Goal: Task Accomplishment & Management: Manage account settings

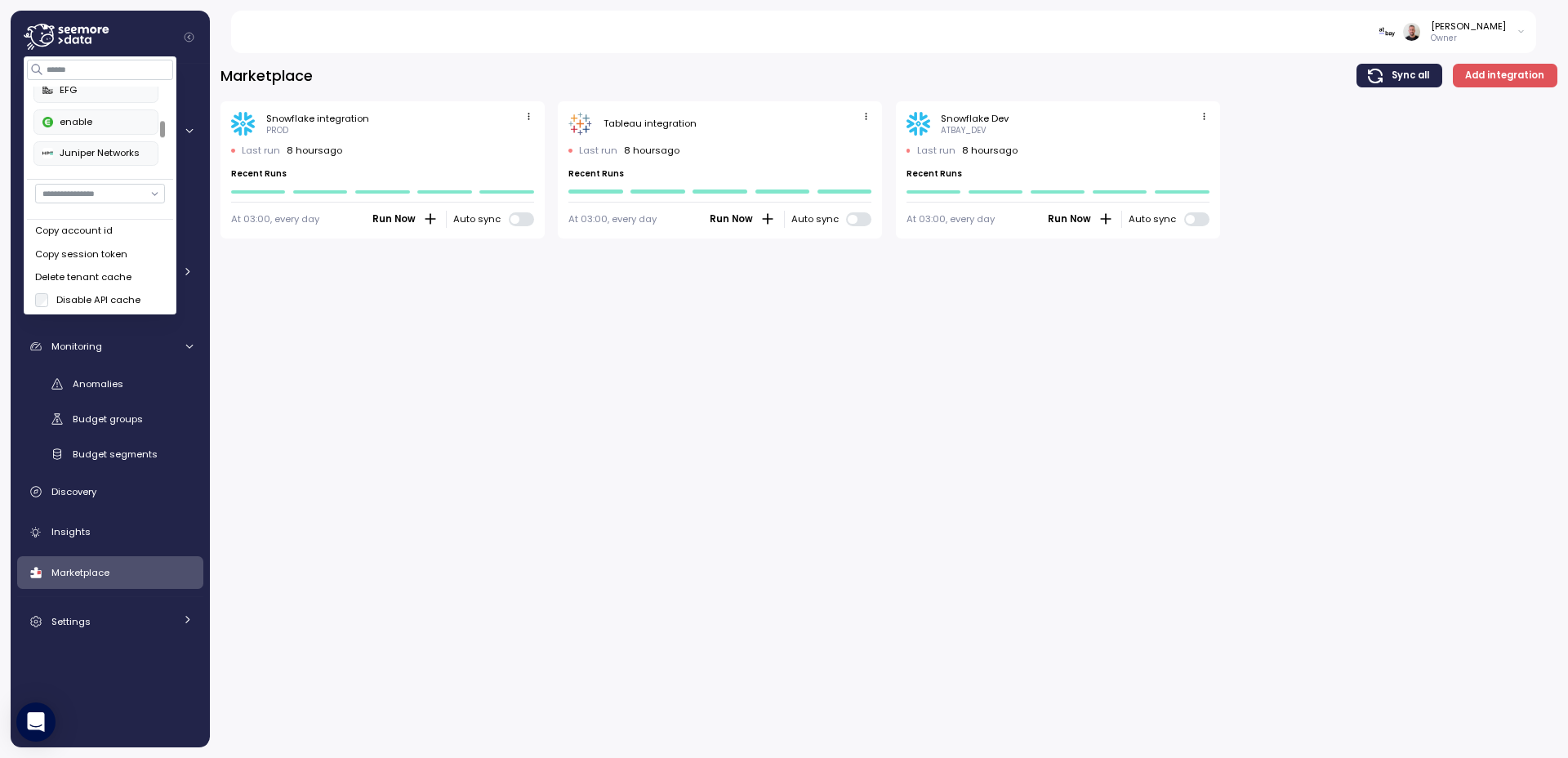
scroll to position [170, 0]
click at [162, 128] on div at bounding box center [163, 129] width 5 height 16
click at [102, 112] on div "enable" at bounding box center [96, 118] width 107 height 14
click at [89, 97] on div "Arch Capital Group" at bounding box center [96, 98] width 107 height 14
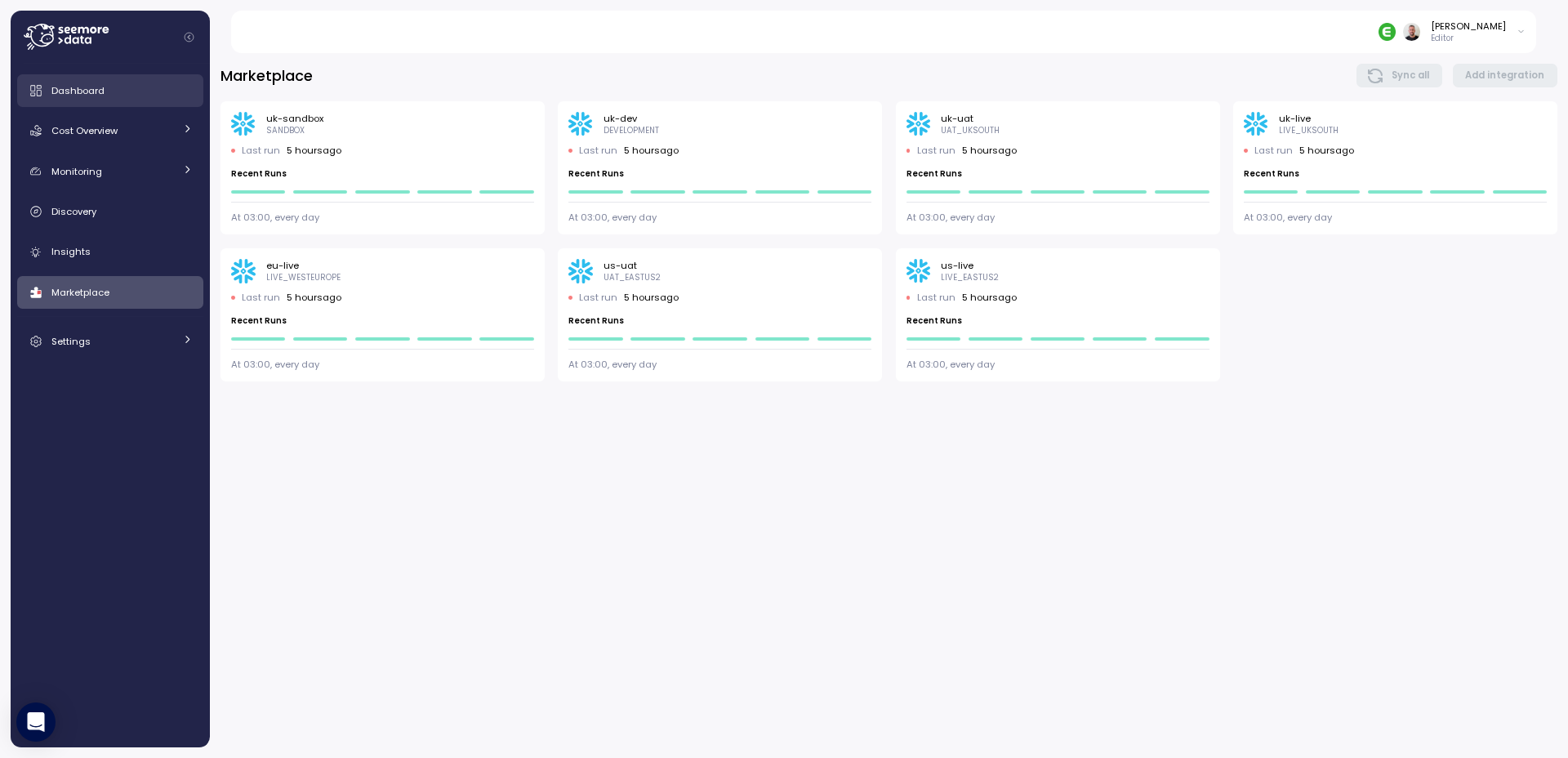
click at [82, 91] on span "Dashboard" at bounding box center [77, 90] width 53 height 13
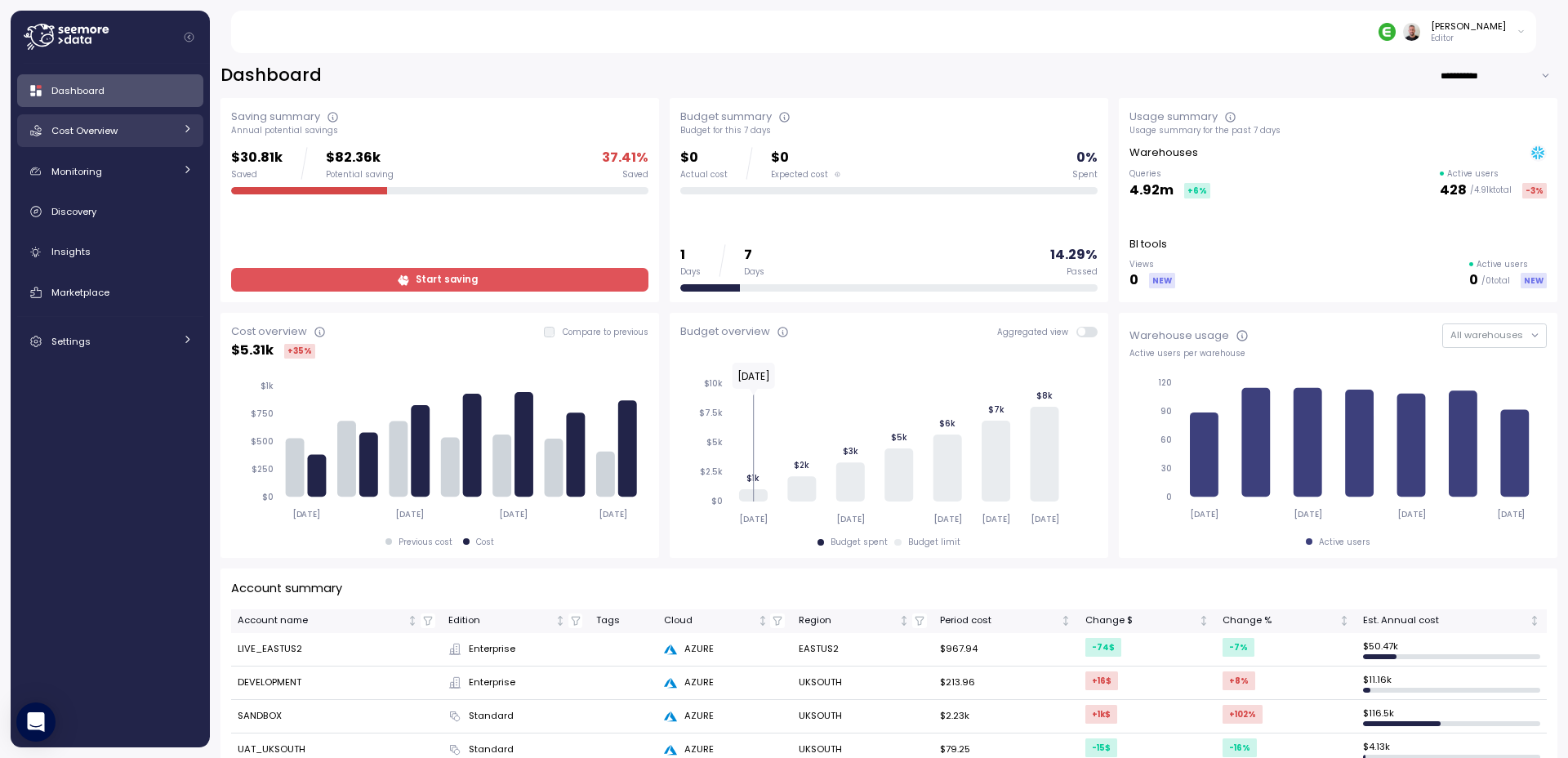
click at [119, 140] on link "Cost Overview" at bounding box center [110, 130] width 186 height 32
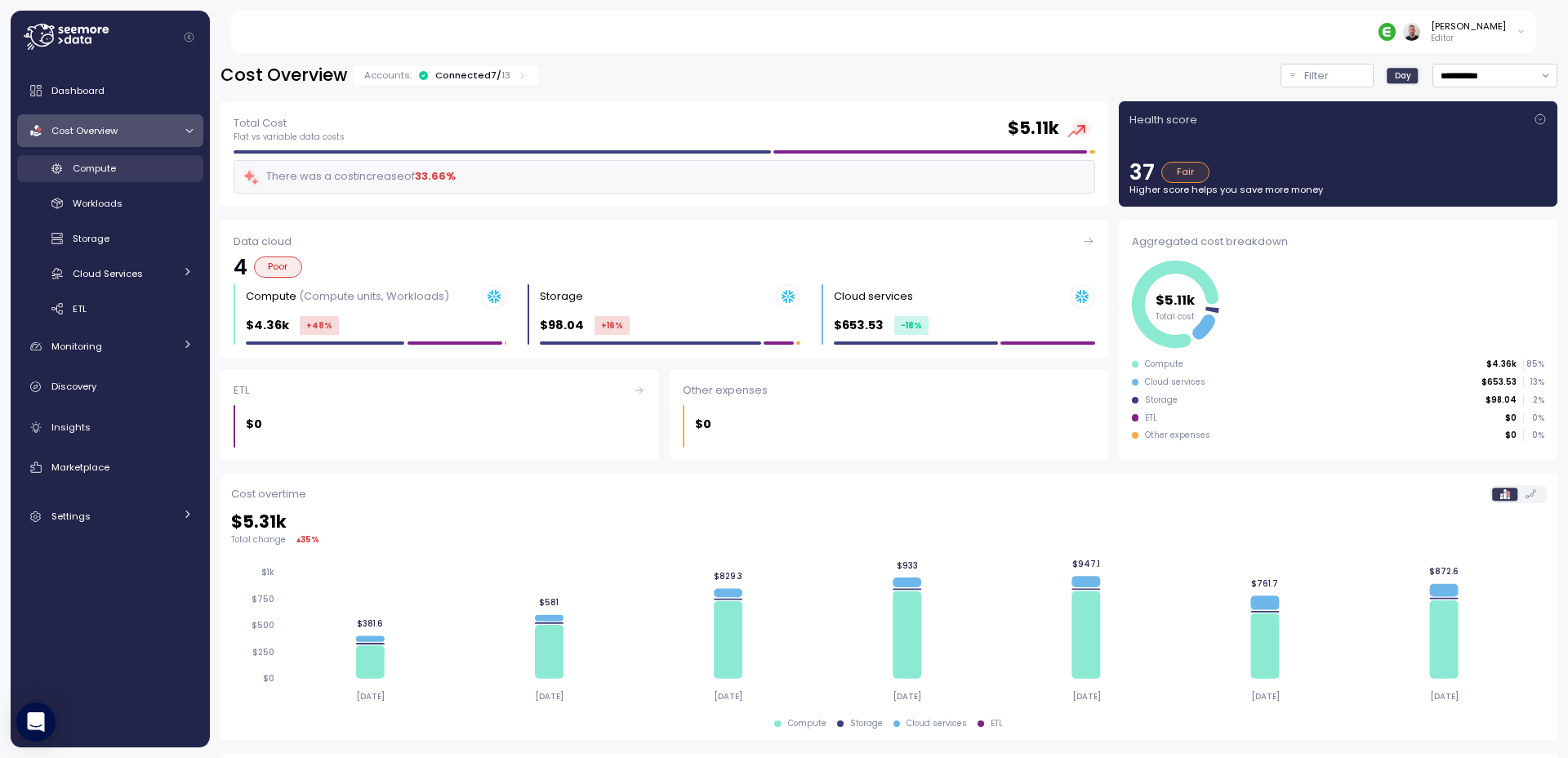
click at [104, 174] on span "Compute" at bounding box center [94, 168] width 43 height 13
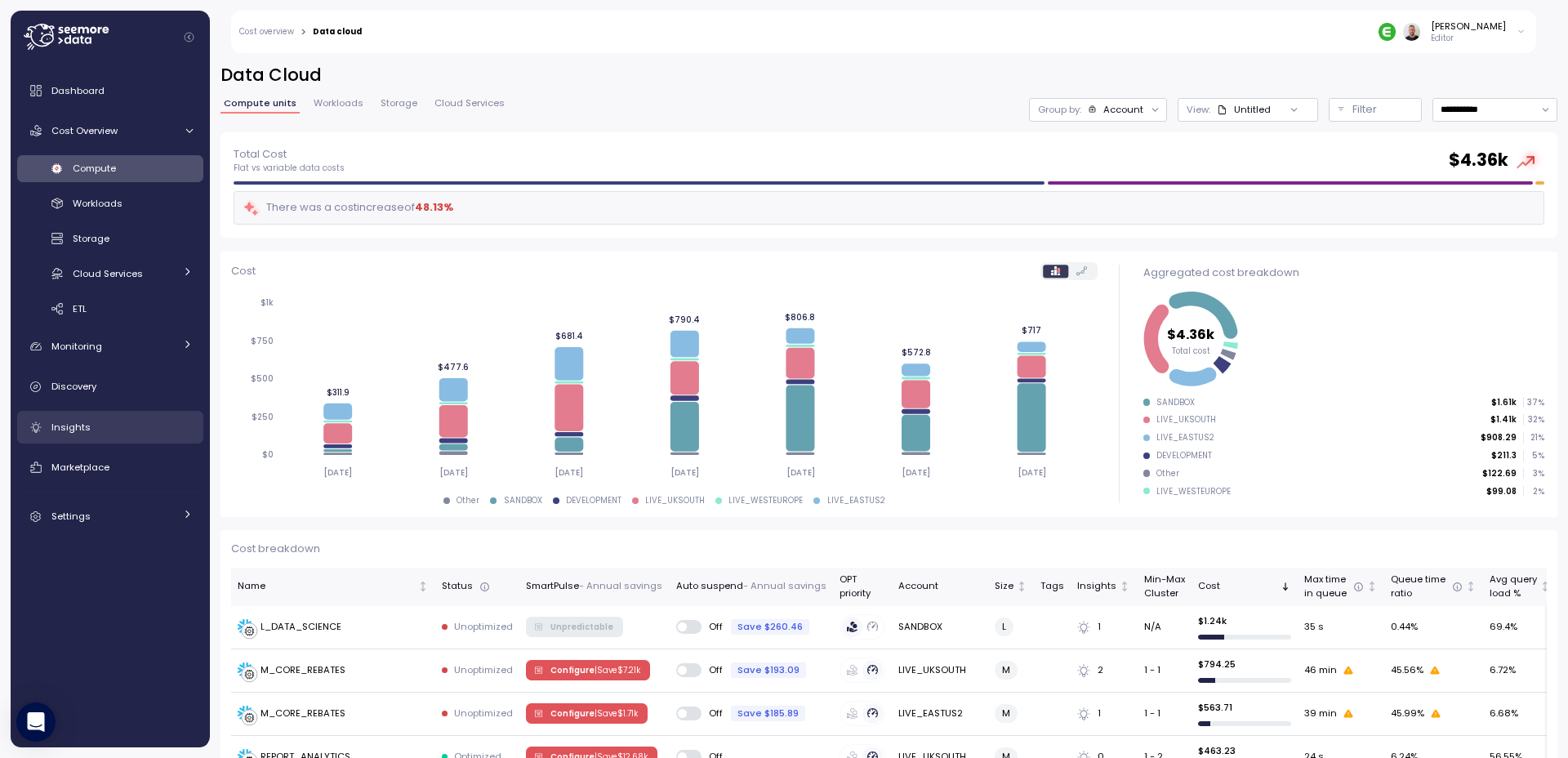
click at [75, 423] on span "Insights" at bounding box center [71, 427] width 39 height 13
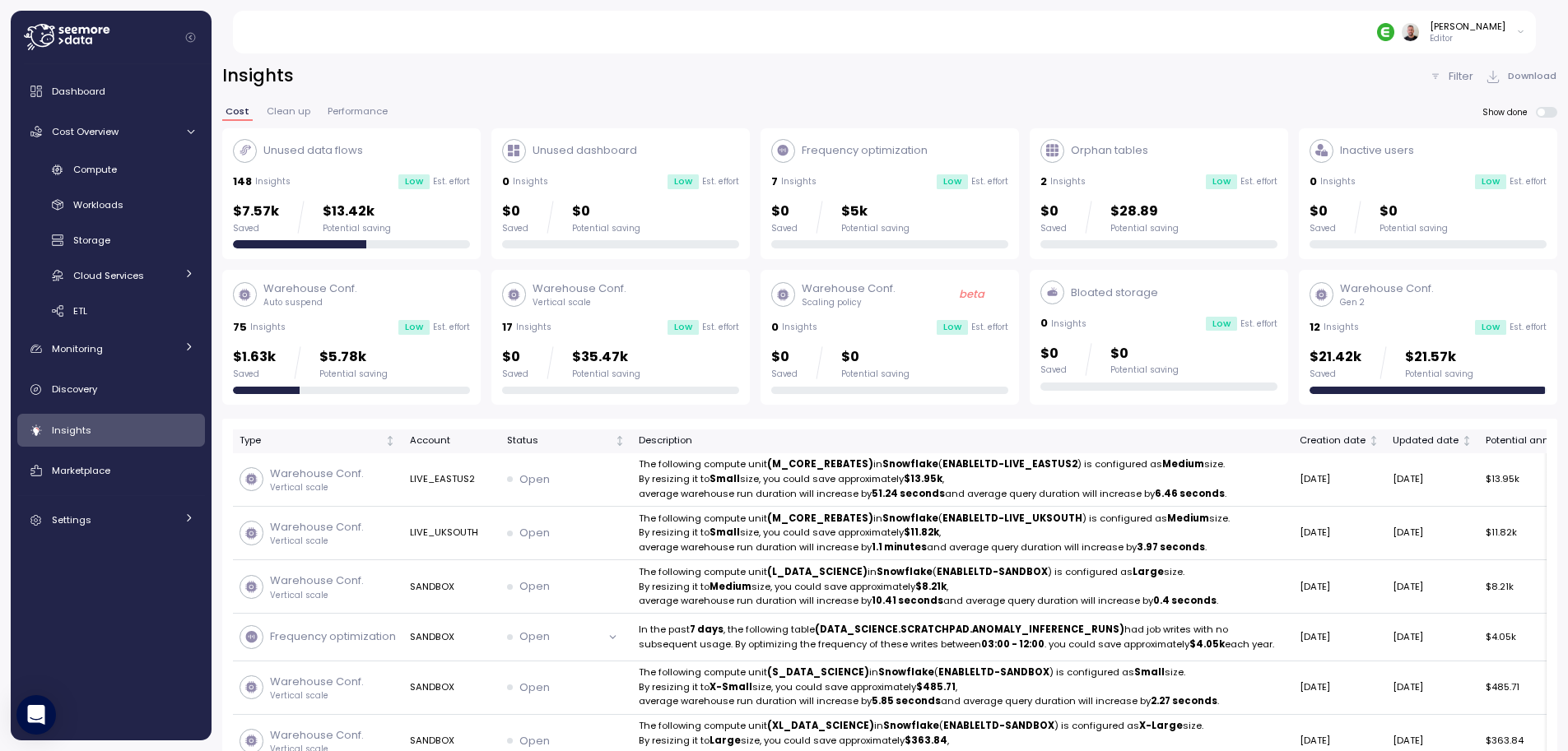
click at [1455, 73] on p "Filter" at bounding box center [1461, 76] width 25 height 16
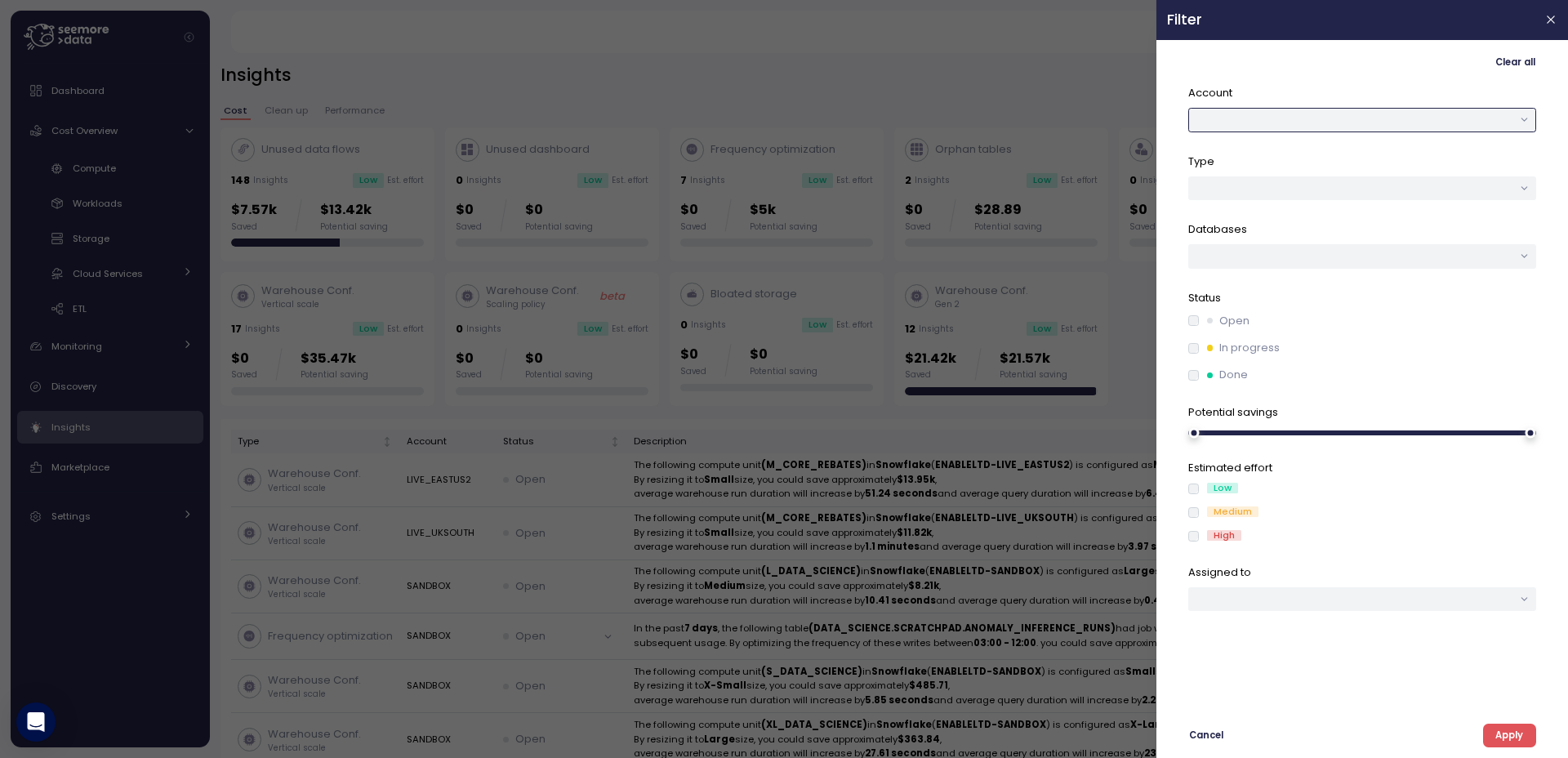
click at [1418, 118] on button "button" at bounding box center [1362, 120] width 348 height 24
click at [1483, 186] on div at bounding box center [1362, 188] width 348 height 24
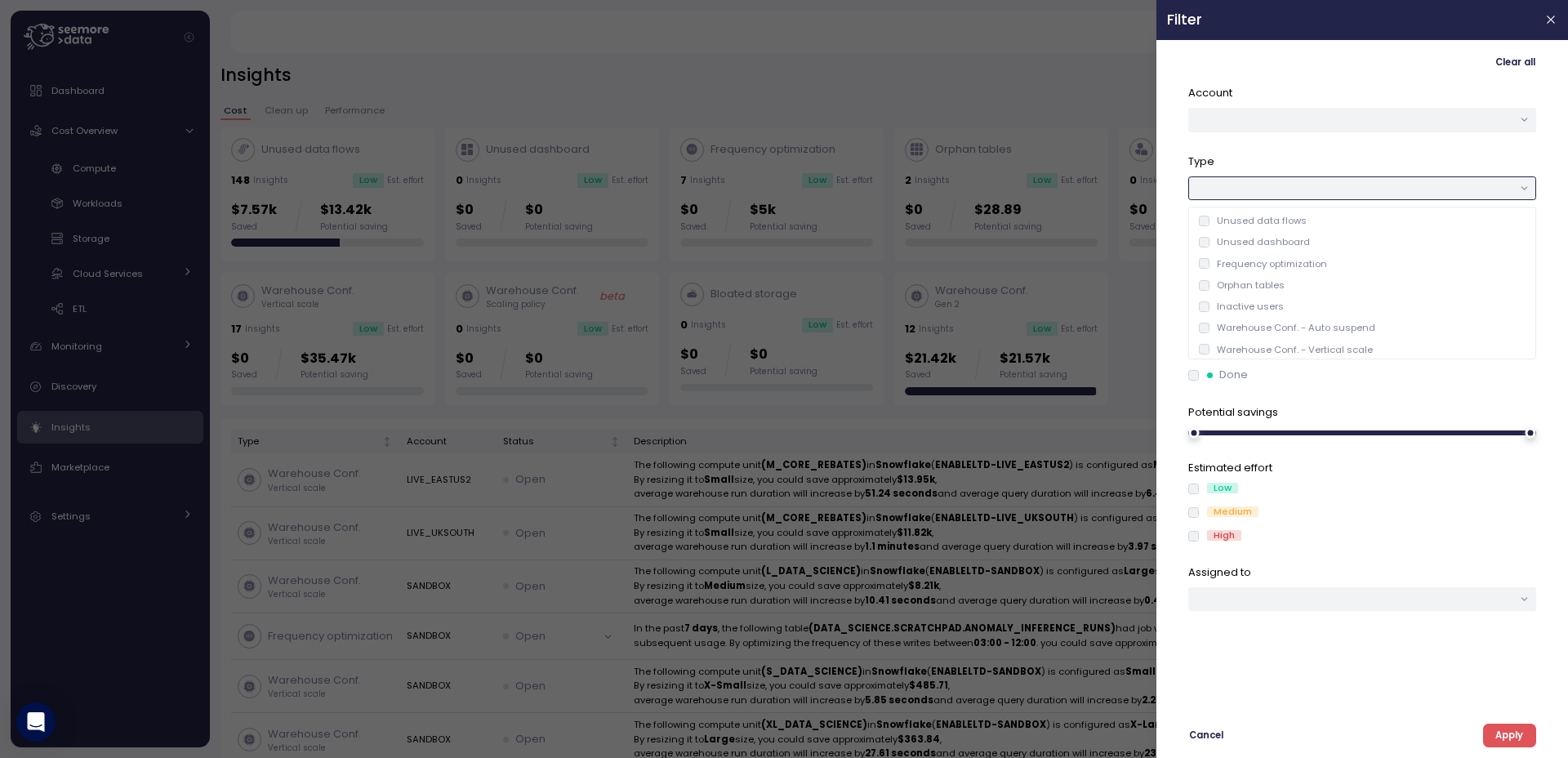
click at [1484, 184] on div at bounding box center [1362, 188] width 348 height 24
click at [1482, 184] on div at bounding box center [1362, 188] width 348 height 24
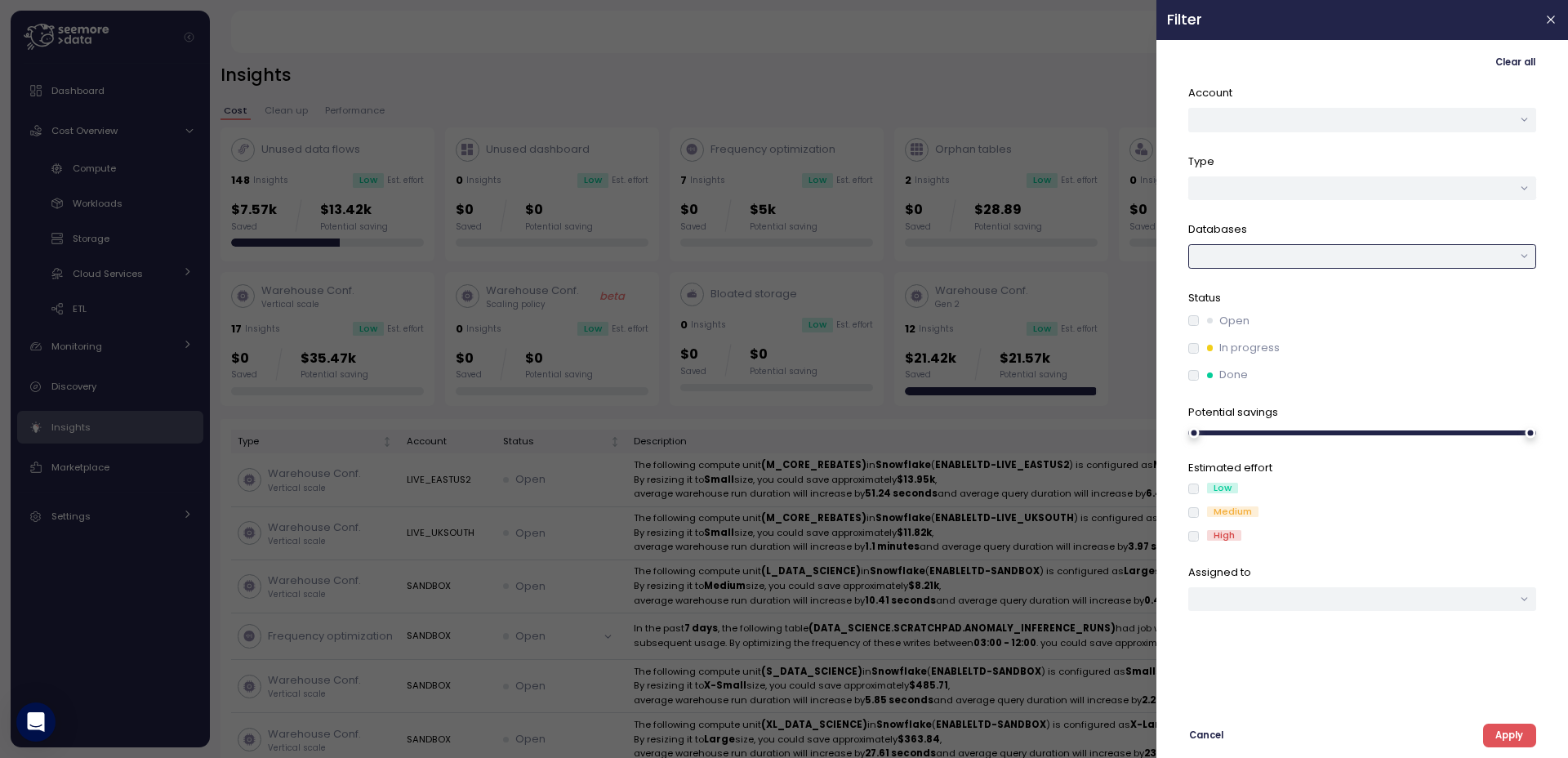
click at [1440, 253] on div at bounding box center [1362, 256] width 348 height 24
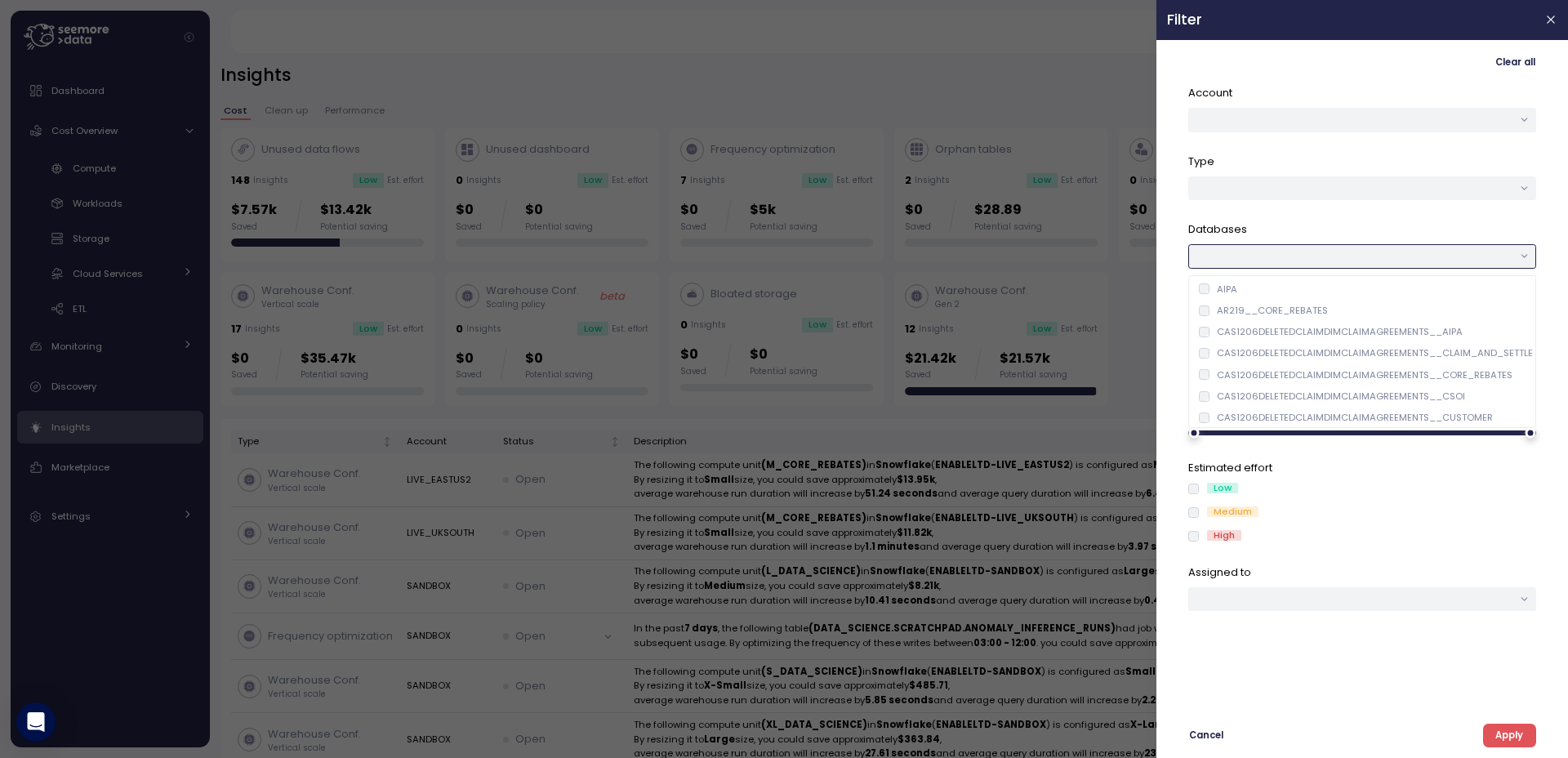
click at [1439, 253] on div at bounding box center [1362, 256] width 348 height 24
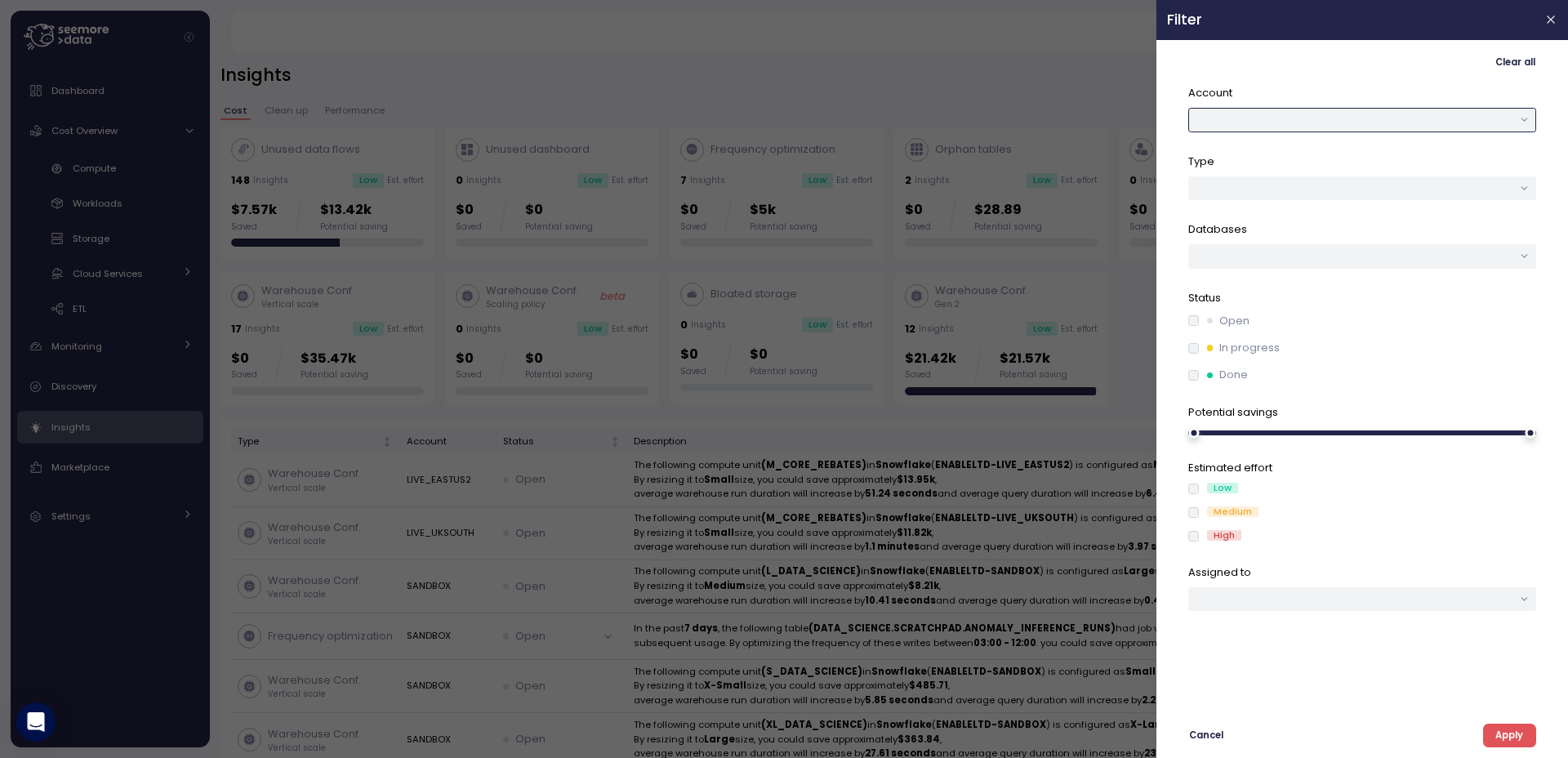
click at [1260, 118] on button "button" at bounding box center [1362, 120] width 348 height 24
click at [844, 84] on div at bounding box center [784, 379] width 1568 height 758
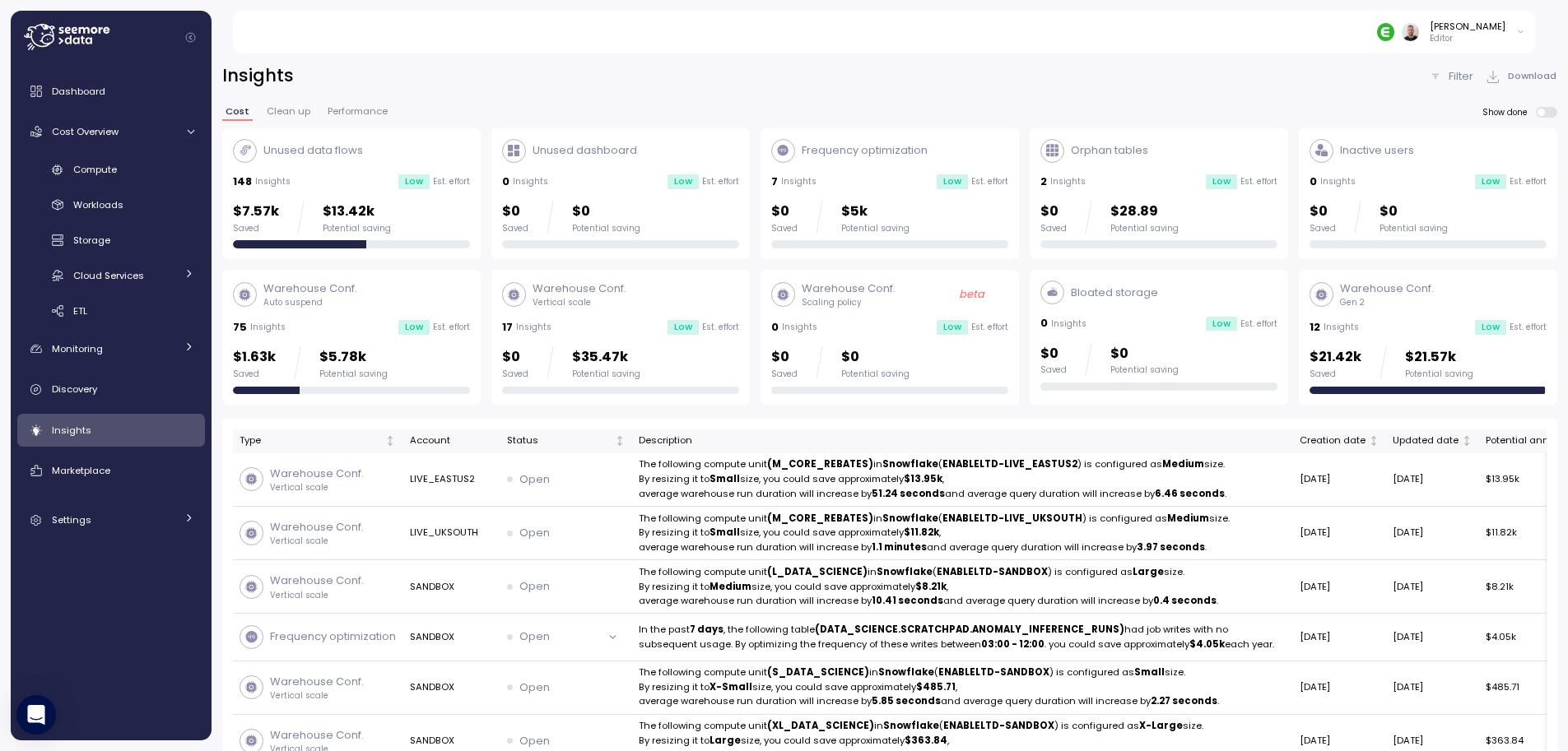
click at [1547, 113] on span at bounding box center [1551, 112] width 13 height 10
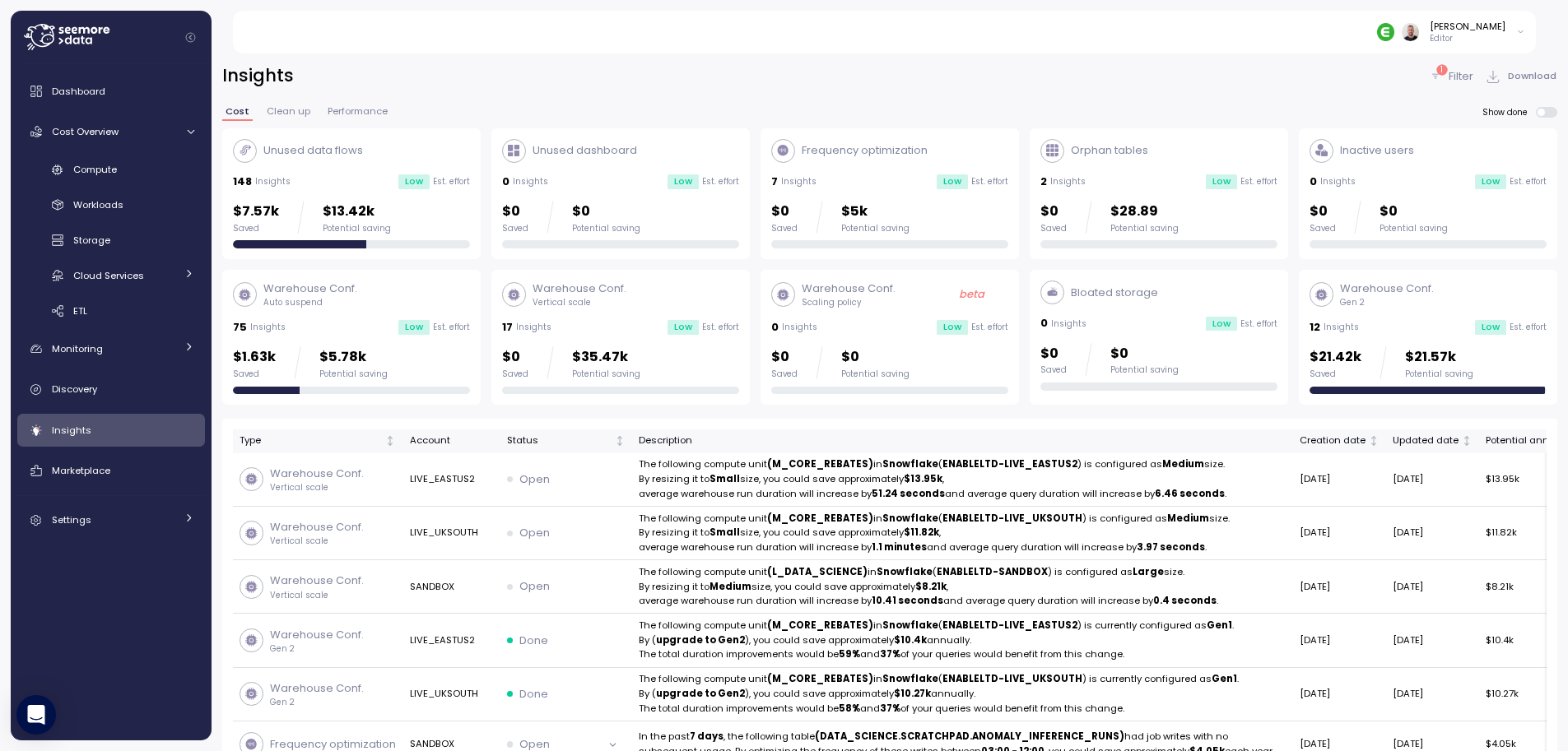
click at [1546, 113] on span at bounding box center [1541, 113] width 9 height 9
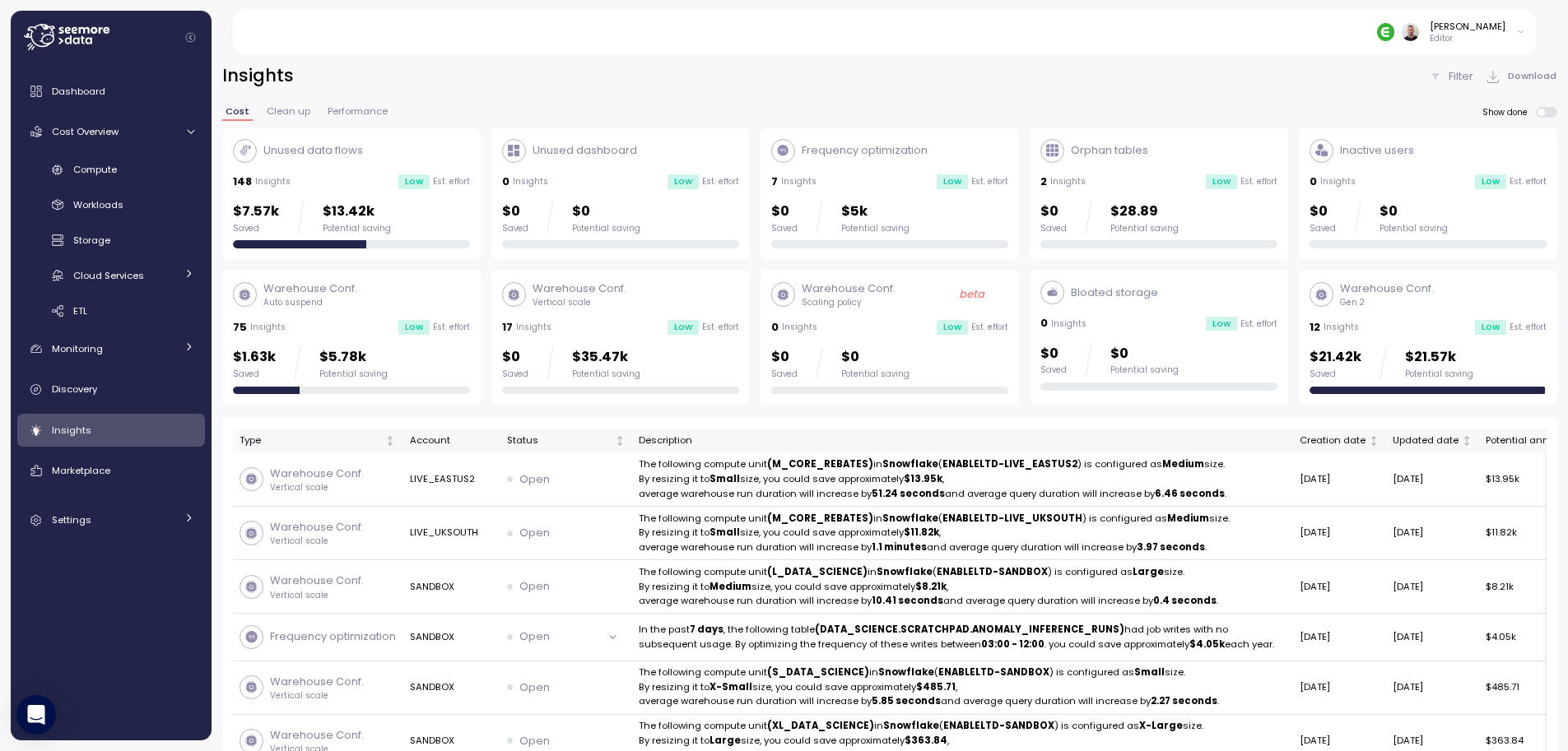
click at [1493, 36] on p "Editor" at bounding box center [1468, 38] width 75 height 11
click at [282, 108] on span "Clean up" at bounding box center [288, 111] width 44 height 9
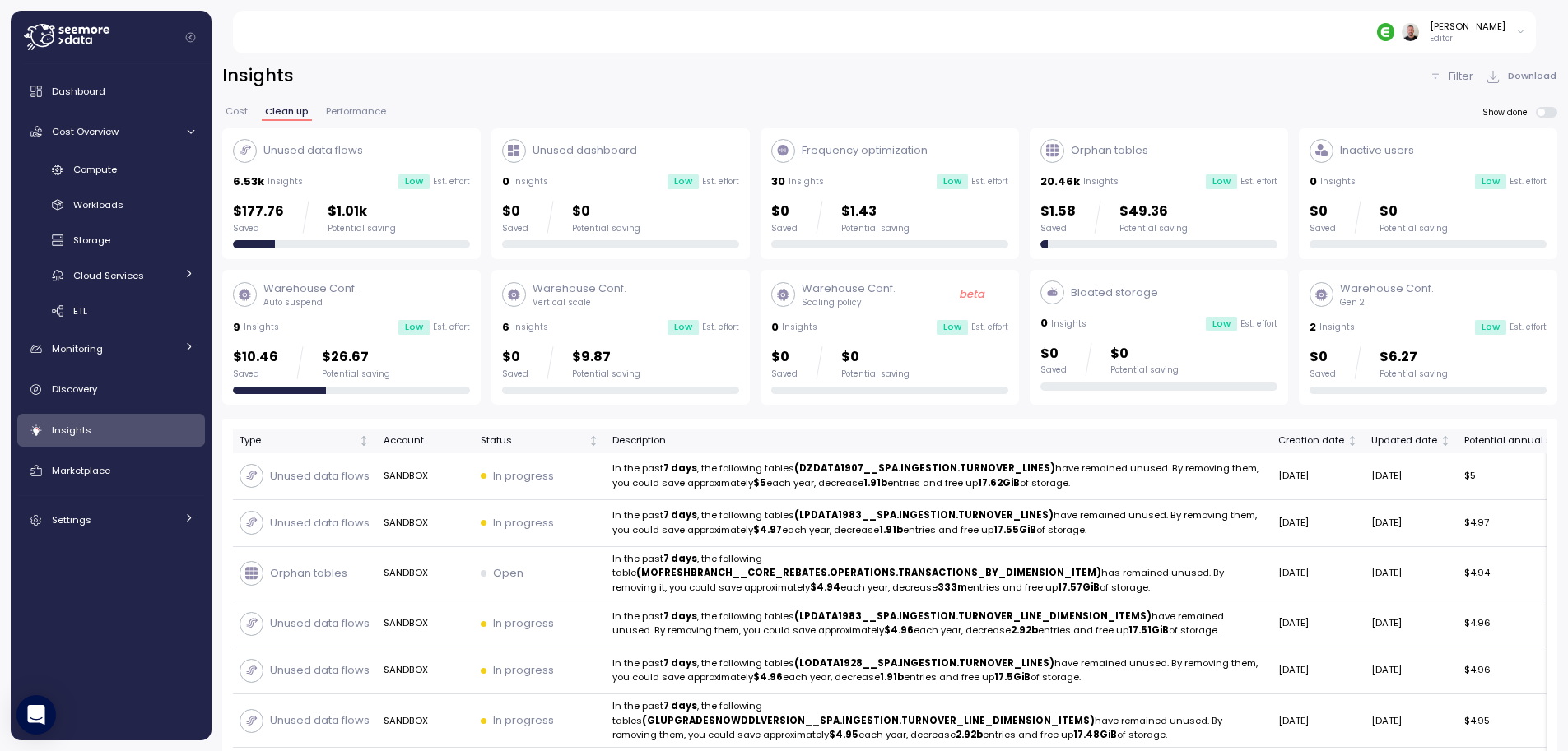
click at [355, 107] on span "Performance" at bounding box center [356, 111] width 60 height 9
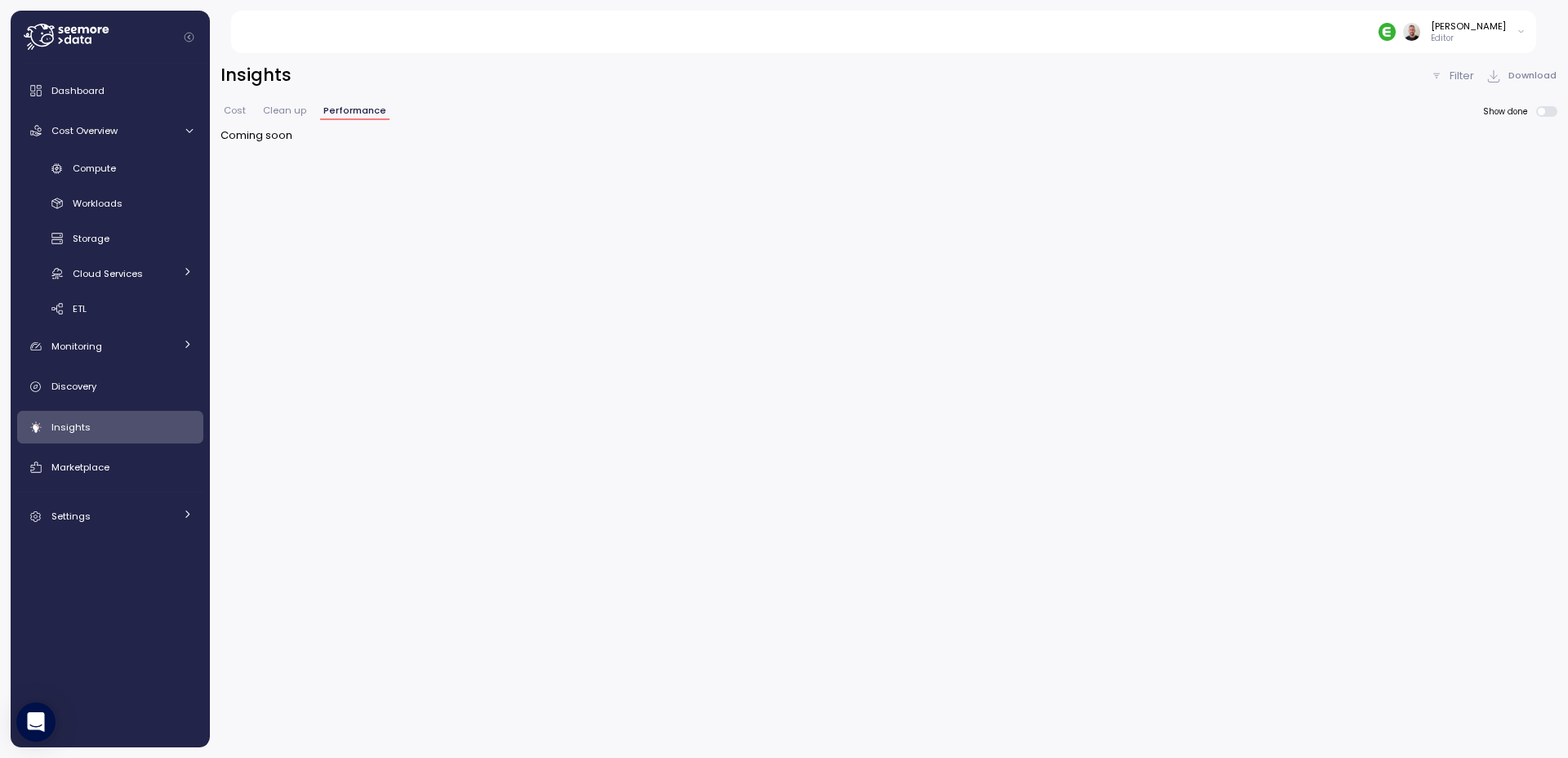
click at [272, 113] on span "Clean up" at bounding box center [284, 111] width 43 height 9
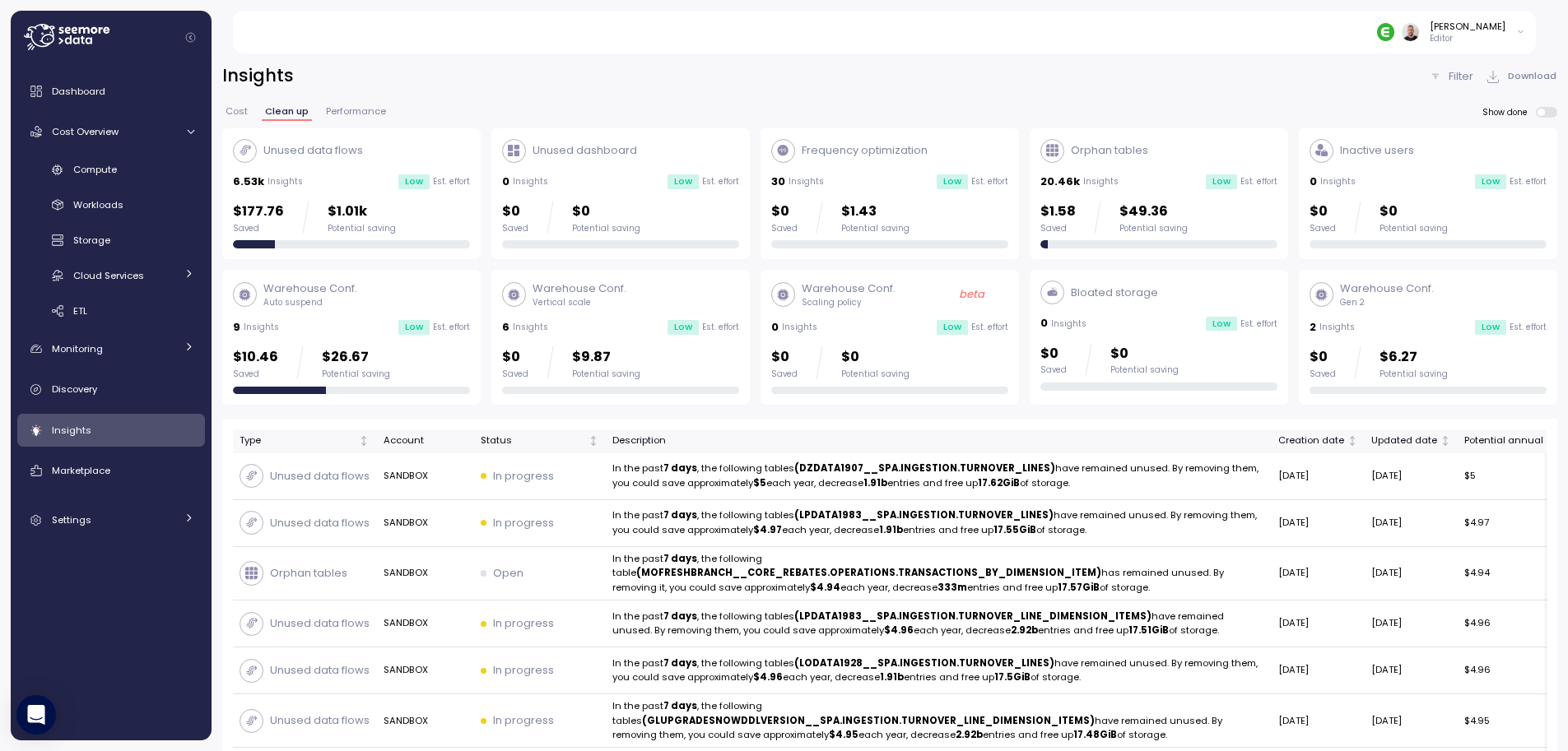
click at [245, 113] on span "Cost" at bounding box center [237, 111] width 22 height 9
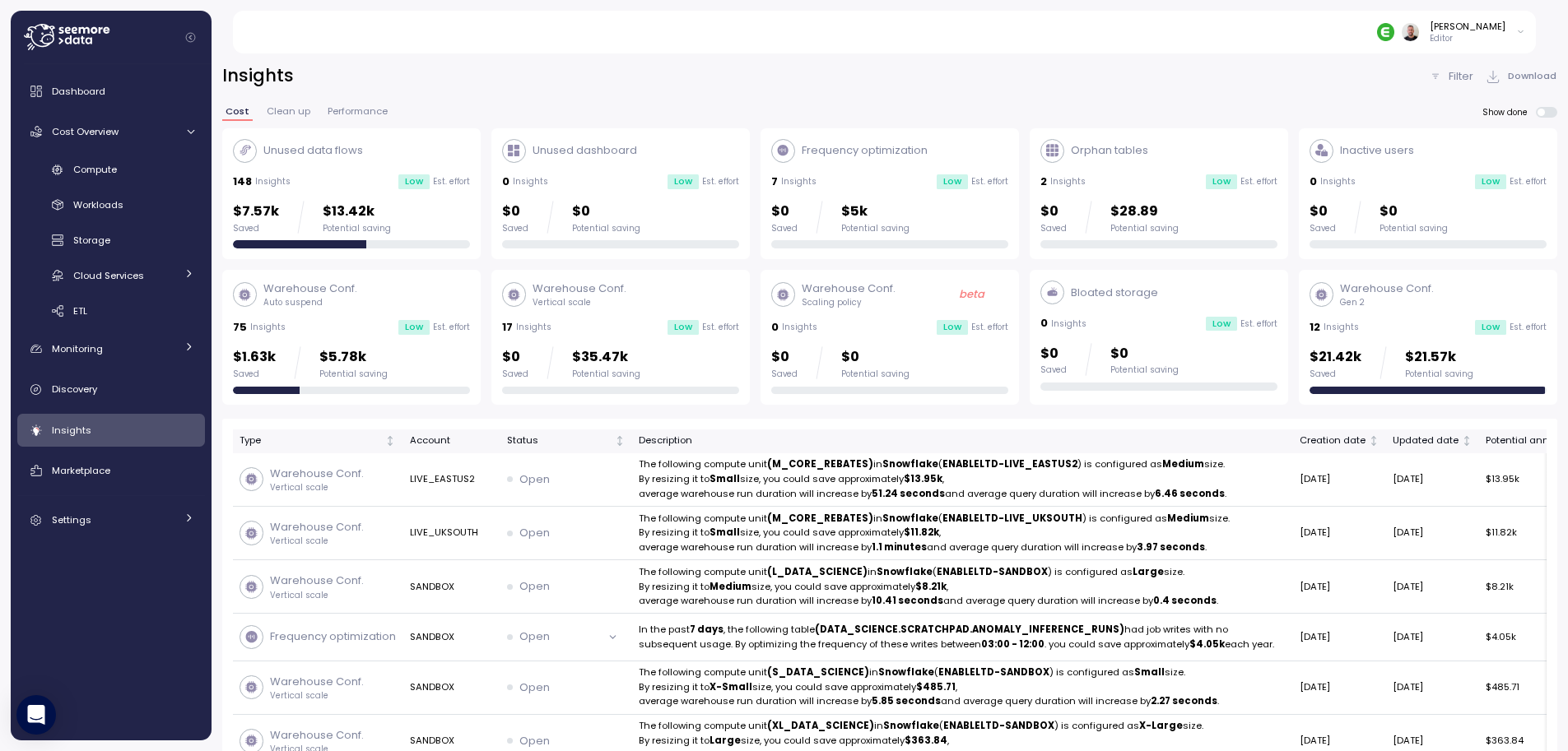
click at [1454, 73] on p "Filter" at bounding box center [1461, 76] width 25 height 16
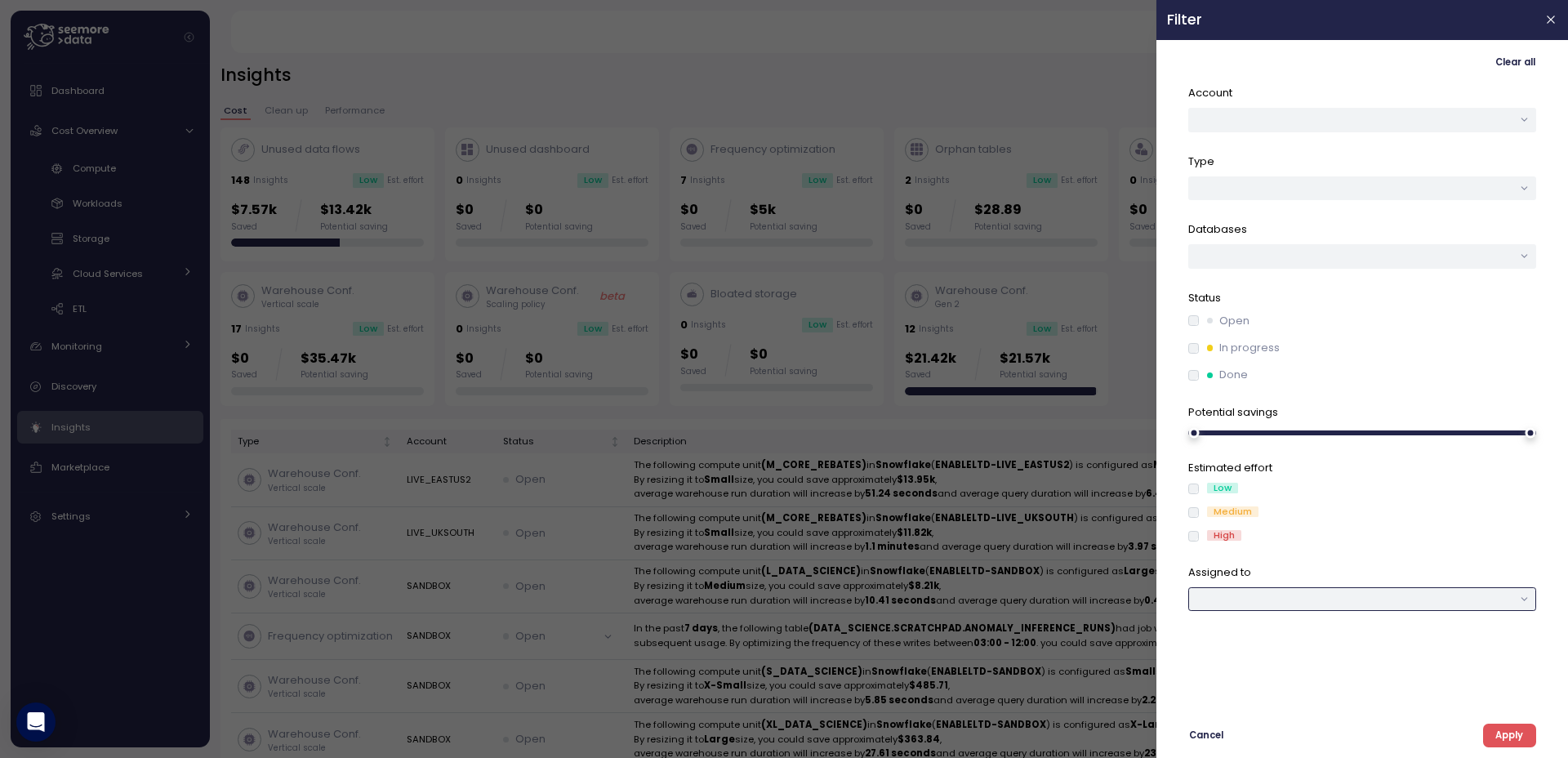
click at [1251, 602] on div at bounding box center [1362, 600] width 348 height 24
click at [1260, 124] on button "button" at bounding box center [1362, 120] width 348 height 24
click at [1385, 275] on div "LIVE_UKSOUTH" at bounding box center [1365, 280] width 68 height 13
click at [1277, 183] on div at bounding box center [1362, 188] width 348 height 24
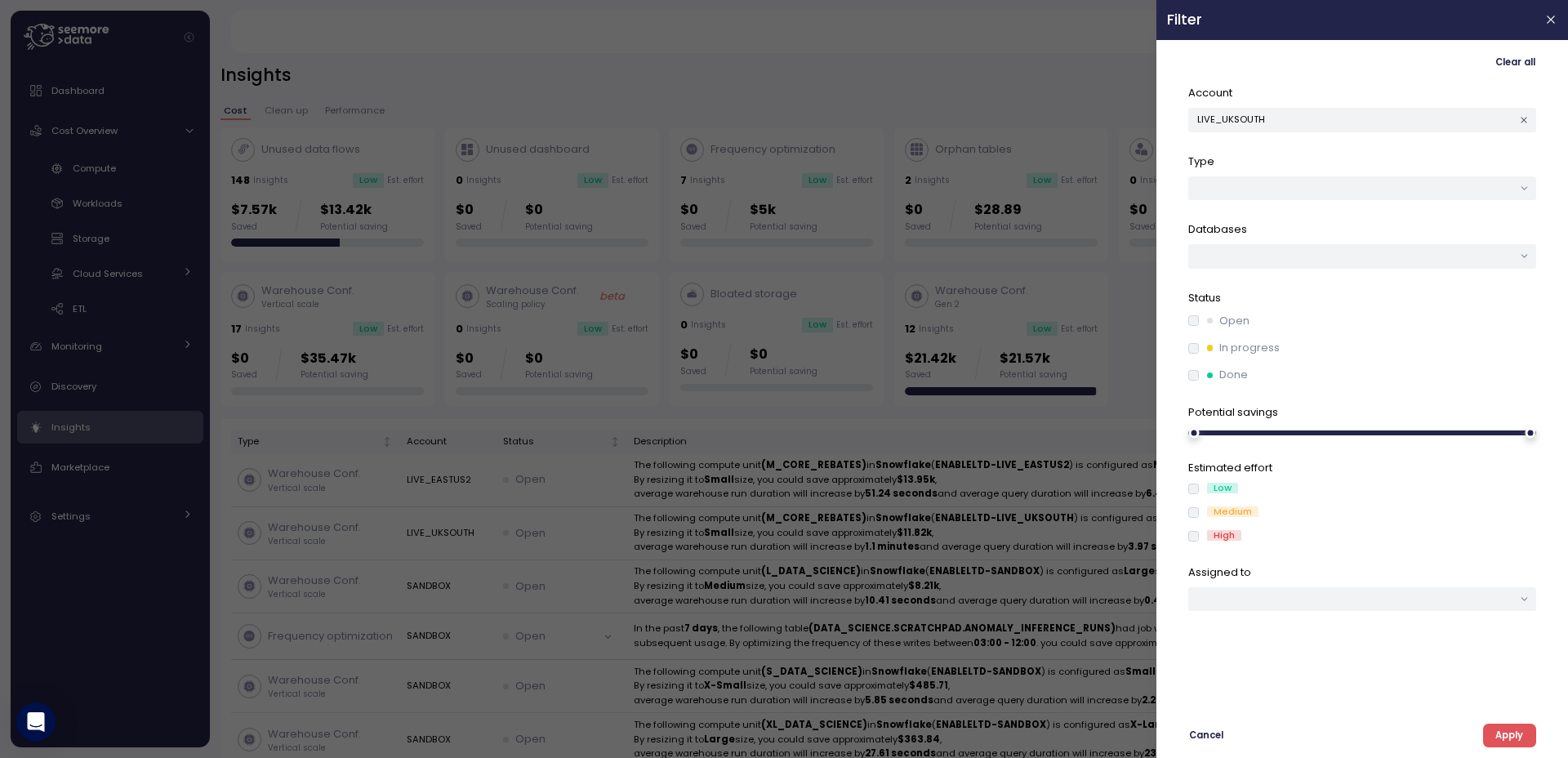
click at [1193, 507] on div "Medium" at bounding box center [1362, 513] width 348 height 13
click at [1501, 739] on span "Apply" at bounding box center [1509, 736] width 28 height 22
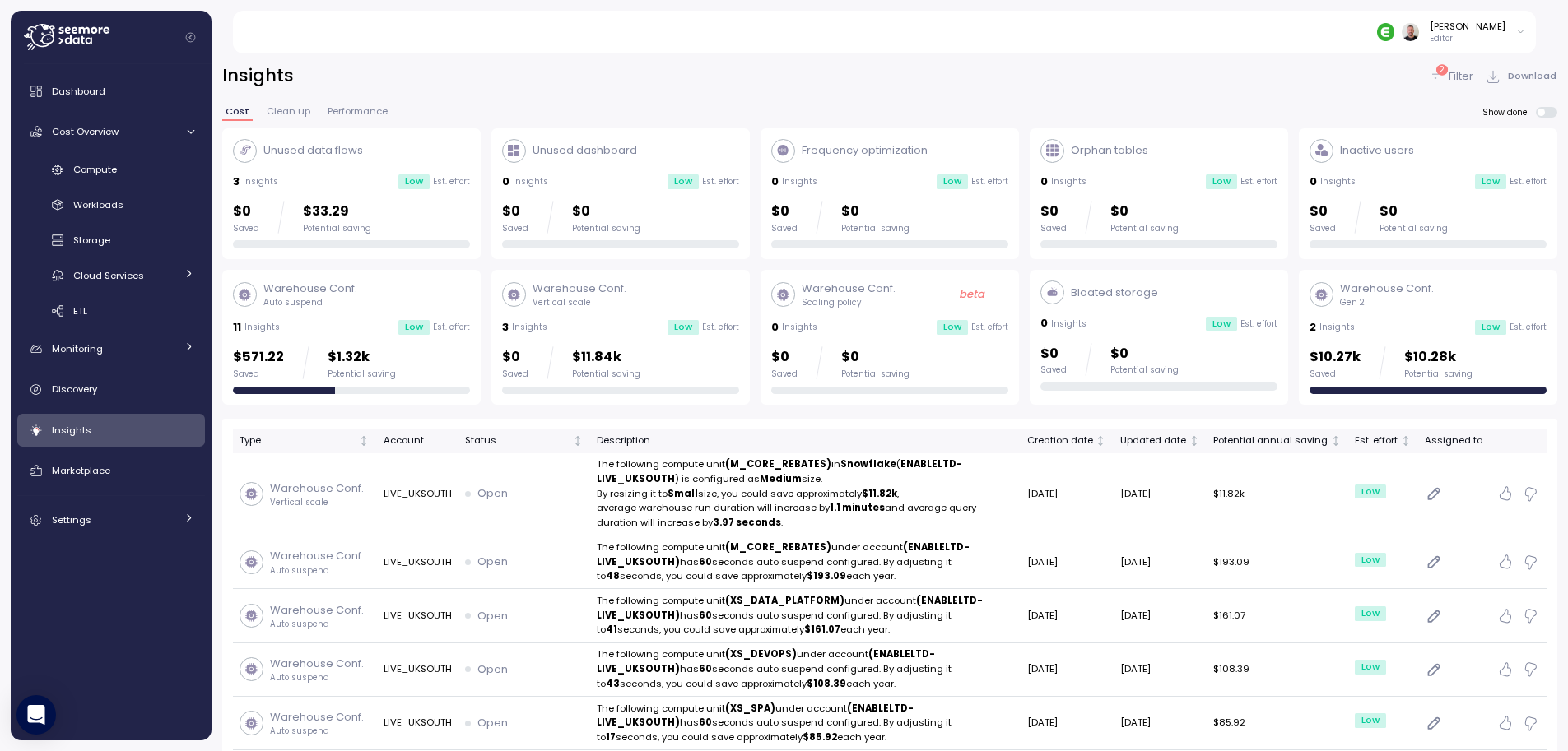
click at [1461, 74] on p "Filter" at bounding box center [1461, 76] width 25 height 16
click at [175, 349] on link "Monitoring" at bounding box center [111, 349] width 188 height 33
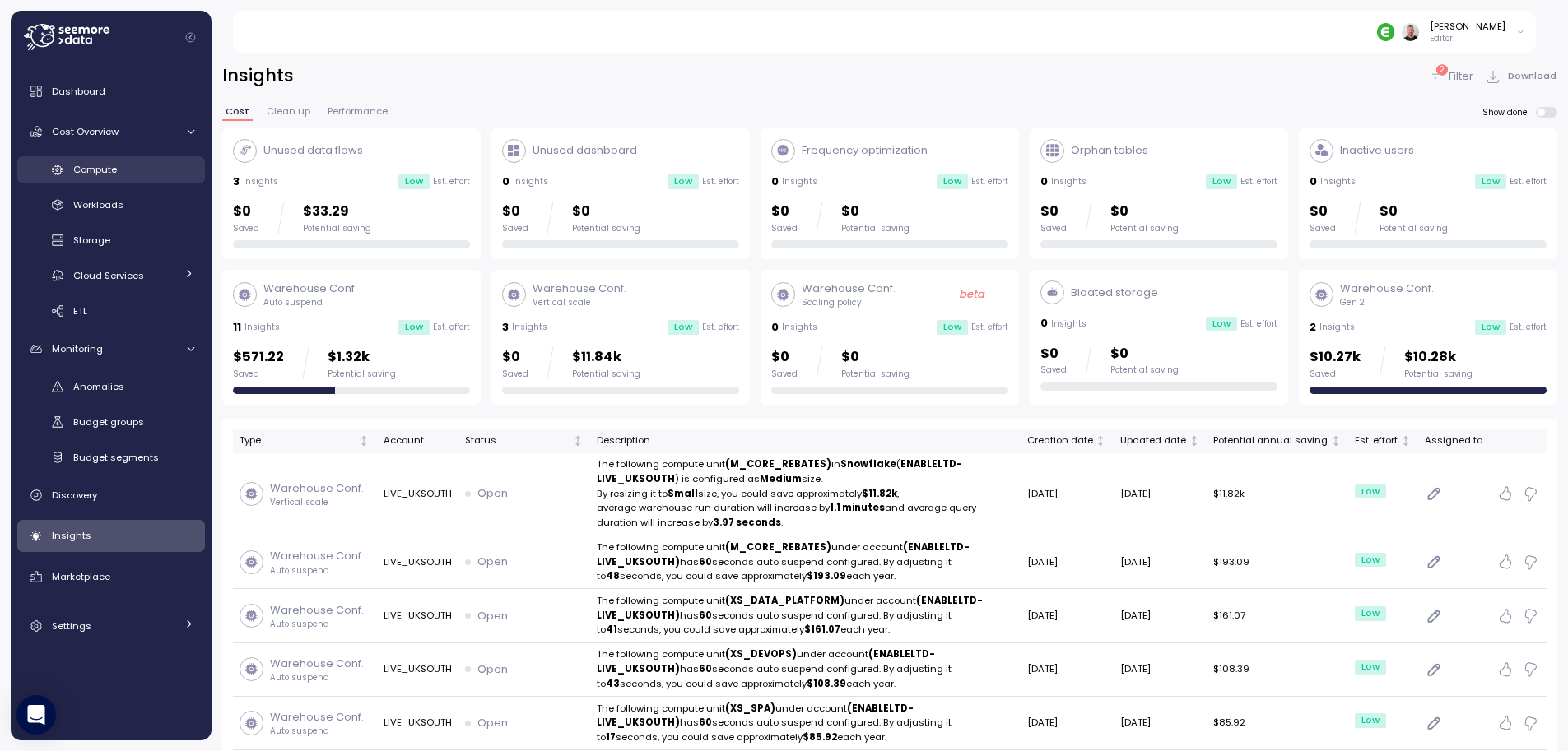
click at [119, 168] on div "Compute" at bounding box center [133, 169] width 121 height 16
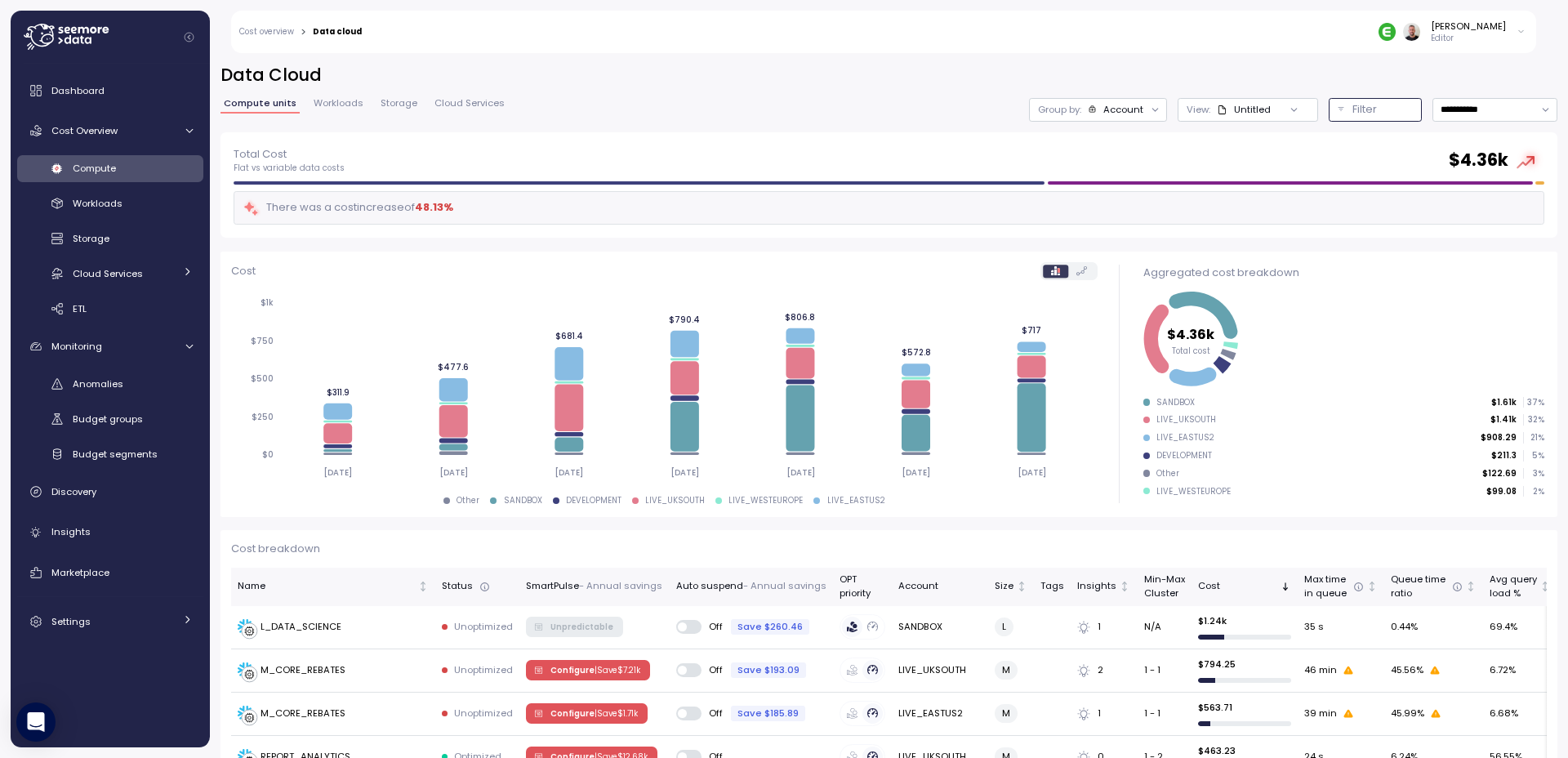
click at [1391, 111] on div "Filter" at bounding box center [1382, 109] width 60 height 16
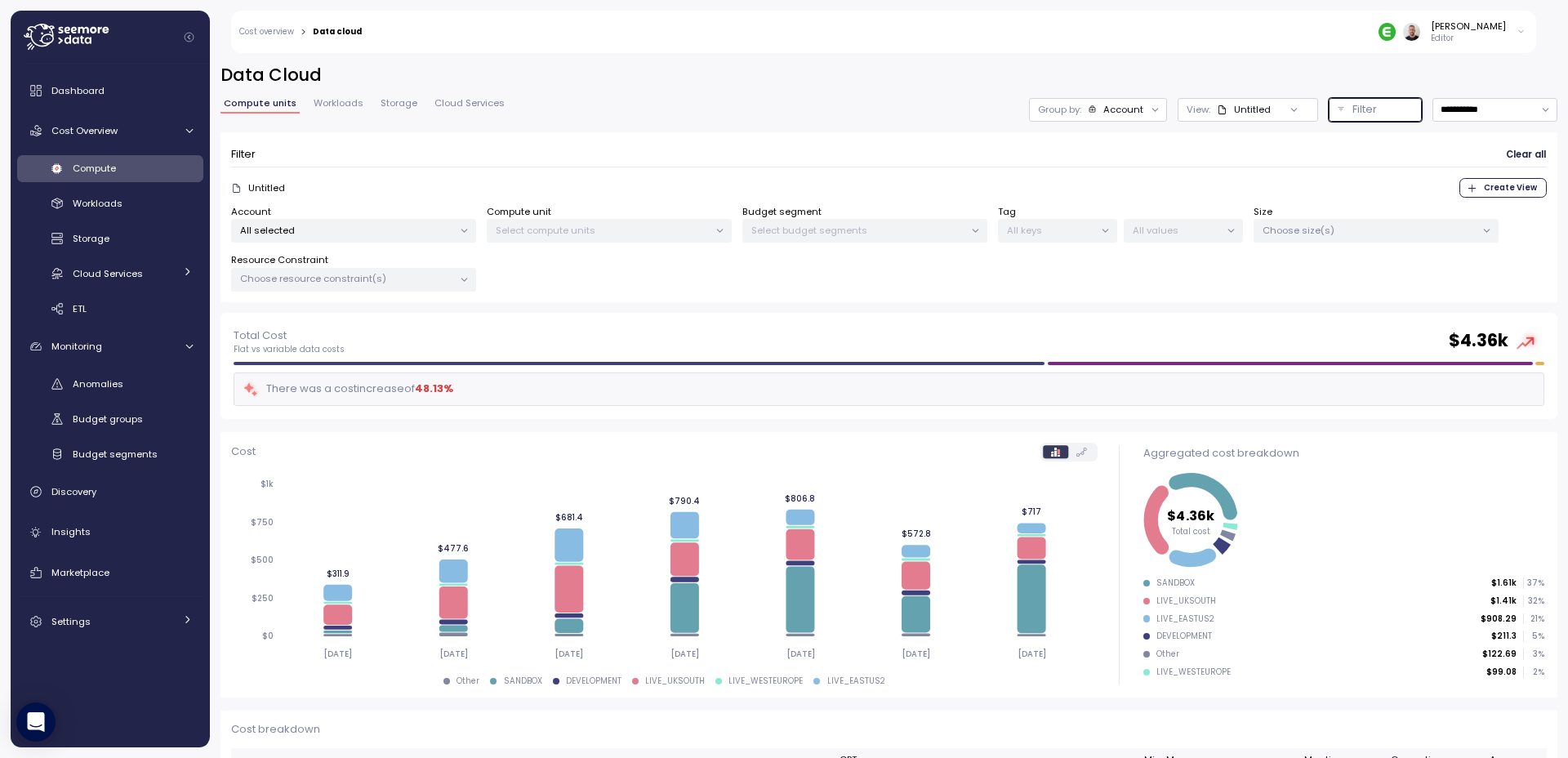
click at [1386, 111] on div "Filter" at bounding box center [1382, 109] width 60 height 16
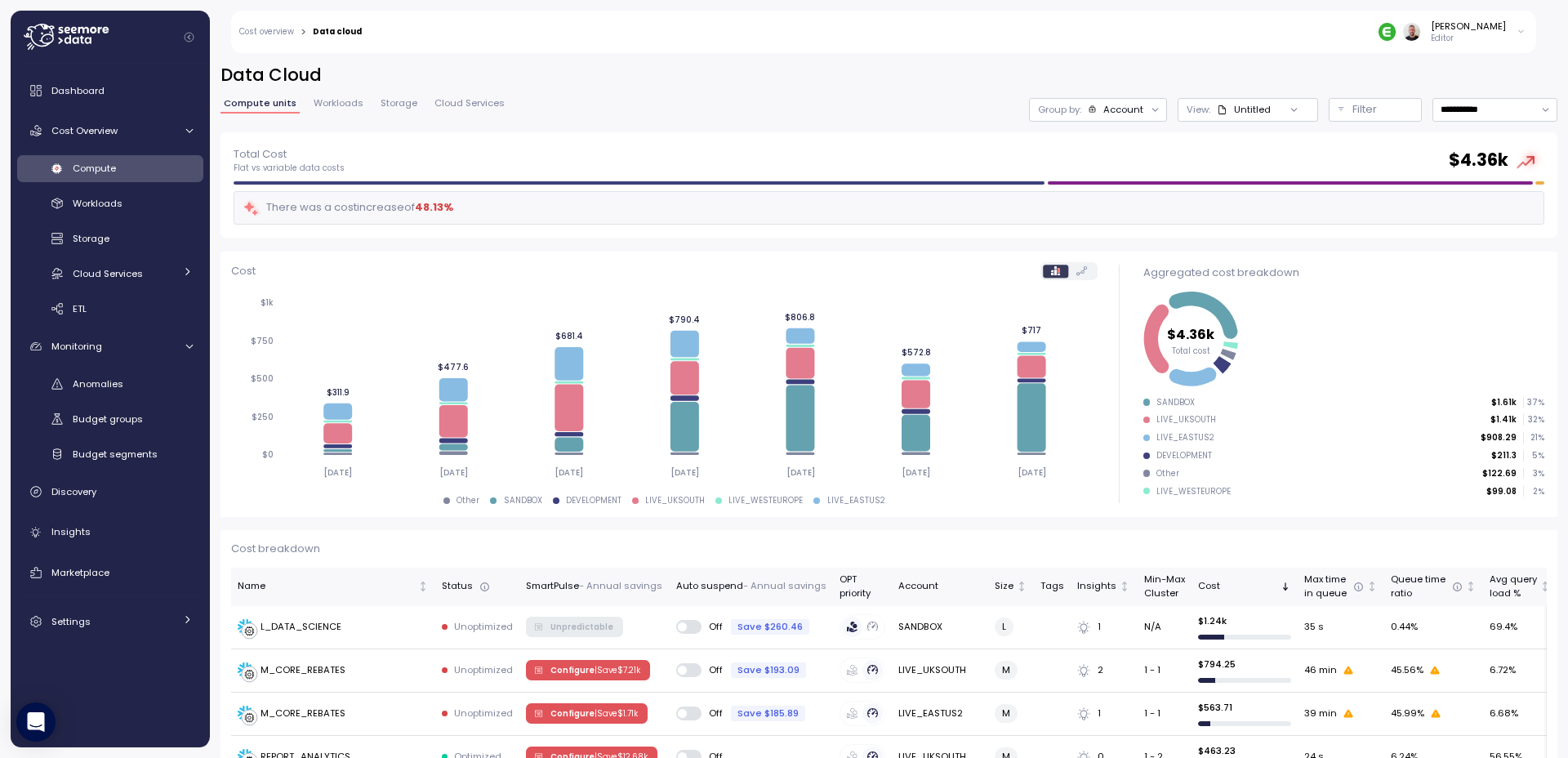
click at [1144, 111] on div at bounding box center [1155, 109] width 23 height 23
click at [1144, 110] on div at bounding box center [1155, 109] width 23 height 23
click at [1088, 106] on icon at bounding box center [1092, 109] width 9 height 9
click at [1117, 208] on div "Tags" at bounding box center [1086, 200] width 112 height 20
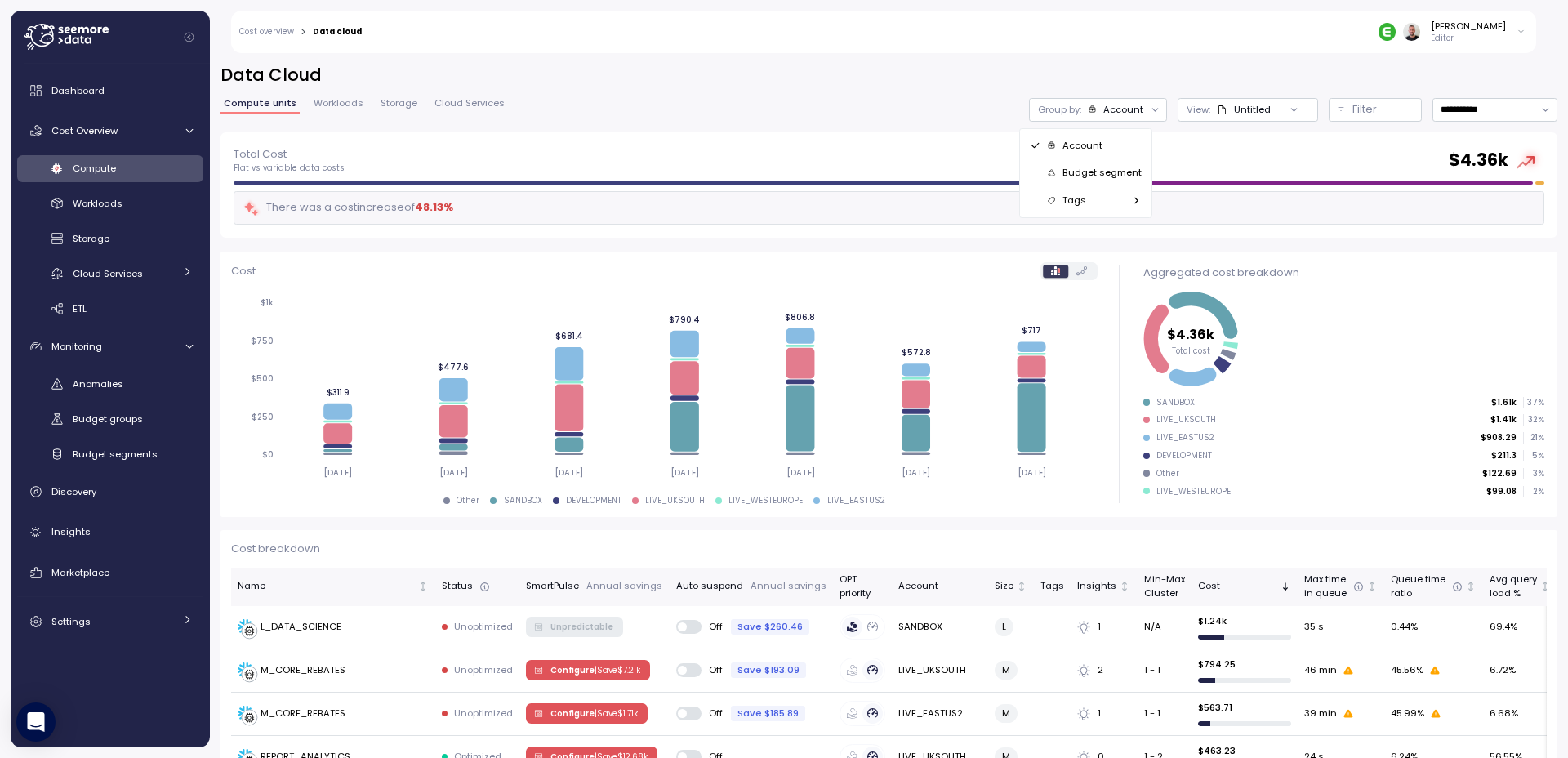
click at [1111, 152] on div "Account" at bounding box center [1086, 145] width 112 height 20
click at [1446, 109] on input "**********" at bounding box center [1495, 110] width 125 height 24
click at [1493, 261] on div "Last year" at bounding box center [1481, 270] width 120 height 21
type input "*********"
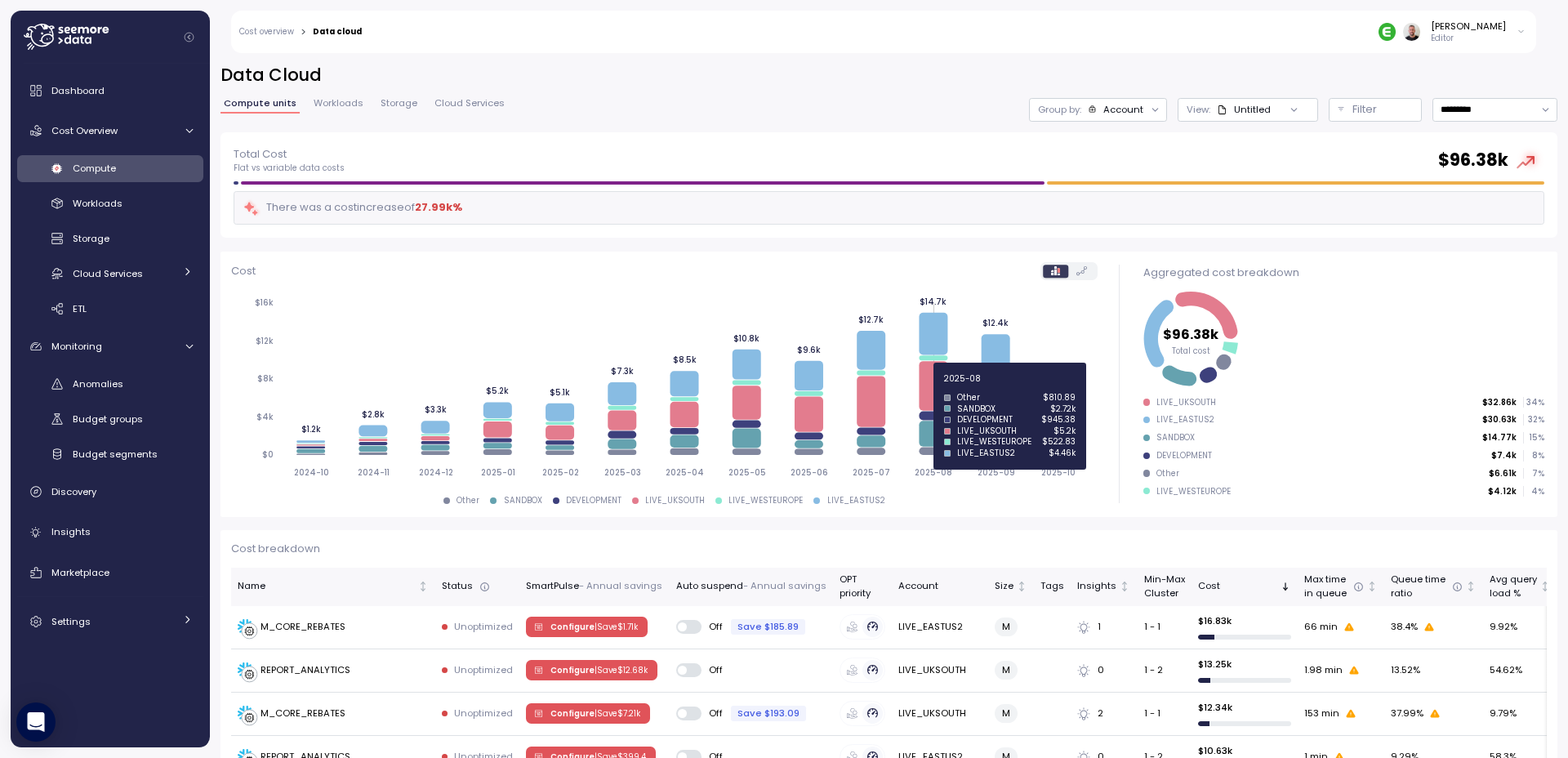
click at [928, 388] on icon at bounding box center [933, 387] width 29 height 50
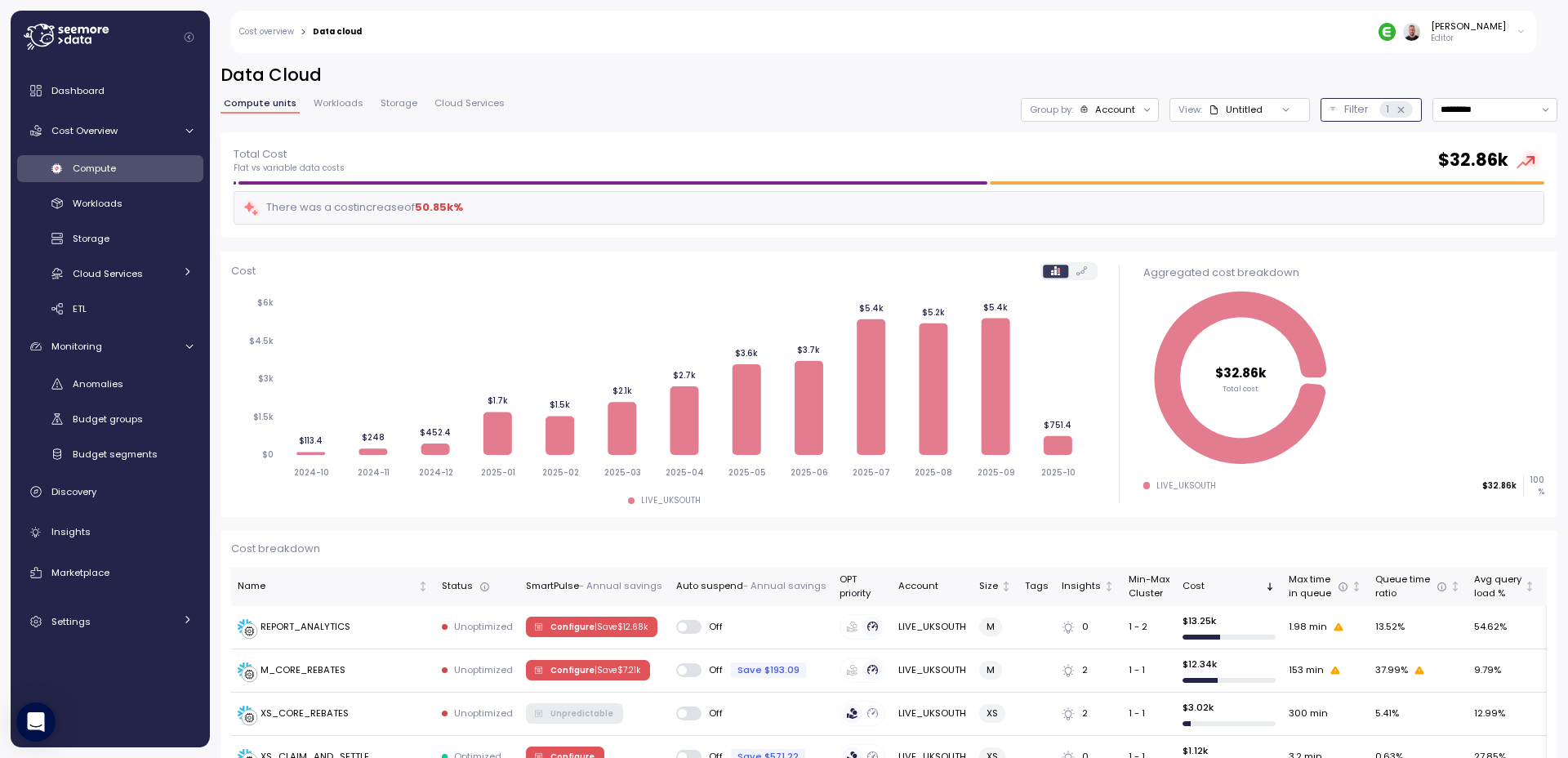
click at [1394, 107] on div "1" at bounding box center [1396, 109] width 33 height 16
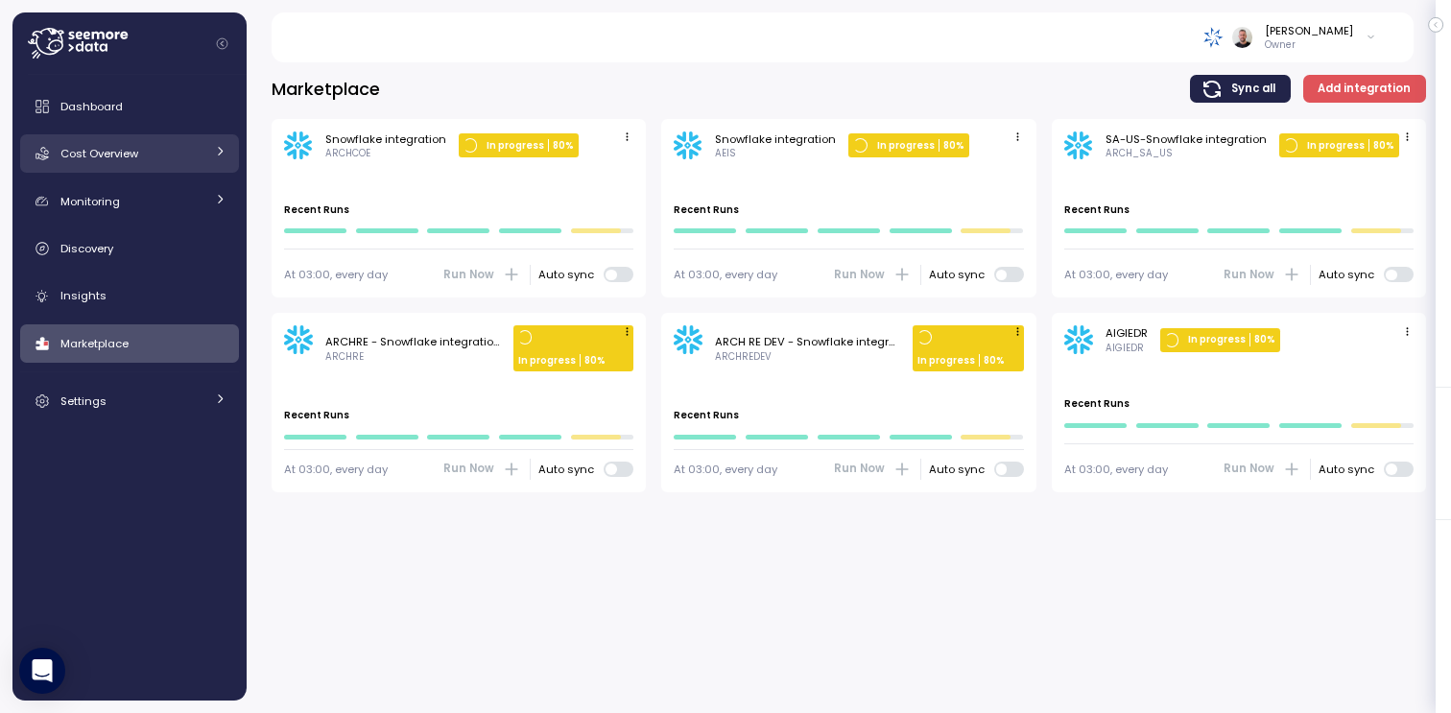
click at [137, 154] on span "Cost Overview" at bounding box center [99, 153] width 78 height 15
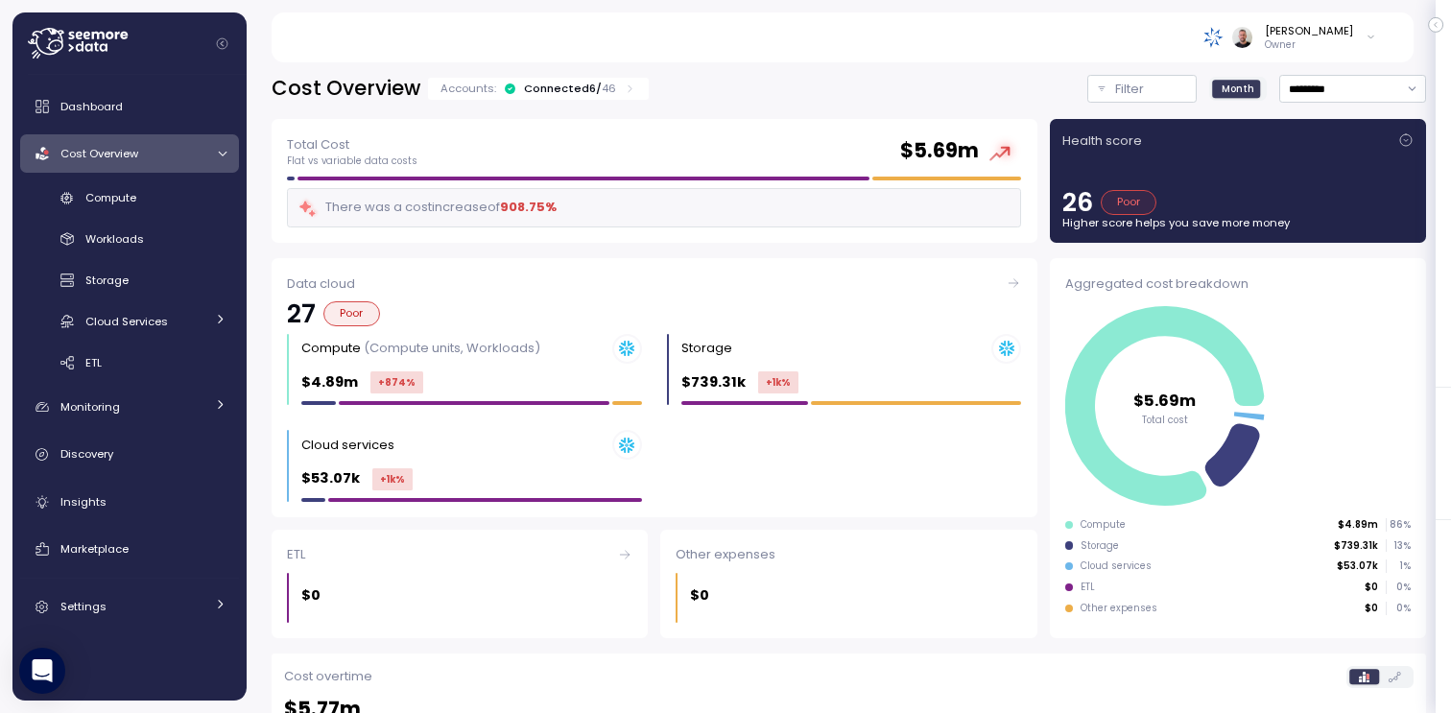
click at [570, 89] on div "Connected 6 / 46" at bounding box center [570, 88] width 92 height 15
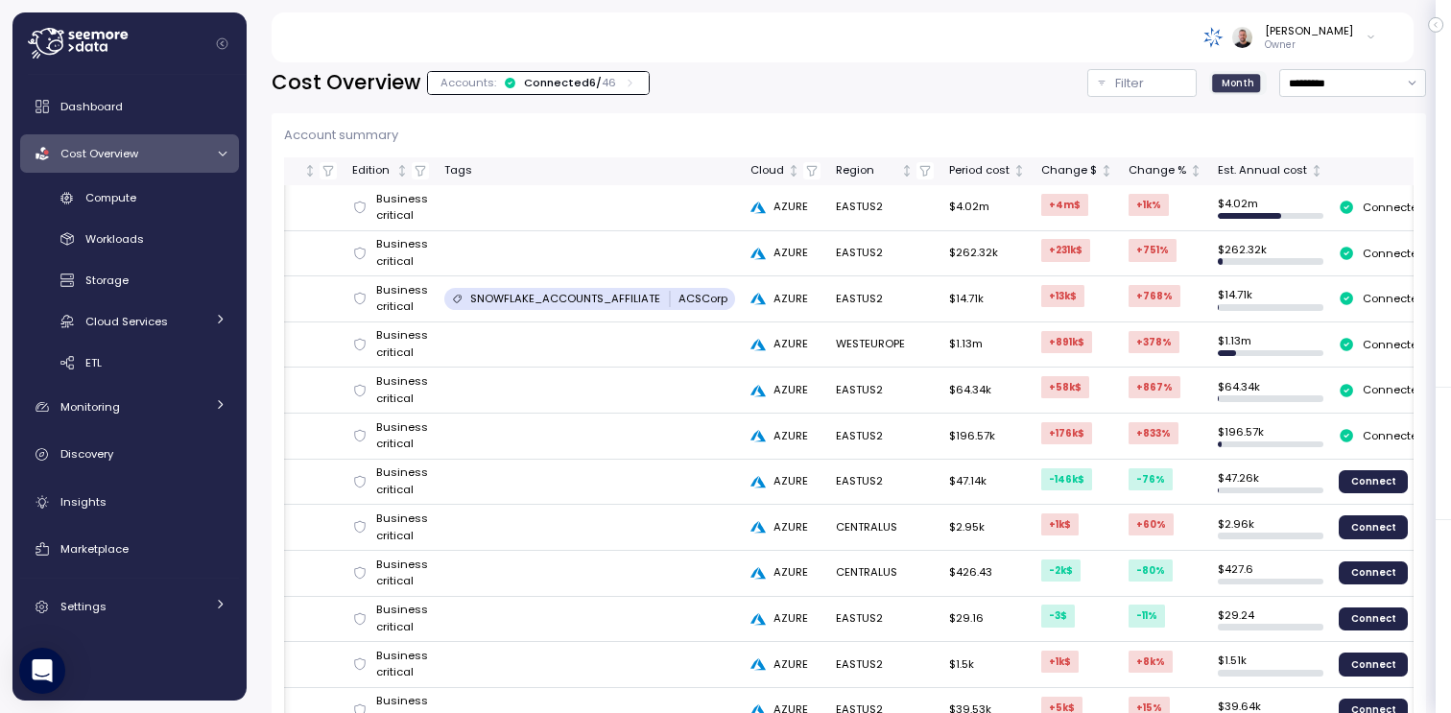
scroll to position [0, 275]
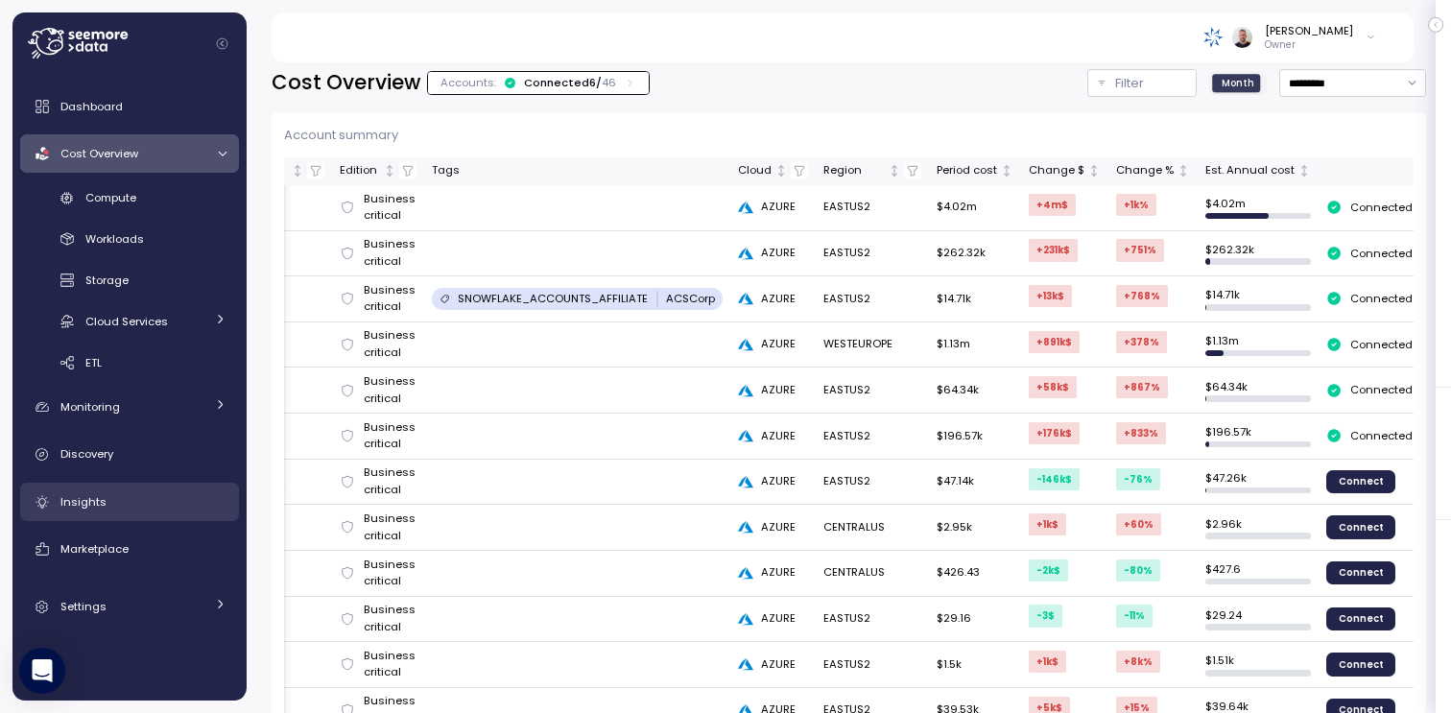
click at [123, 506] on div "Insights" at bounding box center [143, 501] width 166 height 19
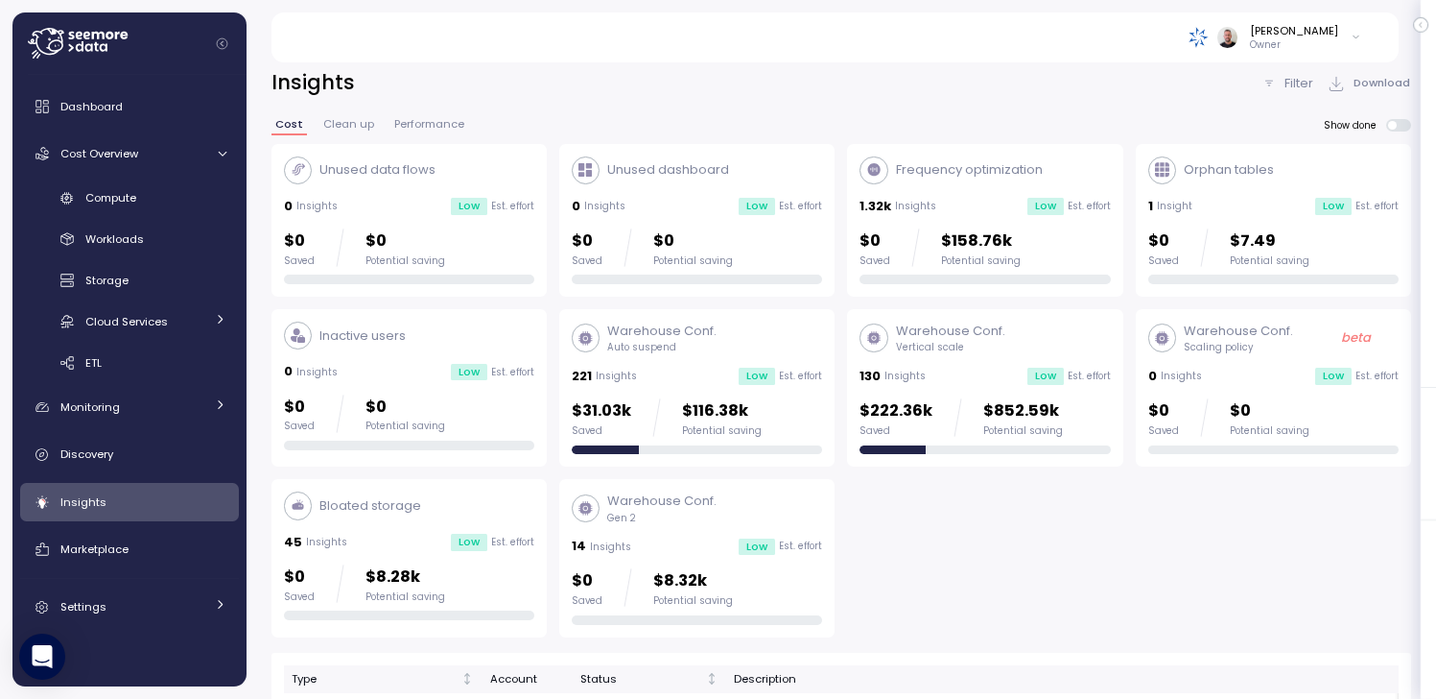
click at [1299, 73] on div "Filter Download" at bounding box center [1337, 83] width 150 height 28
click at [1299, 83] on p "Filter" at bounding box center [1299, 83] width 29 height 19
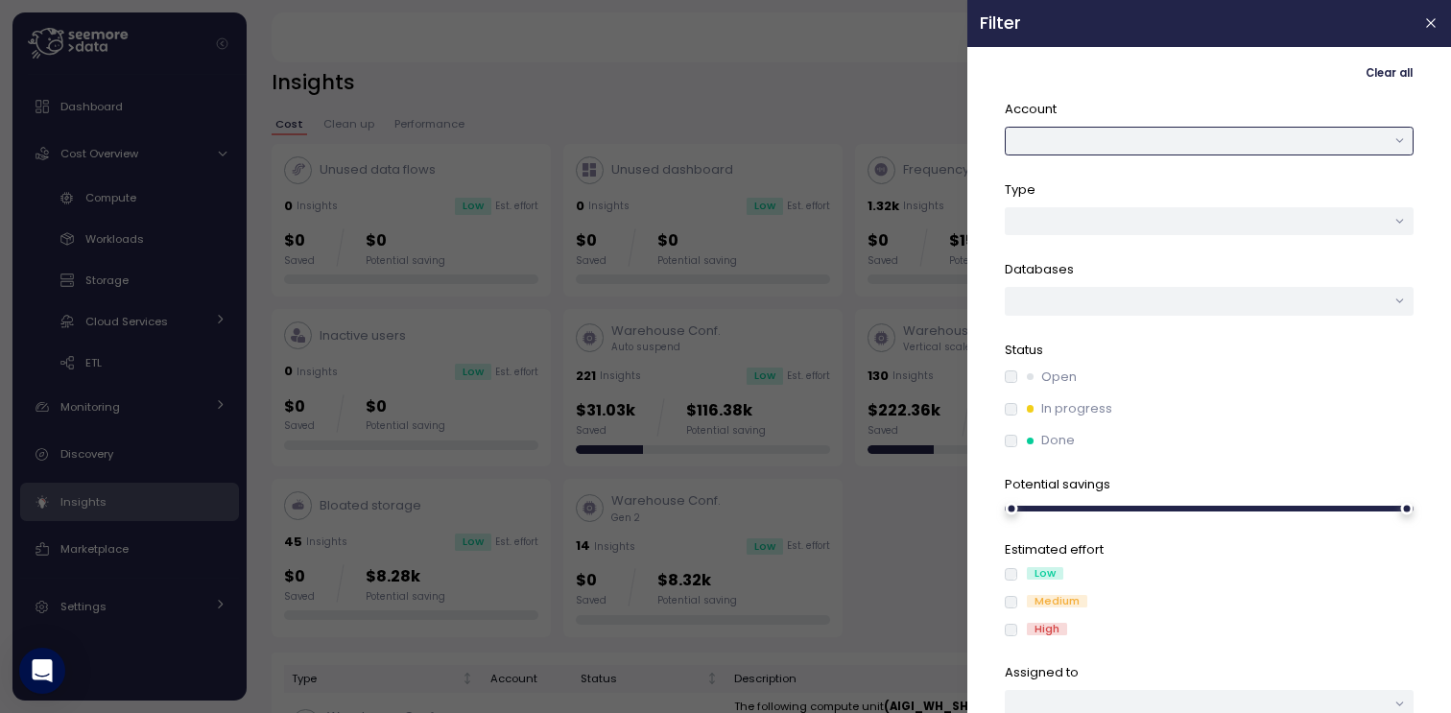
click at [1158, 149] on button "button" at bounding box center [1209, 141] width 409 height 28
click at [1205, 253] on div "AEIS" at bounding box center [1202, 254] width 97 height 15
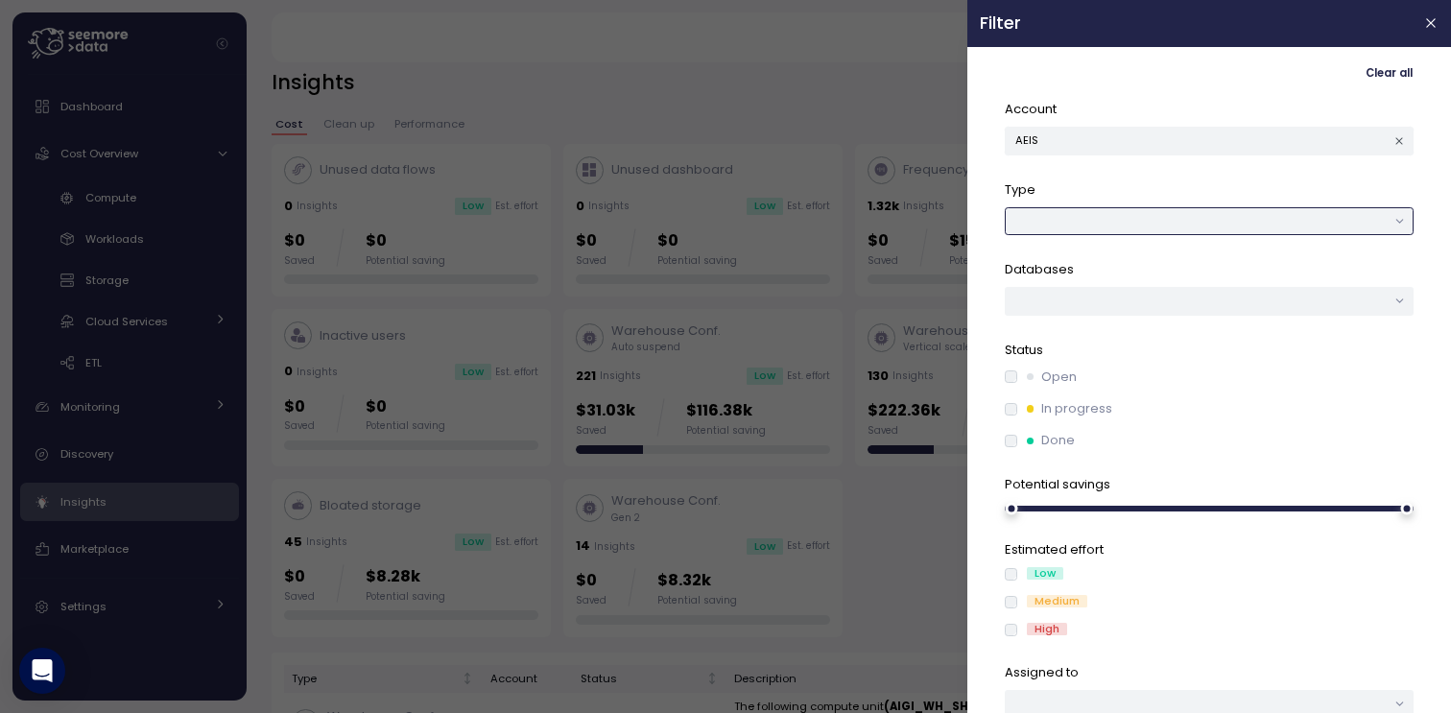
click at [1177, 223] on div at bounding box center [1209, 221] width 409 height 28
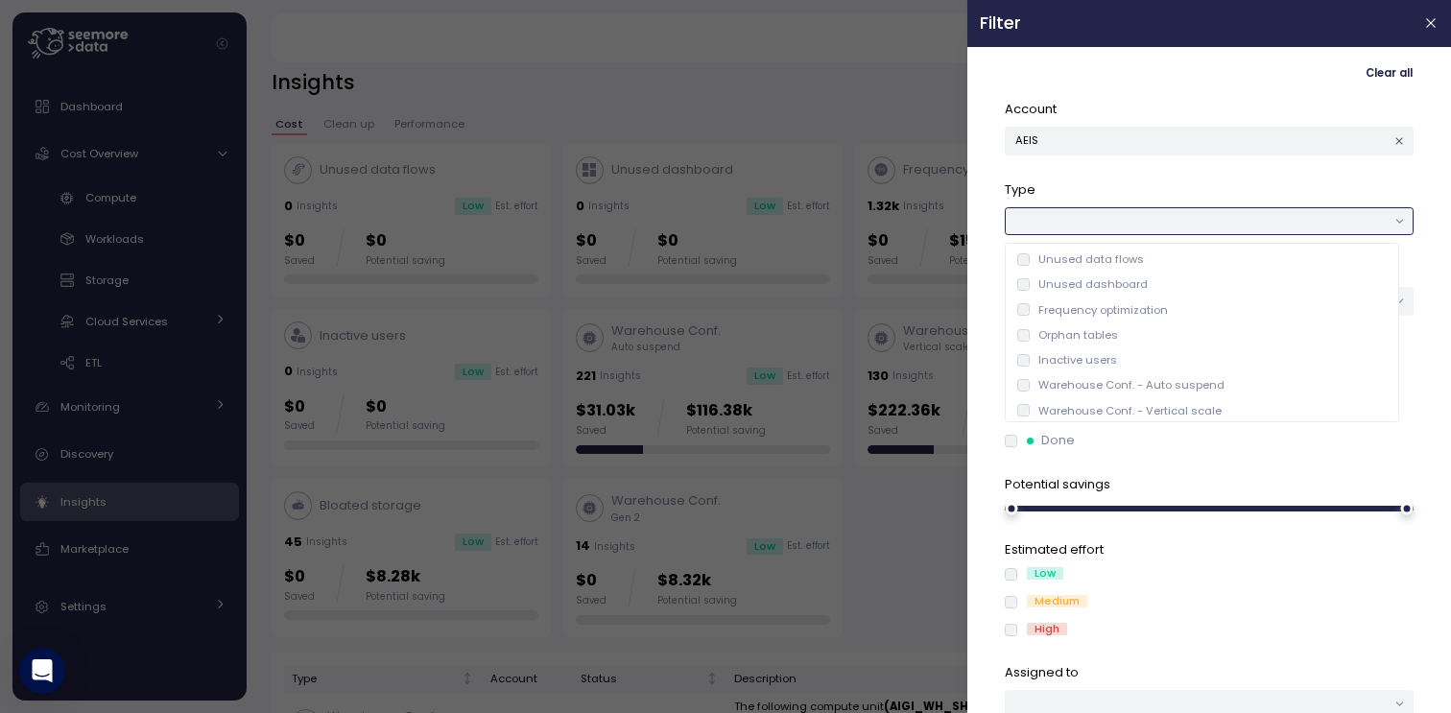
click at [1177, 223] on div at bounding box center [1209, 221] width 409 height 28
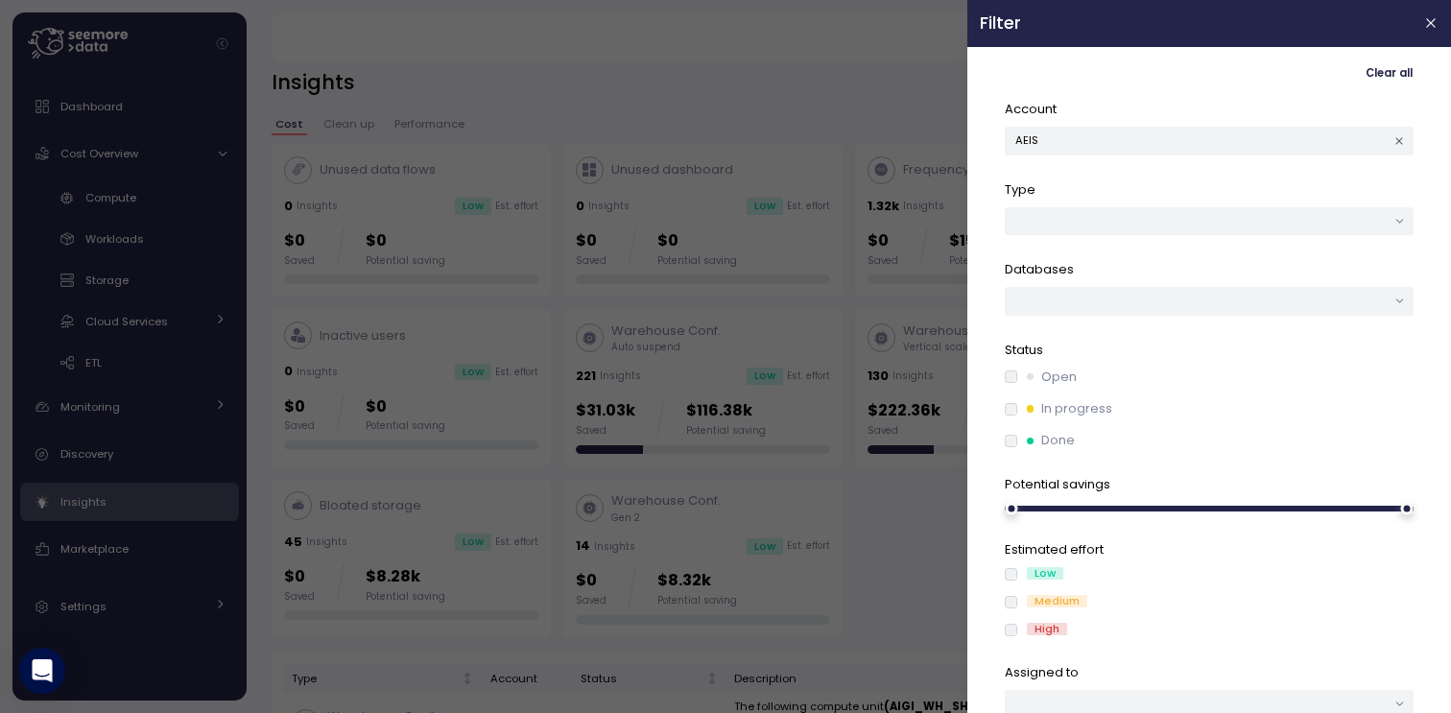
click at [1038, 570] on div "Low" at bounding box center [1045, 573] width 36 height 12
click at [1024, 609] on label "Medium" at bounding box center [1052, 602] width 70 height 15
click at [1017, 640] on div "Account AEIS Type Databases Status Open In progress Done Potential savings Esti…" at bounding box center [1209, 409] width 409 height 618
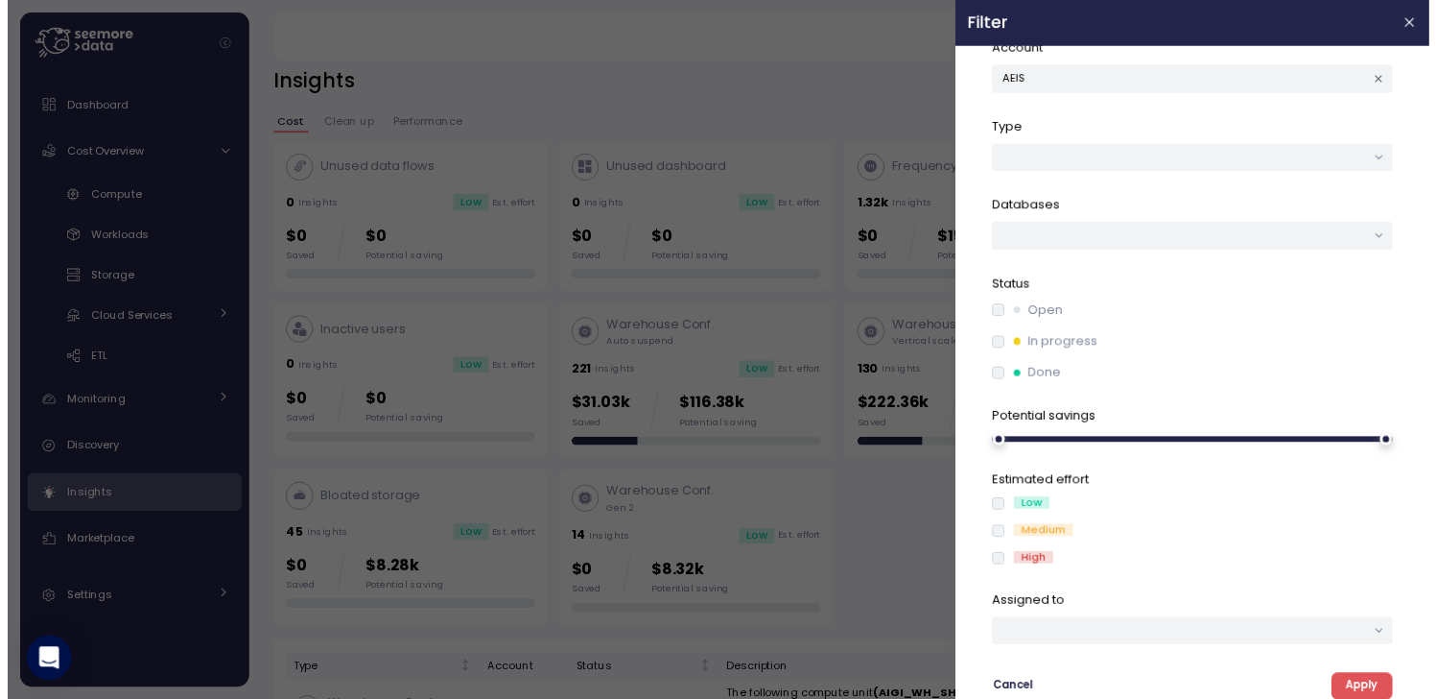
scroll to position [56, 0]
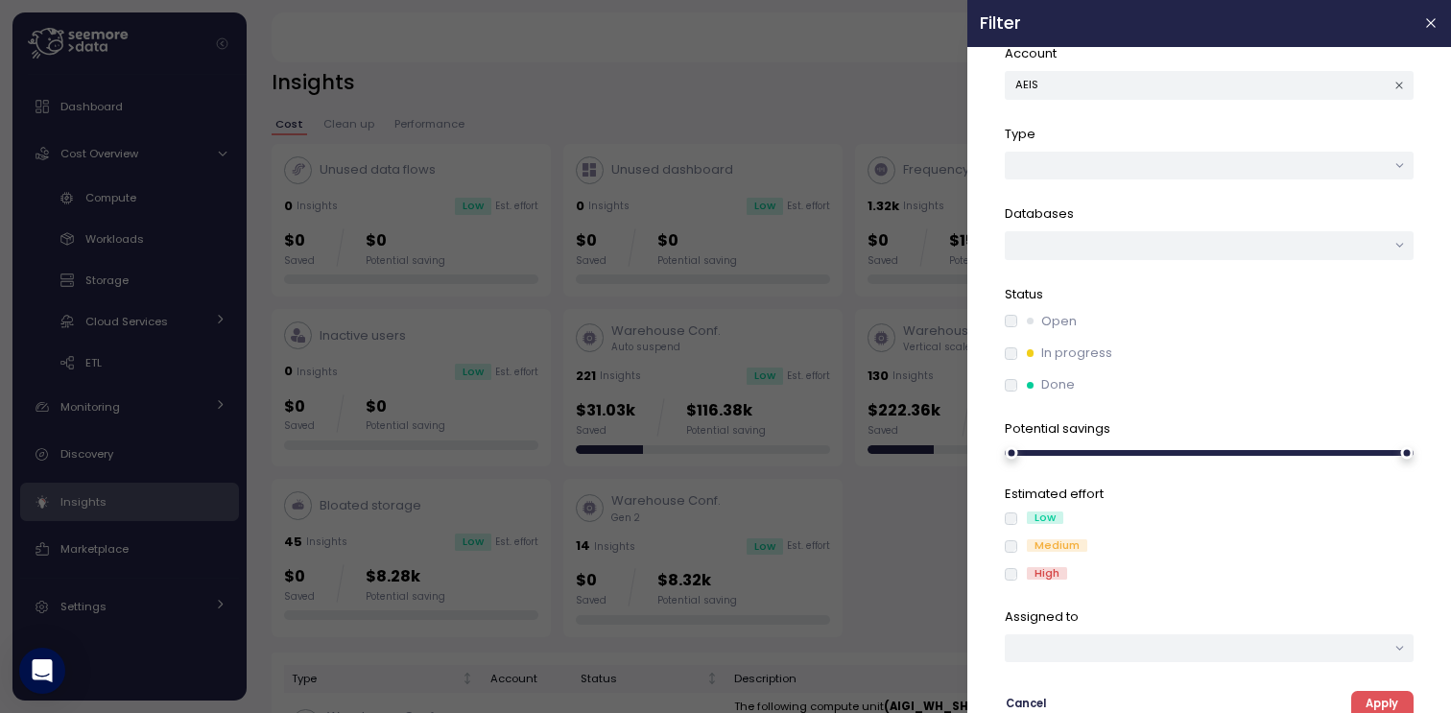
click at [1377, 699] on span "Apply" at bounding box center [1381, 705] width 33 height 26
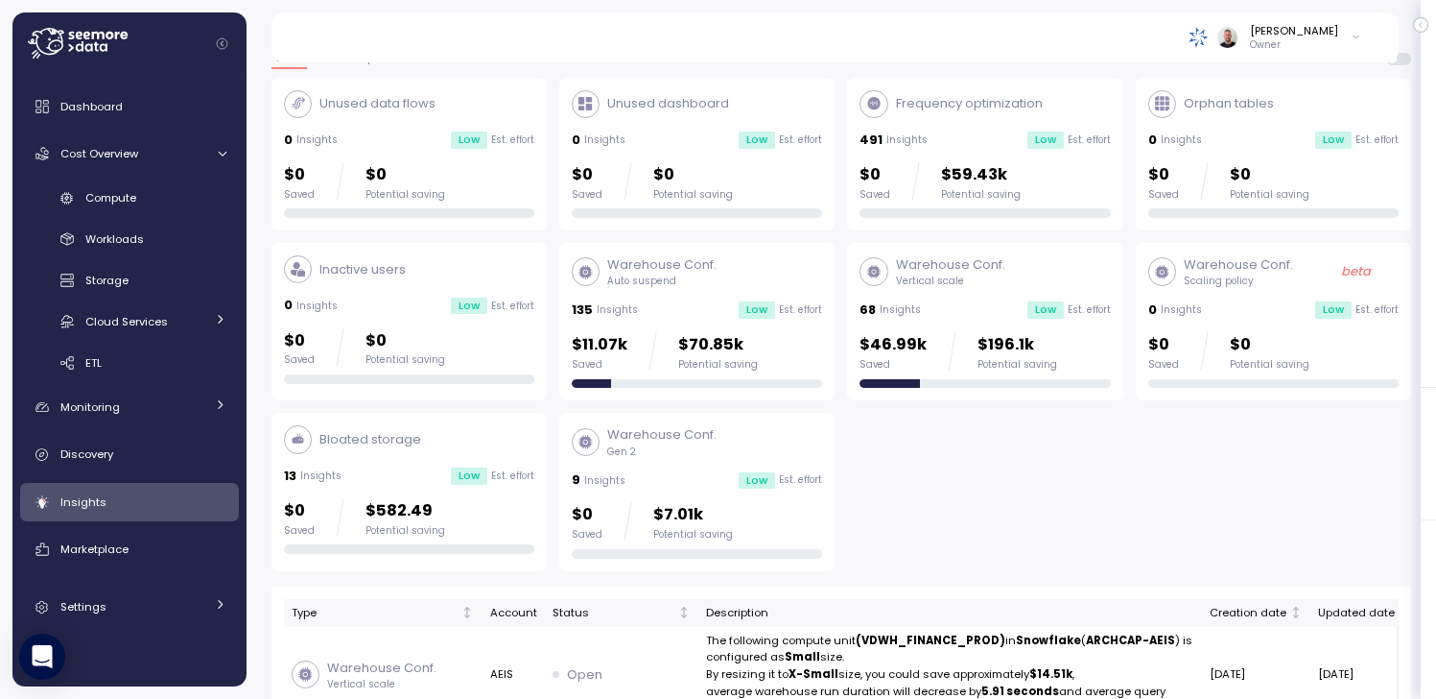
scroll to position [67, 0]
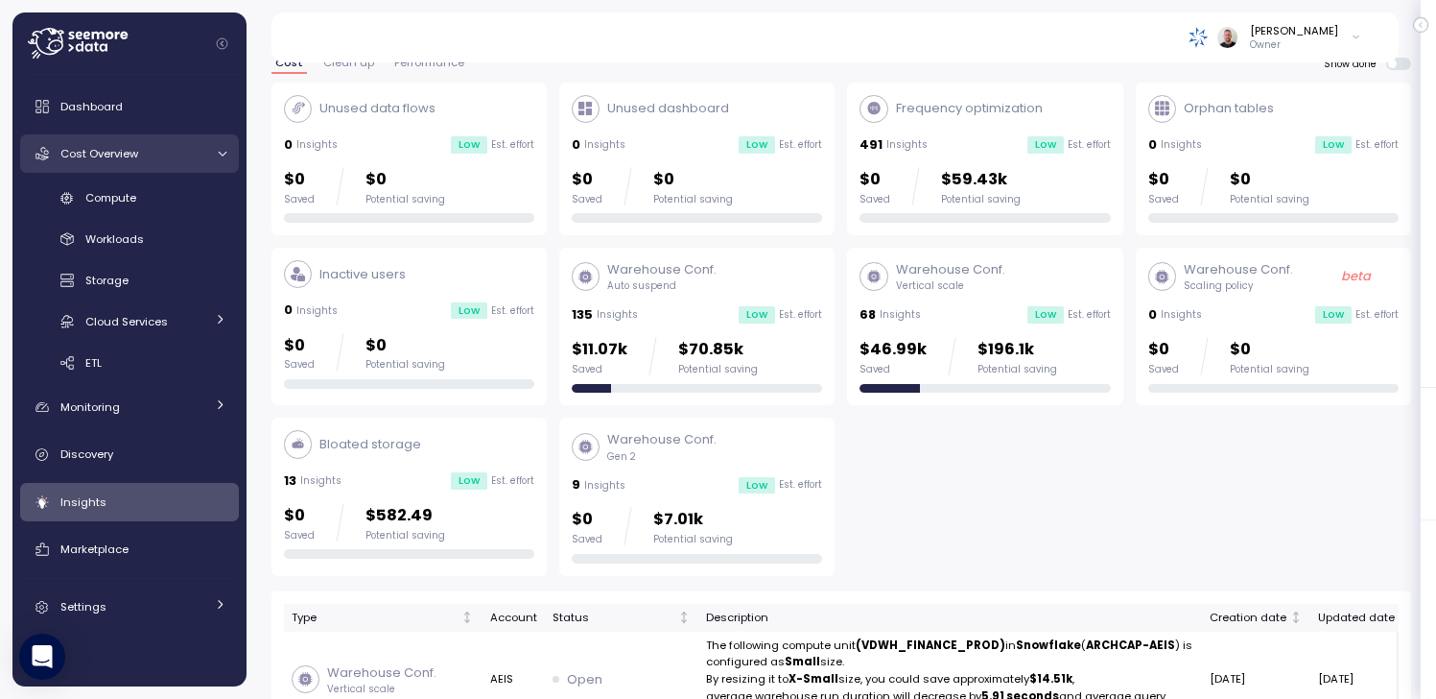
click at [110, 152] on span "Cost Overview" at bounding box center [99, 153] width 78 height 15
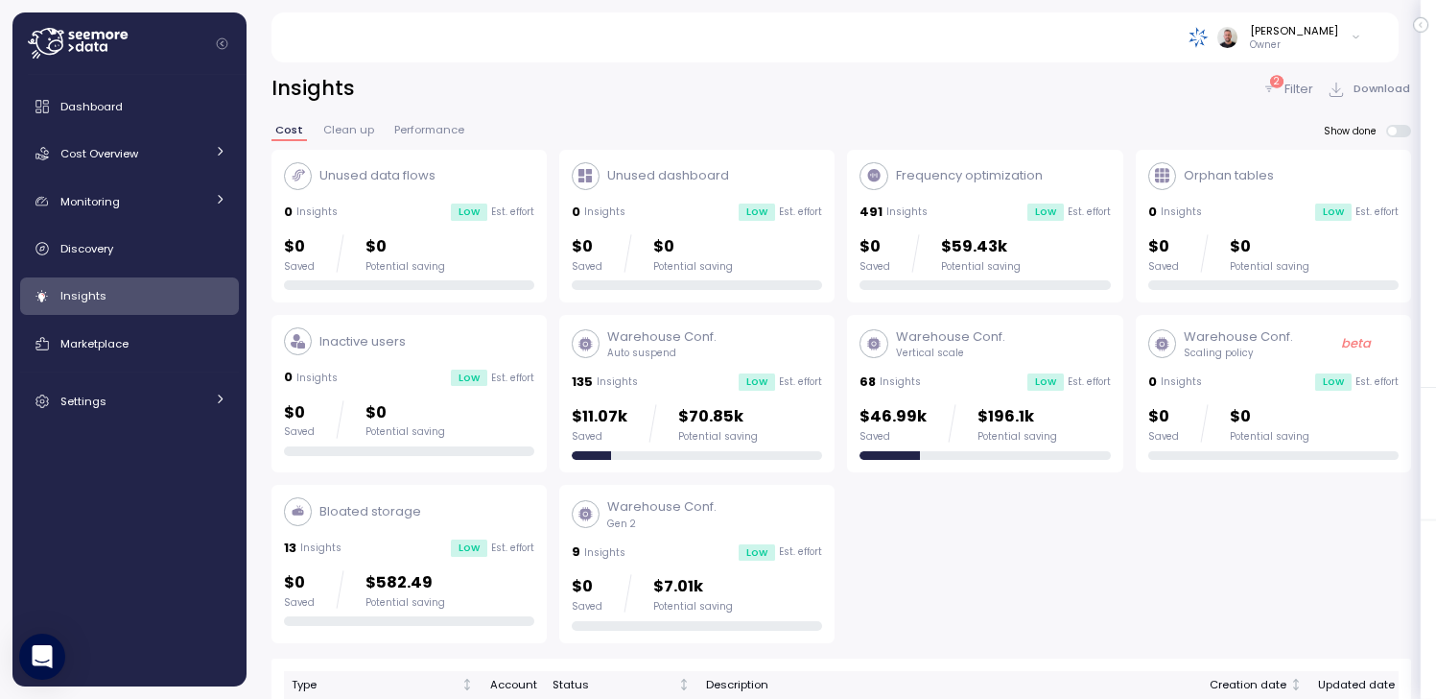
click at [1303, 82] on p "Filter" at bounding box center [1299, 89] width 29 height 19
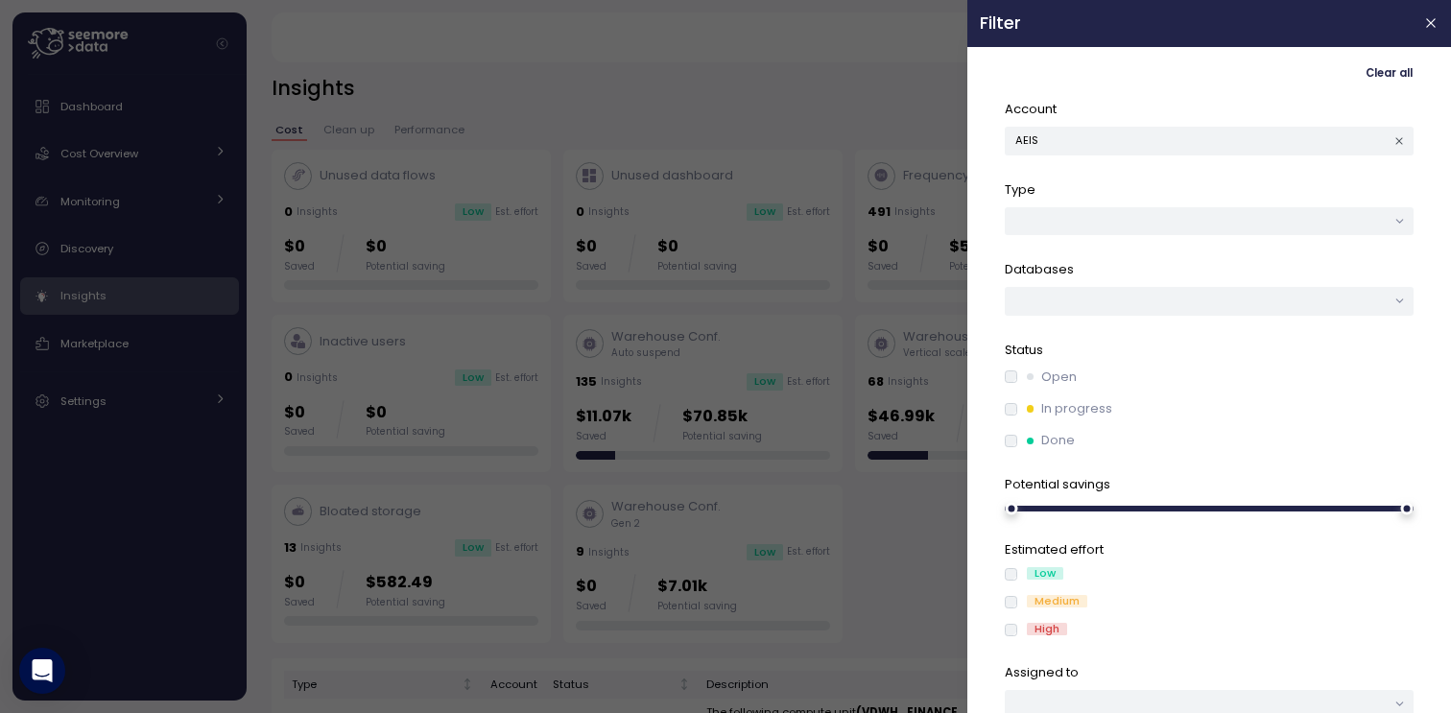
click at [635, 114] on div at bounding box center [725, 356] width 1451 height 713
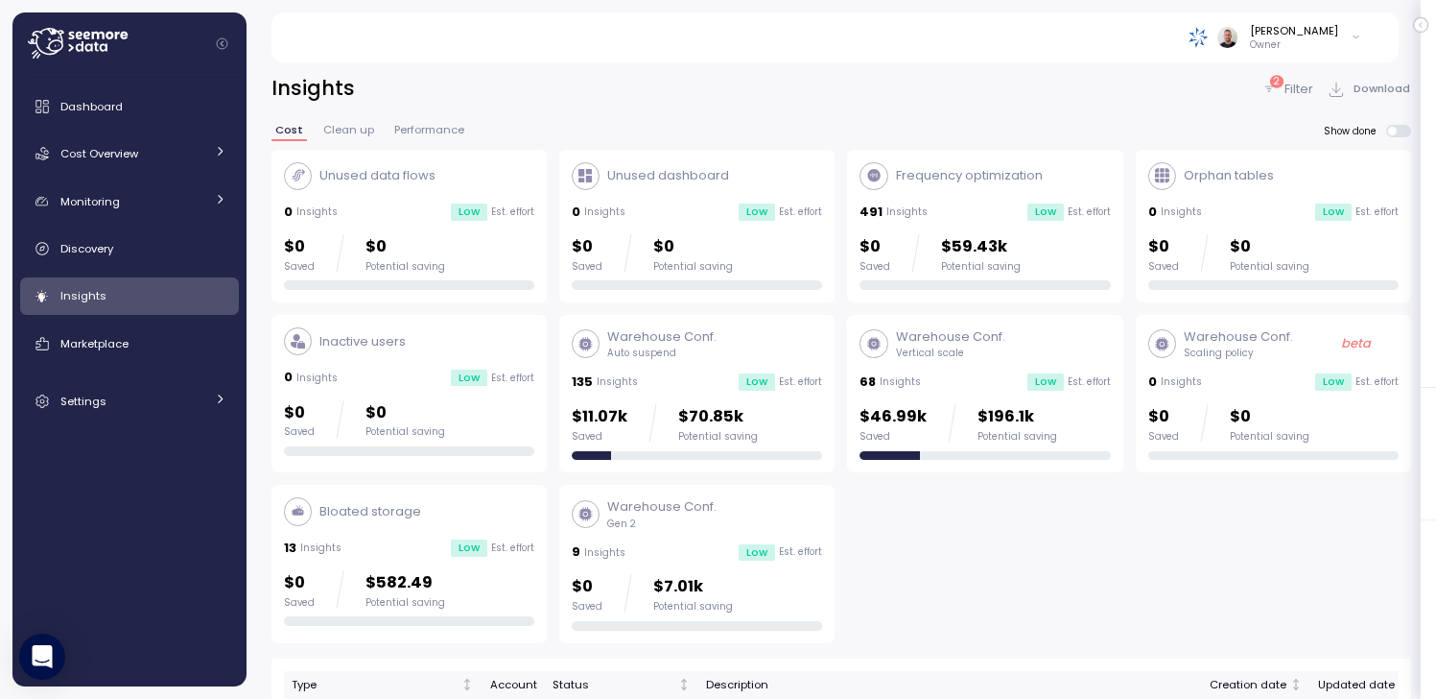
click at [1296, 98] on p "Filter" at bounding box center [1299, 89] width 29 height 19
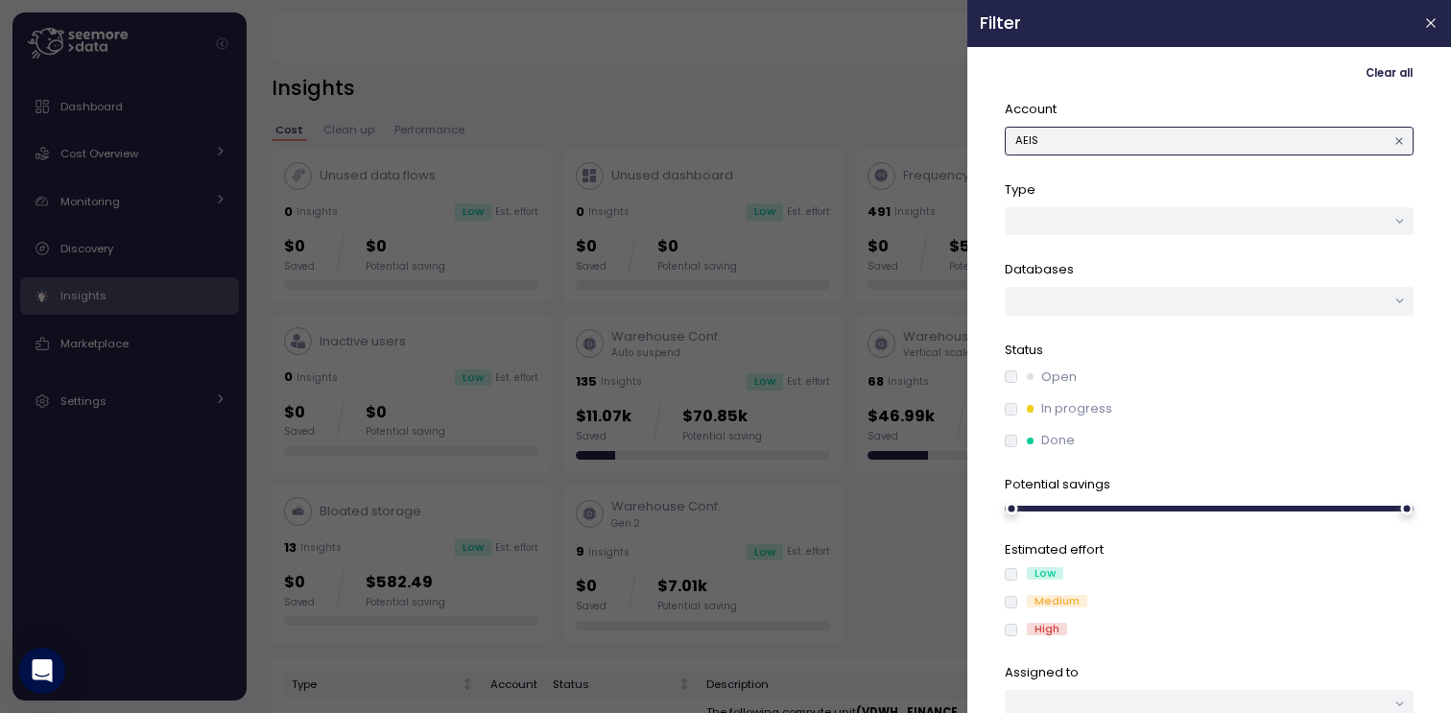
click at [1185, 142] on button "AEIS" at bounding box center [1209, 141] width 409 height 28
click at [1220, 181] on div "AIGIEDR" at bounding box center [1202, 179] width 97 height 15
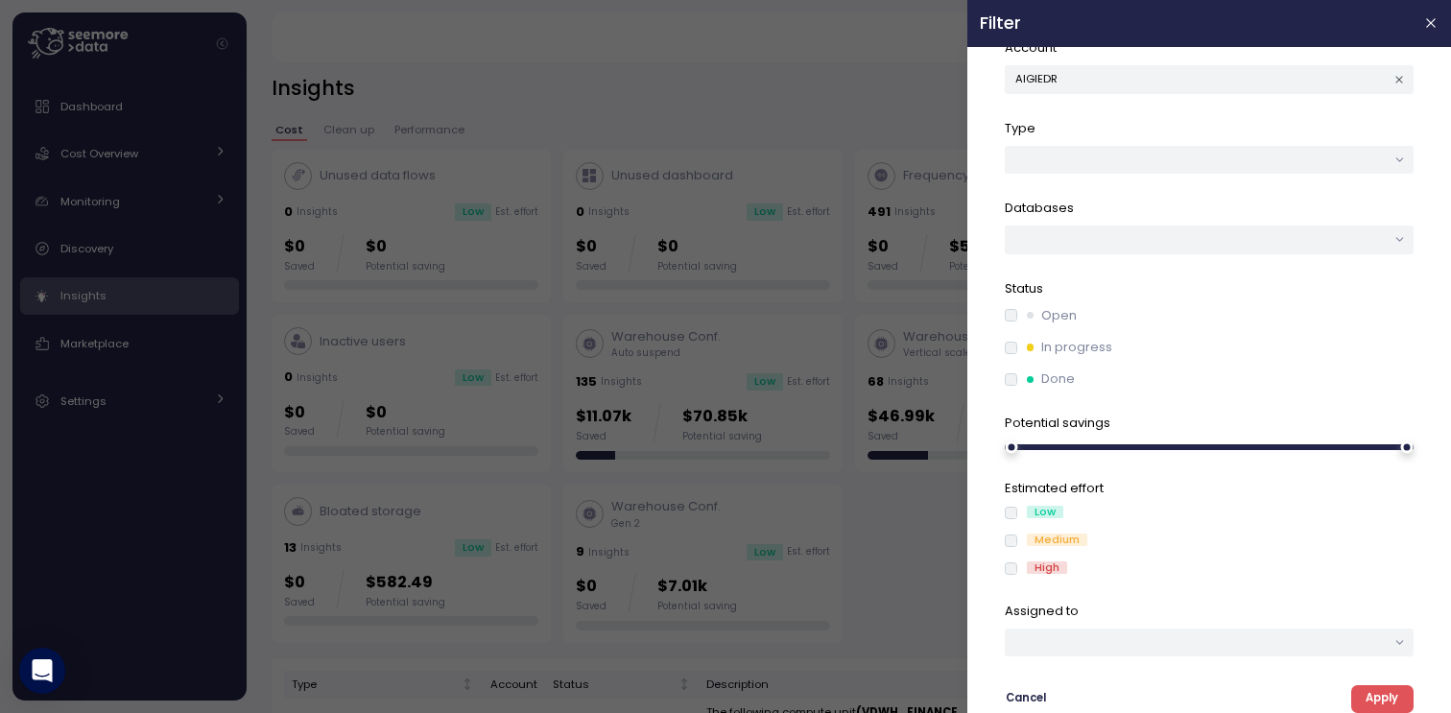
click at [1389, 700] on button "Apply" at bounding box center [1382, 699] width 62 height 28
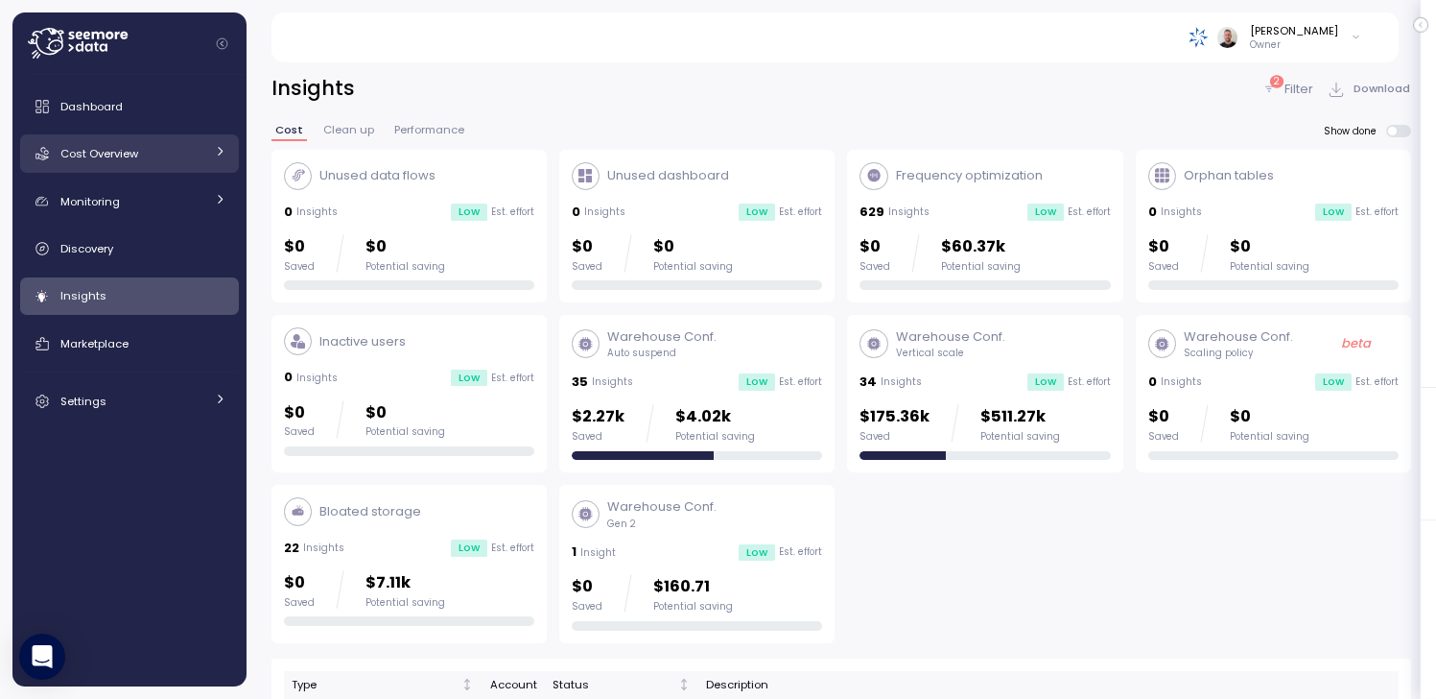
click at [128, 155] on span "Cost Overview" at bounding box center [99, 153] width 78 height 15
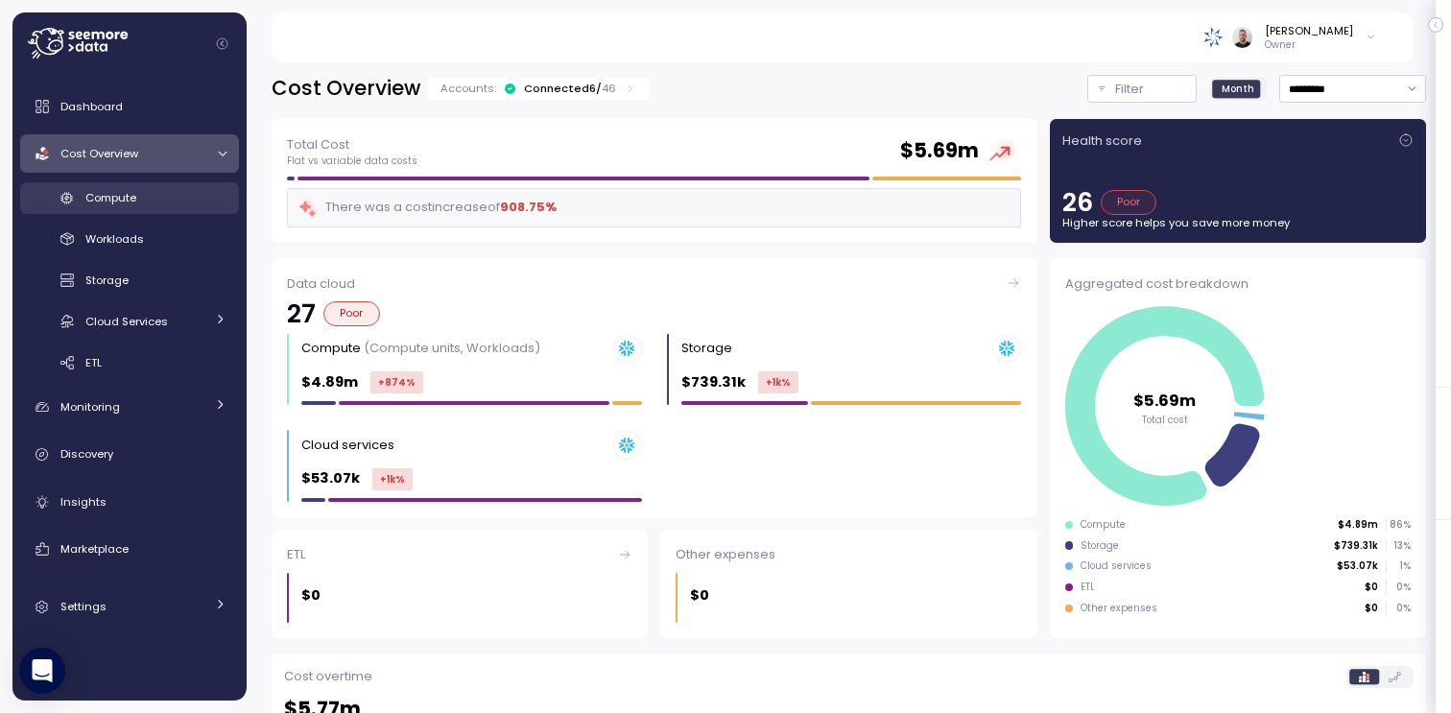
click at [120, 192] on span "Compute" at bounding box center [110, 197] width 51 height 15
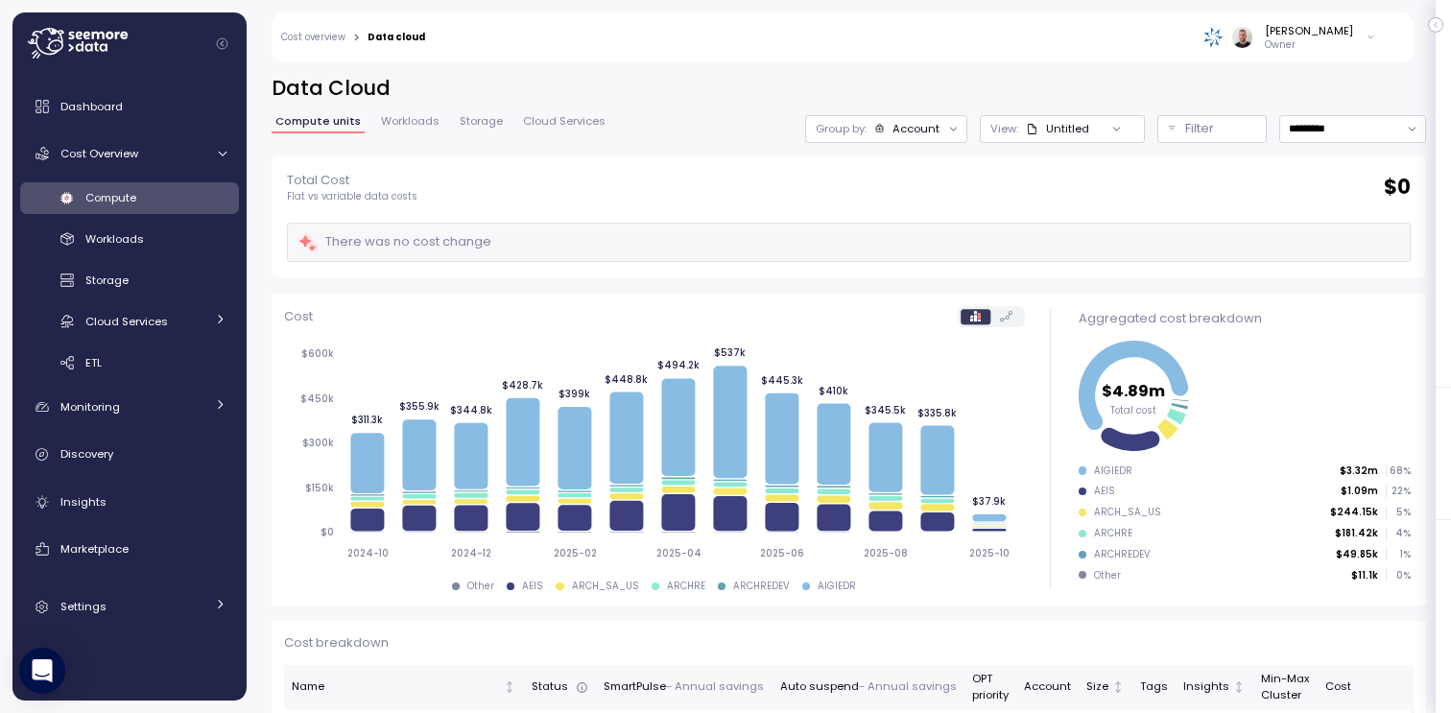
click at [408, 123] on span "Workloads" at bounding box center [410, 121] width 59 height 11
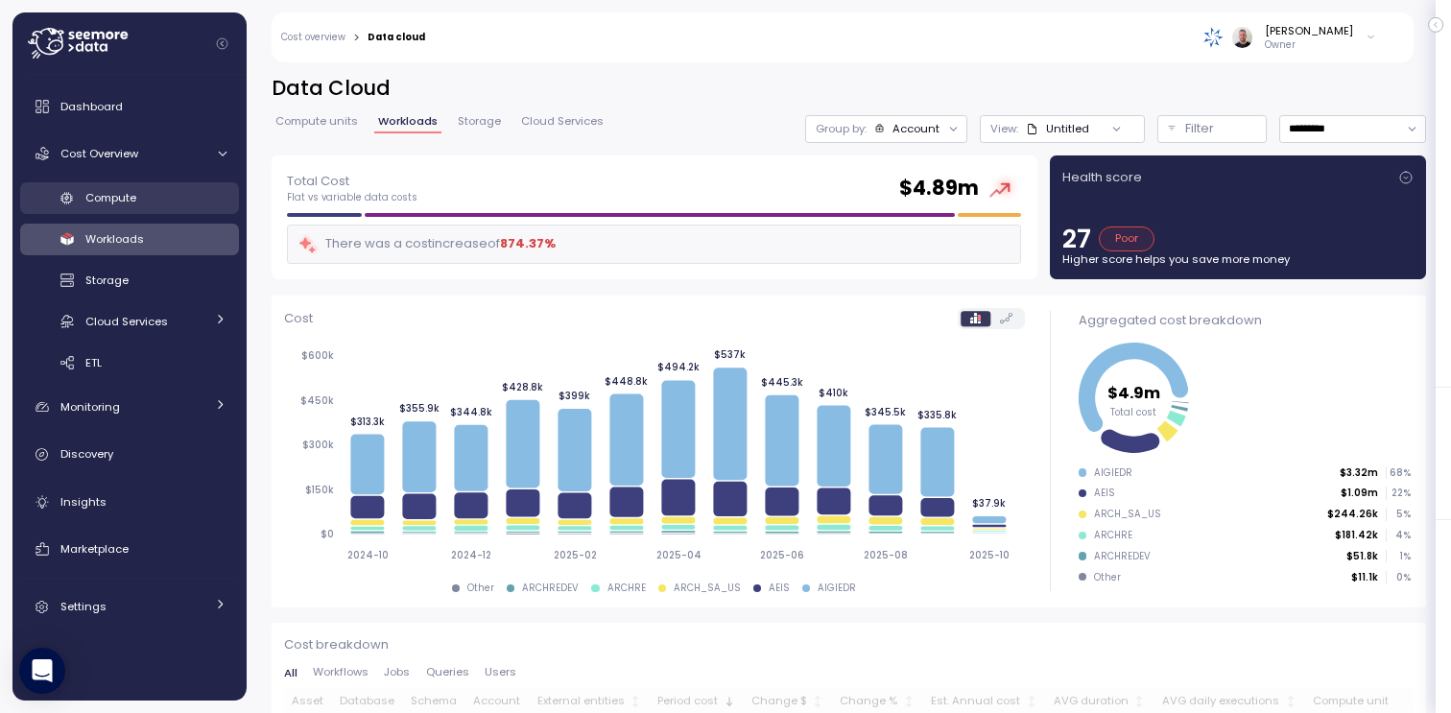
click at [130, 193] on span "Compute" at bounding box center [110, 197] width 51 height 15
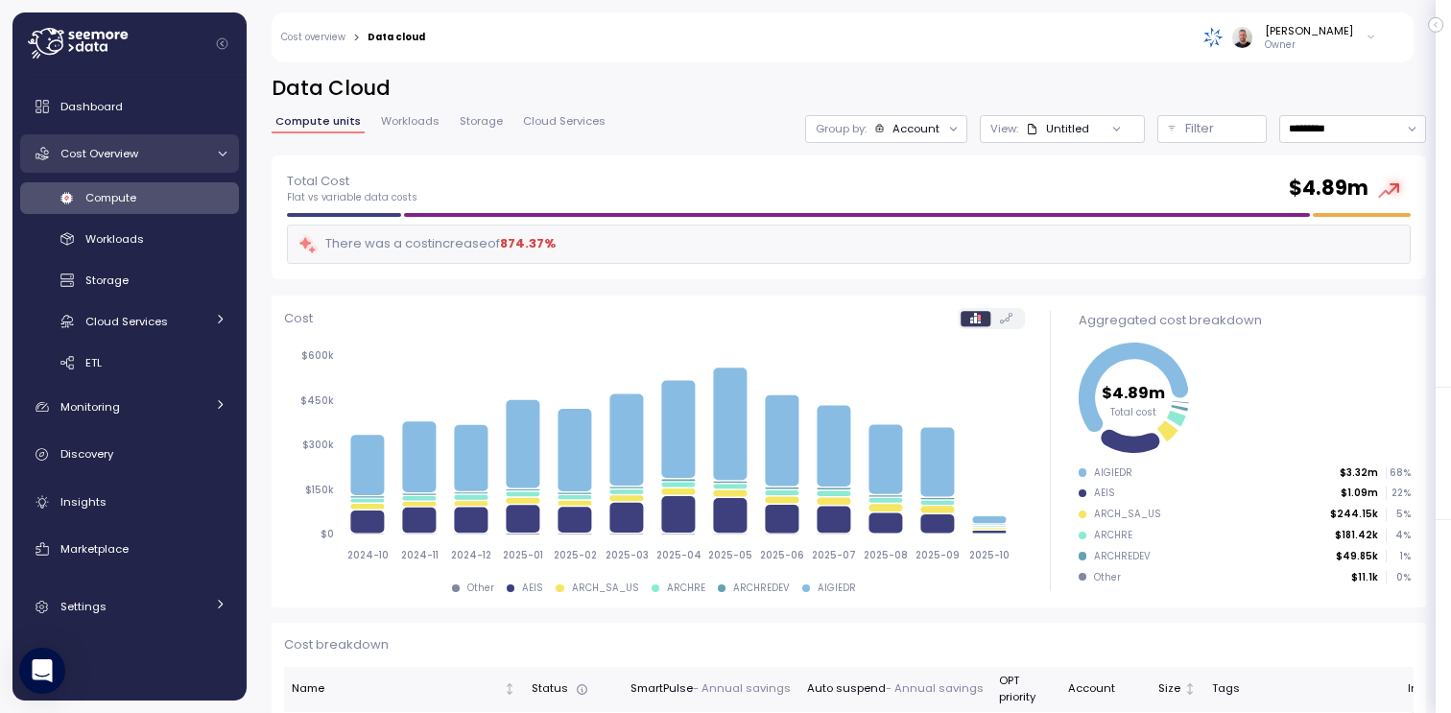
click at [119, 153] on span "Cost Overview" at bounding box center [99, 153] width 78 height 15
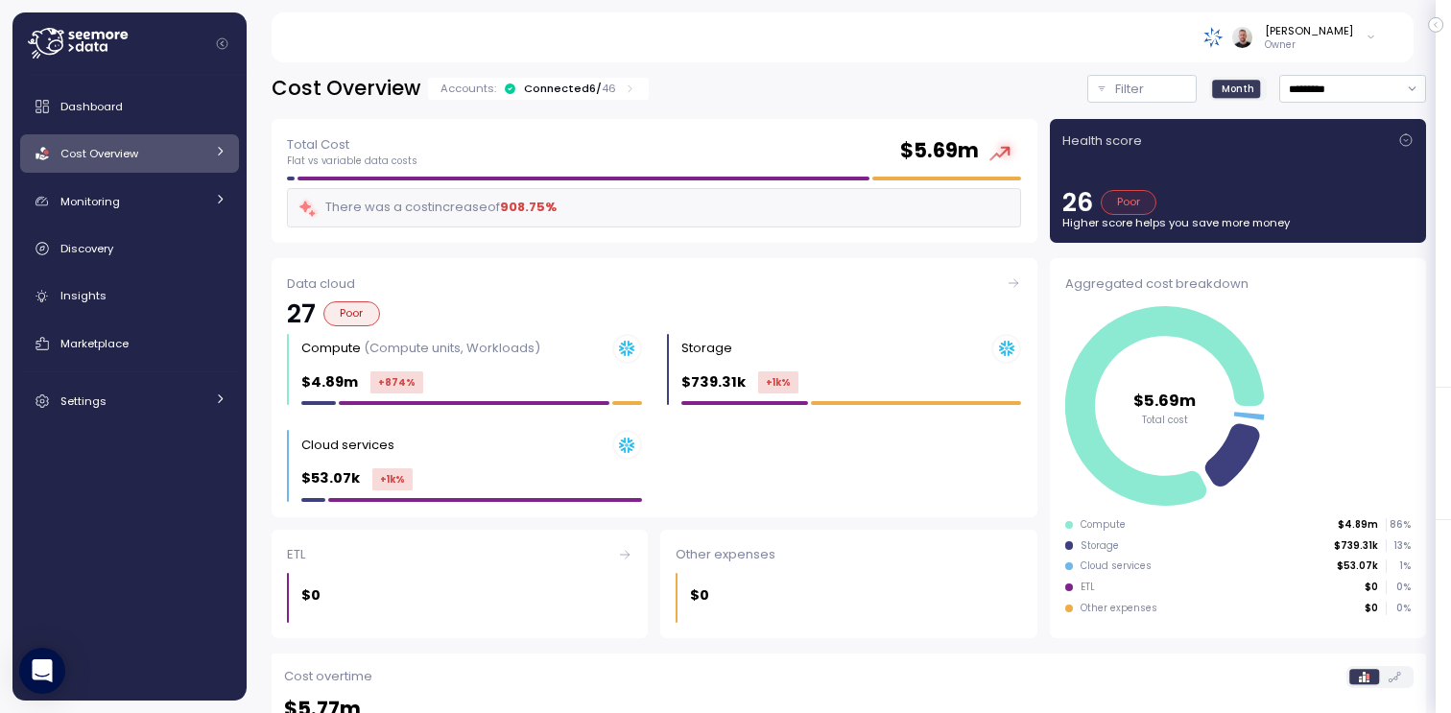
click at [586, 86] on div "Connected 6 / 46" at bounding box center [570, 88] width 92 height 15
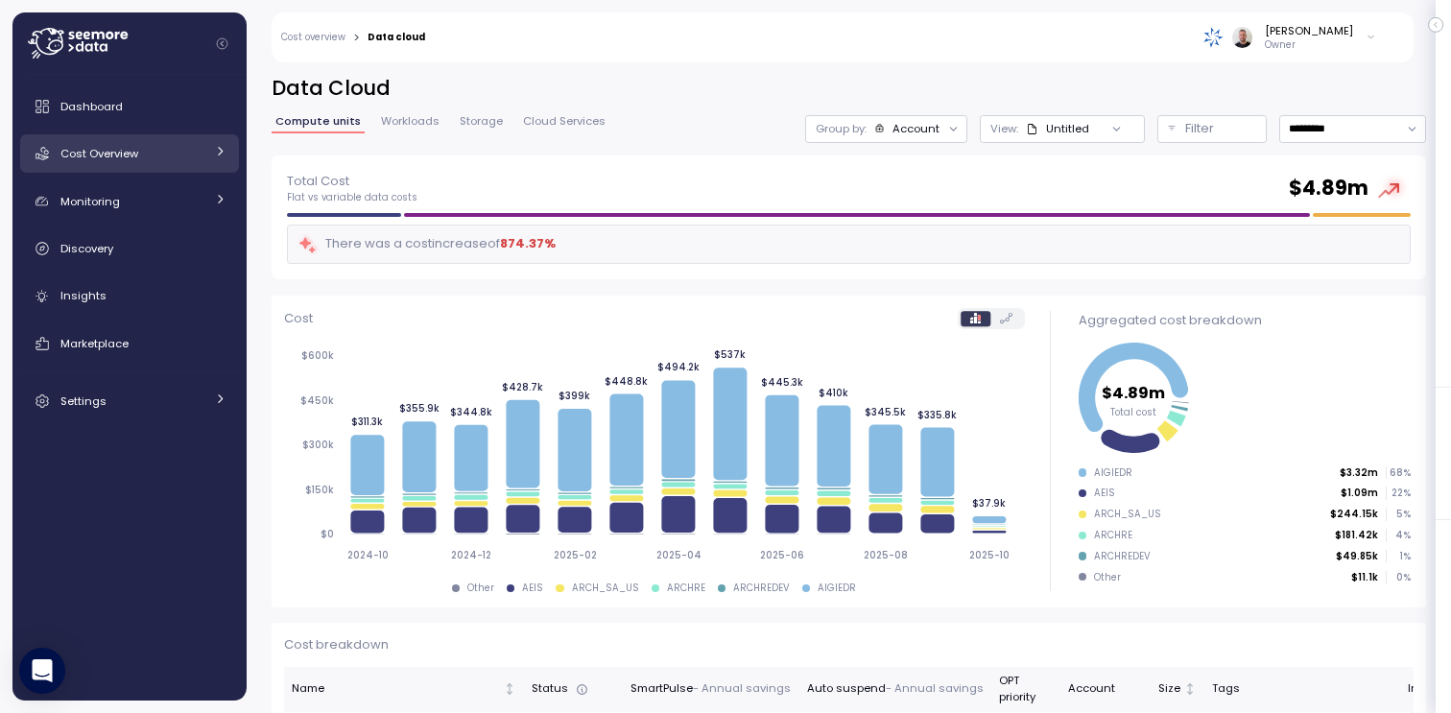
click at [121, 154] on span "Cost Overview" at bounding box center [99, 153] width 78 height 15
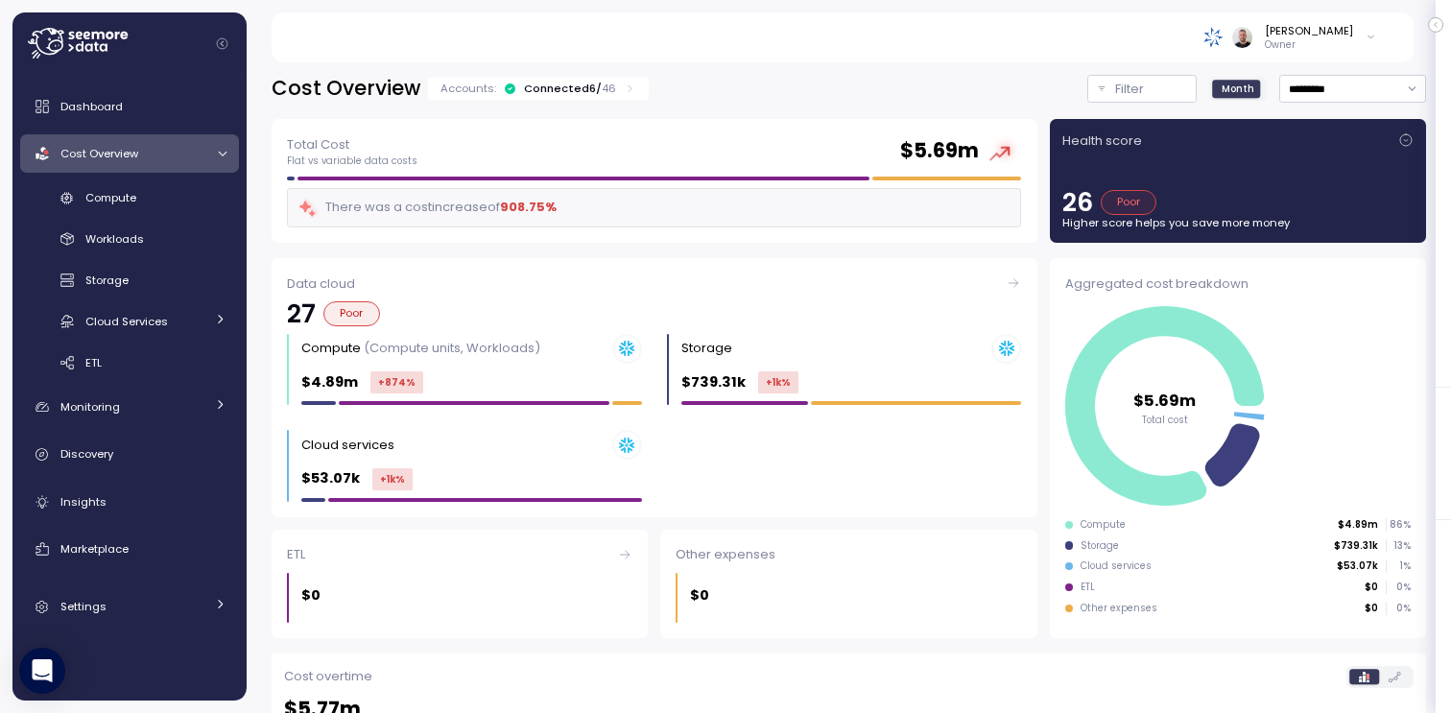
click at [581, 90] on div "Connected 6 / 46" at bounding box center [570, 88] width 92 height 15
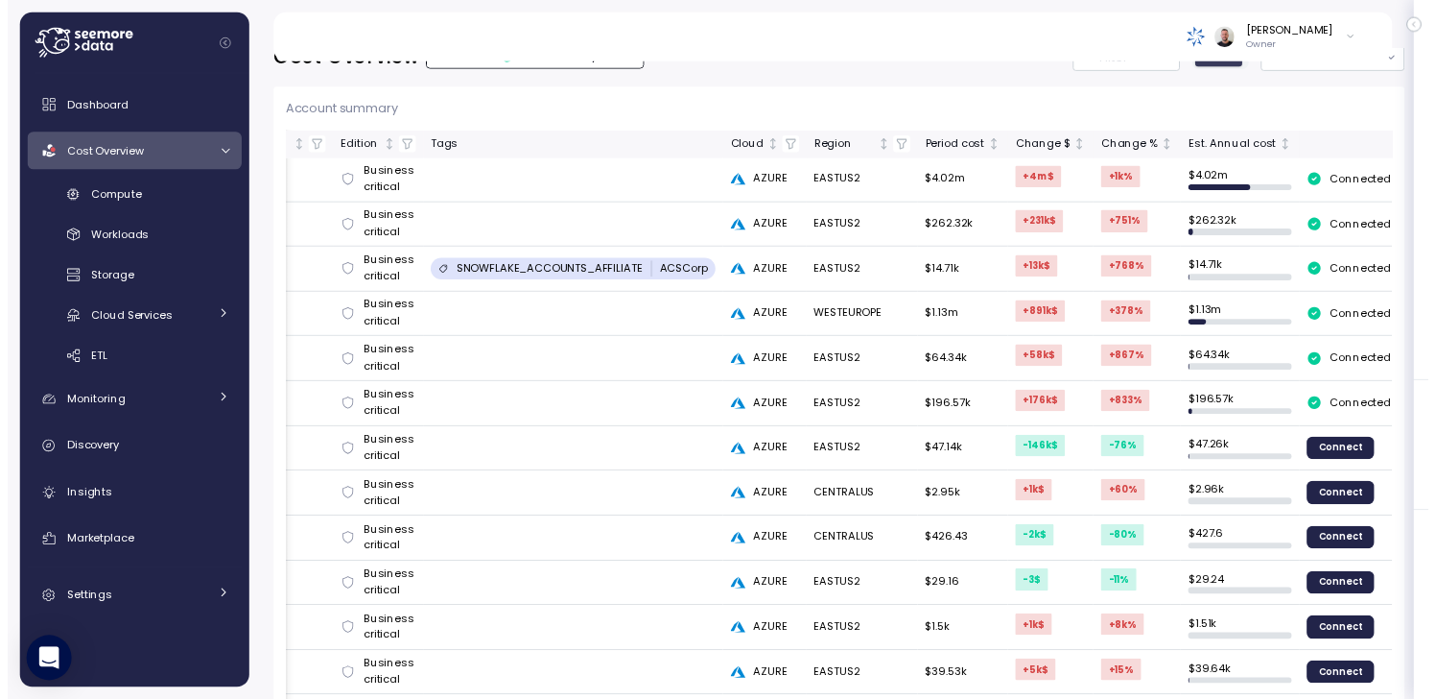
scroll to position [29, 0]
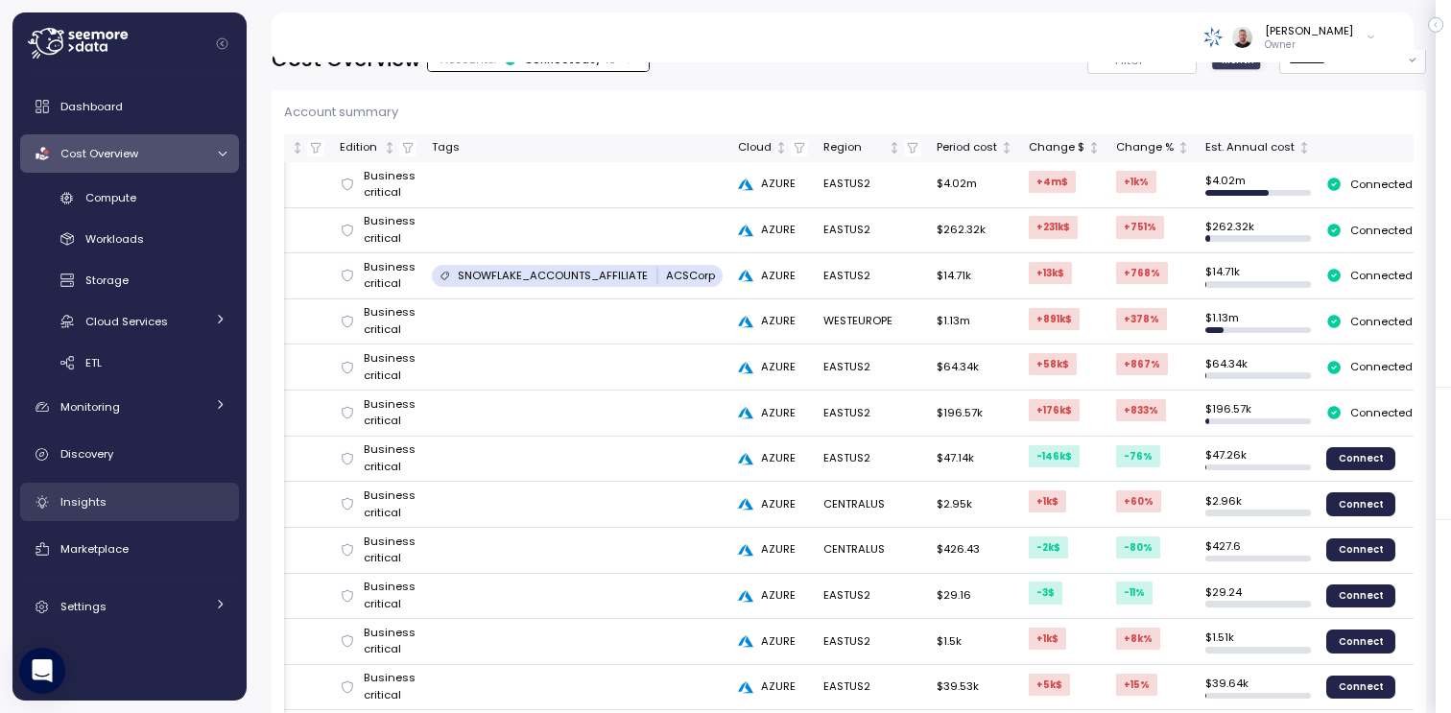
click at [114, 497] on div "Insights" at bounding box center [143, 501] width 166 height 19
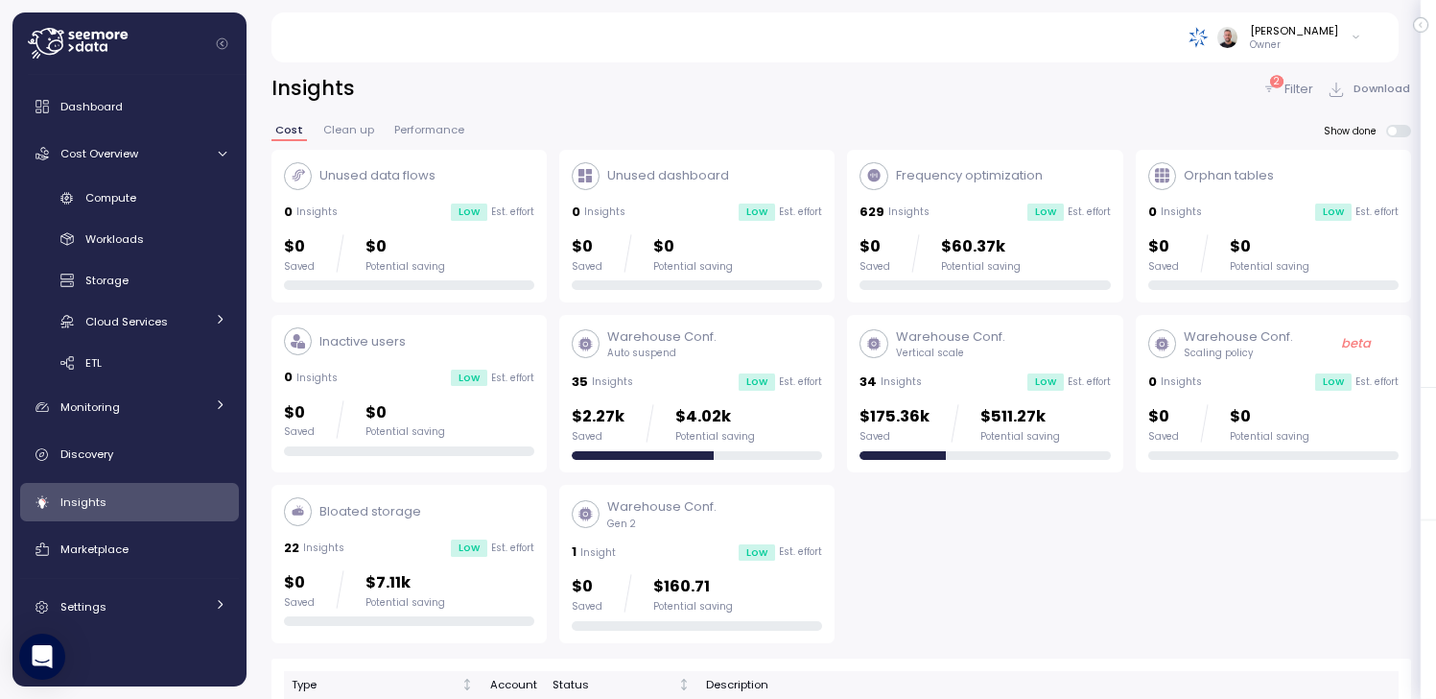
click at [1276, 89] on icon at bounding box center [1269, 89] width 15 height 15
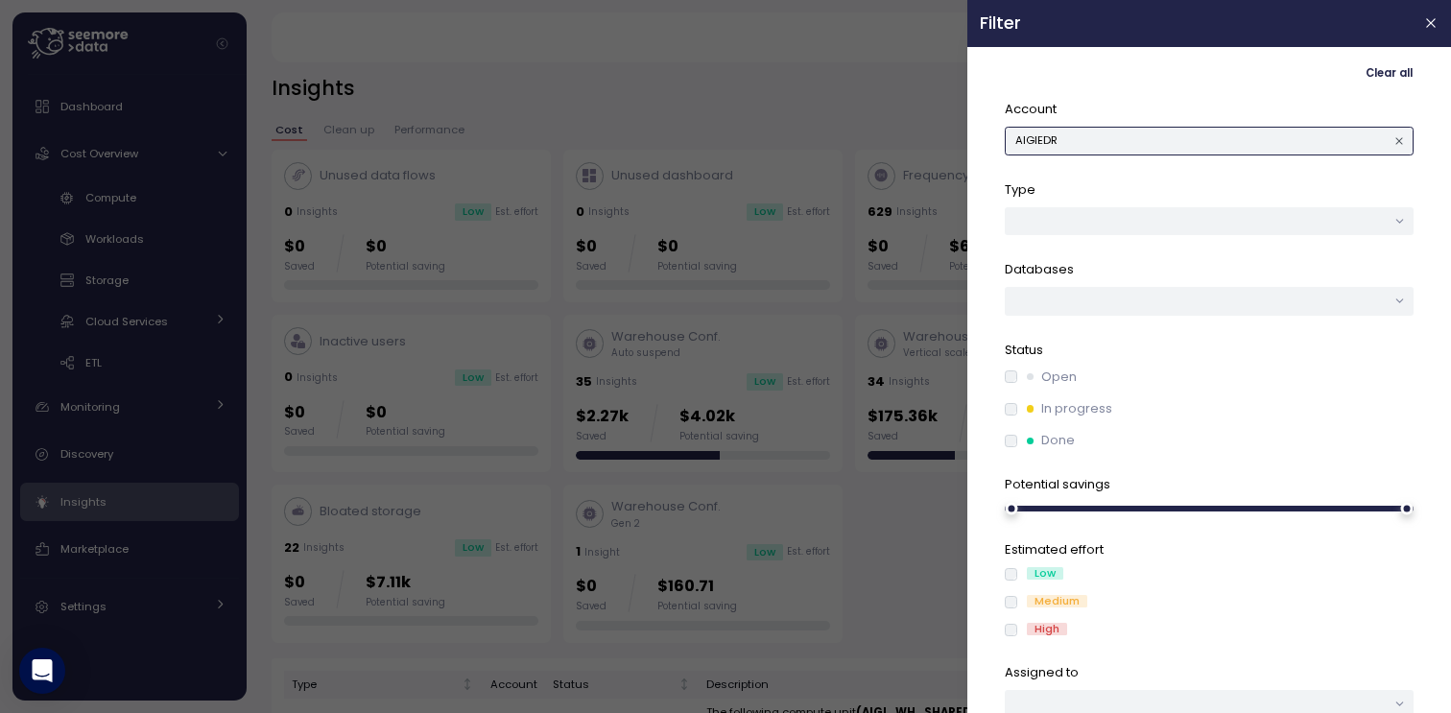
click at [1198, 138] on button "AIGIEDR" at bounding box center [1209, 141] width 409 height 28
click at [1210, 180] on div "AIGIEDR" at bounding box center [1197, 179] width 42 height 15
click at [1396, 70] on span "Clear all" at bounding box center [1388, 73] width 47 height 26
click at [901, 107] on div at bounding box center [725, 356] width 1451 height 713
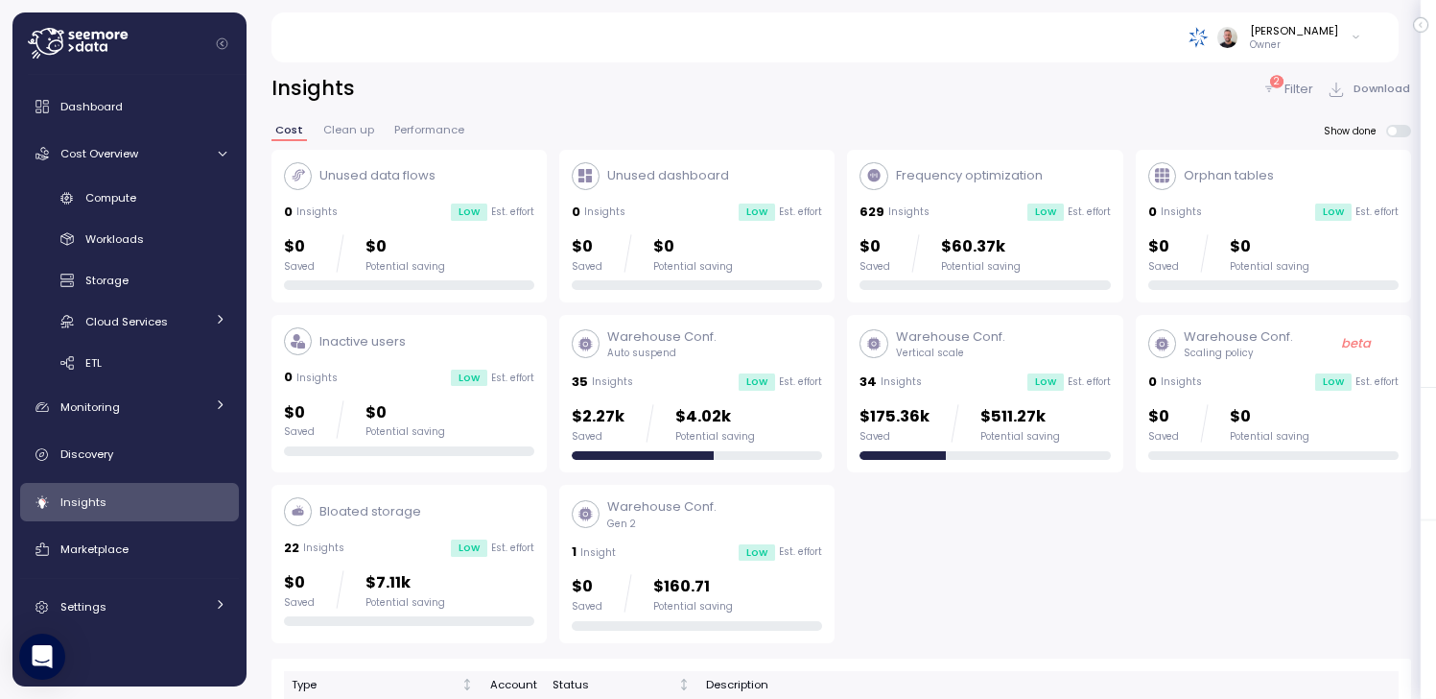
click at [1276, 94] on icon at bounding box center [1269, 89] width 15 height 15
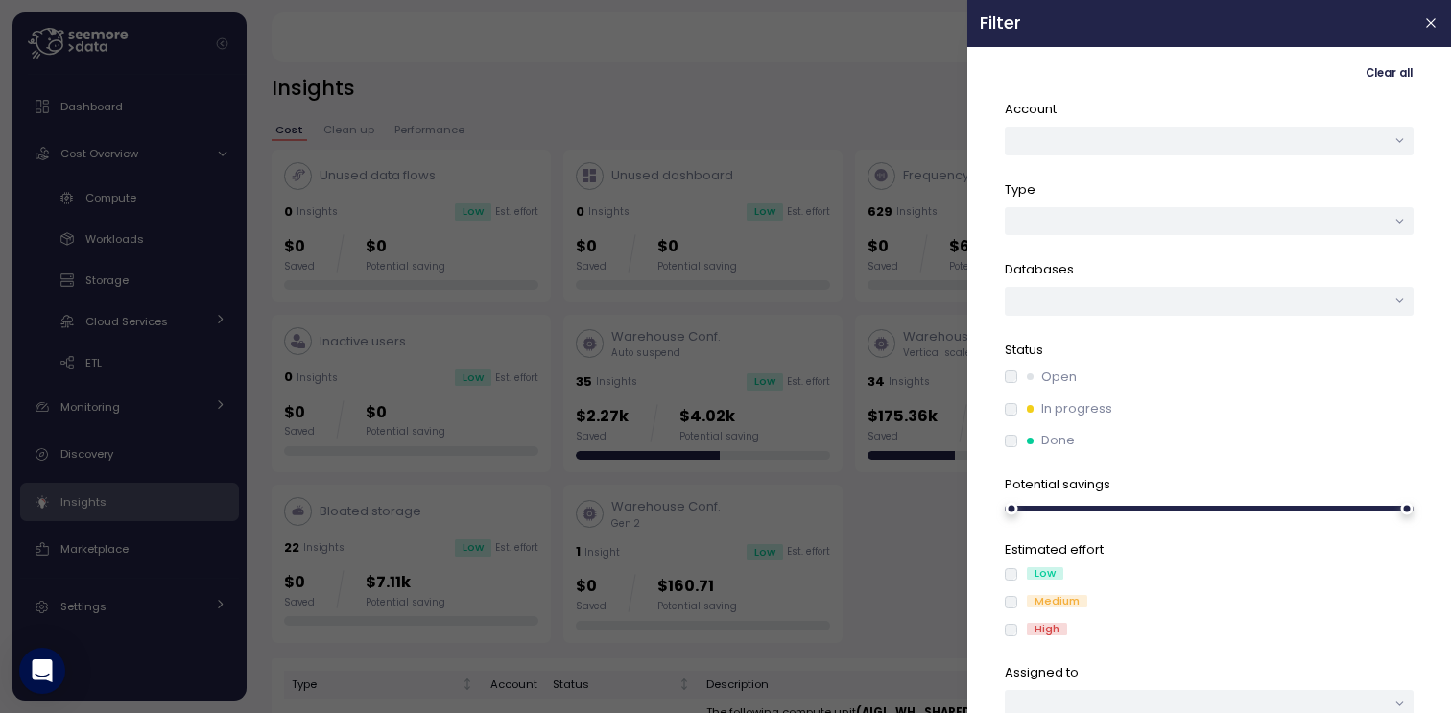
click at [1383, 67] on span "Clear all" at bounding box center [1388, 73] width 47 height 26
click at [1053, 447] on p "Done" at bounding box center [1058, 440] width 34 height 19
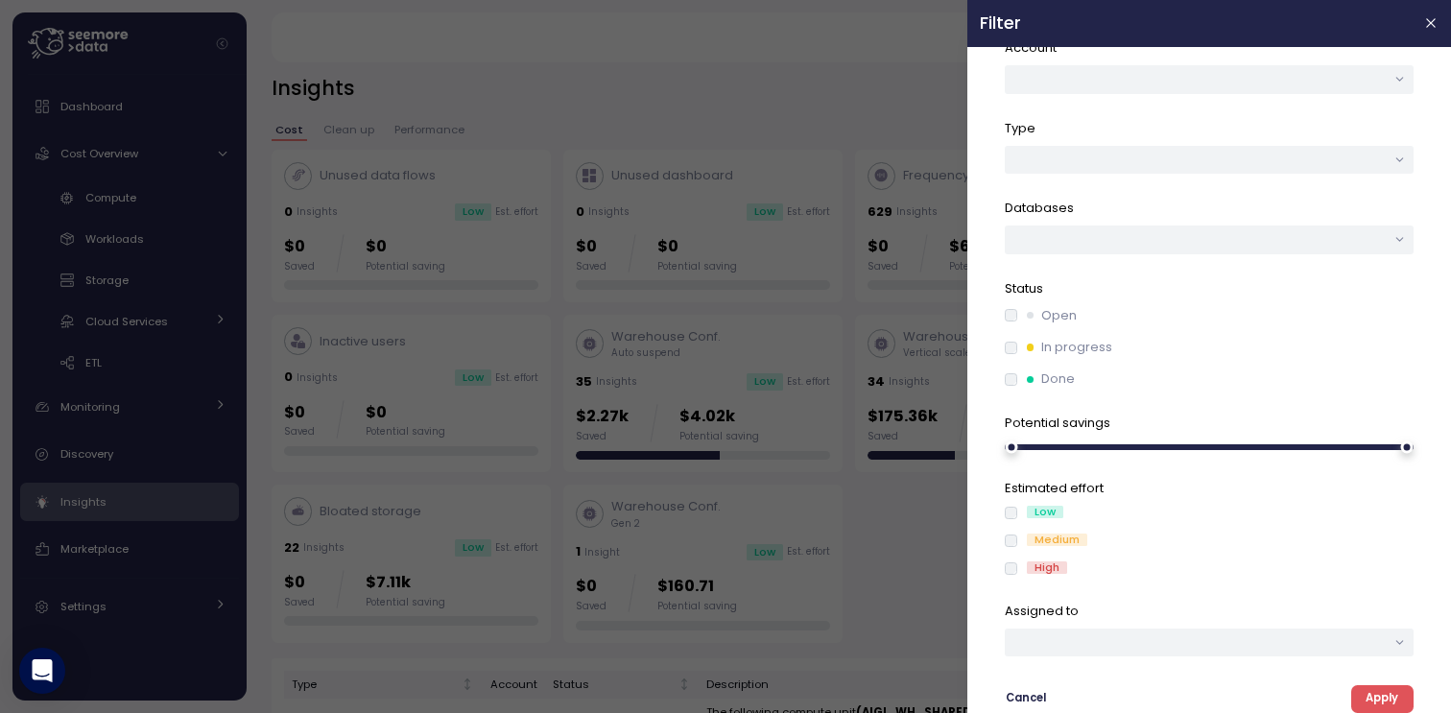
click at [1373, 699] on span "Apply" at bounding box center [1381, 699] width 33 height 26
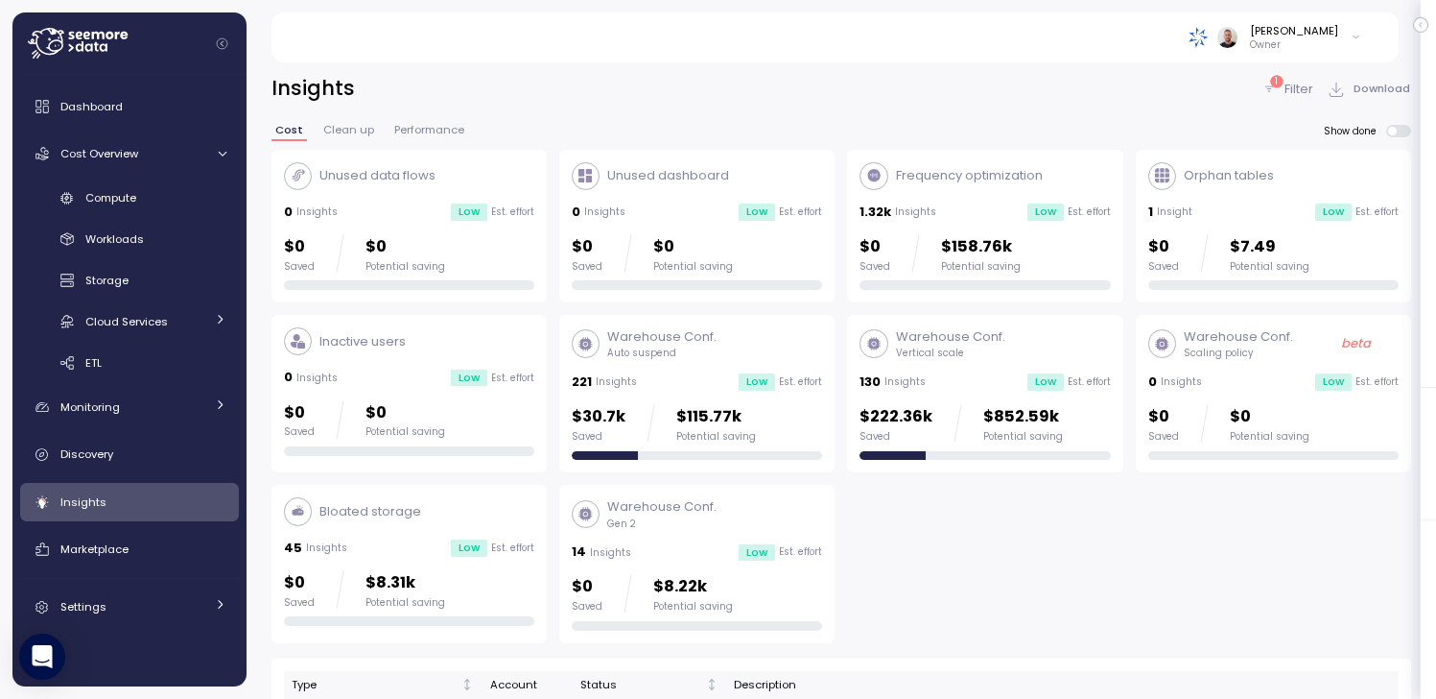
click at [1284, 85] on div "1 Filter" at bounding box center [1288, 89] width 52 height 19
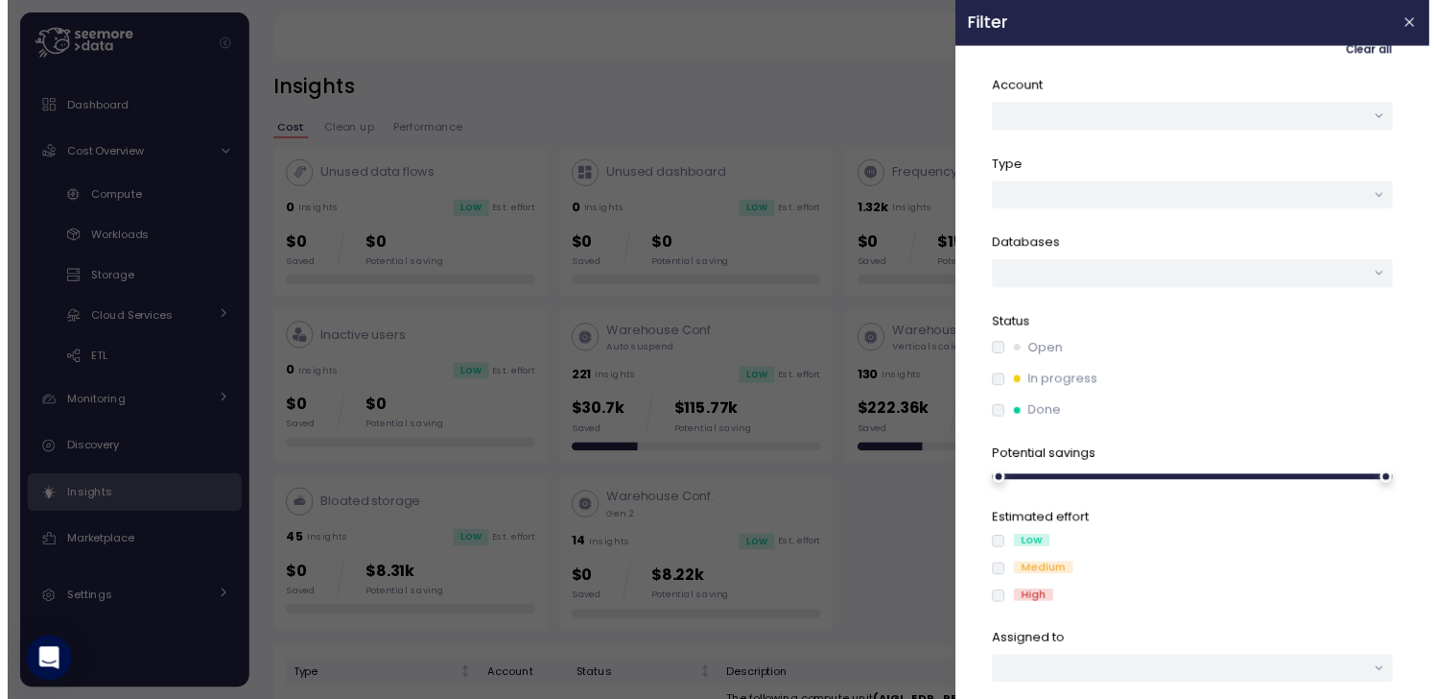
scroll to position [62, 0]
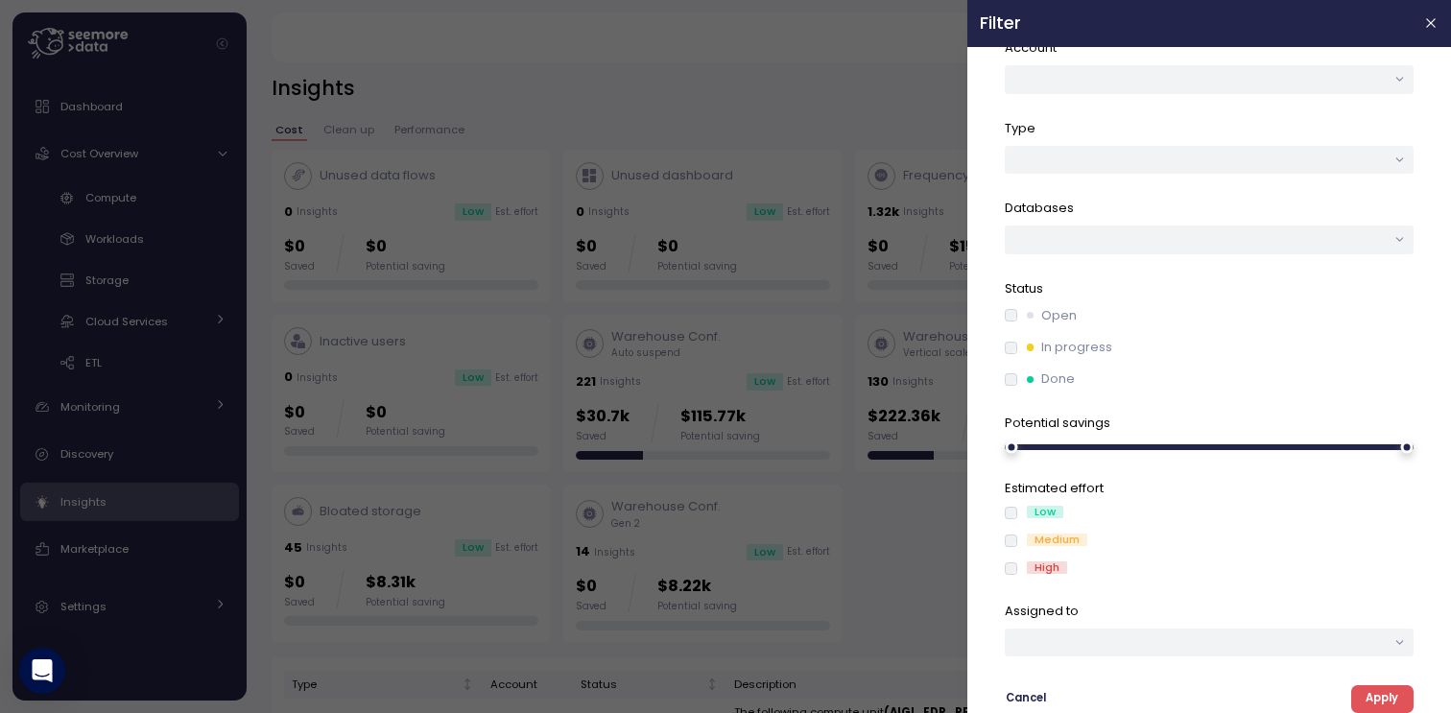
click at [1369, 691] on span "Apply" at bounding box center [1381, 699] width 33 height 26
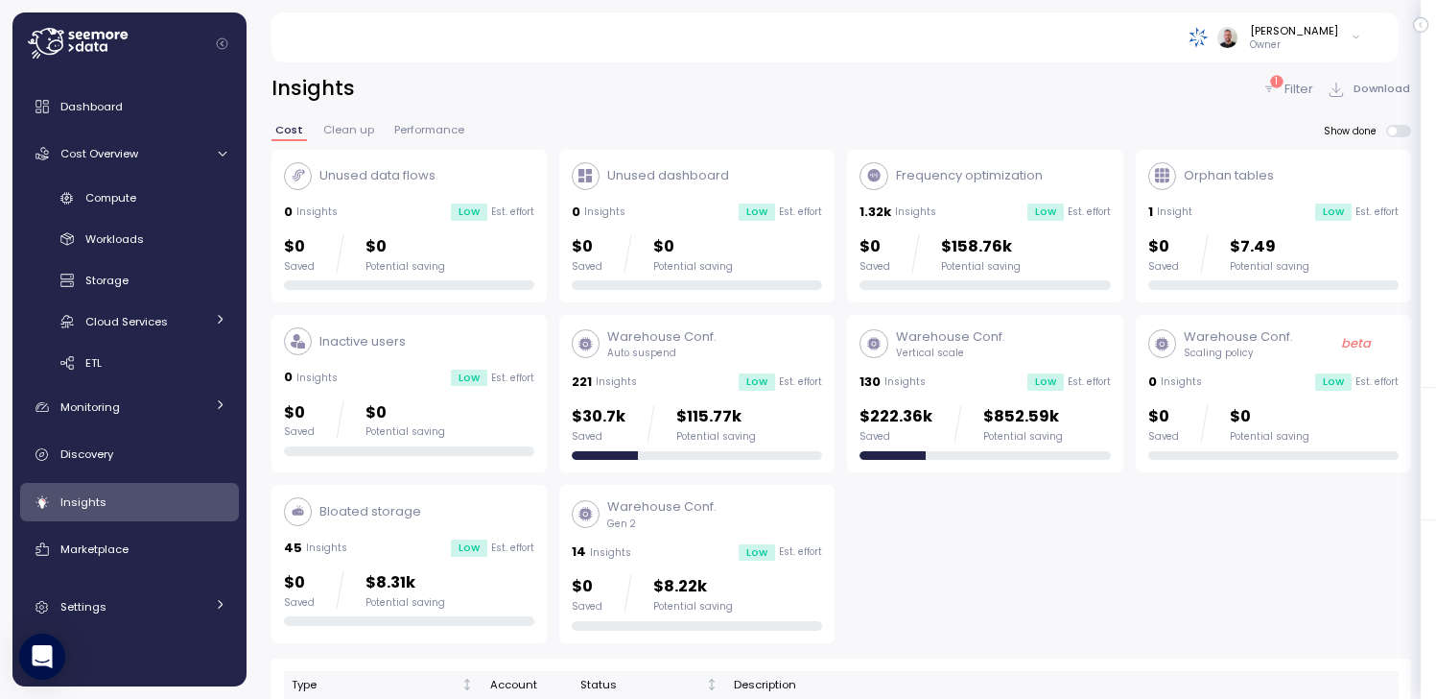
click at [1295, 87] on p "Filter" at bounding box center [1299, 89] width 29 height 19
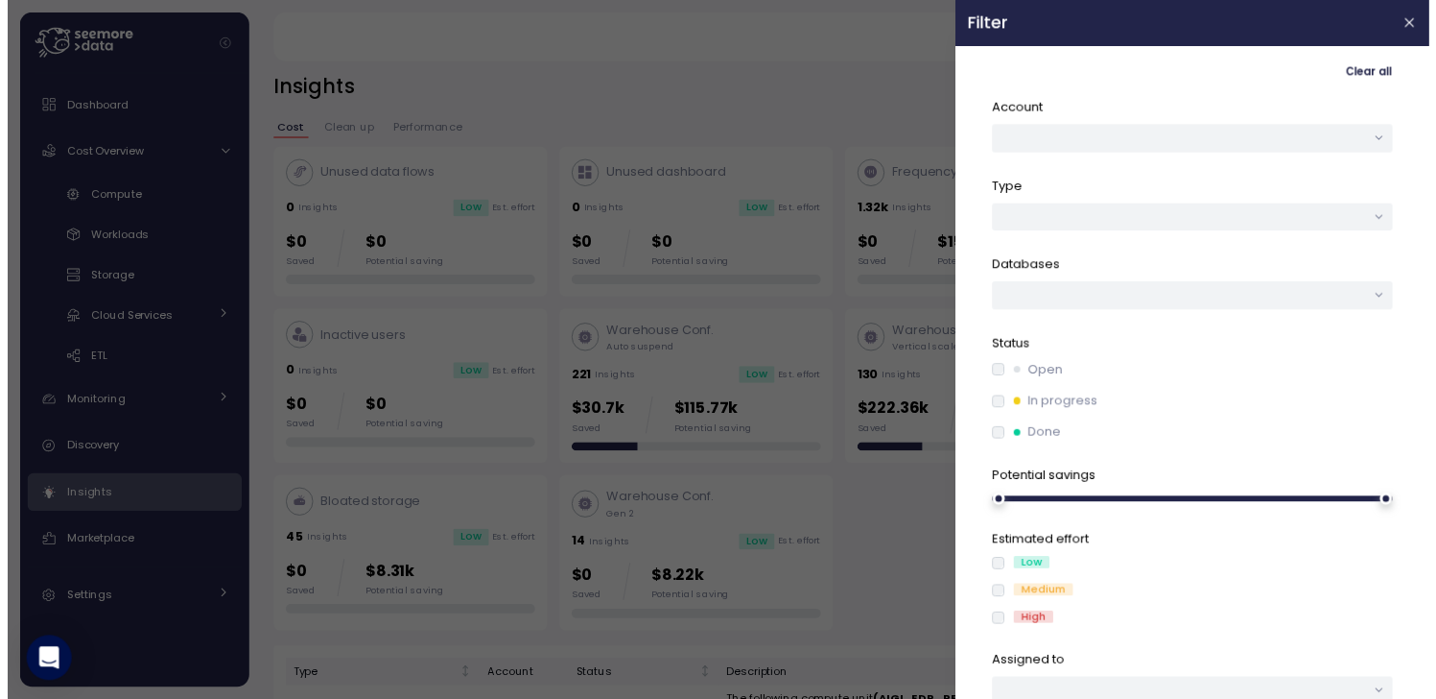
scroll to position [62, 0]
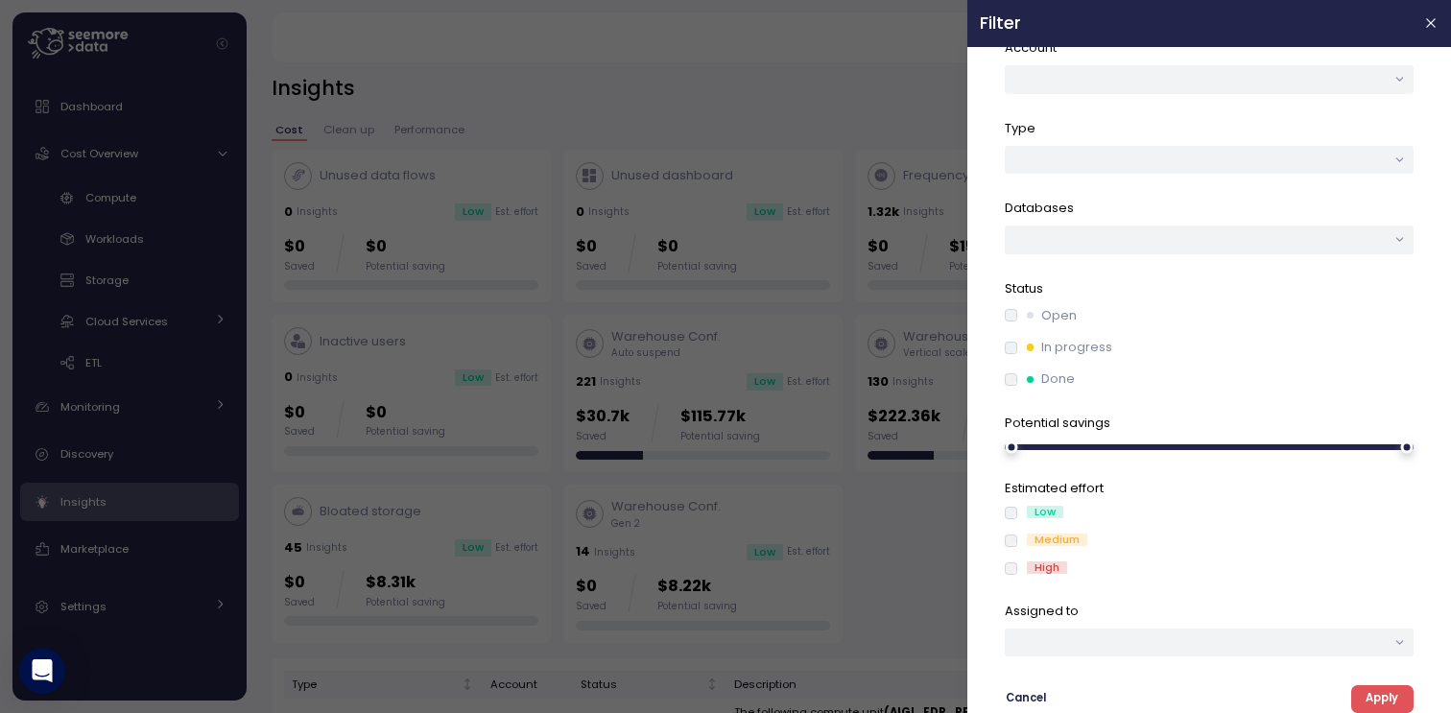
click at [1378, 699] on span "Apply" at bounding box center [1381, 699] width 33 height 26
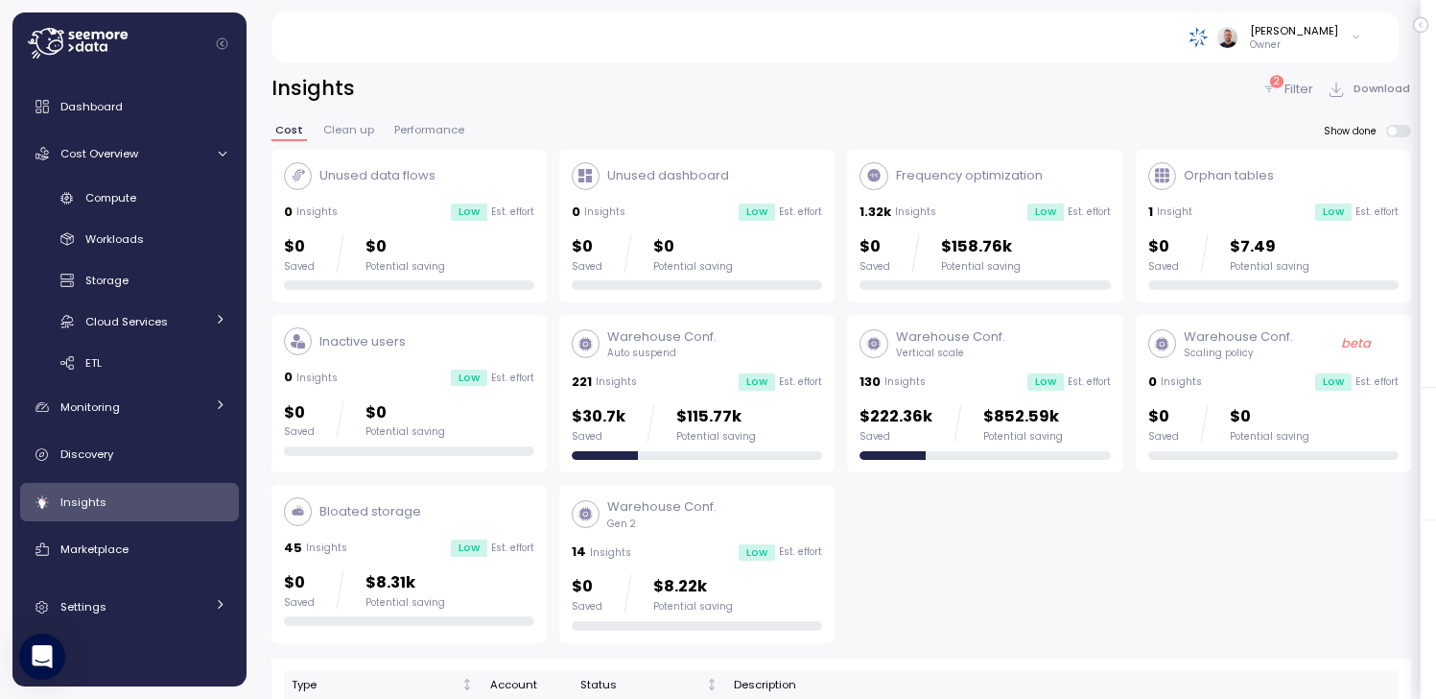
click at [76, 54] on icon at bounding box center [78, 43] width 100 height 31
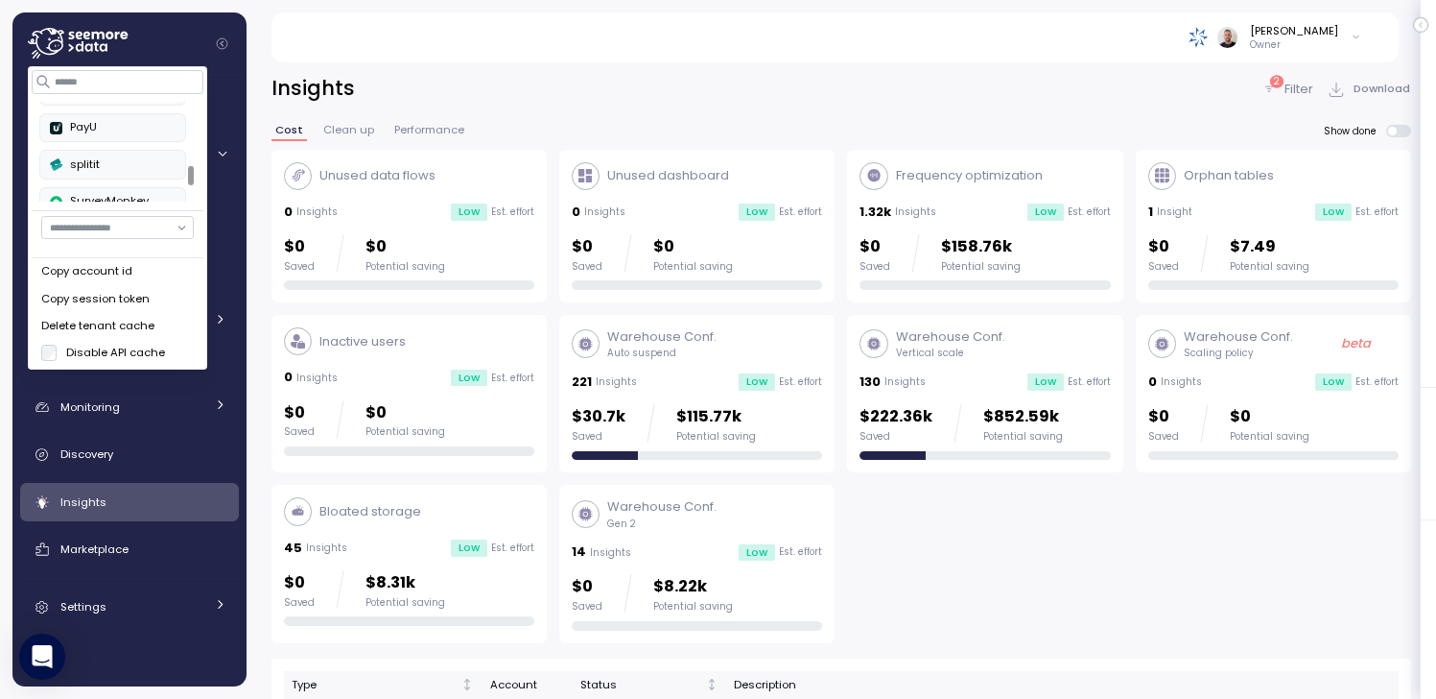
scroll to position [335, 0]
click at [95, 154] on div "splitit" at bounding box center [113, 151] width 126 height 17
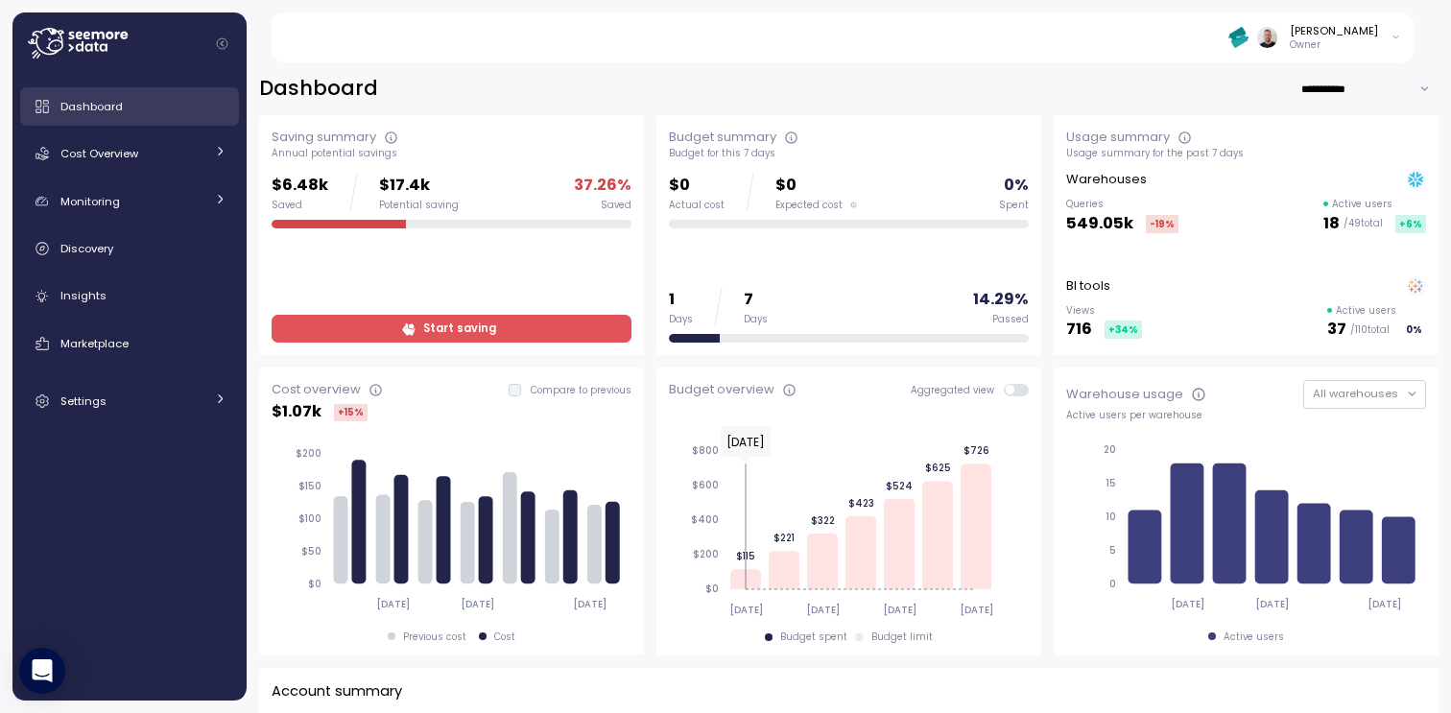
click at [156, 107] on div "Dashboard" at bounding box center [143, 106] width 166 height 19
click at [1303, 83] on input "**********" at bounding box center [1369, 89] width 138 height 28
click at [1358, 147] on div "Last 30 days" at bounding box center [1353, 152] width 71 height 15
type input "**********"
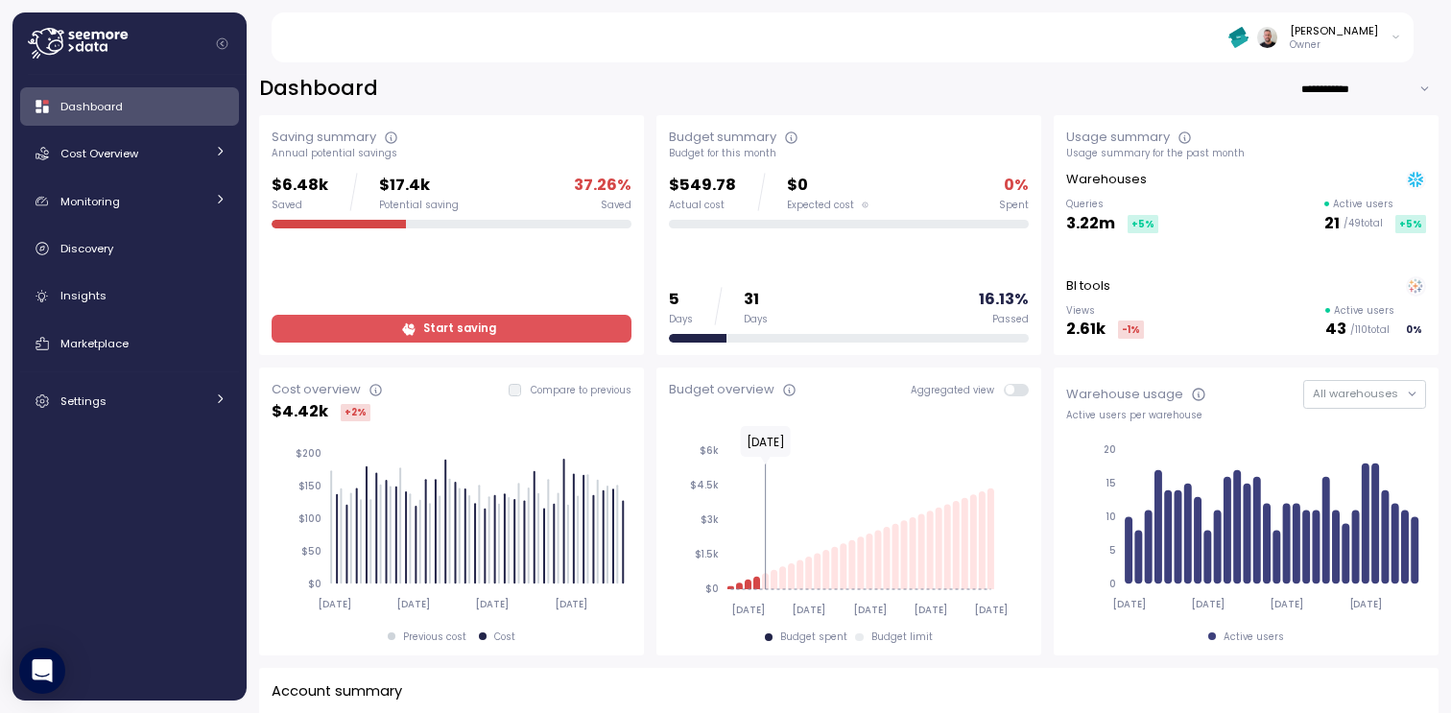
click at [349, 221] on div at bounding box center [339, 225] width 134 height 10
click at [95, 275] on div "Dashboard Cost Overview Compute Workloads Storage Cloud Services Clustering col…" at bounding box center [129, 253] width 219 height 333
click at [88, 289] on span "Insights" at bounding box center [83, 295] width 46 height 15
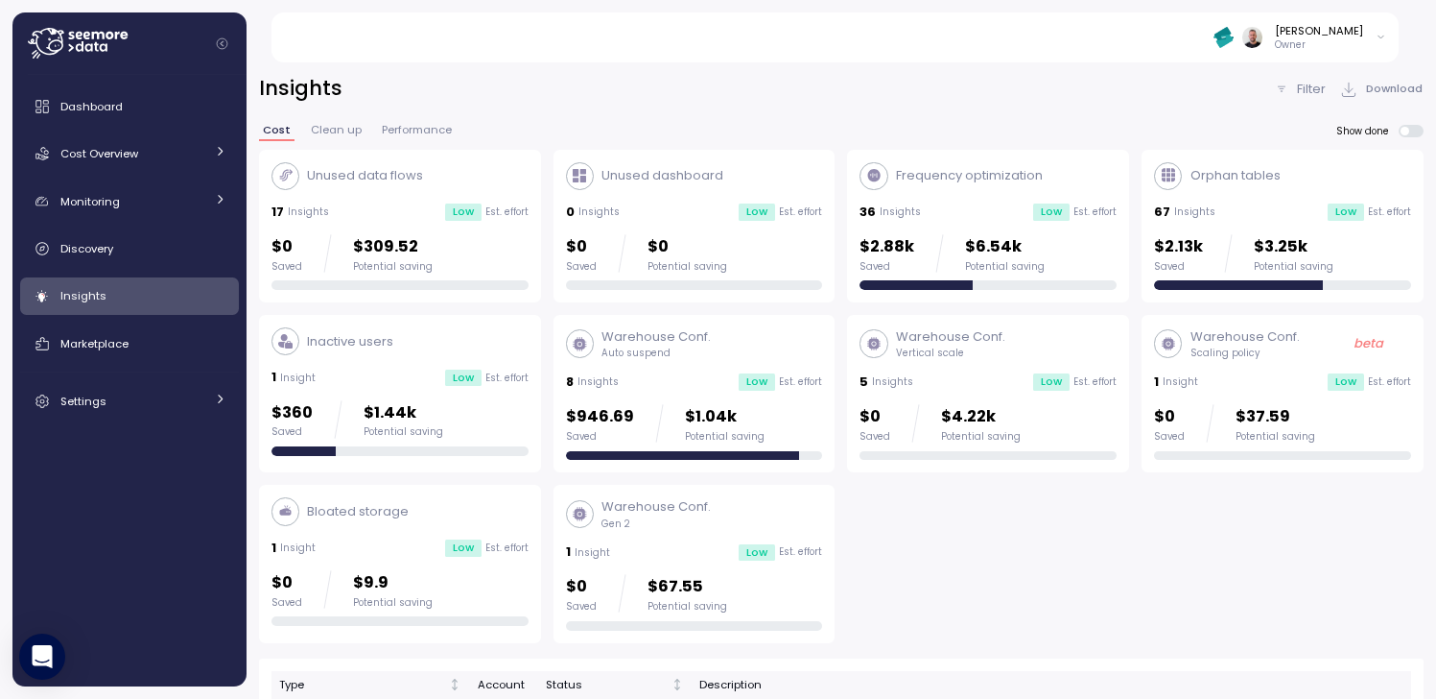
click at [1424, 118] on div "Insights Filter Download Cost Clean up Performance Show done Unused data flows …" at bounding box center [842, 374] width 1190 height 649
click at [1411, 126] on span at bounding box center [1416, 131] width 15 height 12
click at [1002, 193] on div "Frequency optimization 36 Insights Low Est. effort $2.88k Saved $6.54k Potentia…" at bounding box center [988, 226] width 257 height 129
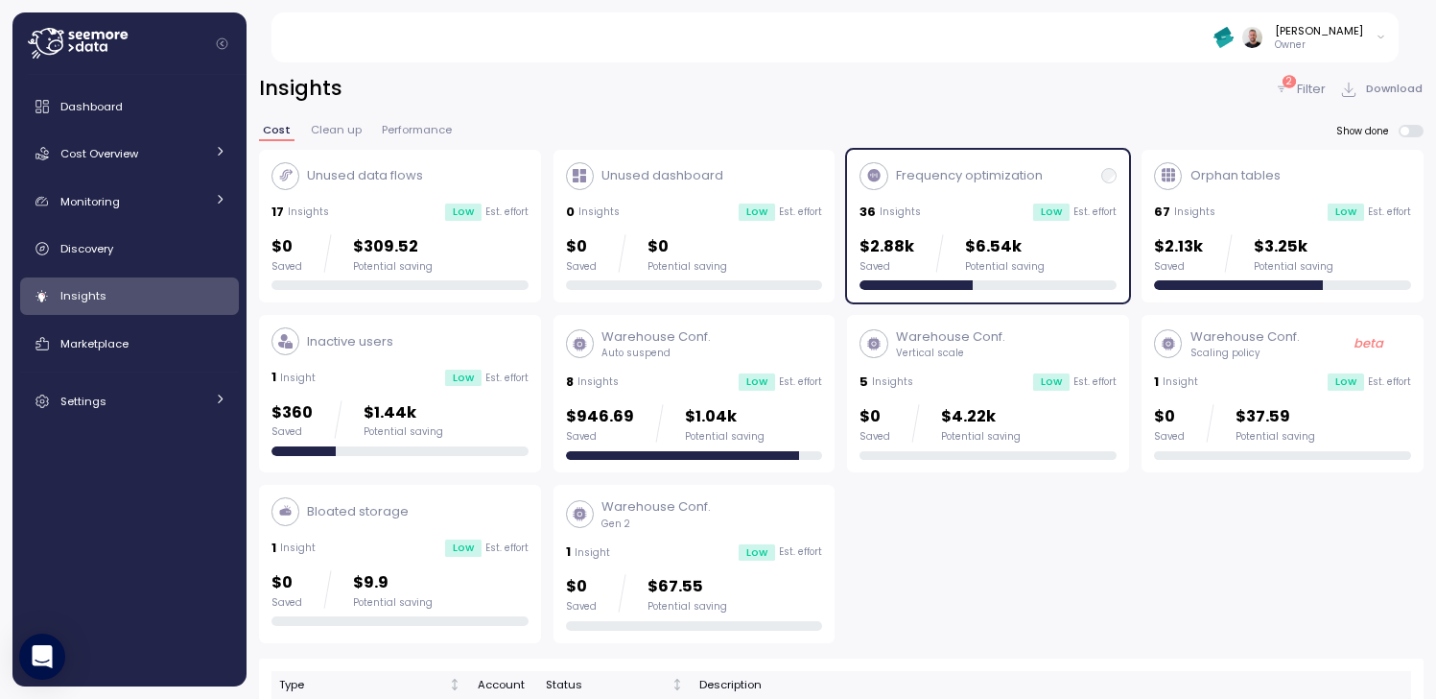
click at [1002, 193] on div "Frequency optimization 36 Insights Low Est. effort $2.88k Saved $6.54k Potentia…" at bounding box center [988, 226] width 257 height 129
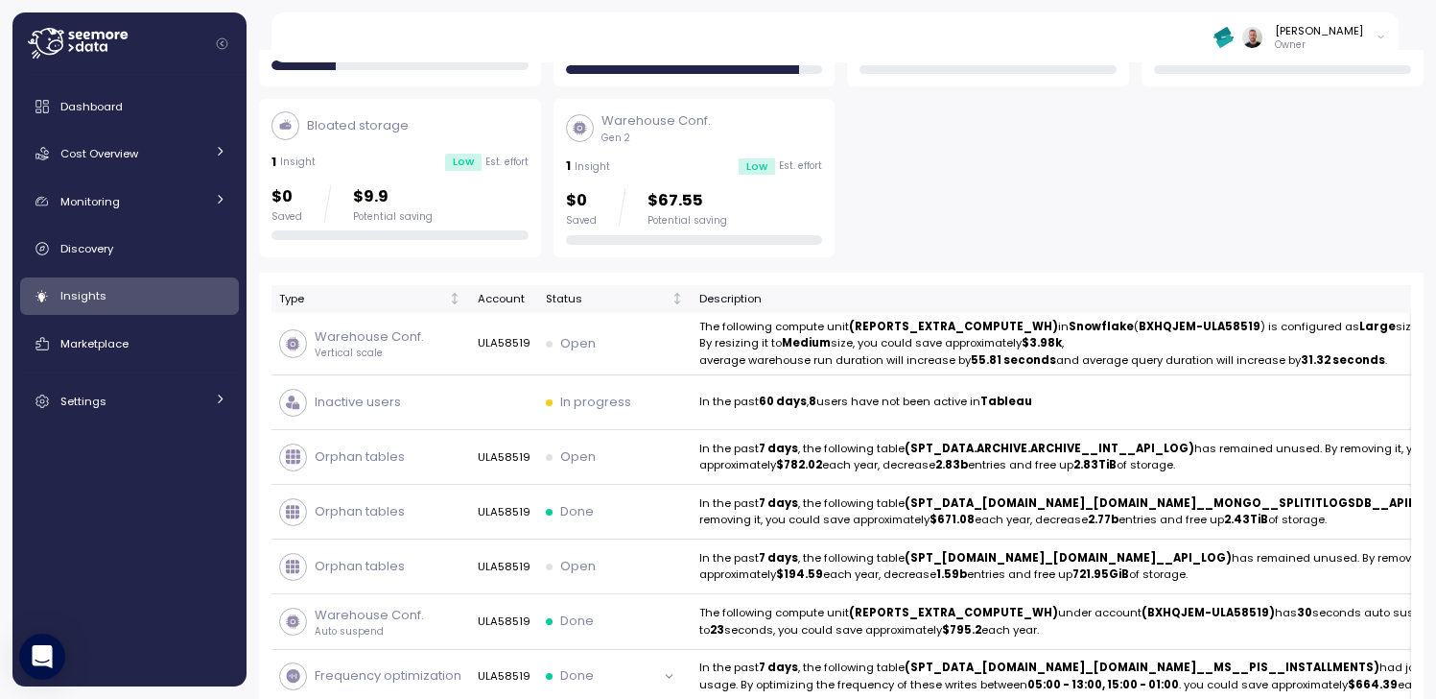
scroll to position [377, 0]
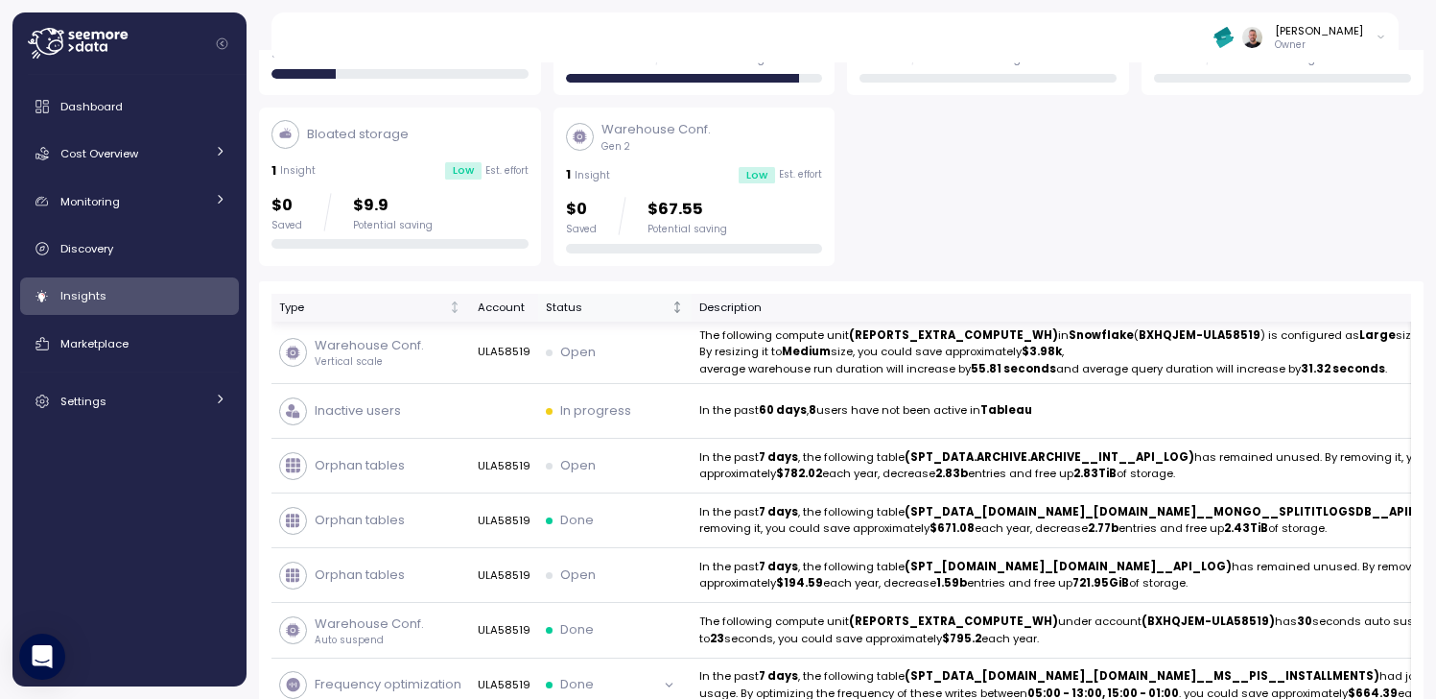
click at [563, 304] on div "Status" at bounding box center [607, 307] width 122 height 17
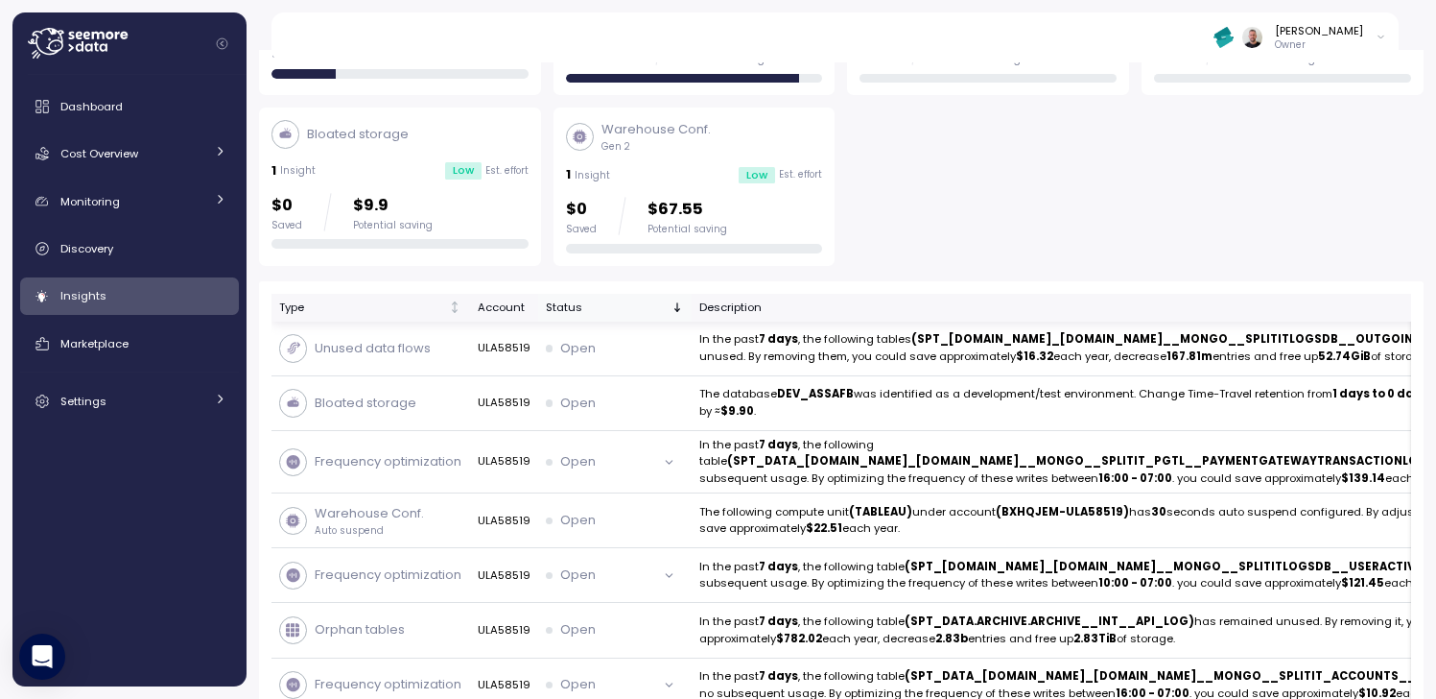
click at [563, 304] on div "Status" at bounding box center [607, 307] width 122 height 17
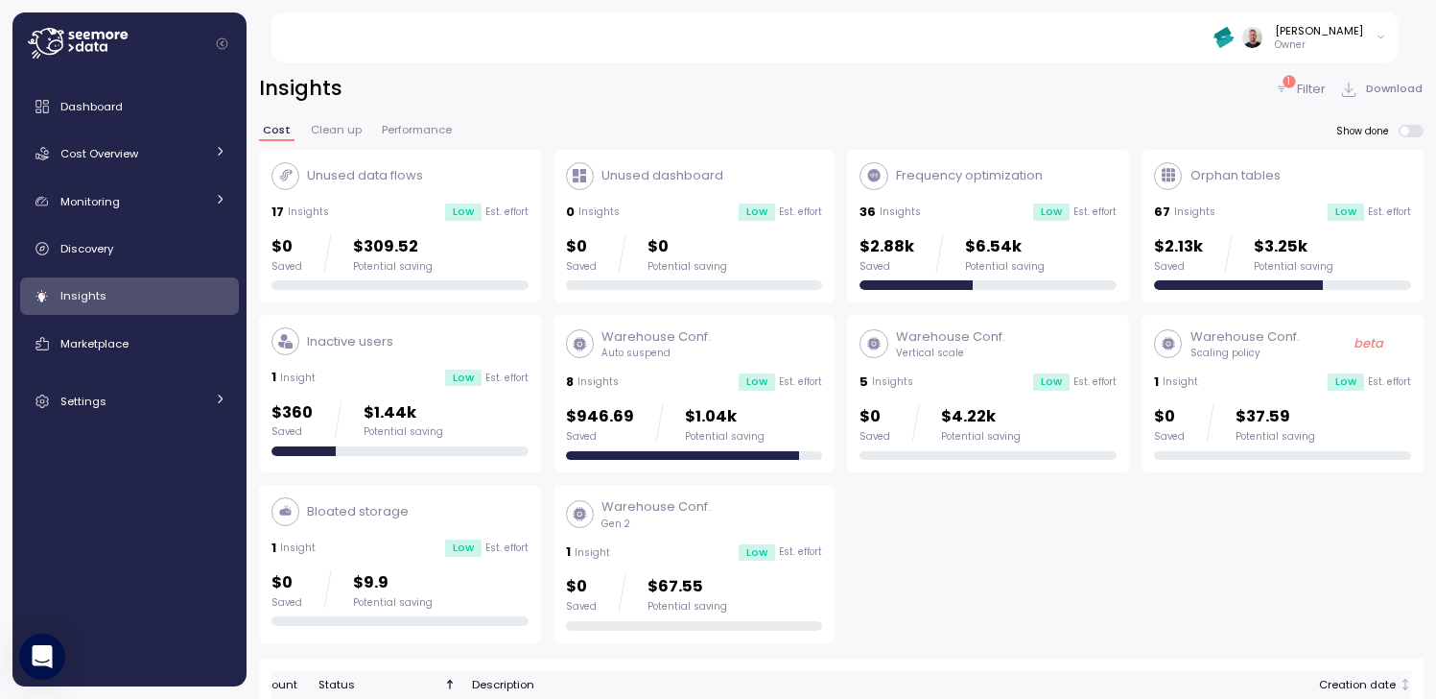
click at [1304, 85] on p "Filter" at bounding box center [1311, 89] width 29 height 19
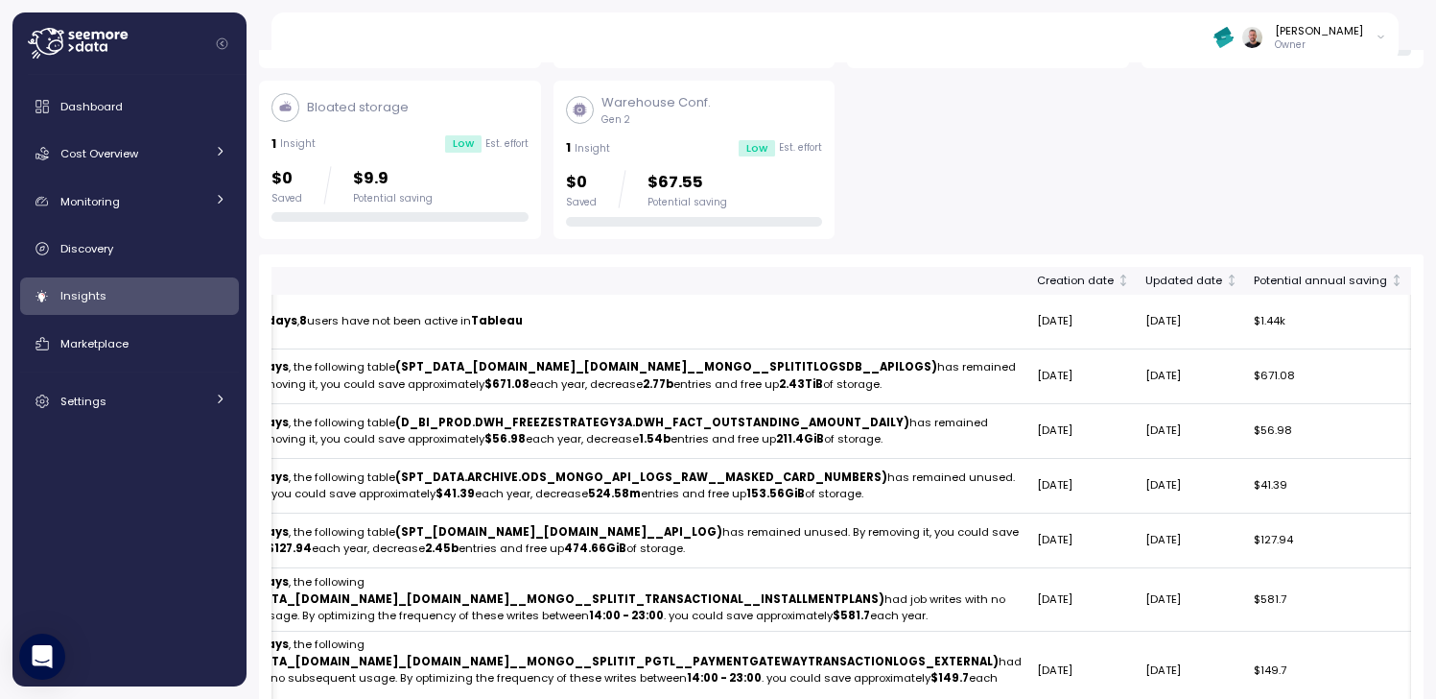
scroll to position [0, 508]
click at [1148, 283] on div "Updated date" at bounding box center [1186, 280] width 77 height 17
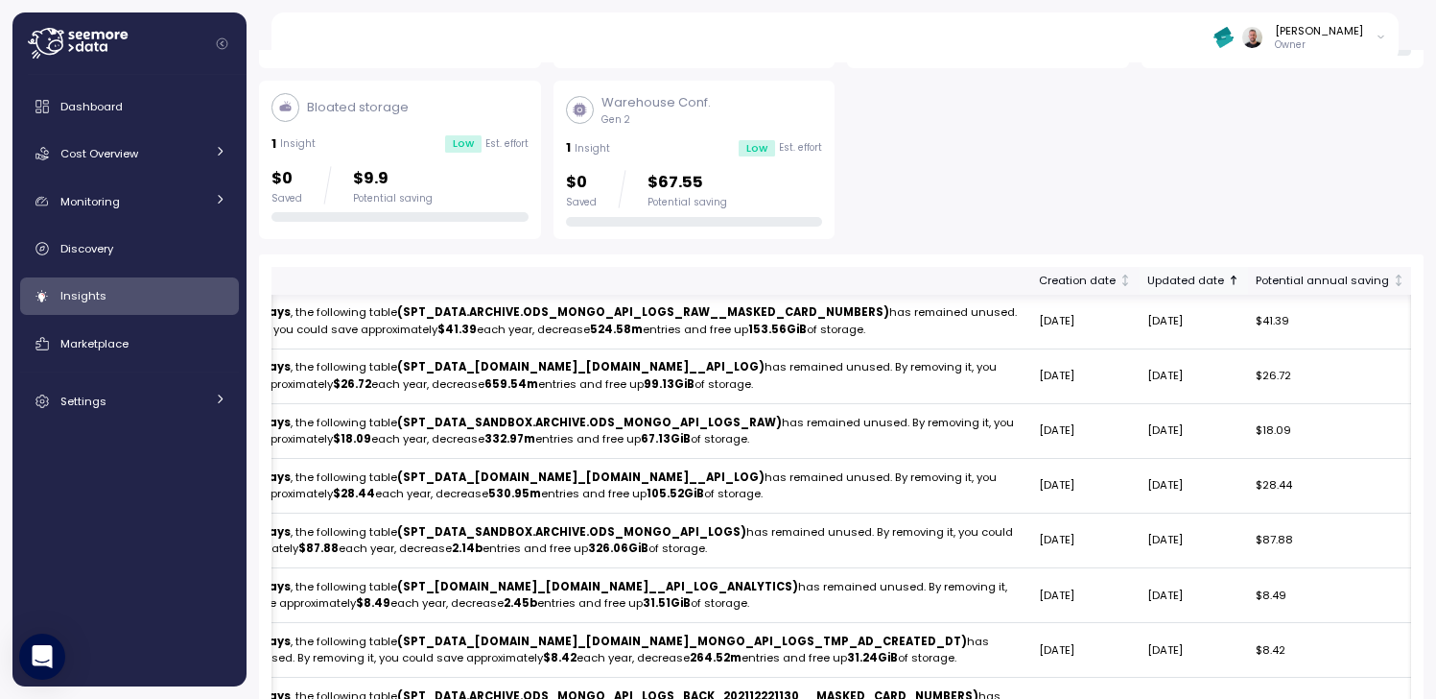
click at [1148, 283] on div "Updated date" at bounding box center [1186, 280] width 77 height 17
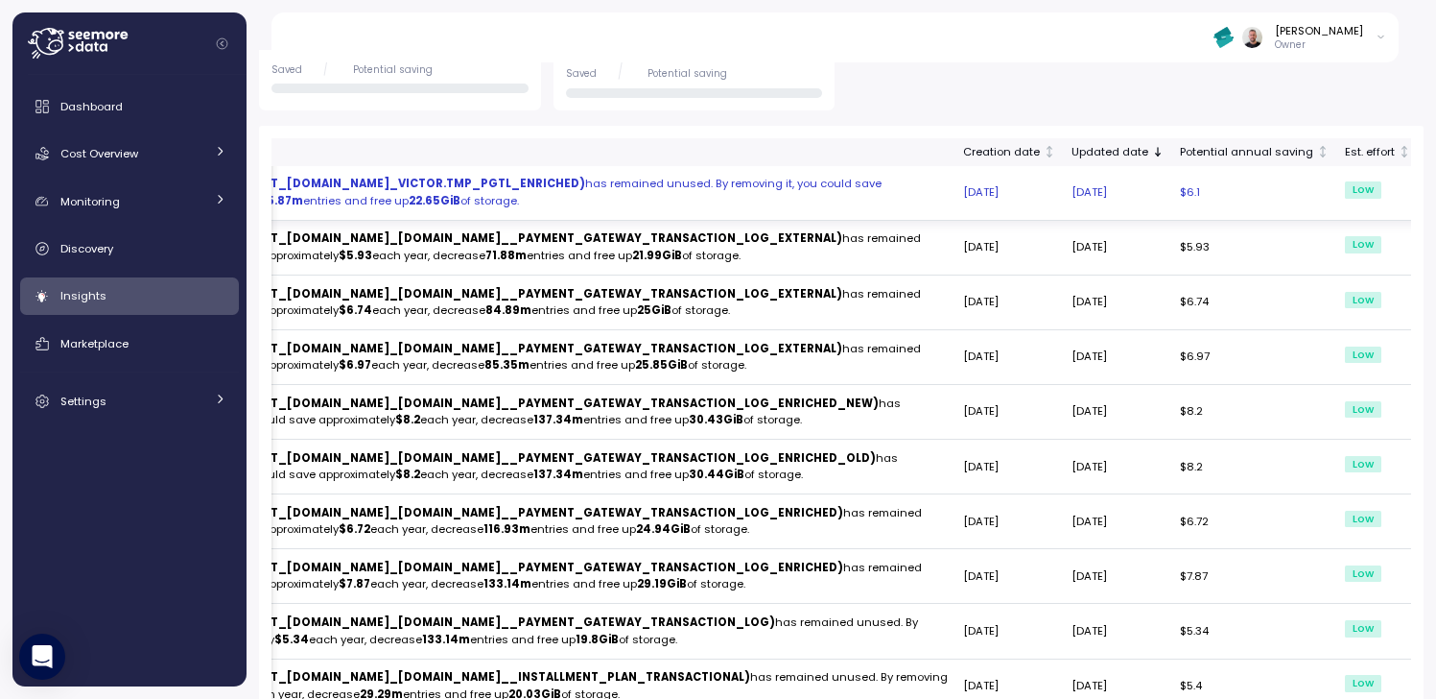
scroll to position [0, 14]
click at [1172, 187] on td "$6.1" at bounding box center [1254, 193] width 165 height 55
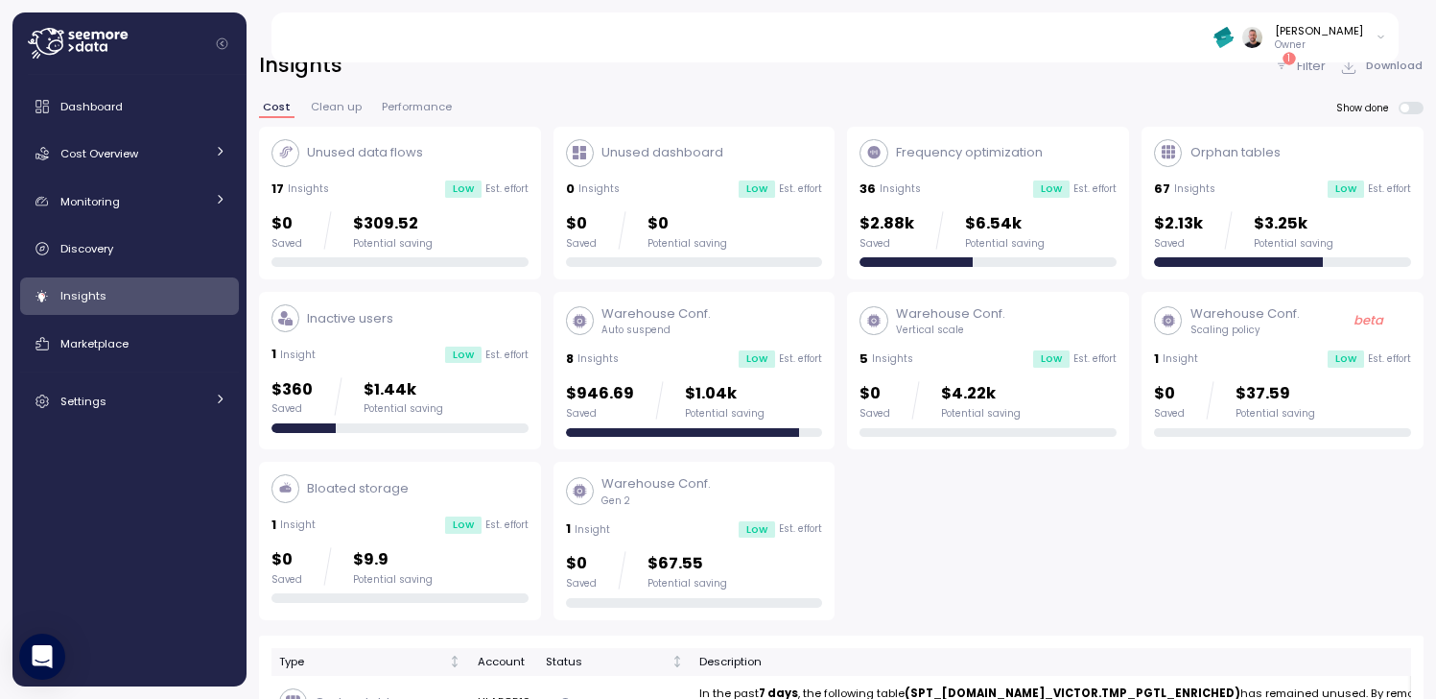
scroll to position [3, 0]
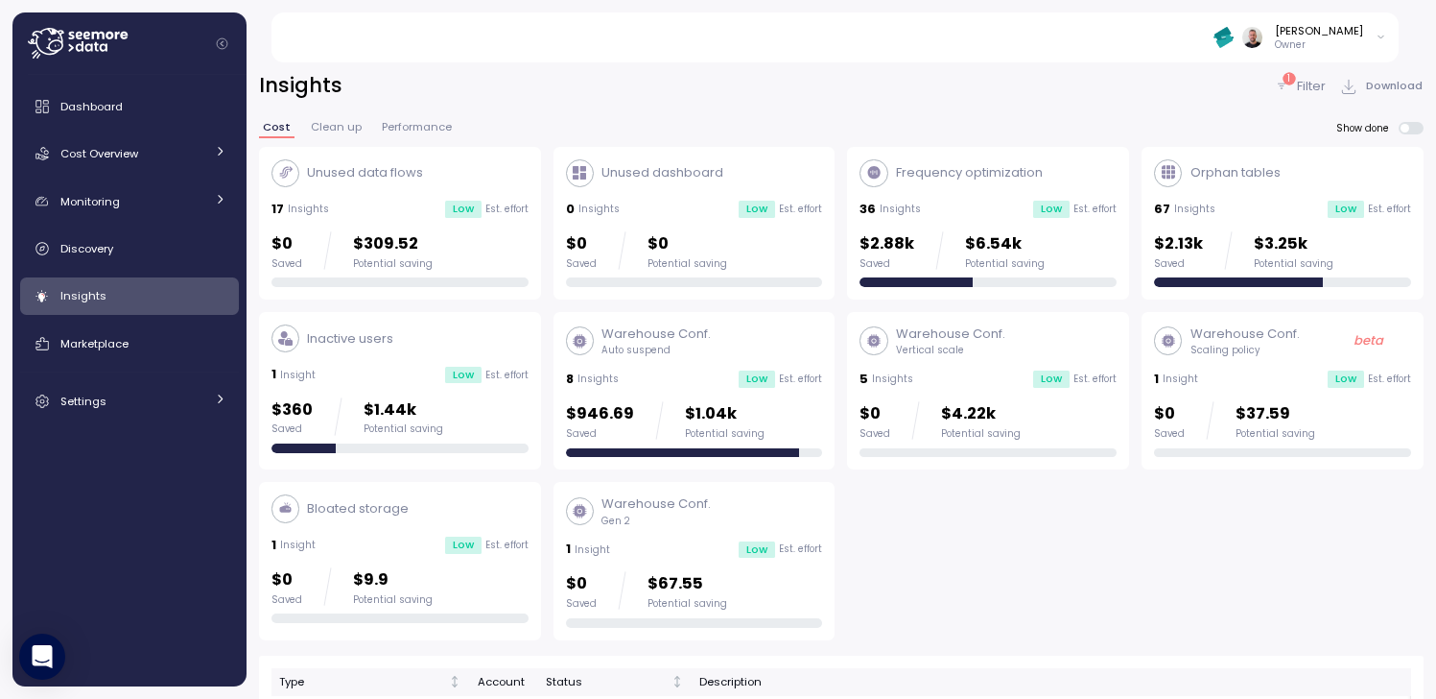
click at [108, 301] on div "Insights" at bounding box center [143, 295] width 166 height 19
click at [1297, 91] on p "Filter" at bounding box center [1311, 86] width 29 height 19
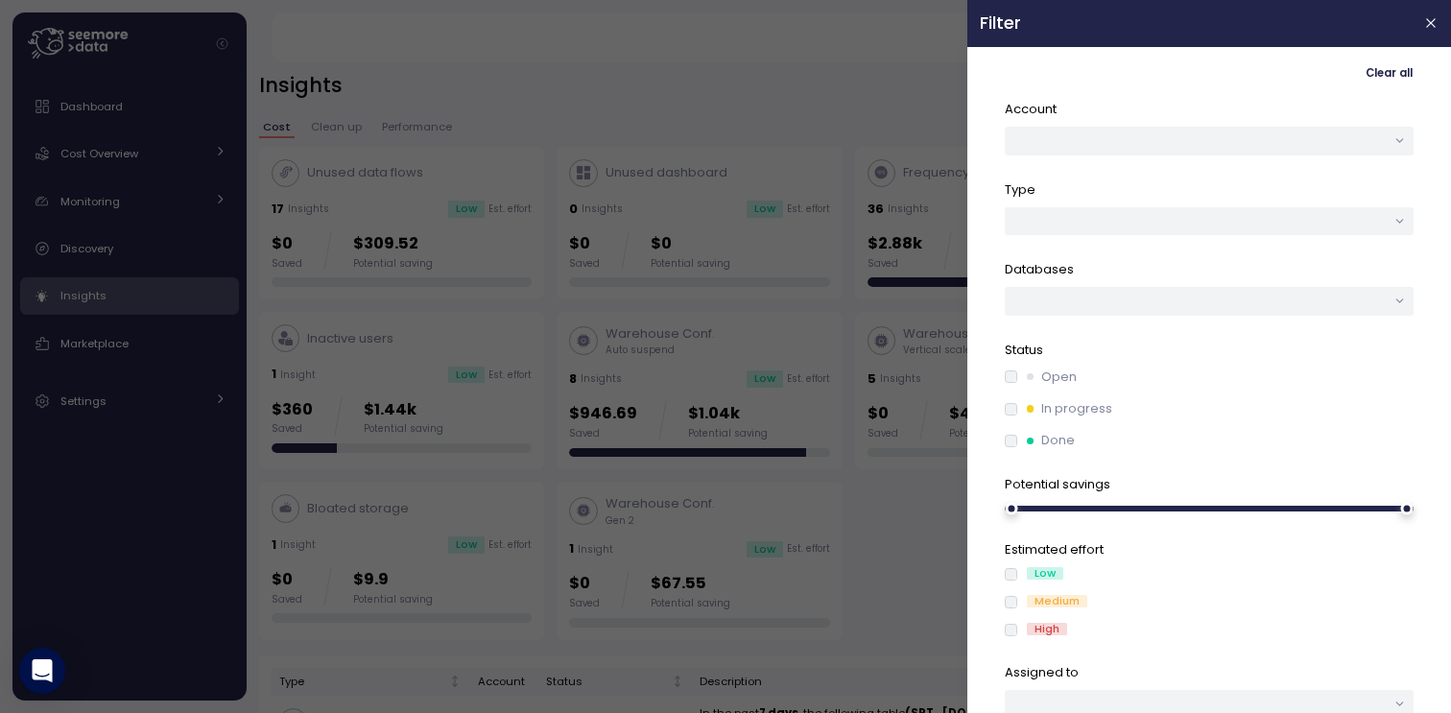
click at [150, 290] on div at bounding box center [725, 356] width 1451 height 713
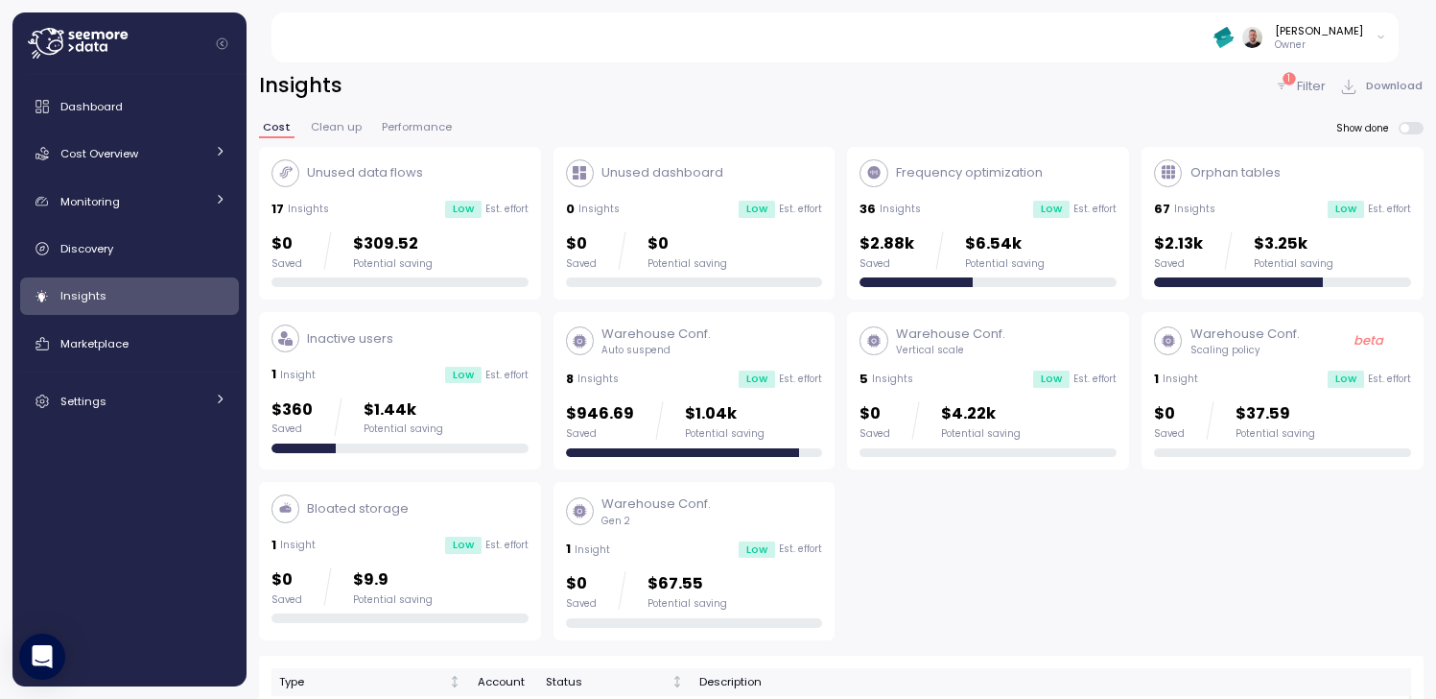
click at [128, 292] on div "Insights" at bounding box center [143, 295] width 166 height 19
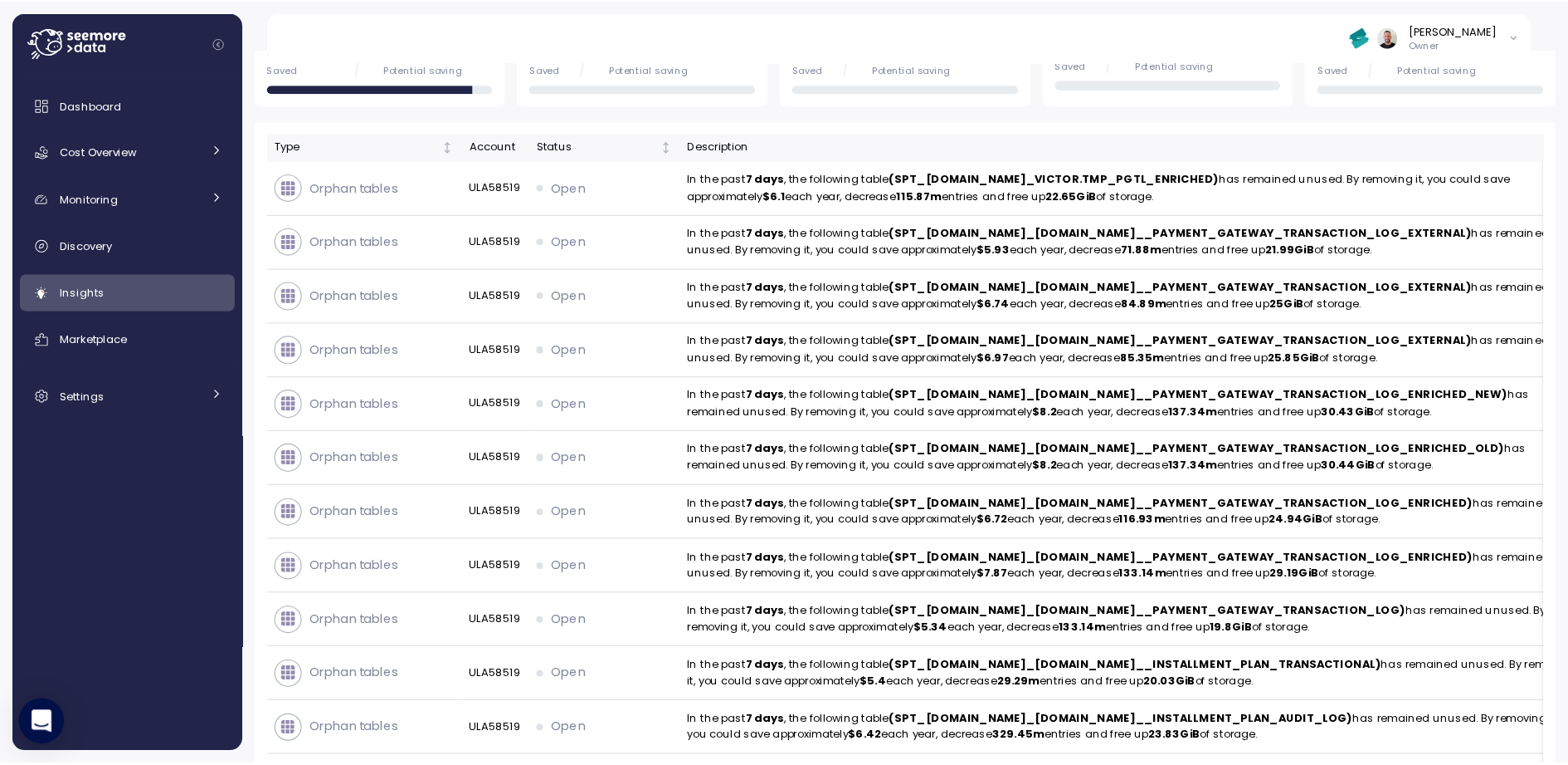
scroll to position [317, 0]
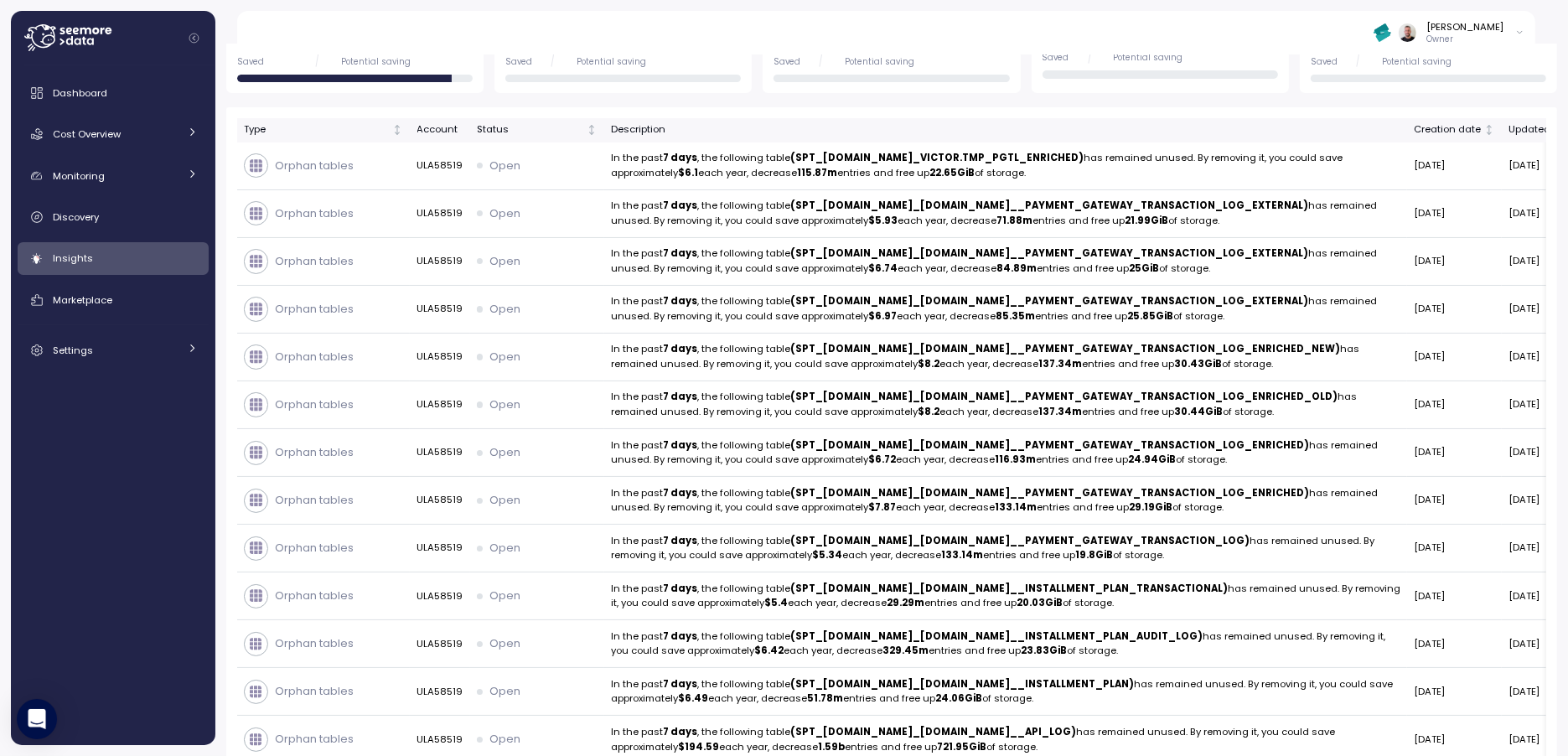
click at [136, 267] on link "Insights" at bounding box center [113, 259] width 191 height 33
click at [120, 182] on div "Monitoring" at bounding box center [115, 176] width 126 height 17
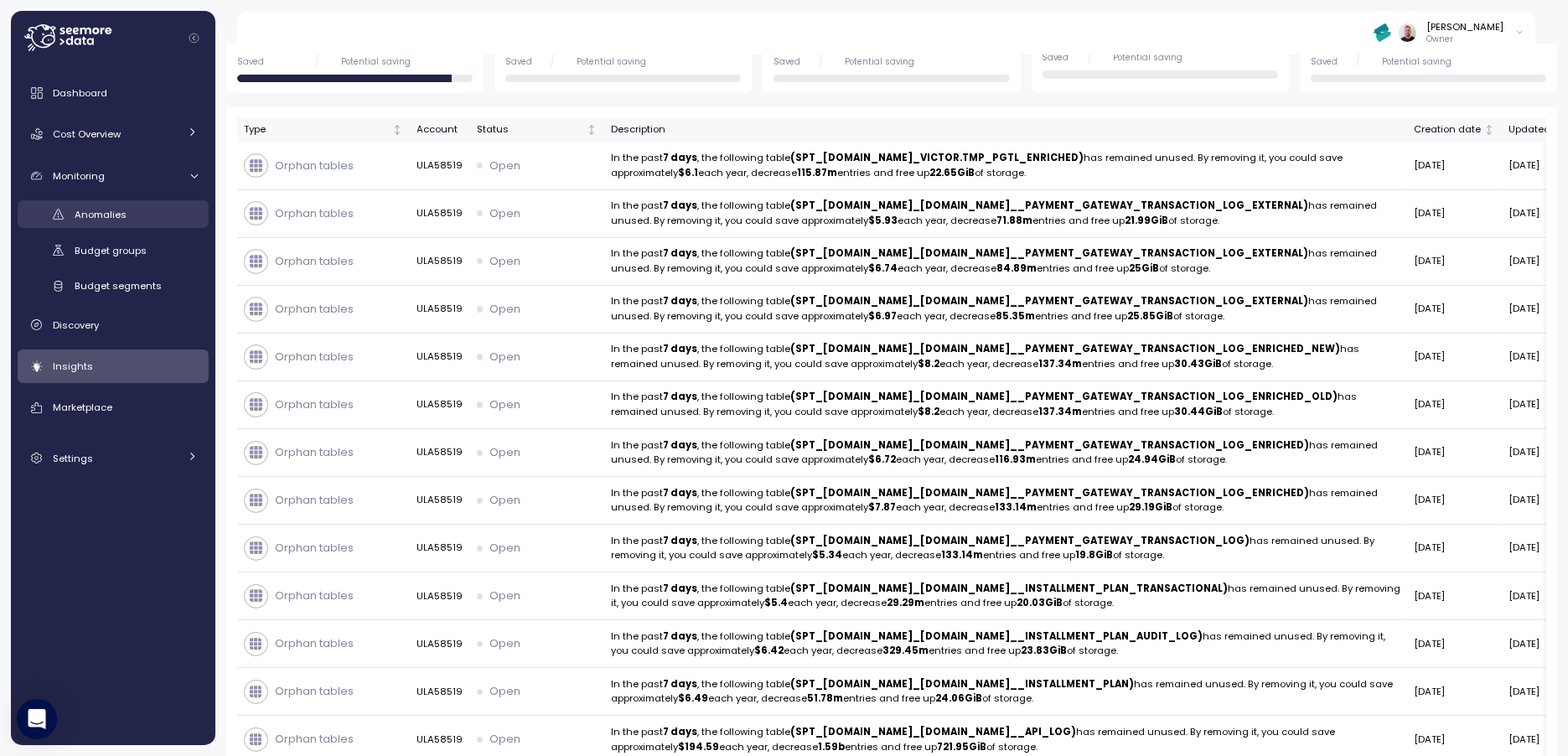
click at [136, 218] on div "Anomalies" at bounding box center [135, 214] width 123 height 17
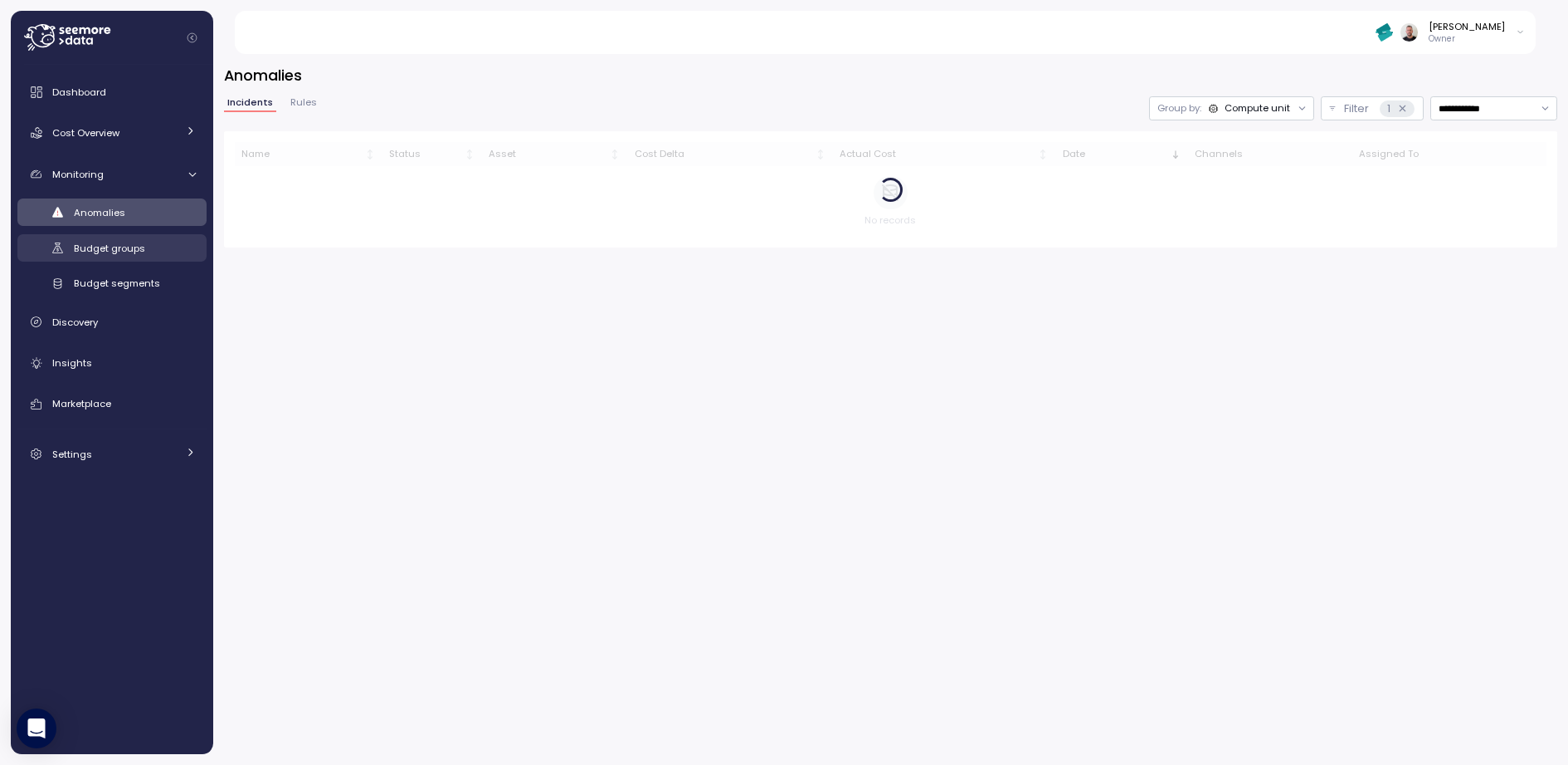
click at [133, 245] on span "Budget groups" at bounding box center [109, 248] width 72 height 13
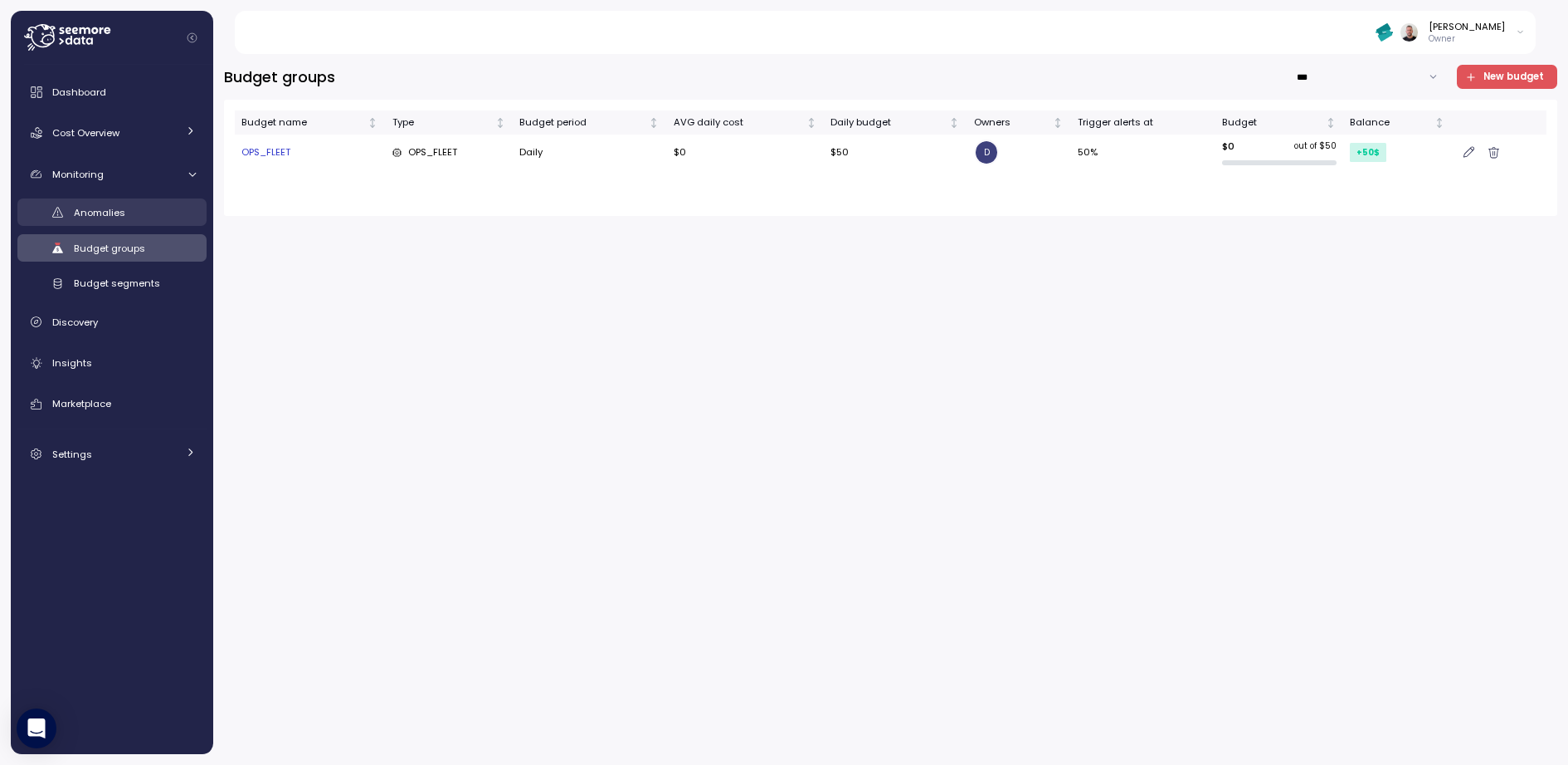
click at [106, 215] on span "Anomalies" at bounding box center [99, 212] width 51 height 13
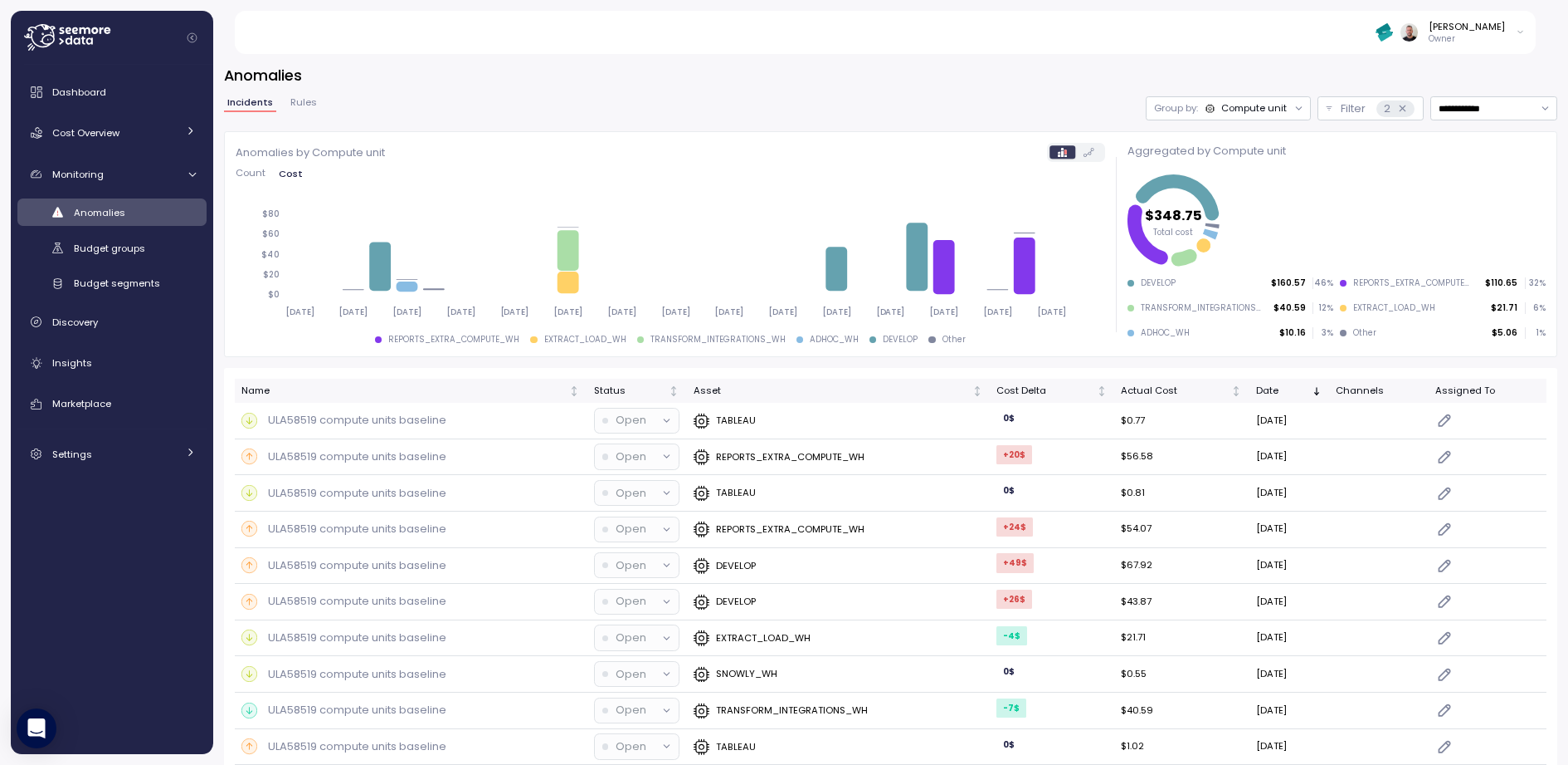
click at [297, 100] on span "Rules" at bounding box center [304, 102] width 27 height 10
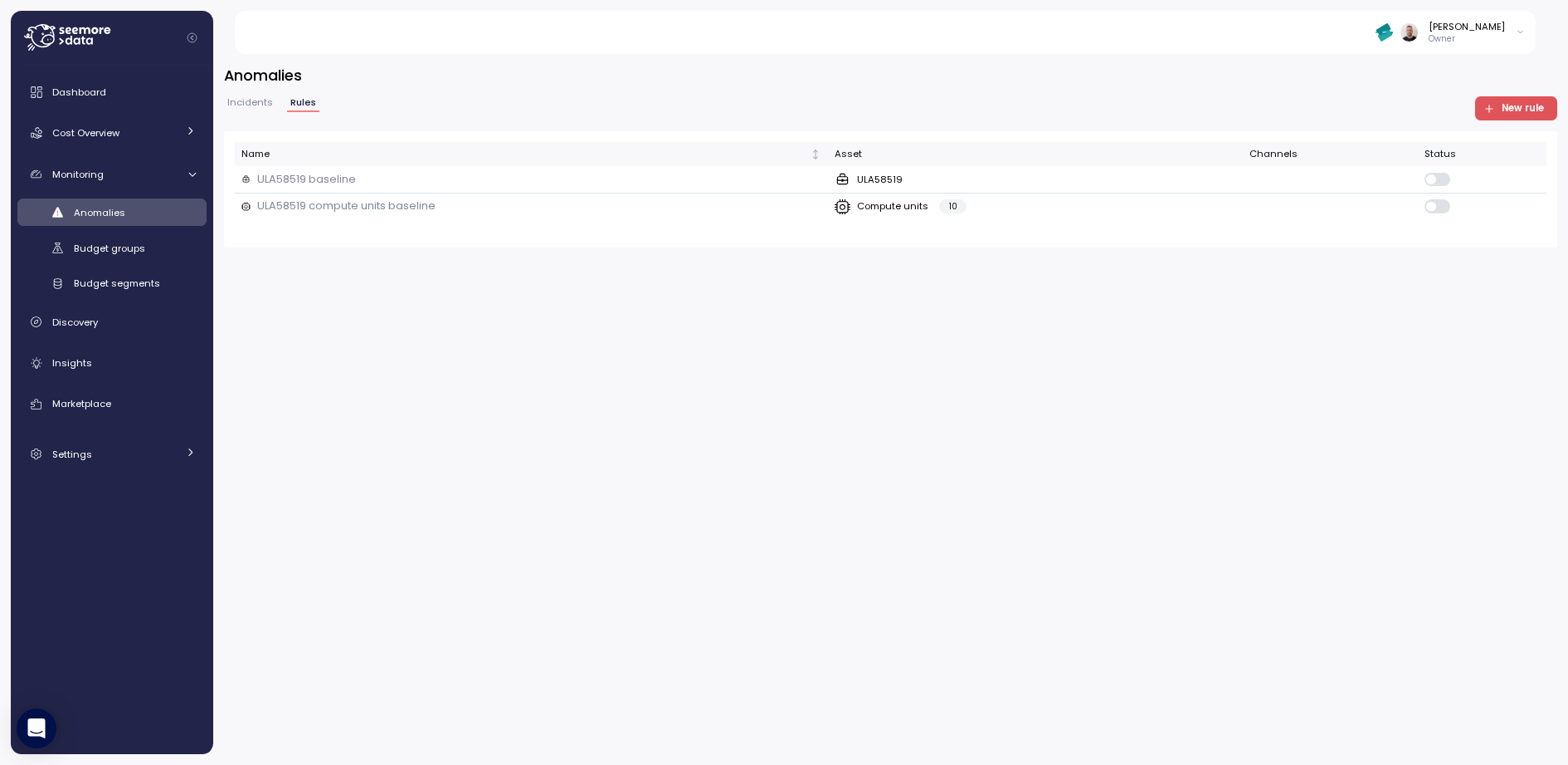
click at [1254, 100] on span "New rule" at bounding box center [1523, 108] width 42 height 22
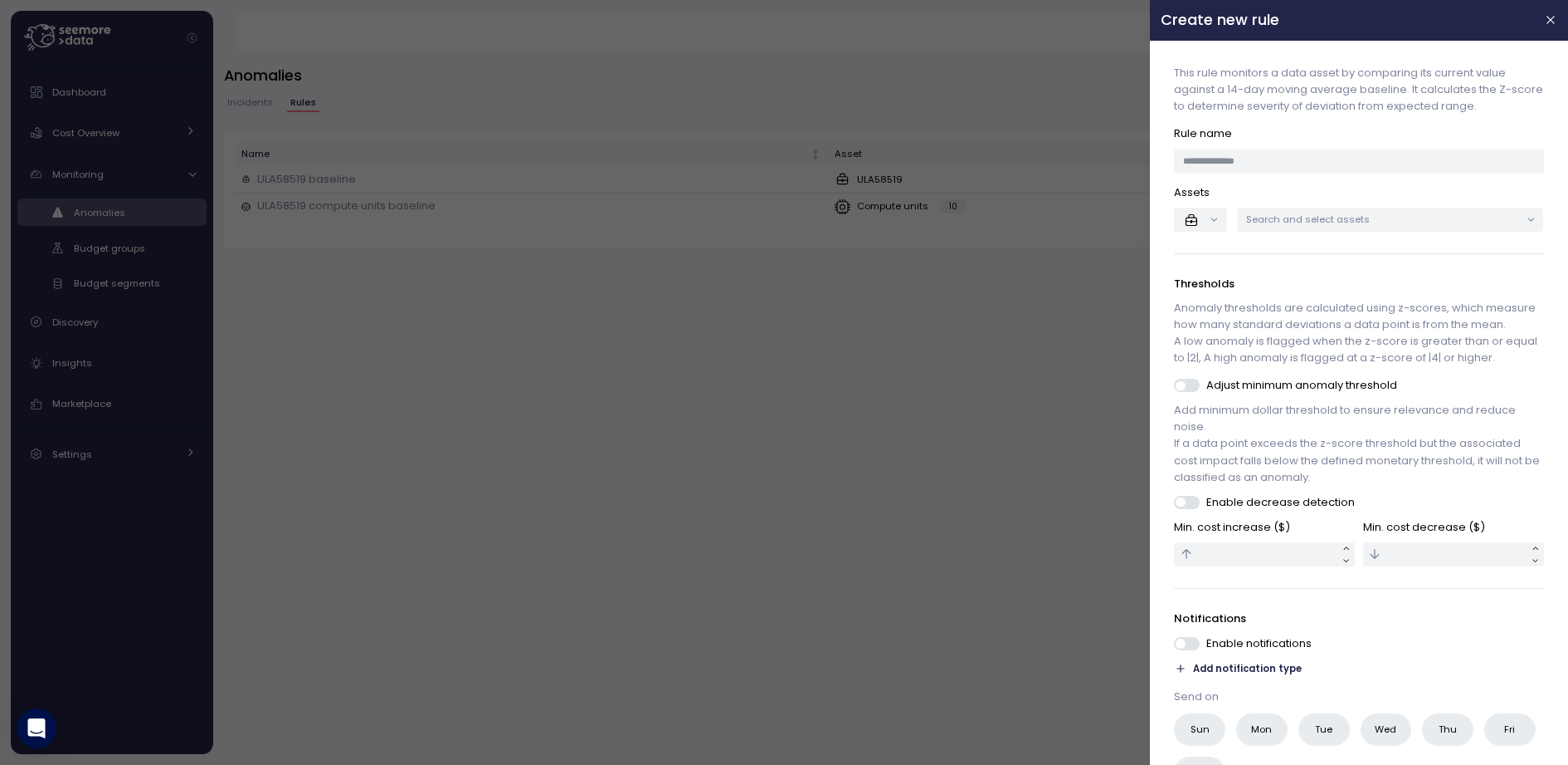
click at [707, 560] on div at bounding box center [784, 382] width 1568 height 765
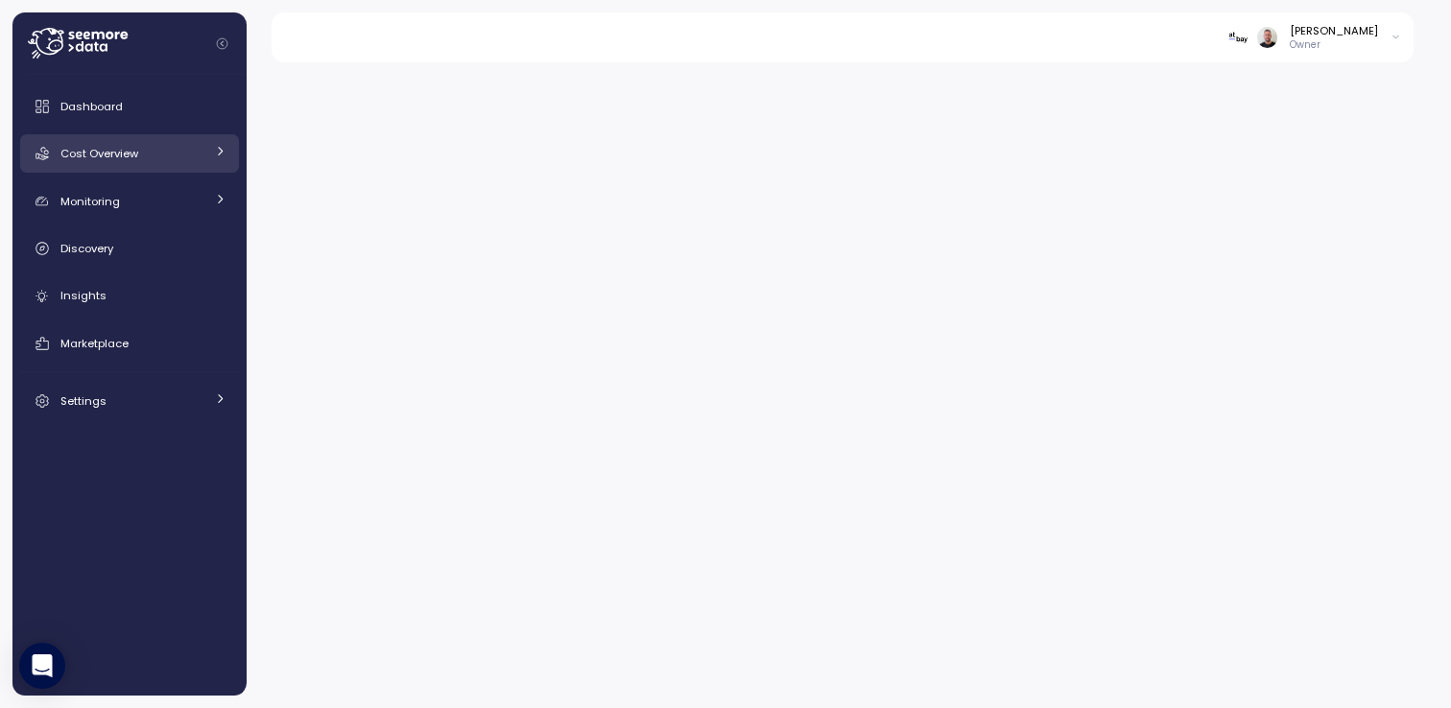
click at [173, 148] on div "Cost Overview" at bounding box center [132, 153] width 144 height 19
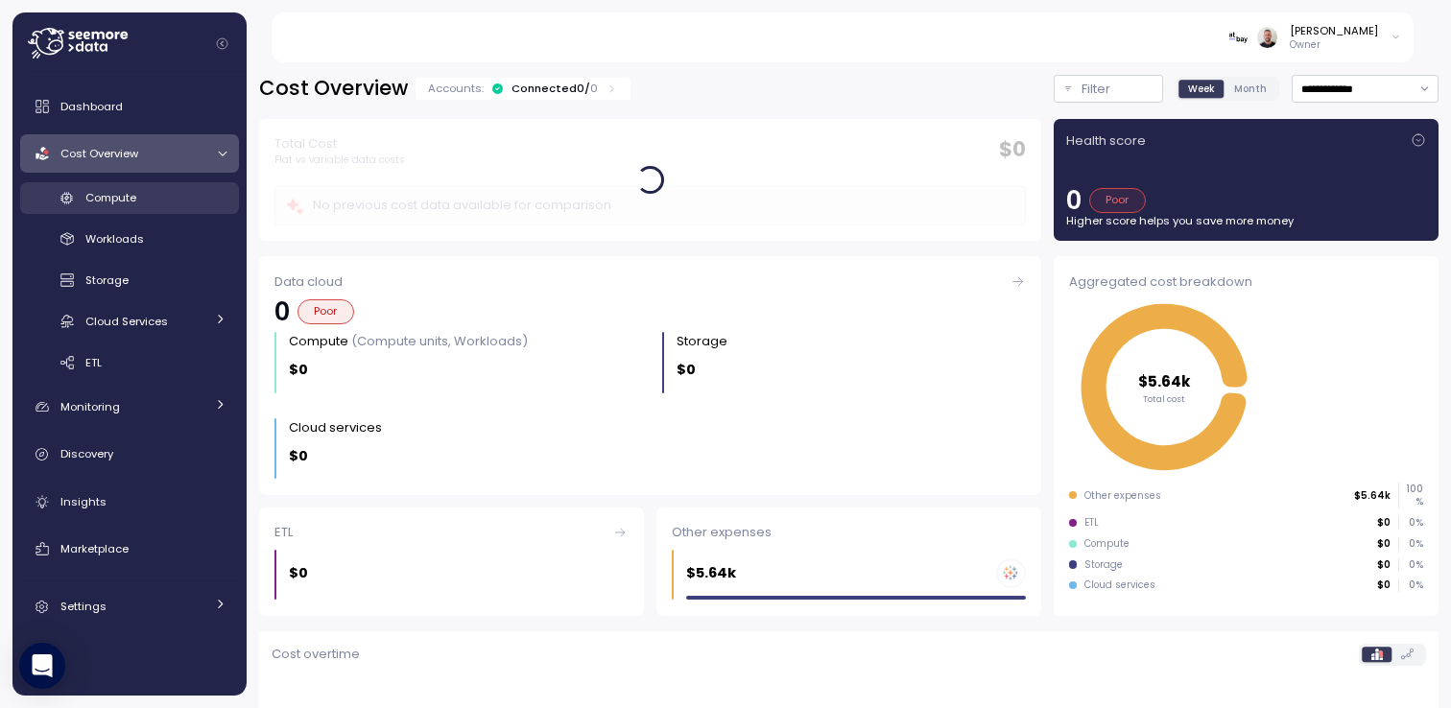
click at [151, 209] on link "Compute" at bounding box center [129, 198] width 219 height 32
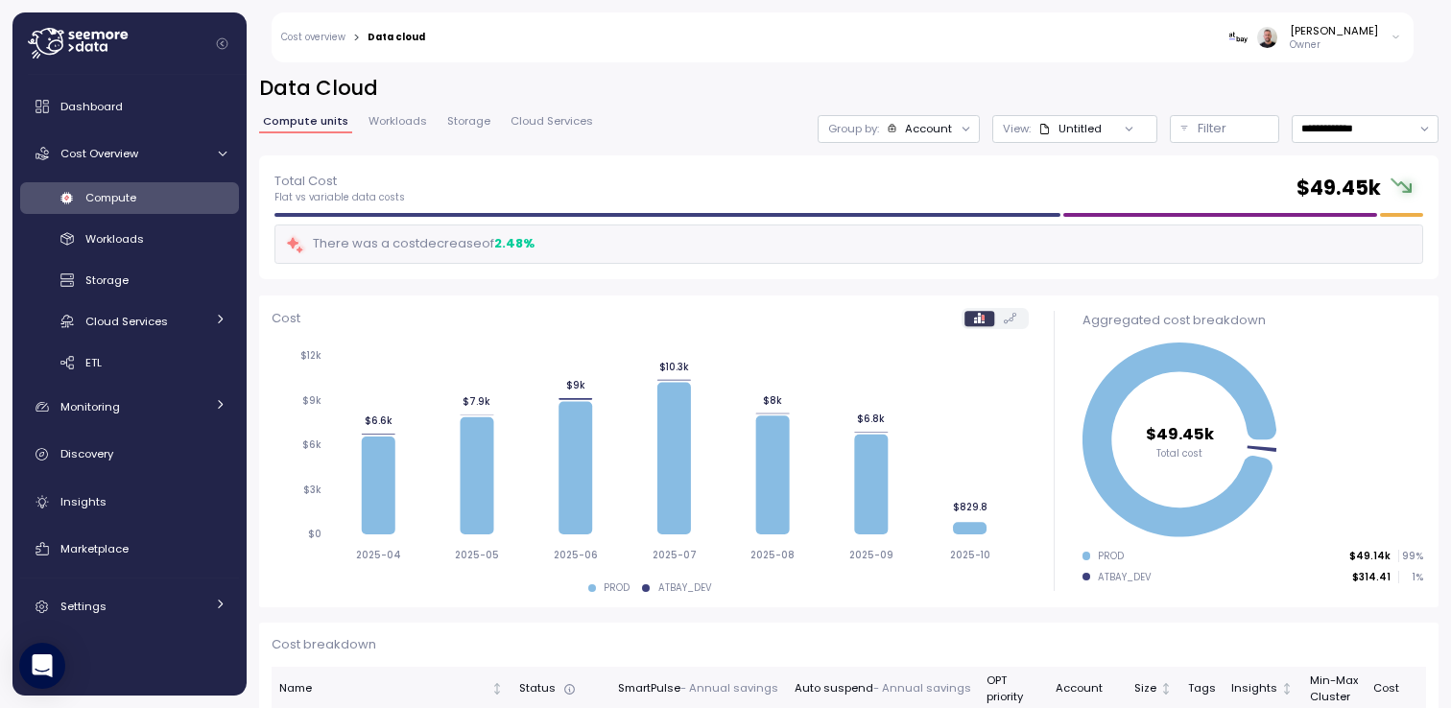
click at [83, 43] on icon at bounding box center [78, 43] width 100 height 31
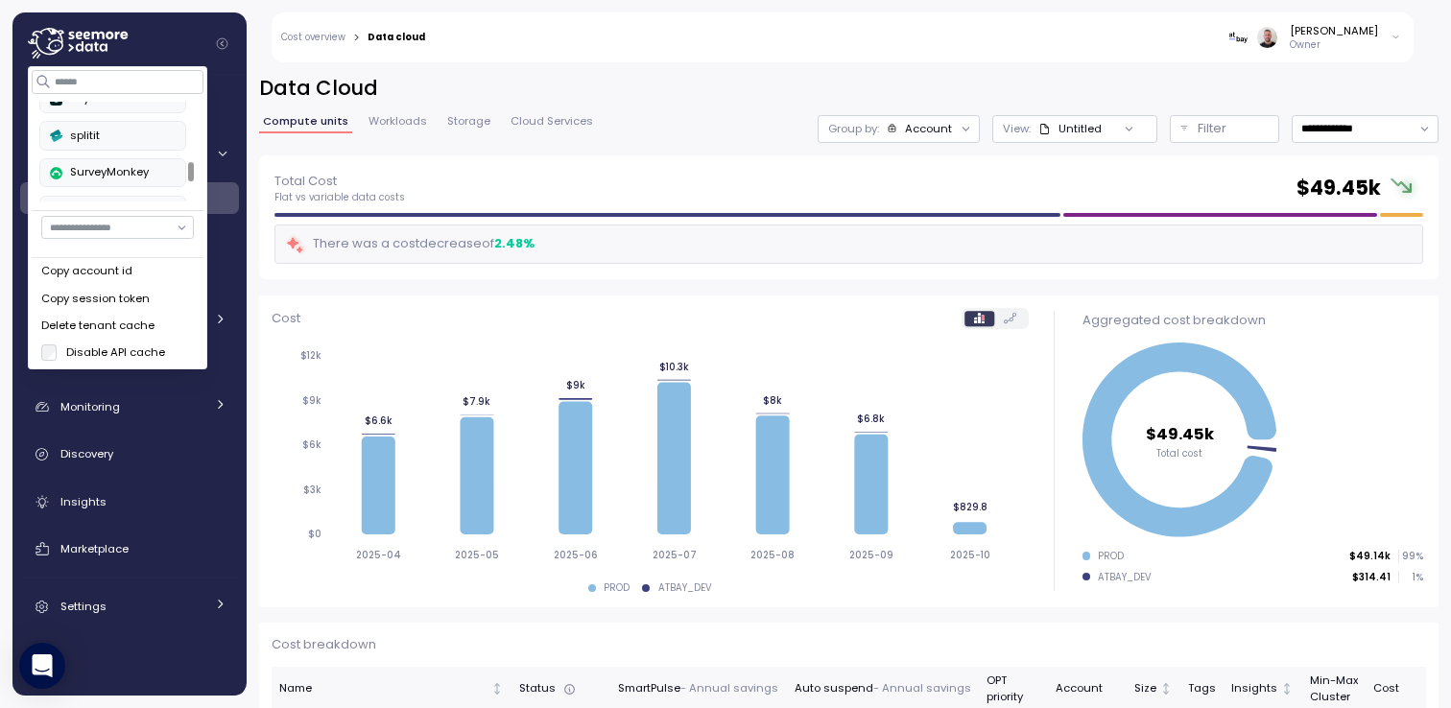
scroll to position [300, 0]
click at [98, 180] on div "splitit" at bounding box center [113, 186] width 126 height 17
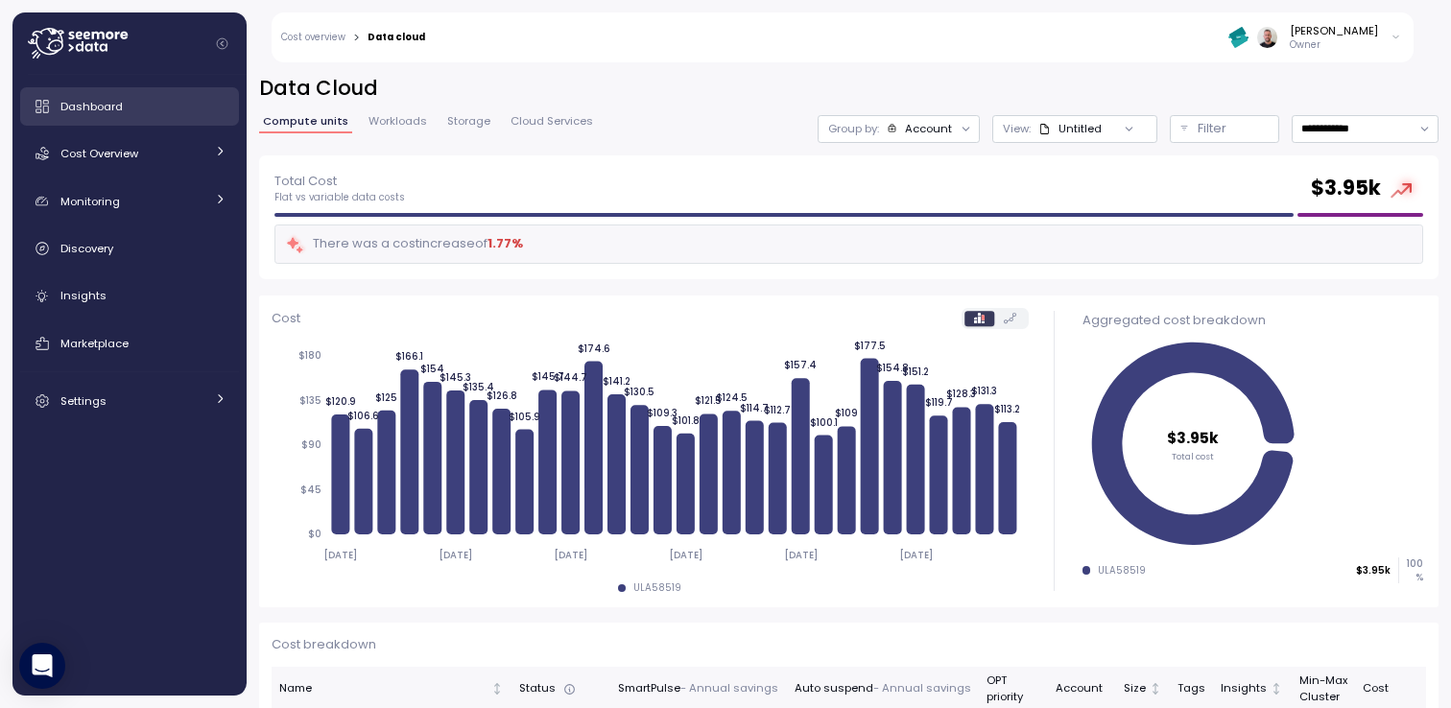
click at [77, 113] on span "Dashboard" at bounding box center [91, 106] width 62 height 15
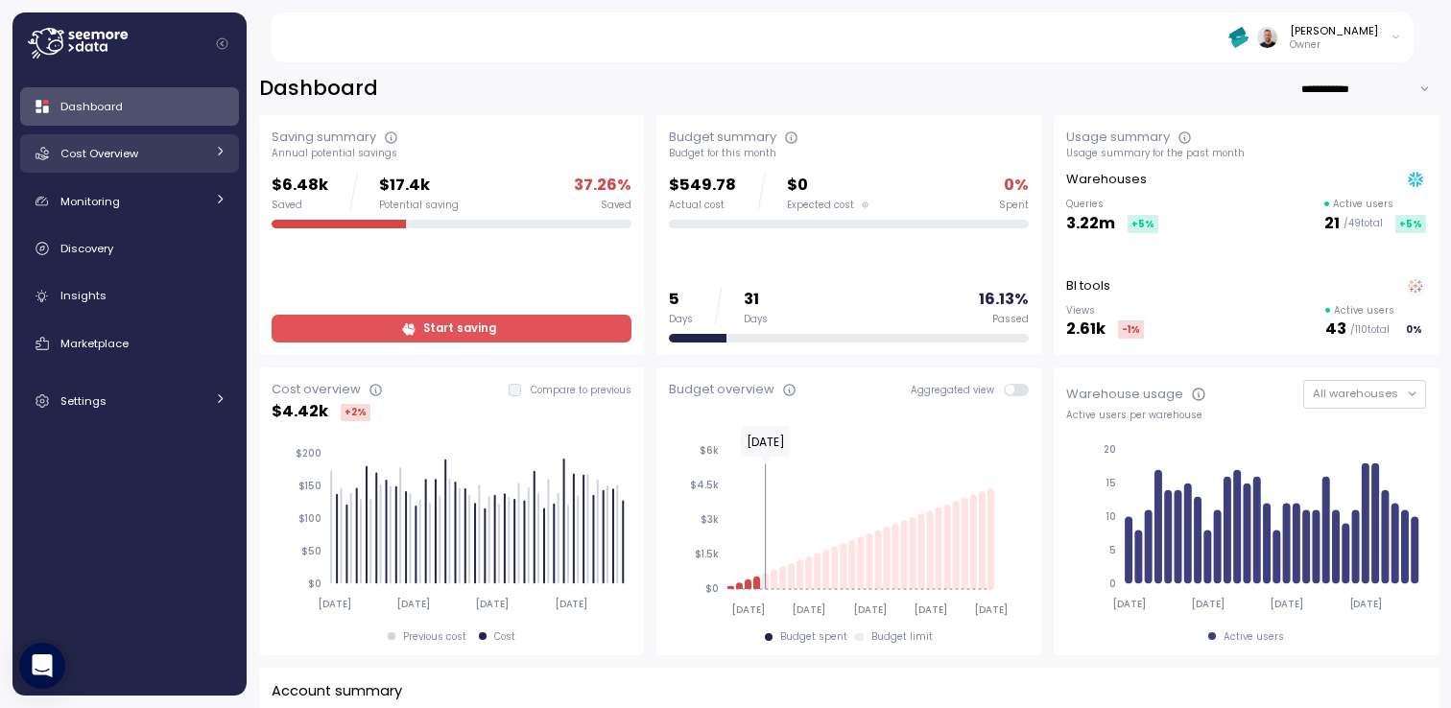
click at [123, 159] on span "Cost Overview" at bounding box center [99, 153] width 78 height 15
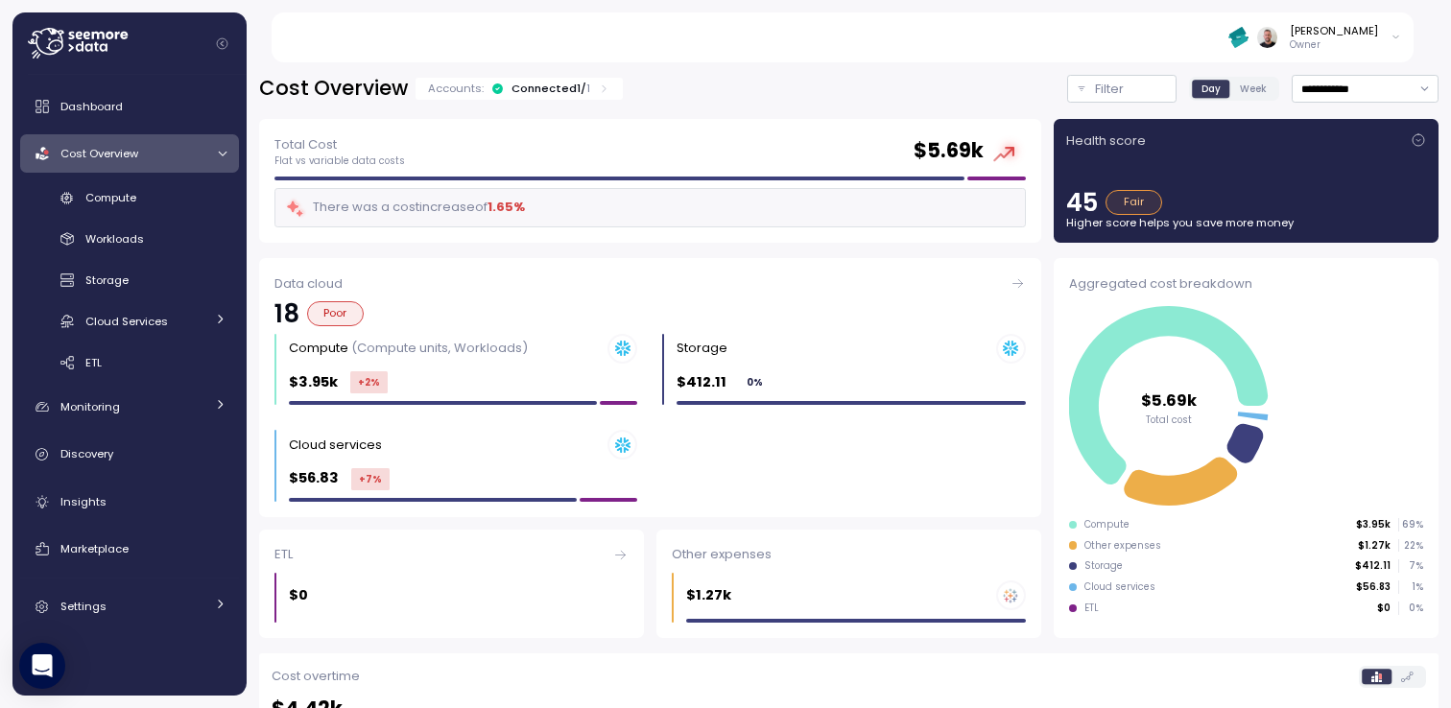
click at [103, 149] on span "Cost Overview" at bounding box center [99, 153] width 78 height 15
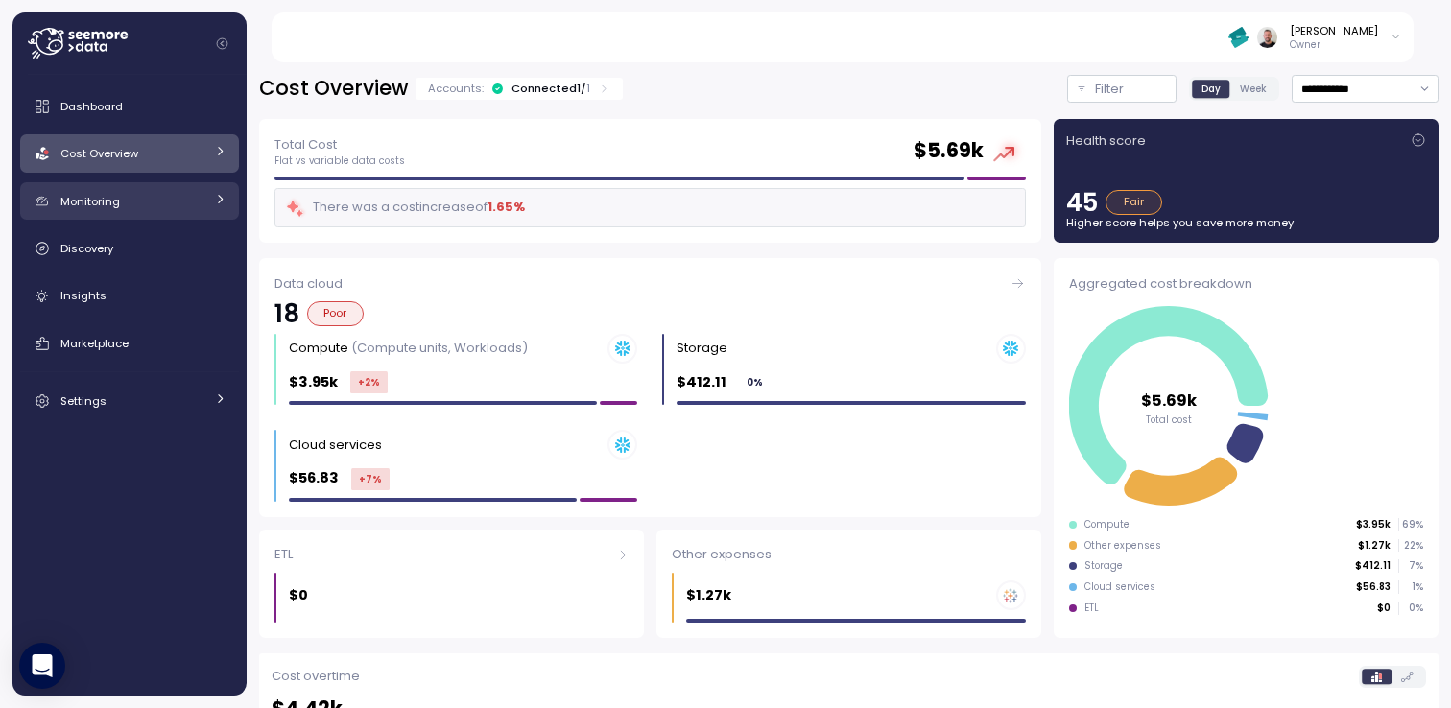
click at [111, 213] on link "Monitoring" at bounding box center [129, 201] width 219 height 38
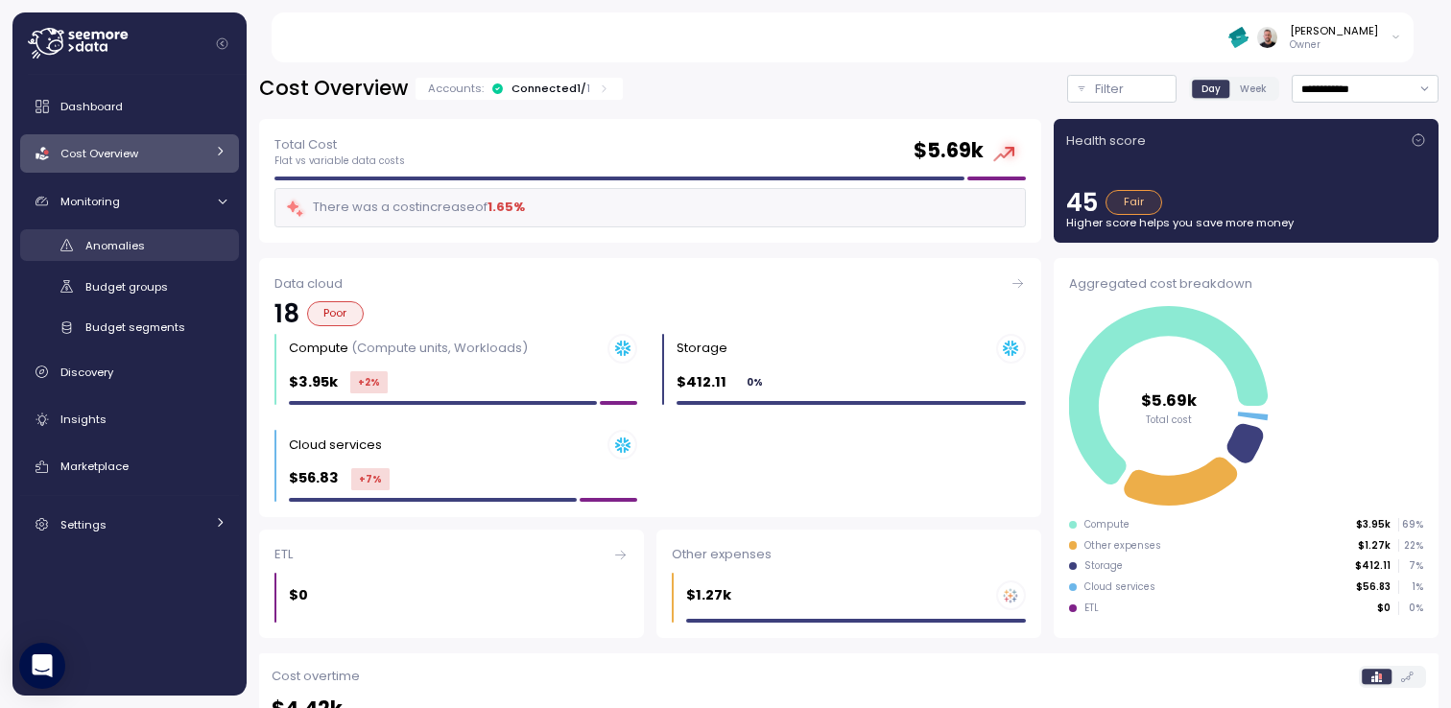
click at [159, 253] on div "Anomalies" at bounding box center [155, 245] width 141 height 19
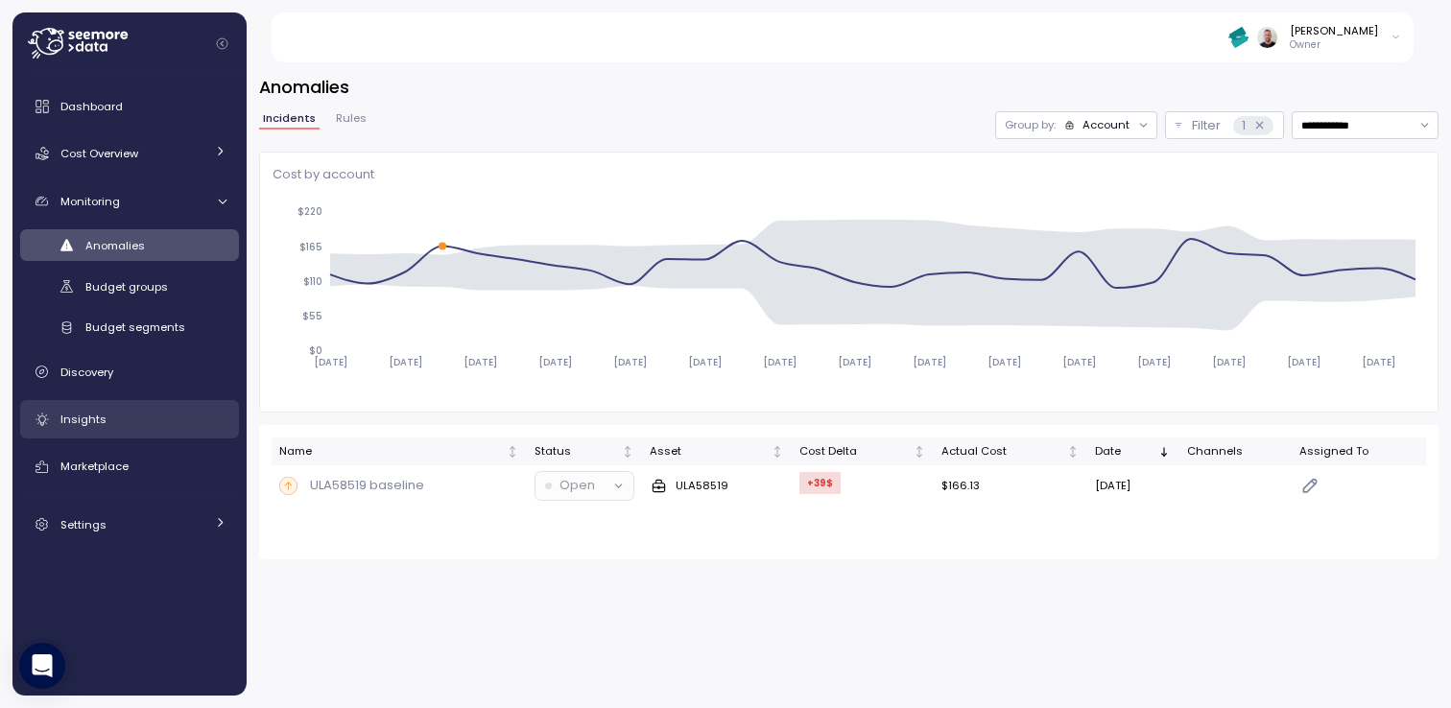
click at [127, 427] on div "Insights" at bounding box center [143, 419] width 166 height 19
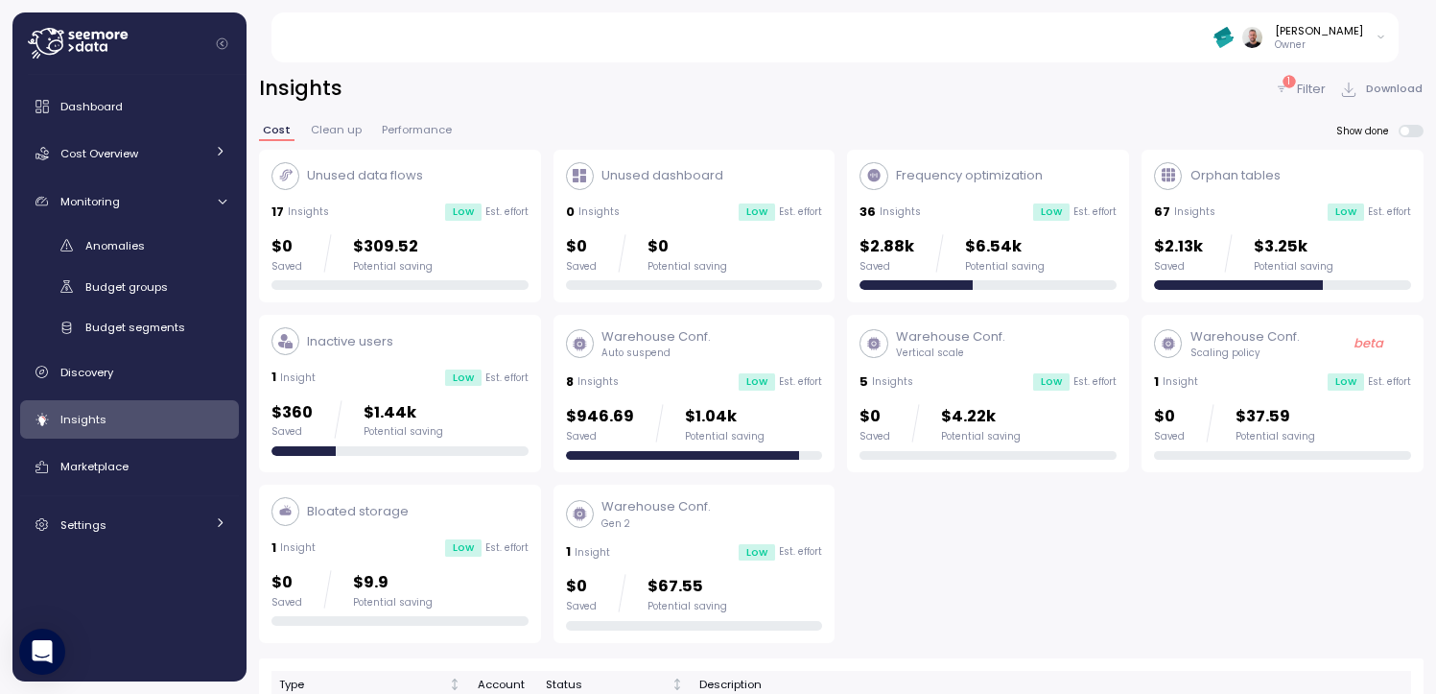
click at [1310, 84] on p "Filter" at bounding box center [1311, 89] width 29 height 19
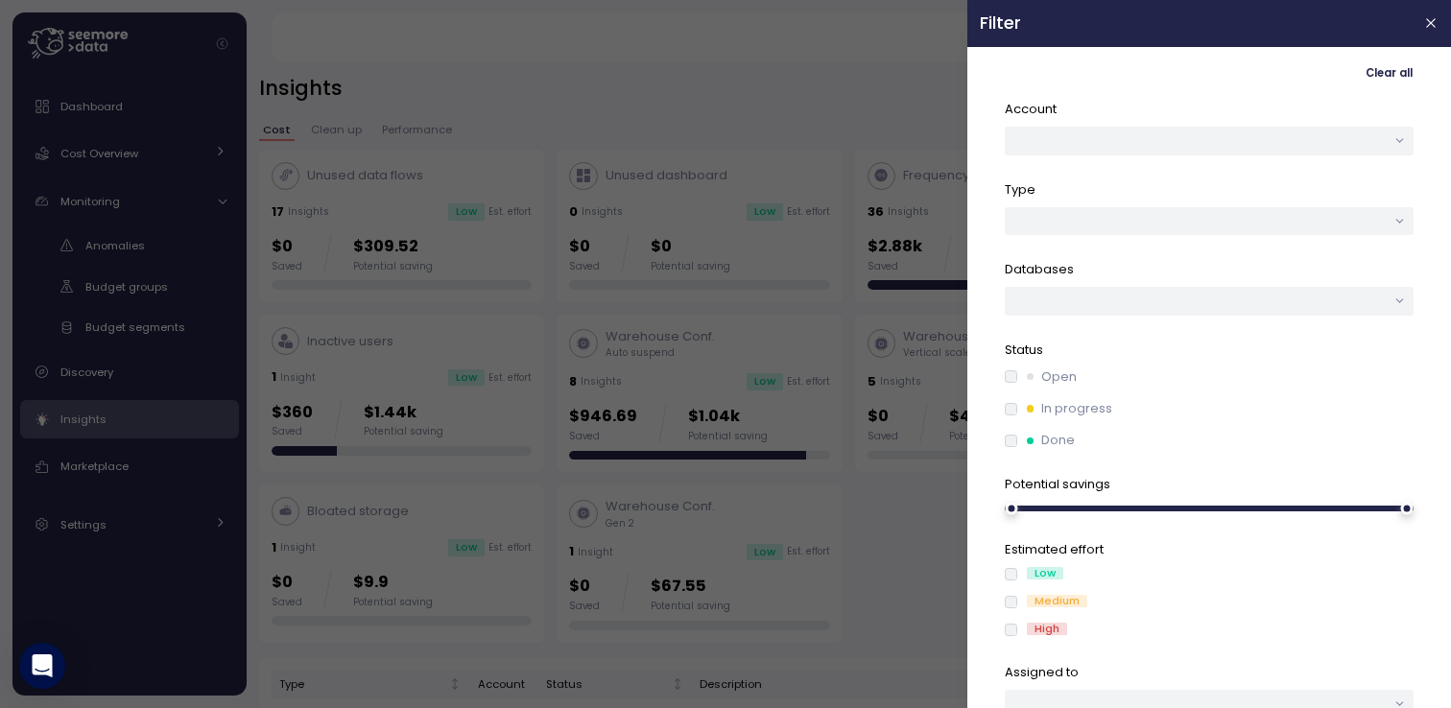
click at [1046, 634] on div "High" at bounding box center [1047, 629] width 40 height 12
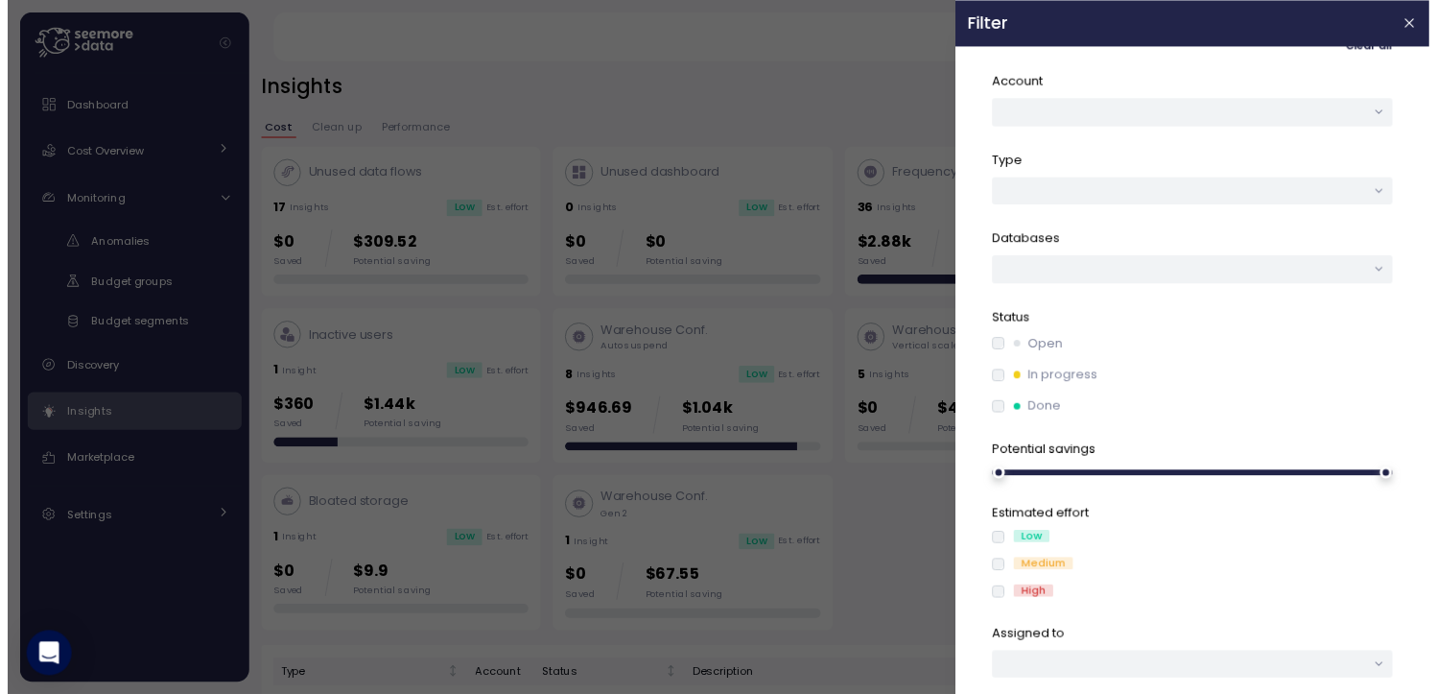
scroll to position [67, 0]
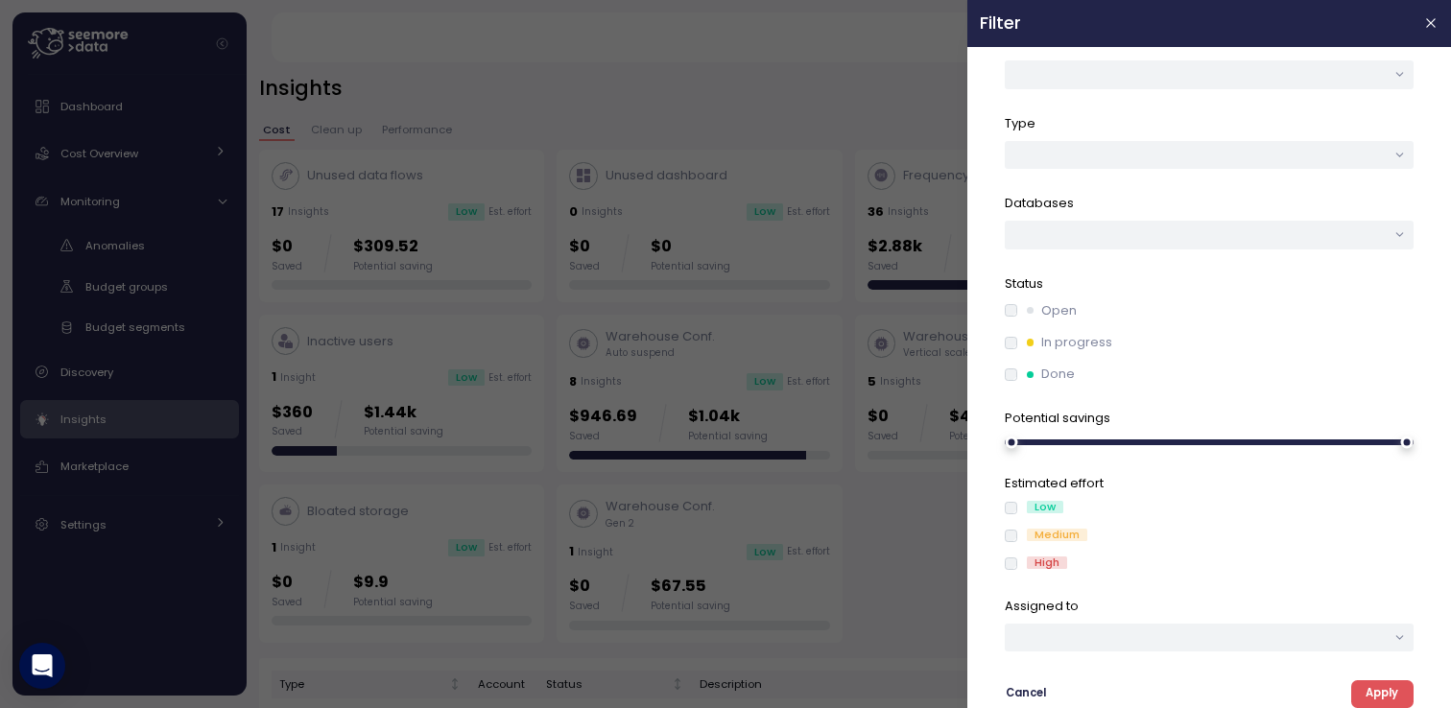
click at [1032, 522] on div "Low Medium High" at bounding box center [1209, 536] width 409 height 71
click at [1025, 533] on label "Medium" at bounding box center [1052, 536] width 70 height 15
click at [1375, 690] on span "Apply" at bounding box center [1381, 694] width 33 height 26
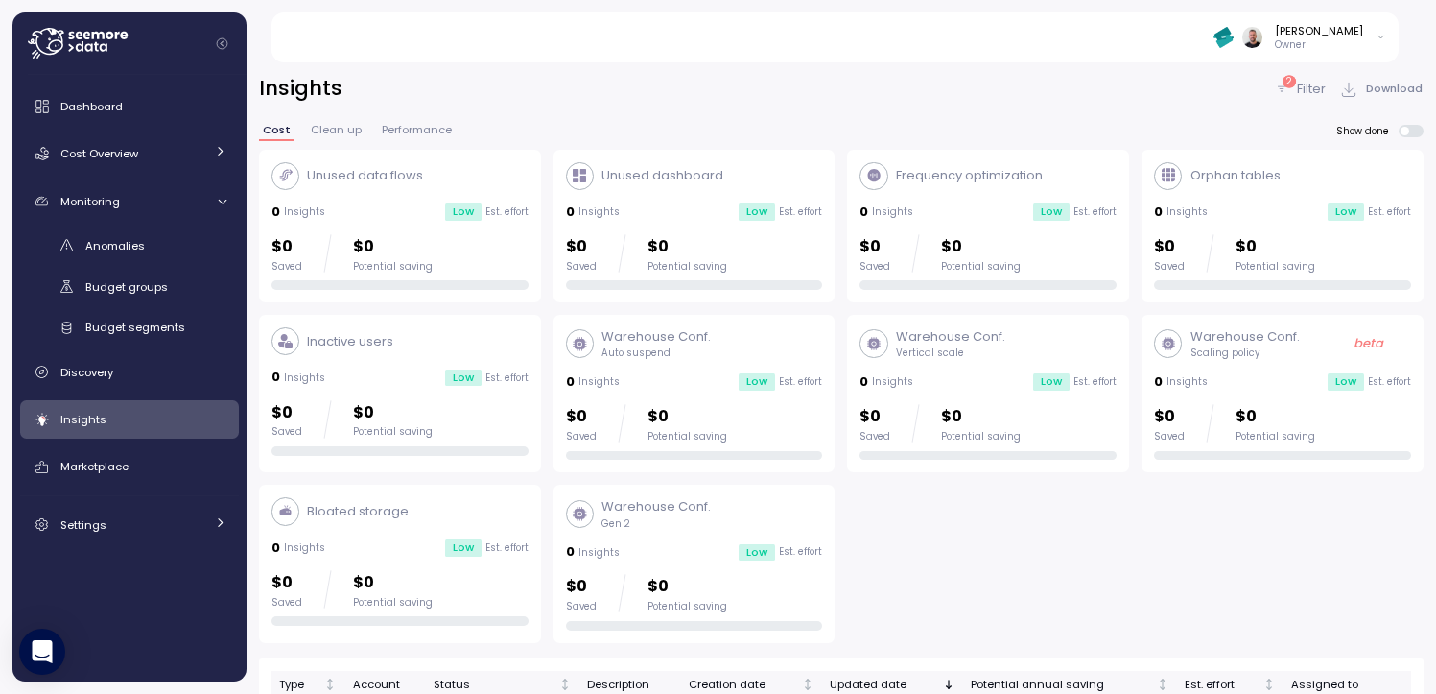
click at [1288, 88] on icon at bounding box center [1281, 89] width 15 height 15
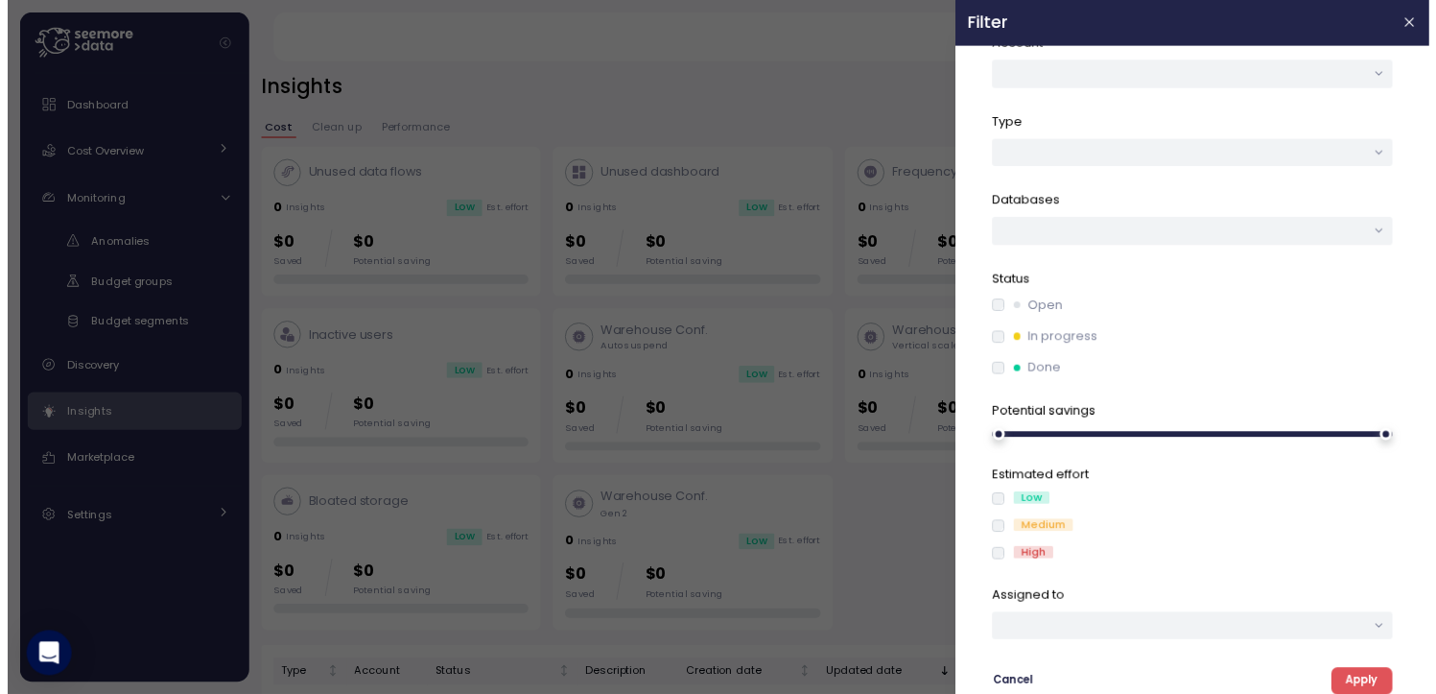
scroll to position [67, 0]
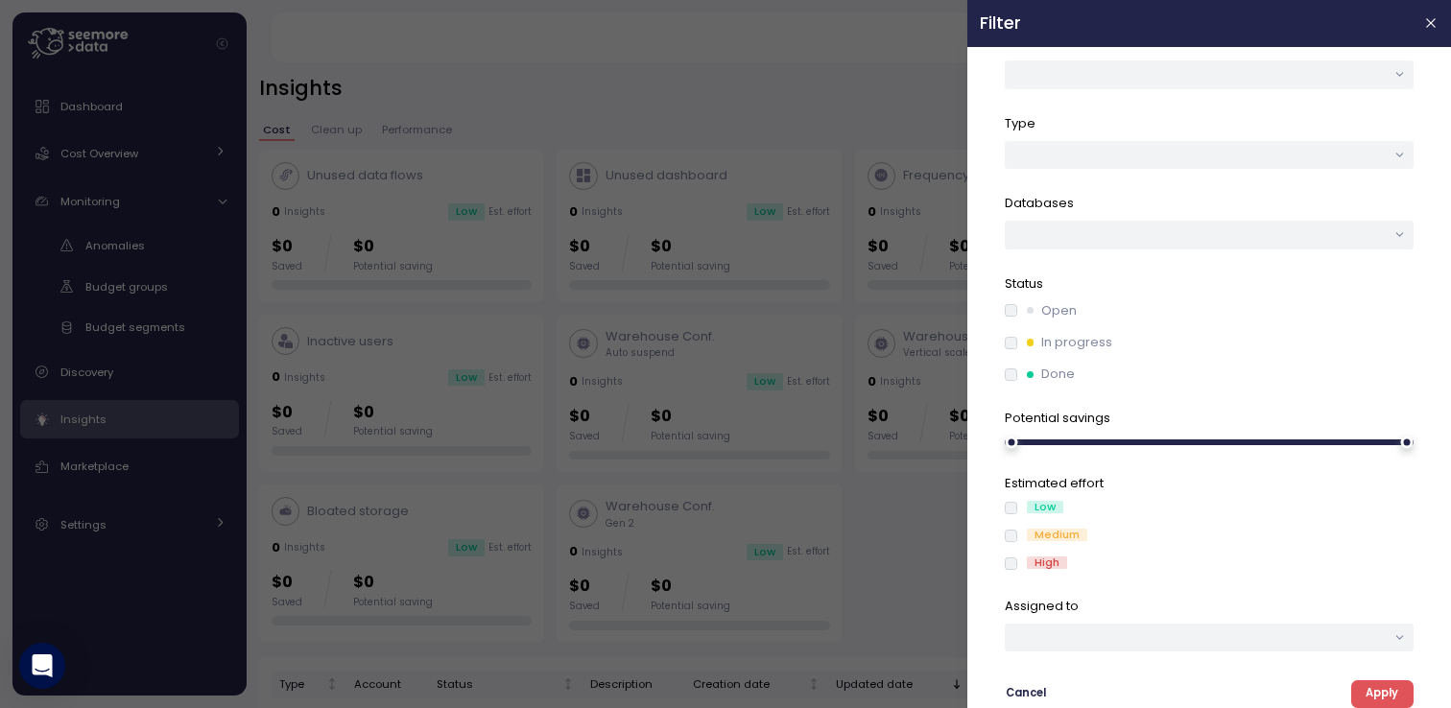
click at [1367, 696] on span "Apply" at bounding box center [1381, 694] width 33 height 26
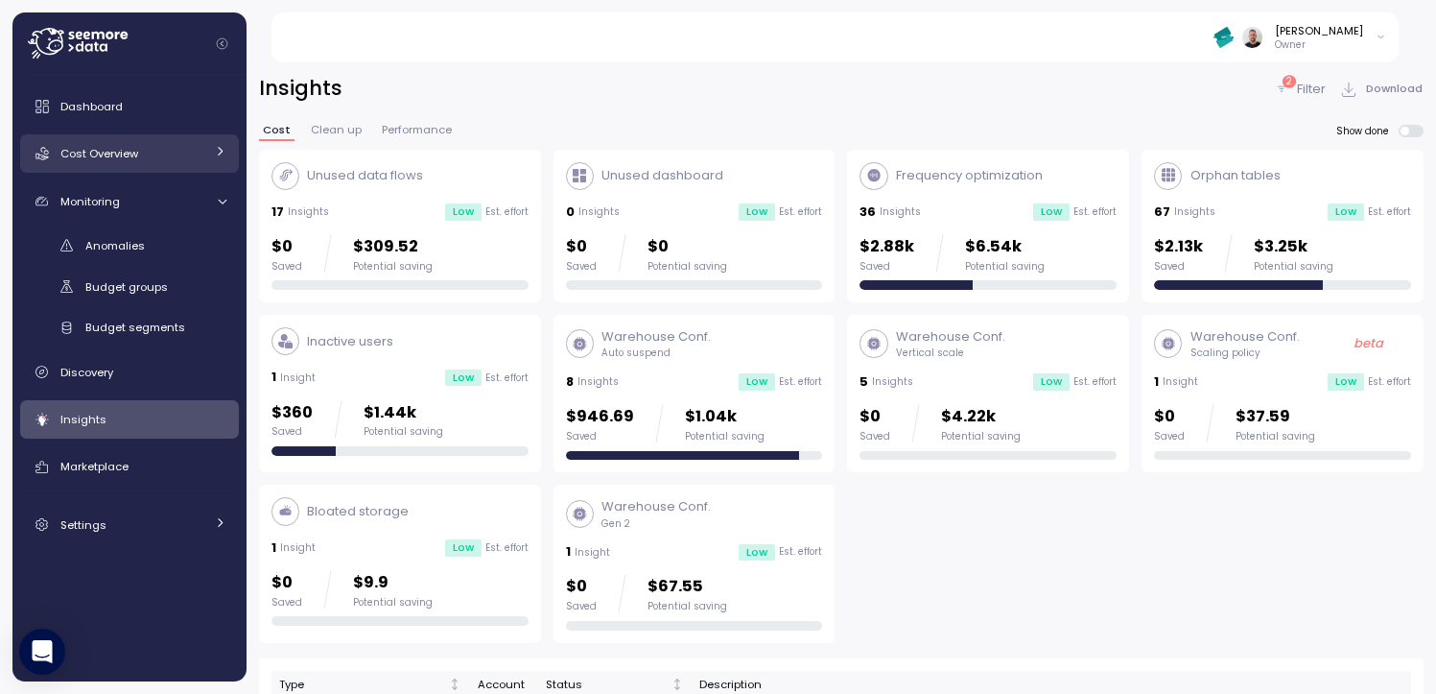
click at [125, 158] on span "Cost Overview" at bounding box center [99, 153] width 78 height 15
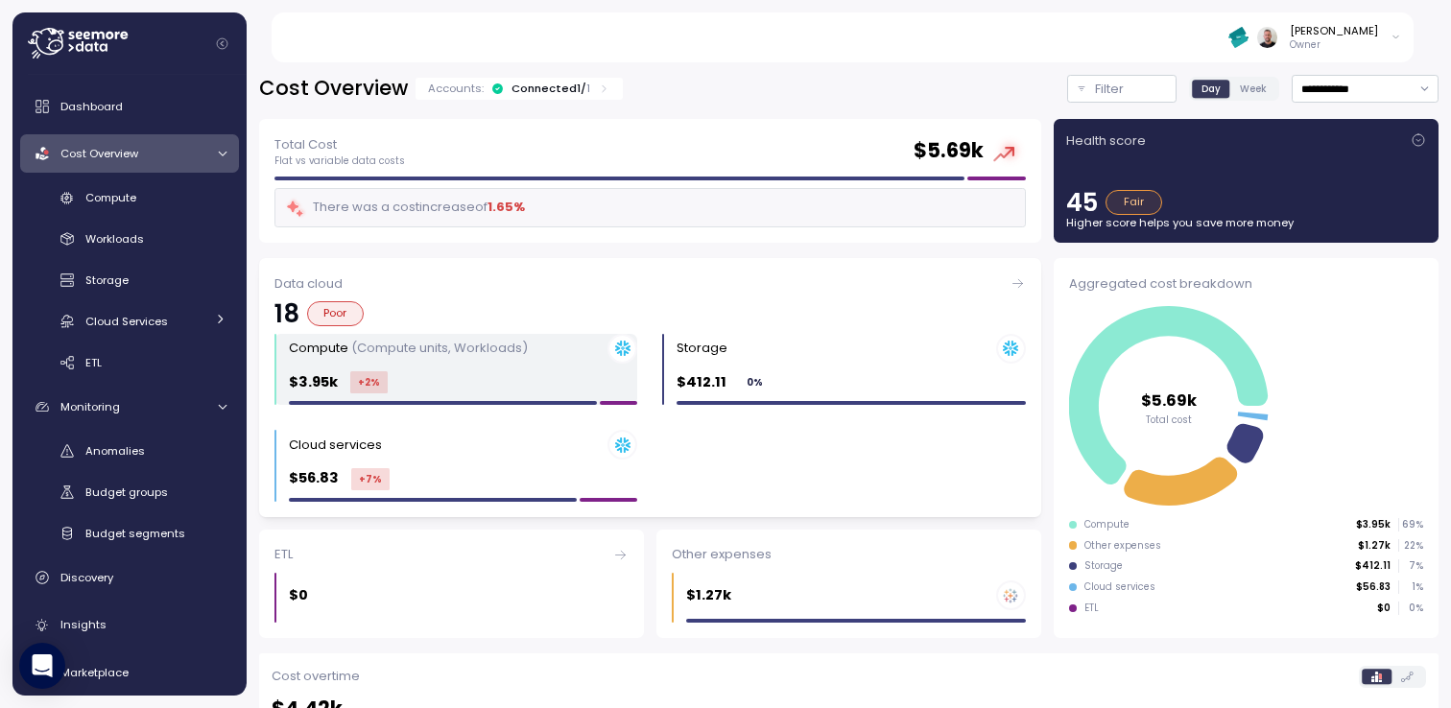
click at [414, 370] on div "Compute (Compute units, Workloads) $3.95k +2 %" at bounding box center [463, 370] width 348 height 72
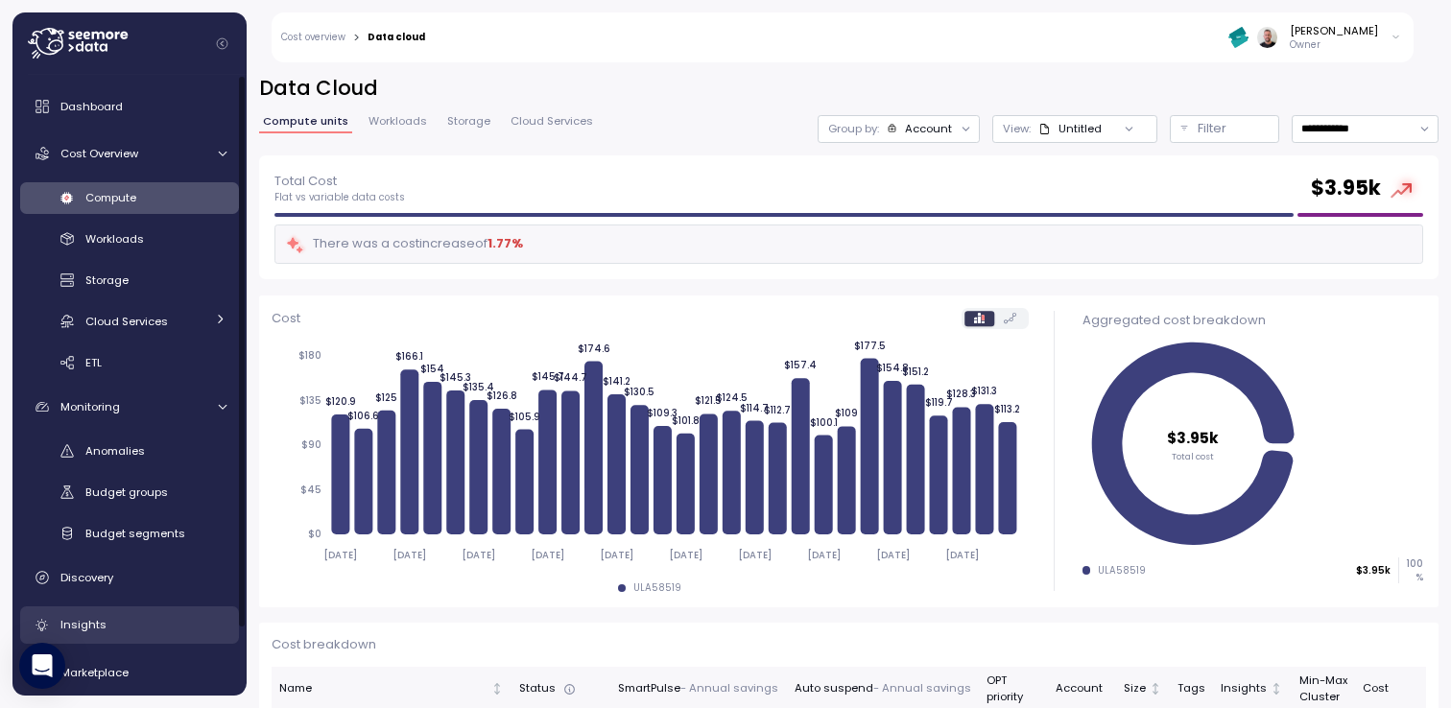
click at [99, 628] on span "Insights" at bounding box center [83, 624] width 46 height 15
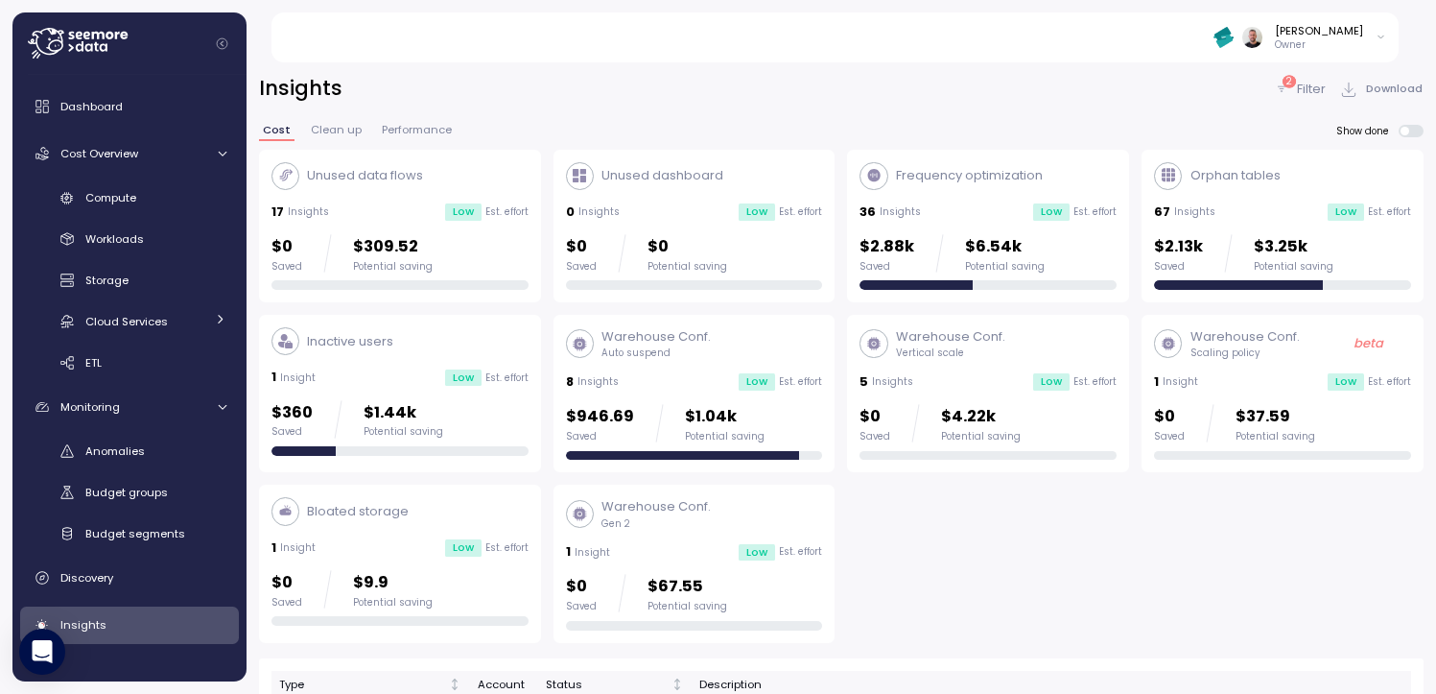
click at [1307, 86] on p "Filter" at bounding box center [1311, 89] width 29 height 19
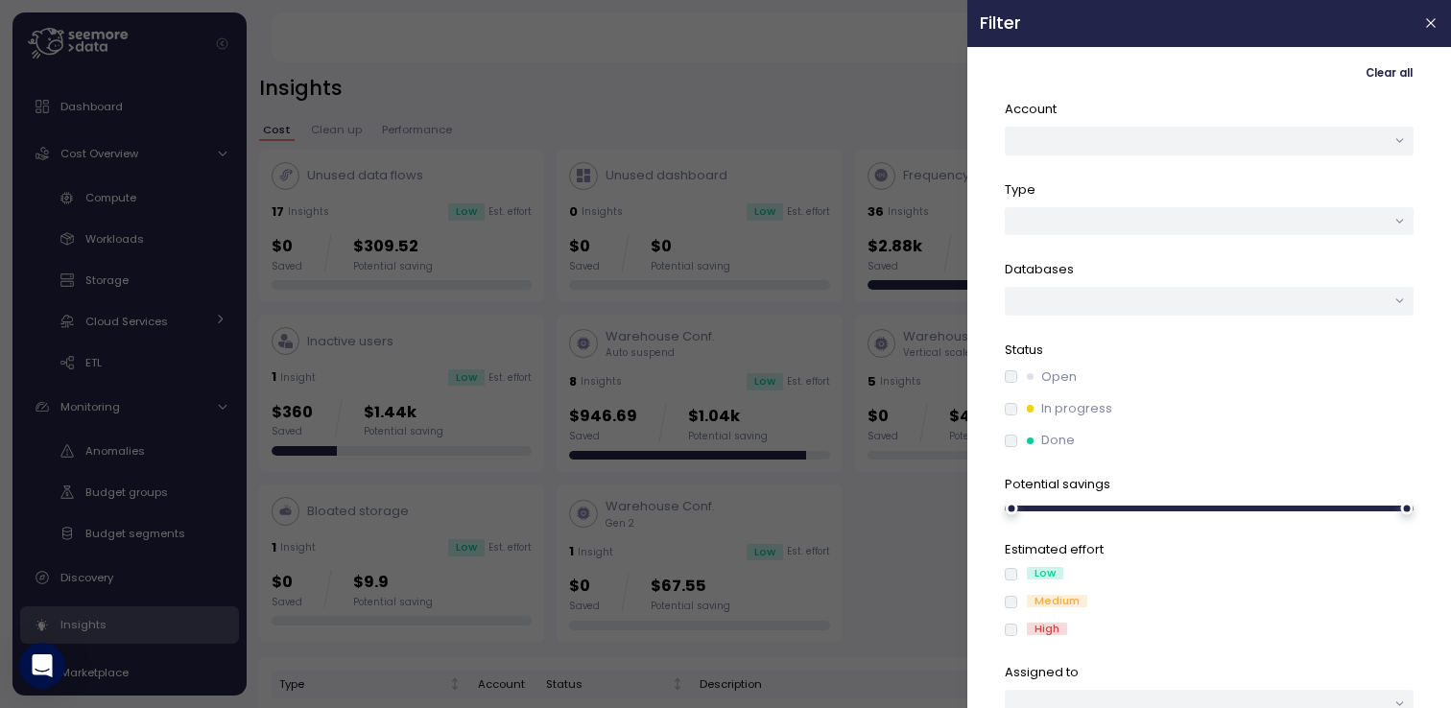
click at [702, 104] on div at bounding box center [725, 354] width 1451 height 708
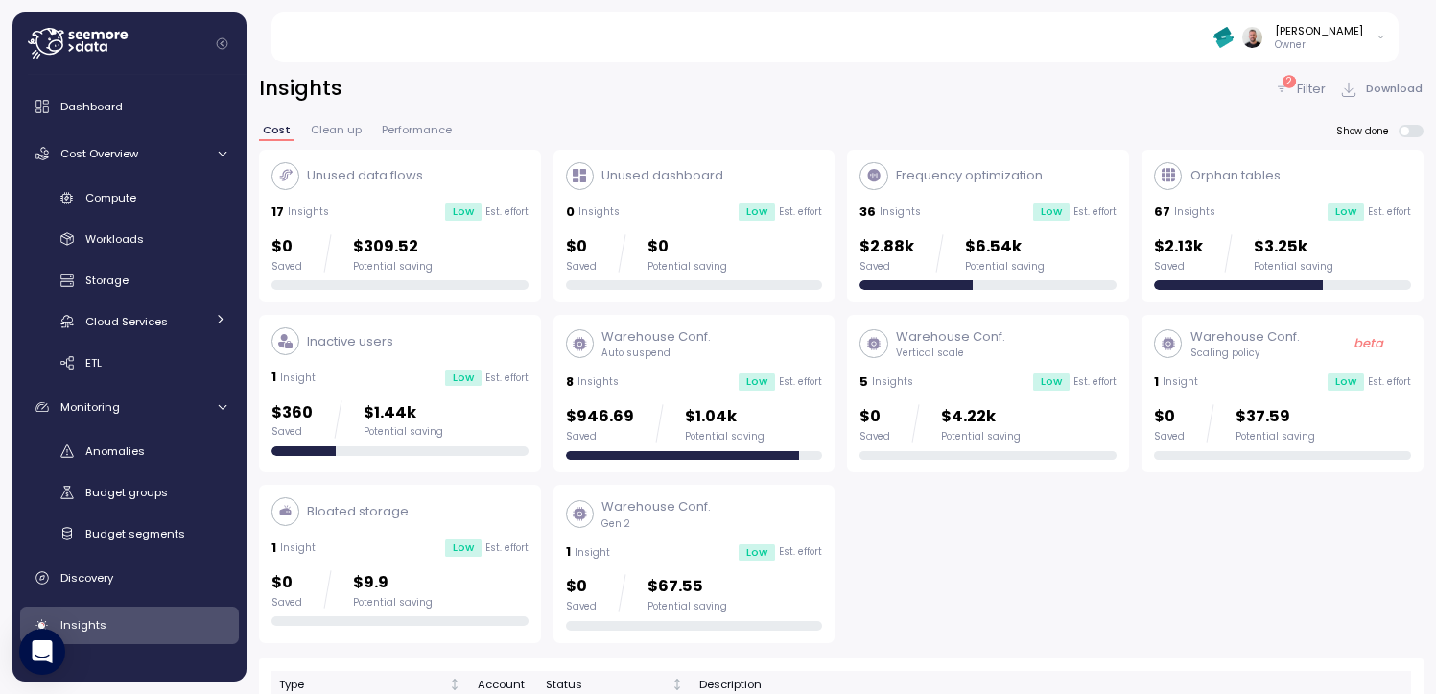
click at [1307, 93] on p "Filter" at bounding box center [1311, 89] width 29 height 19
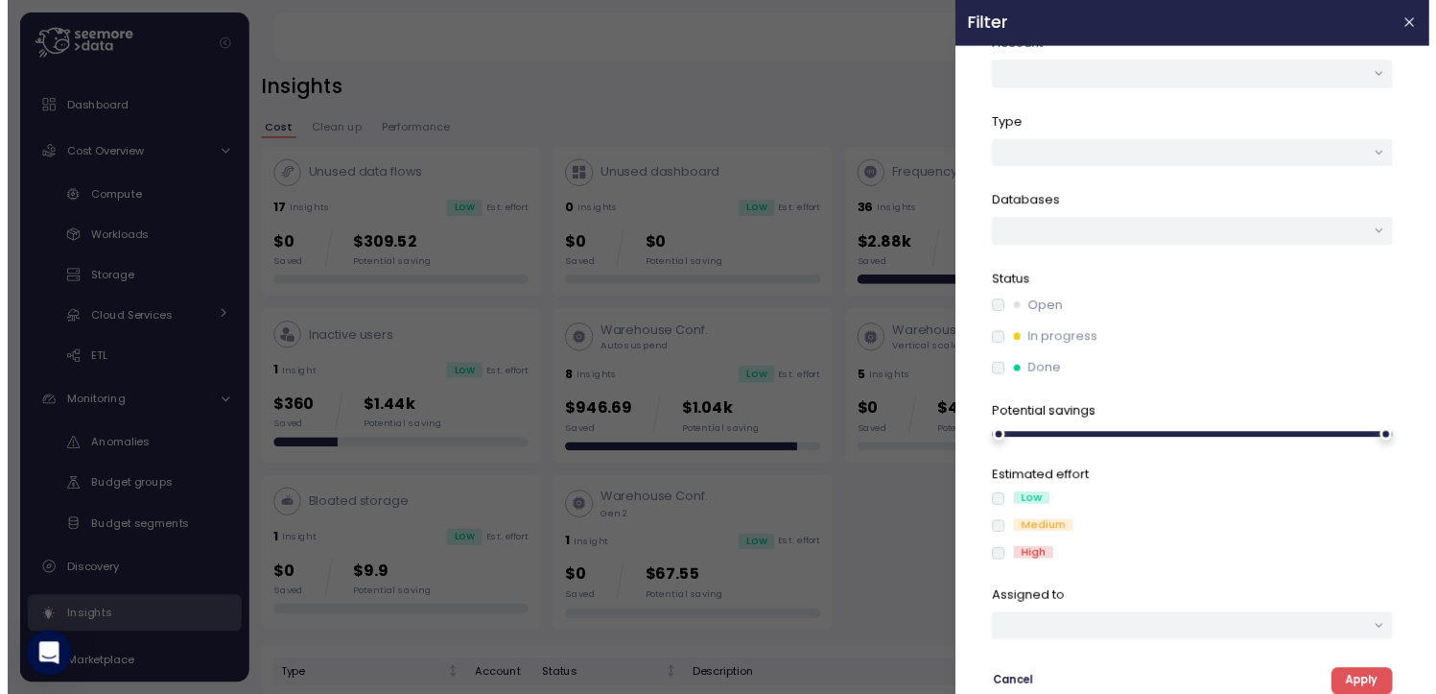
scroll to position [67, 0]
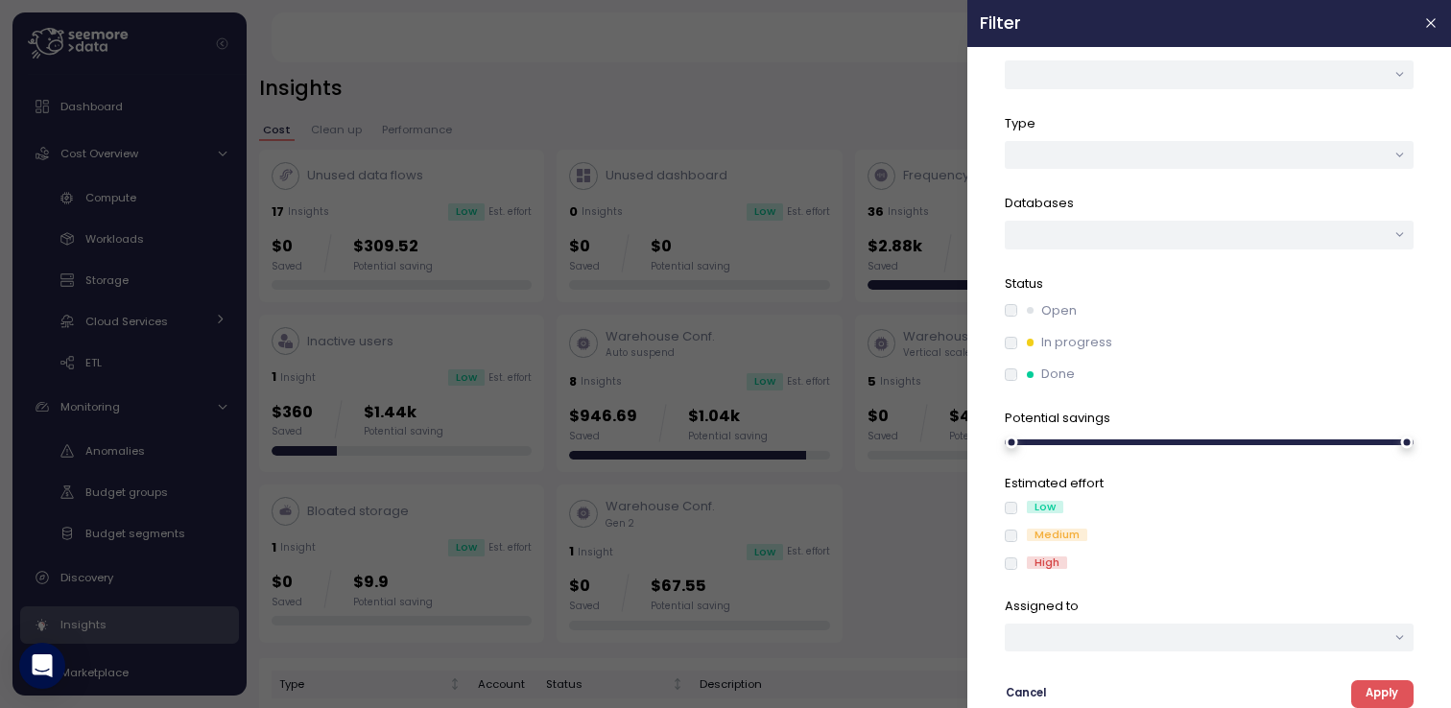
click at [889, 547] on div at bounding box center [725, 354] width 1451 height 708
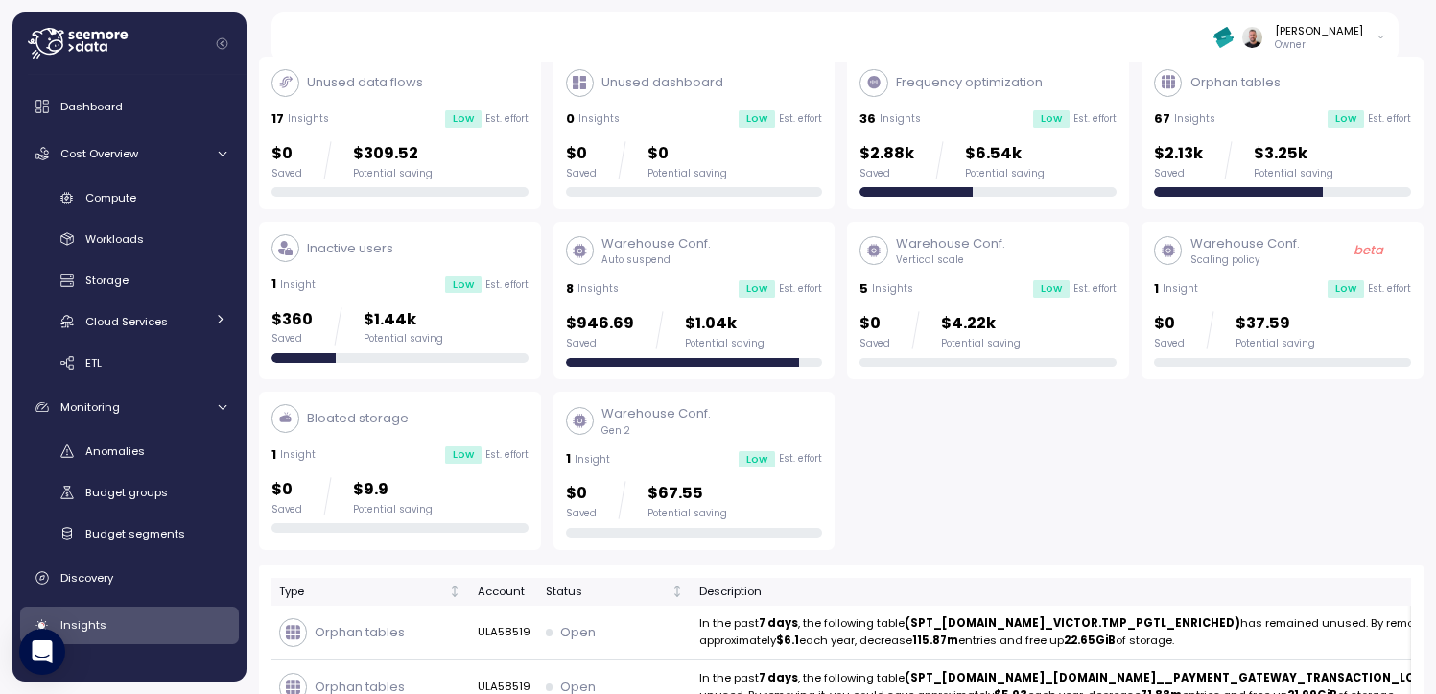
scroll to position [0, 0]
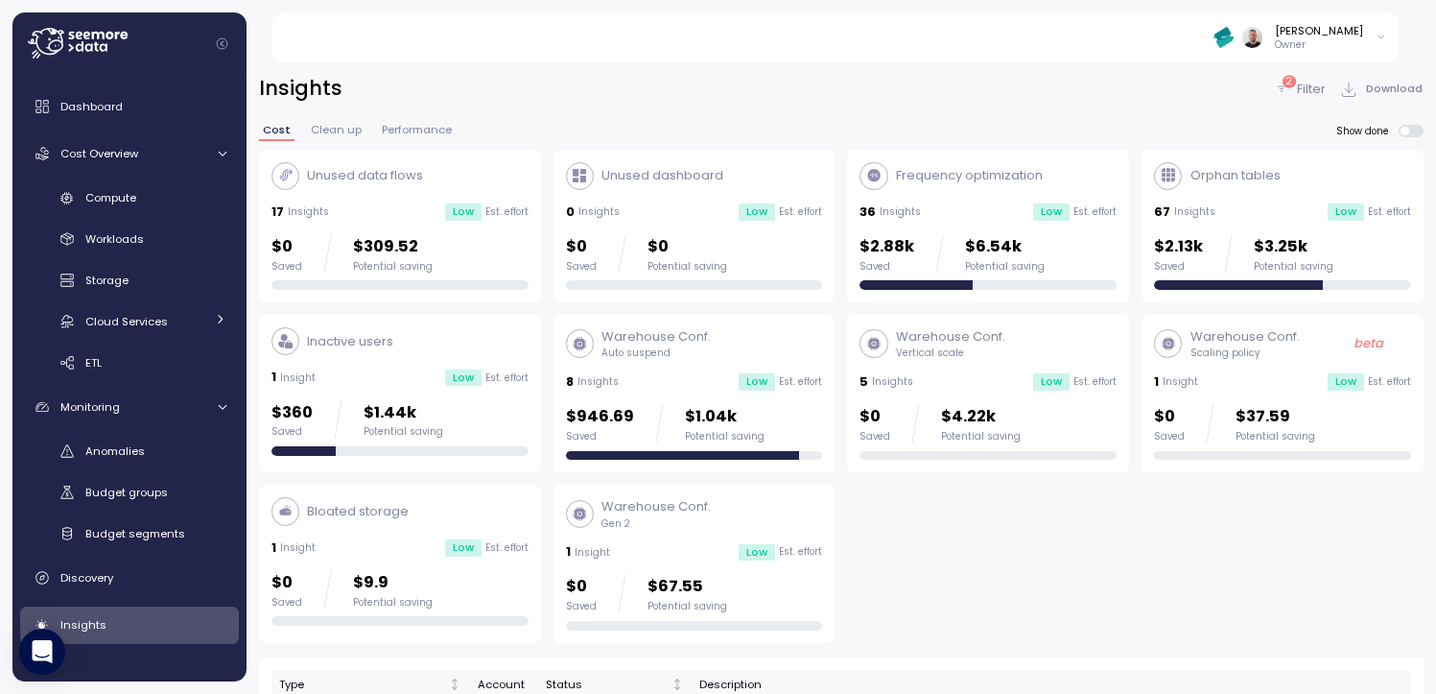
click at [934, 361] on div "Warehouse Conf. Vertical scale 5 Insights Low Est. effort $0 Saved $4.22k Poten…" at bounding box center [988, 393] width 257 height 132
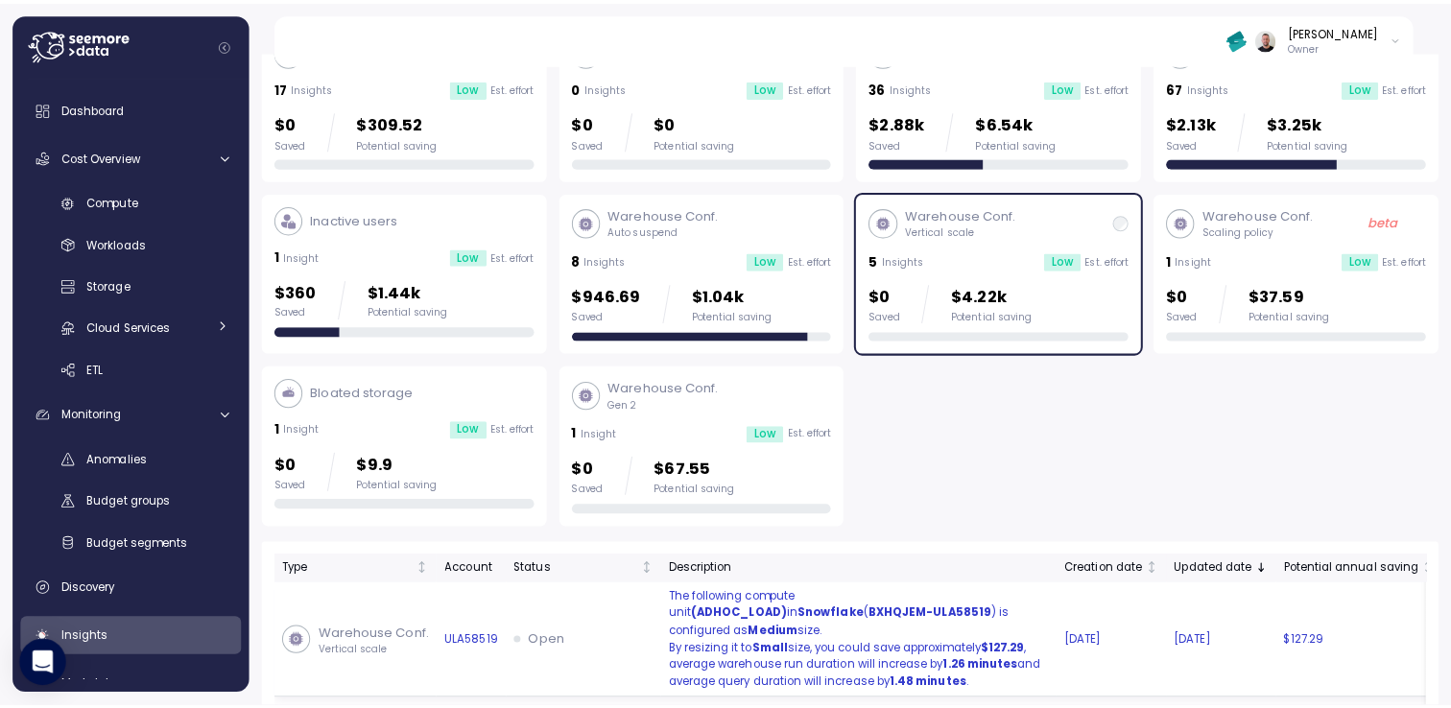
scroll to position [345, 0]
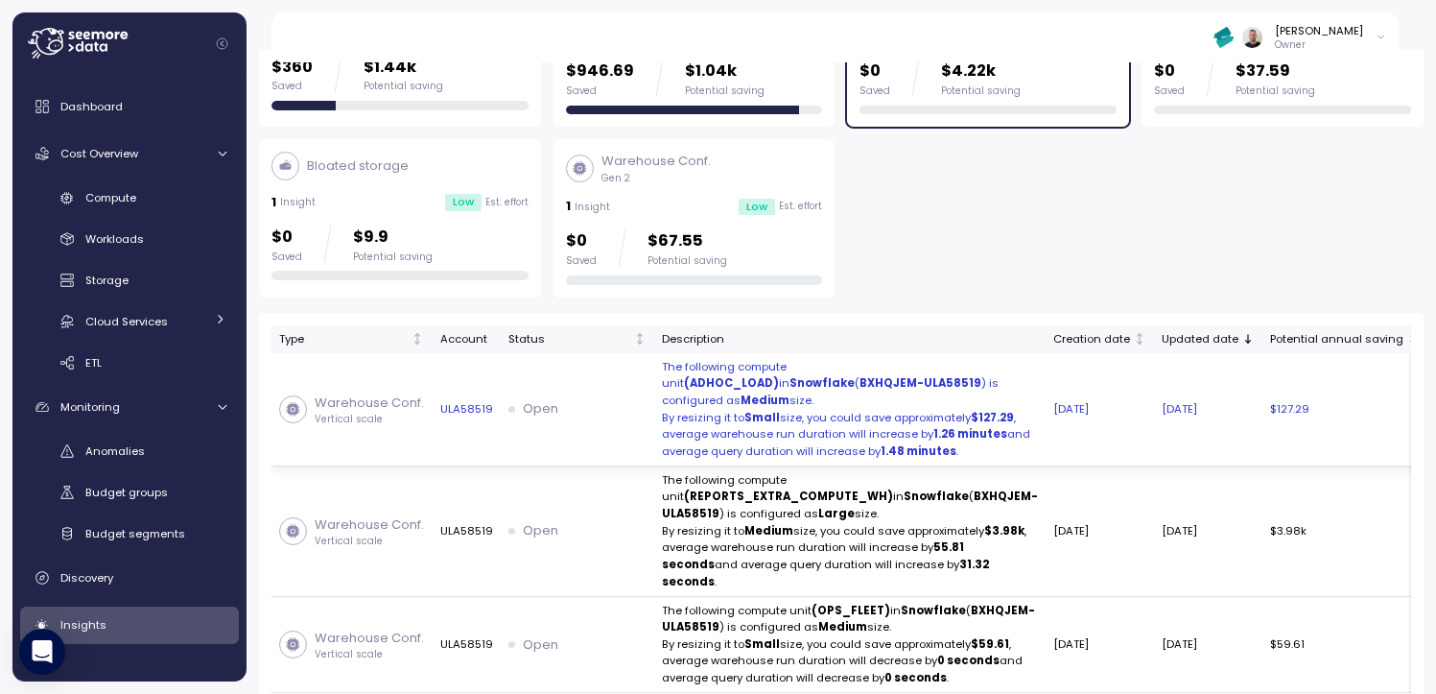
click at [620, 419] on td "Open" at bounding box center [578, 409] width 154 height 113
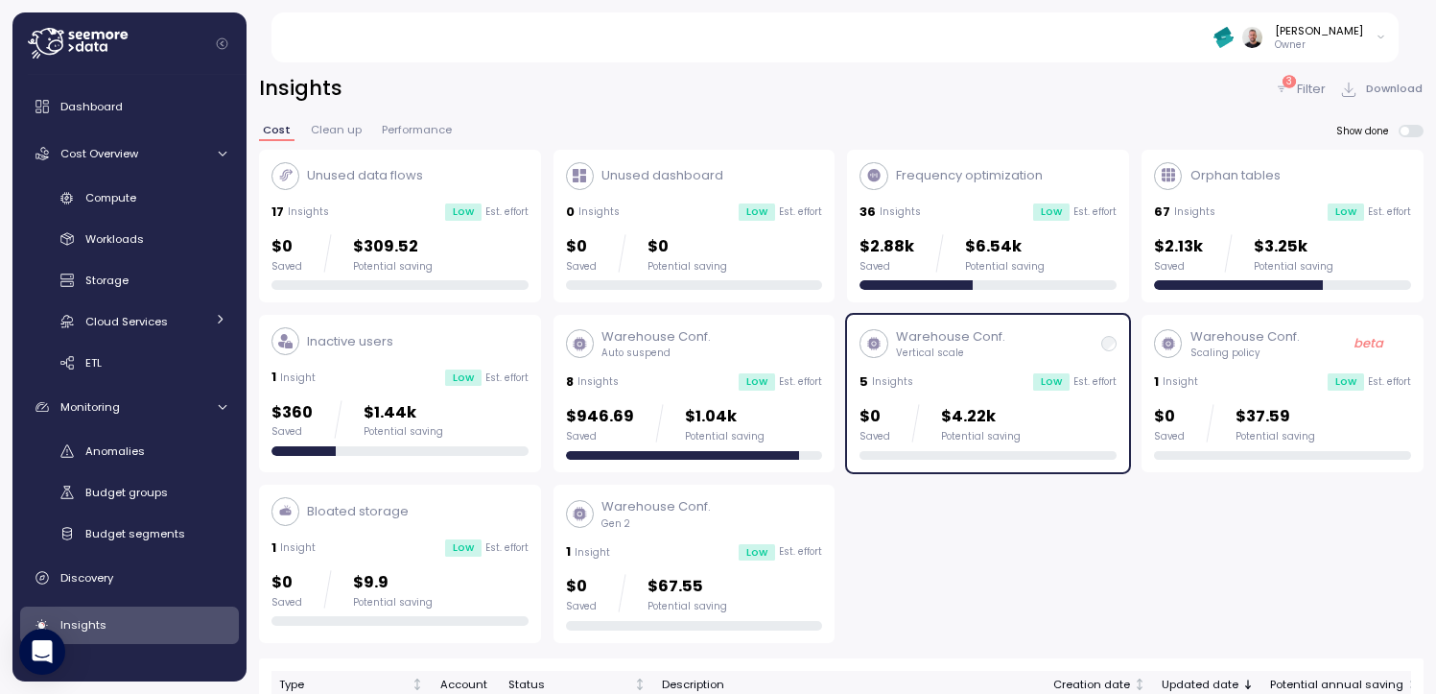
click at [897, 344] on p "Warehouse Conf." at bounding box center [950, 336] width 109 height 19
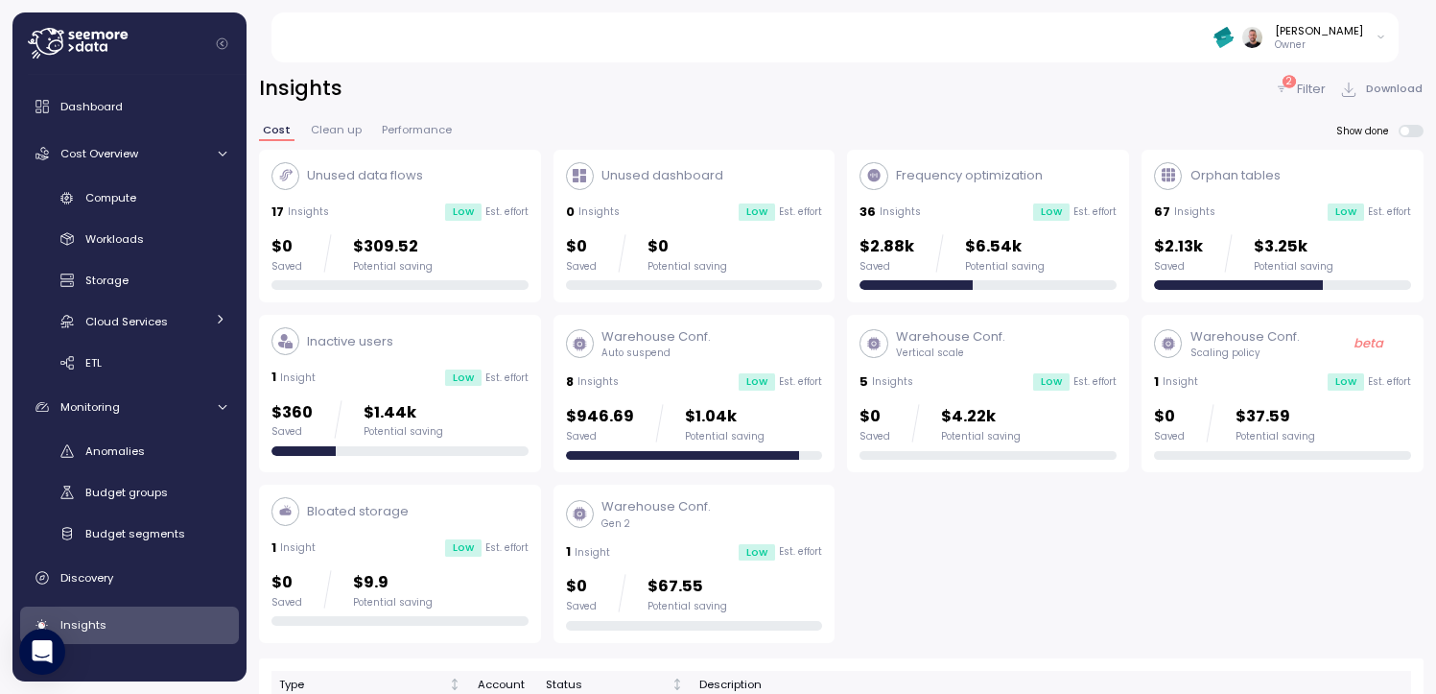
click at [959, 362] on div "Warehouse Conf. Vertical scale 5 Insights Low Est. effort $0 Saved $4.22k Poten…" at bounding box center [988, 393] width 257 height 132
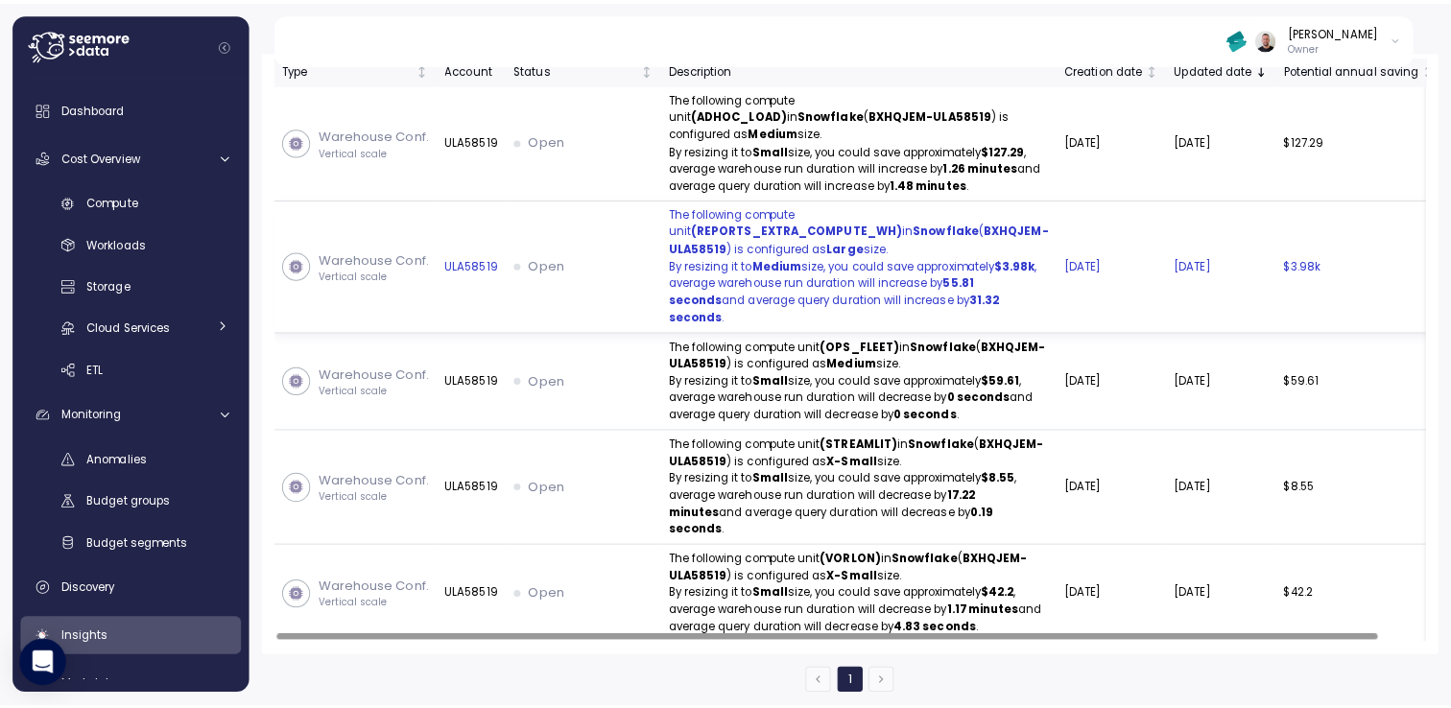
scroll to position [511, 0]
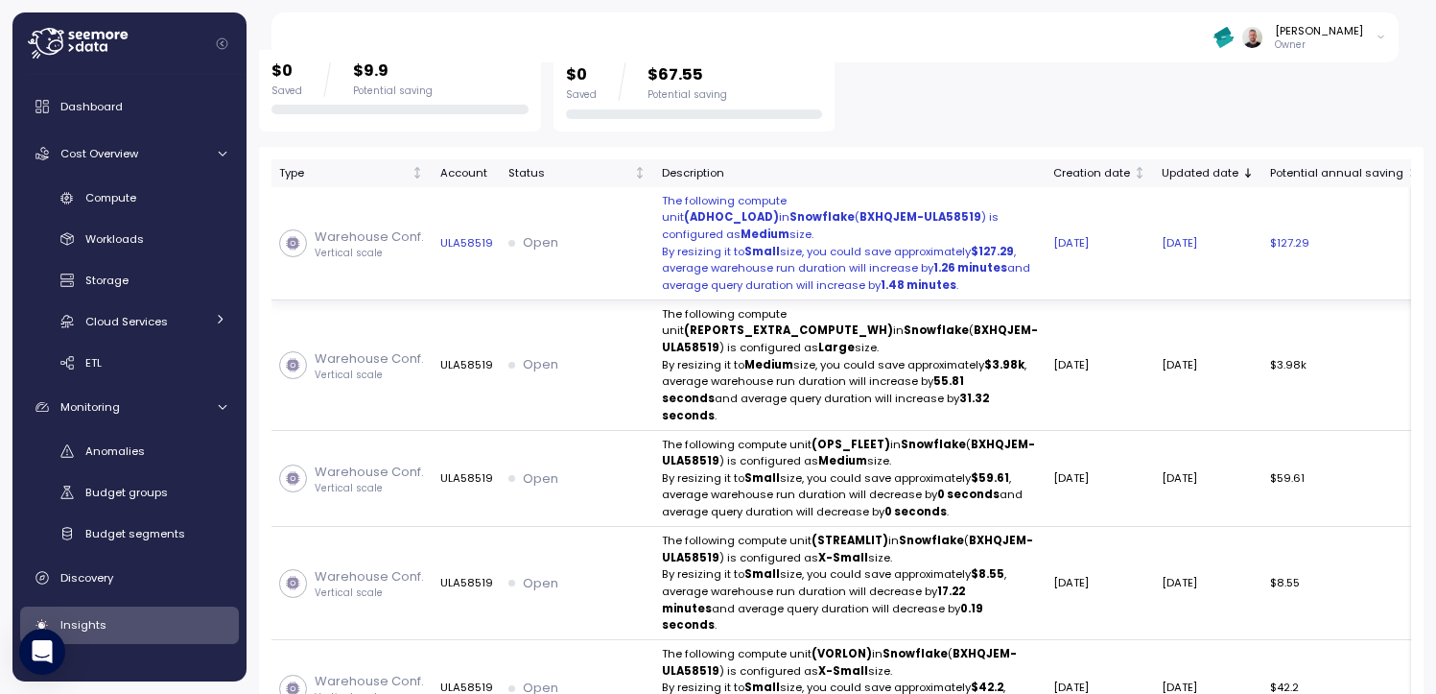
click at [771, 261] on p "By resizing it to Small size, you could save approximately $127.29 ," at bounding box center [850, 252] width 376 height 17
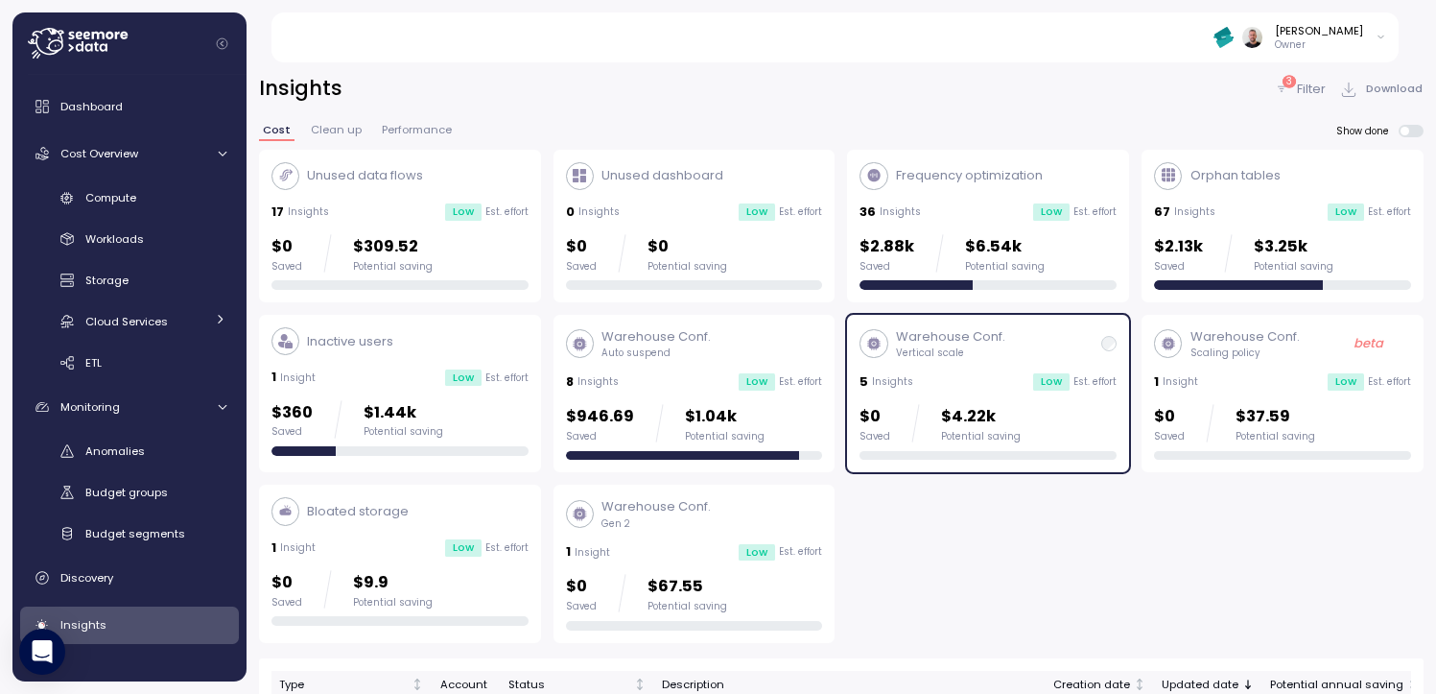
click at [999, 379] on div "5 Insights Low Est. effort" at bounding box center [988, 381] width 257 height 19
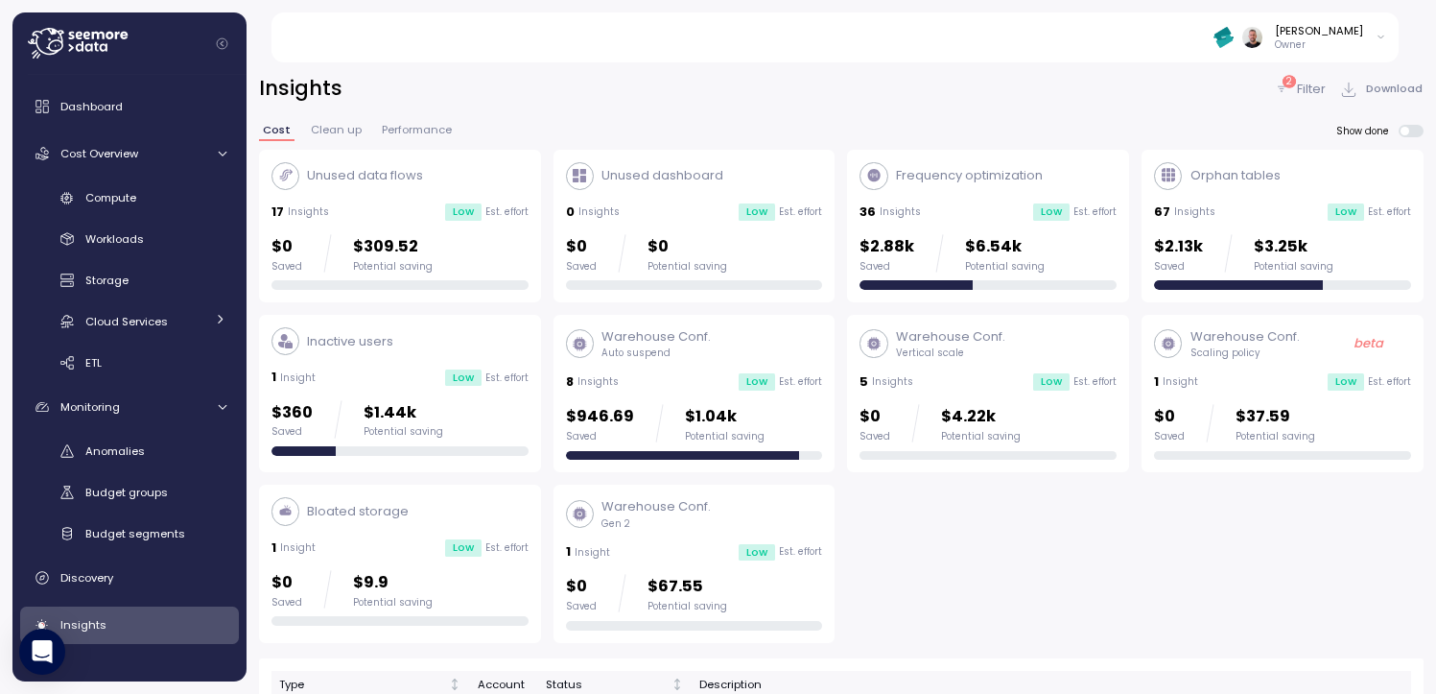
click at [989, 348] on p "Vertical scale" at bounding box center [950, 352] width 109 height 13
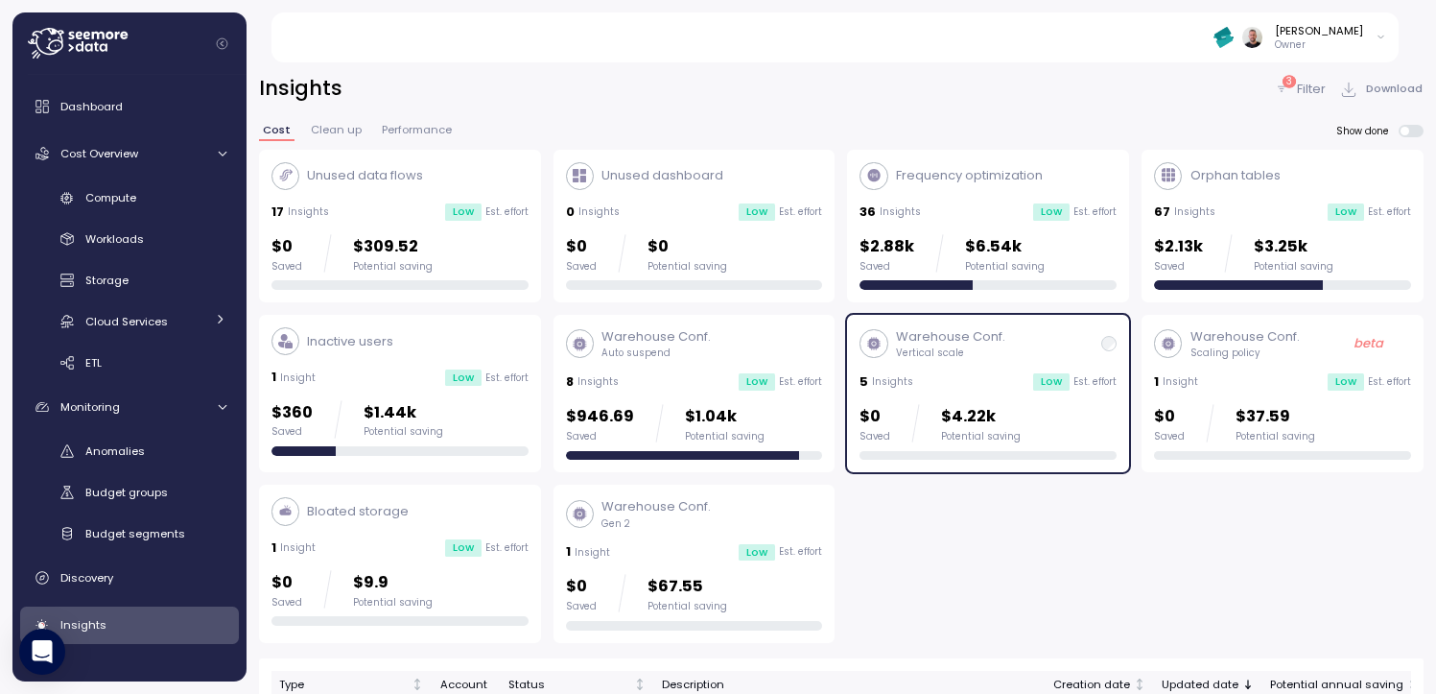
click at [1011, 203] on div "36 Insights Low Est. effort" at bounding box center [988, 211] width 257 height 19
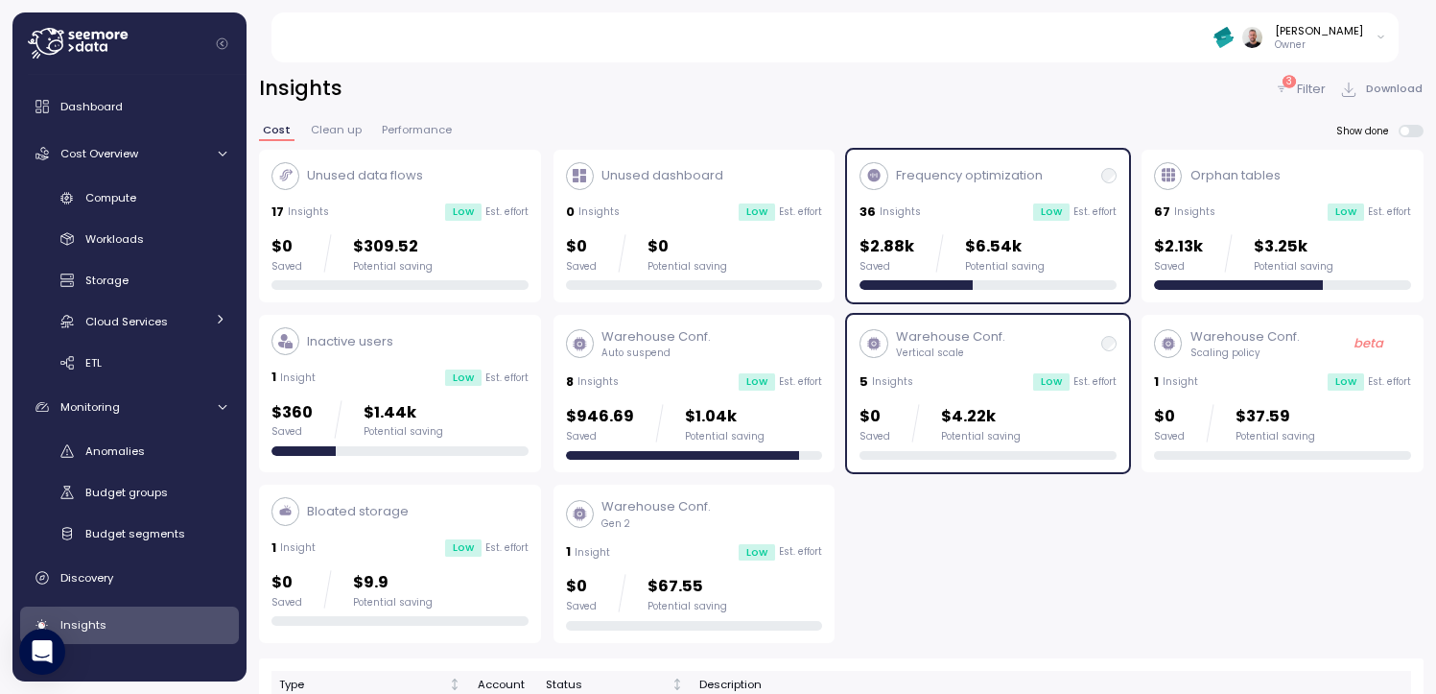
click at [1014, 390] on div "5 Insights Low Est. effort" at bounding box center [988, 381] width 257 height 19
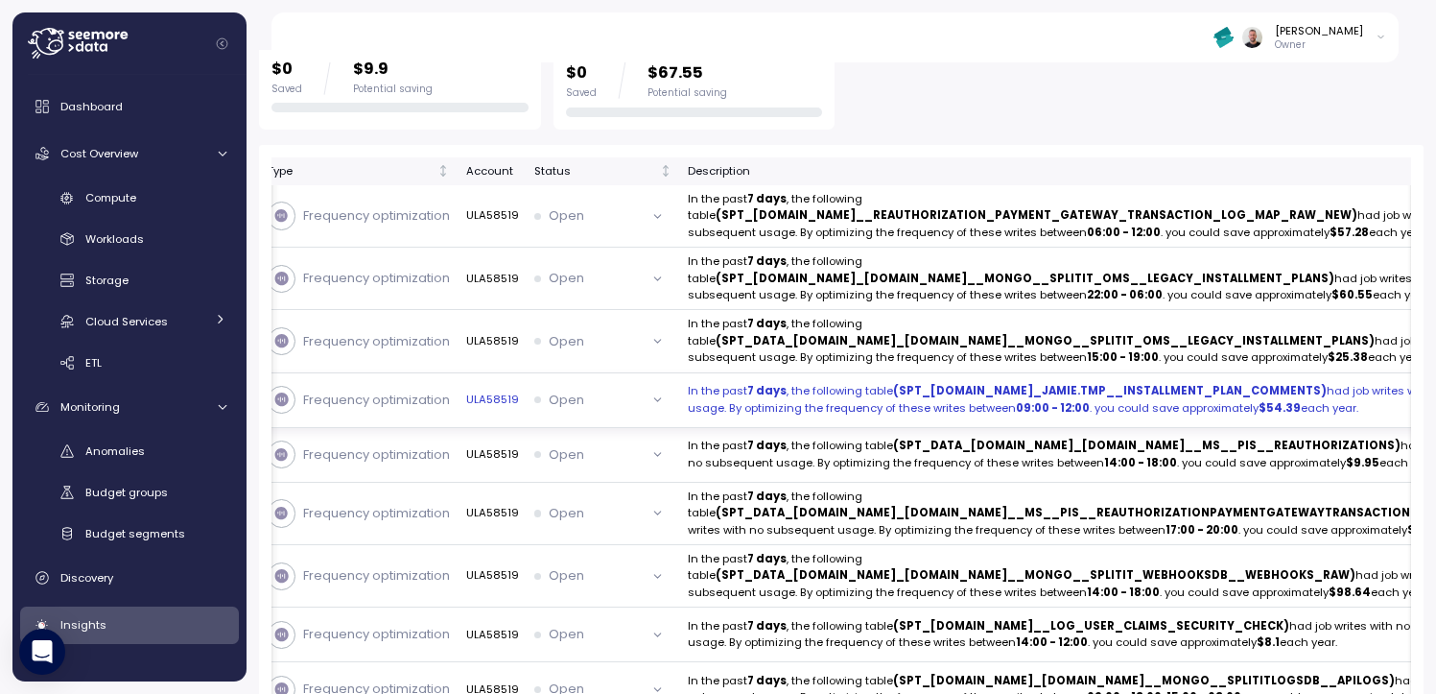
scroll to position [461, 0]
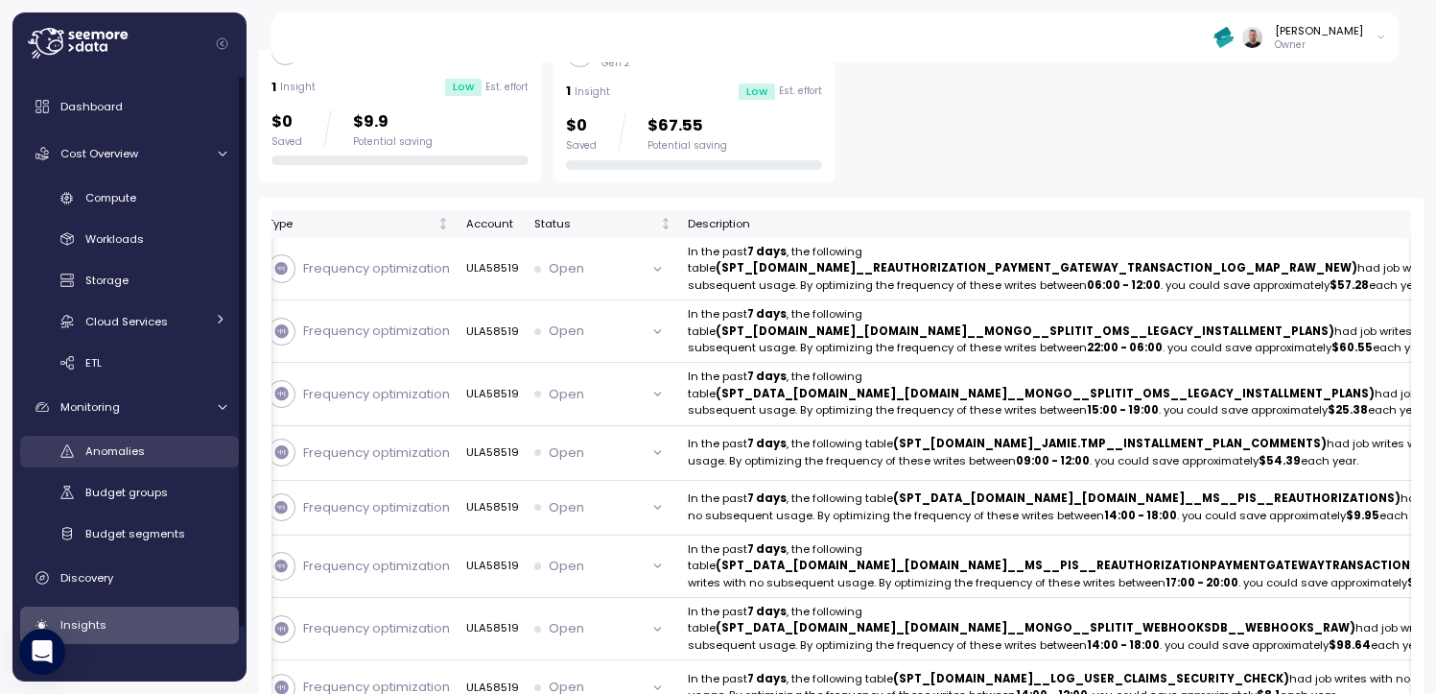
click at [116, 459] on div "Anomalies" at bounding box center [155, 450] width 141 height 19
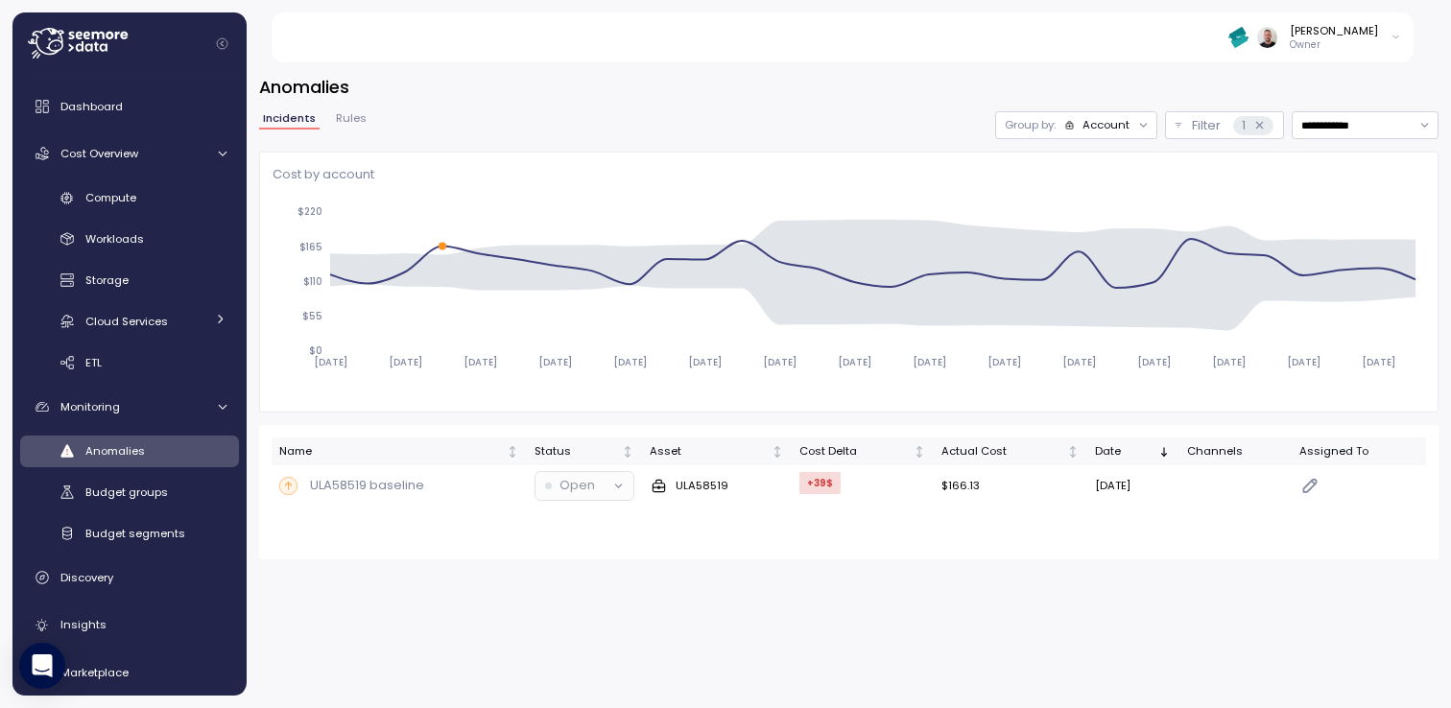
click at [1130, 125] on div at bounding box center [1142, 125] width 27 height 27
click at [1092, 127] on div "Account" at bounding box center [1105, 124] width 47 height 15
click at [1091, 199] on p "Compute unit" at bounding box center [1094, 199] width 76 height 15
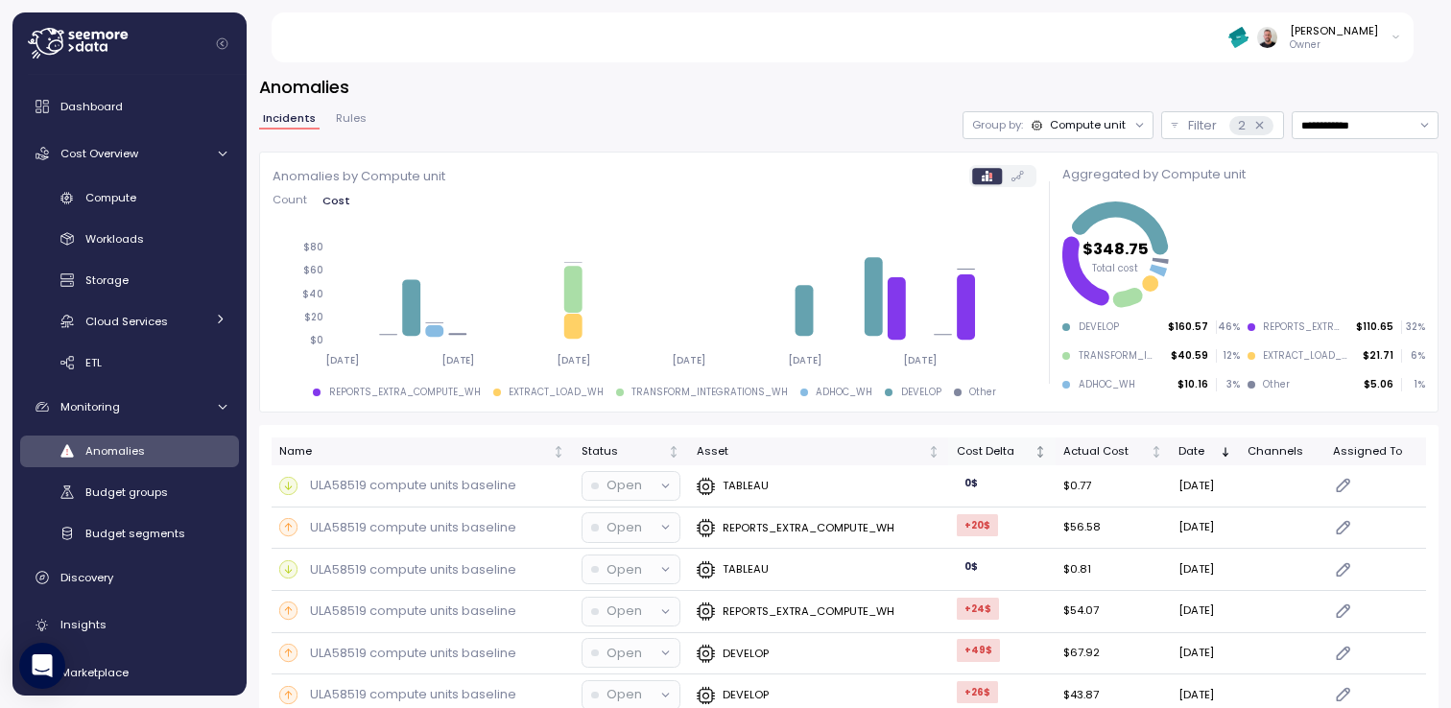
click at [972, 452] on div "Cost Delta" at bounding box center [994, 451] width 75 height 17
click at [1178, 450] on div "Date" at bounding box center [1196, 451] width 37 height 17
click at [774, 527] on p "REPORTS_EXTRA_COMPUTE_WH" at bounding box center [808, 527] width 172 height 15
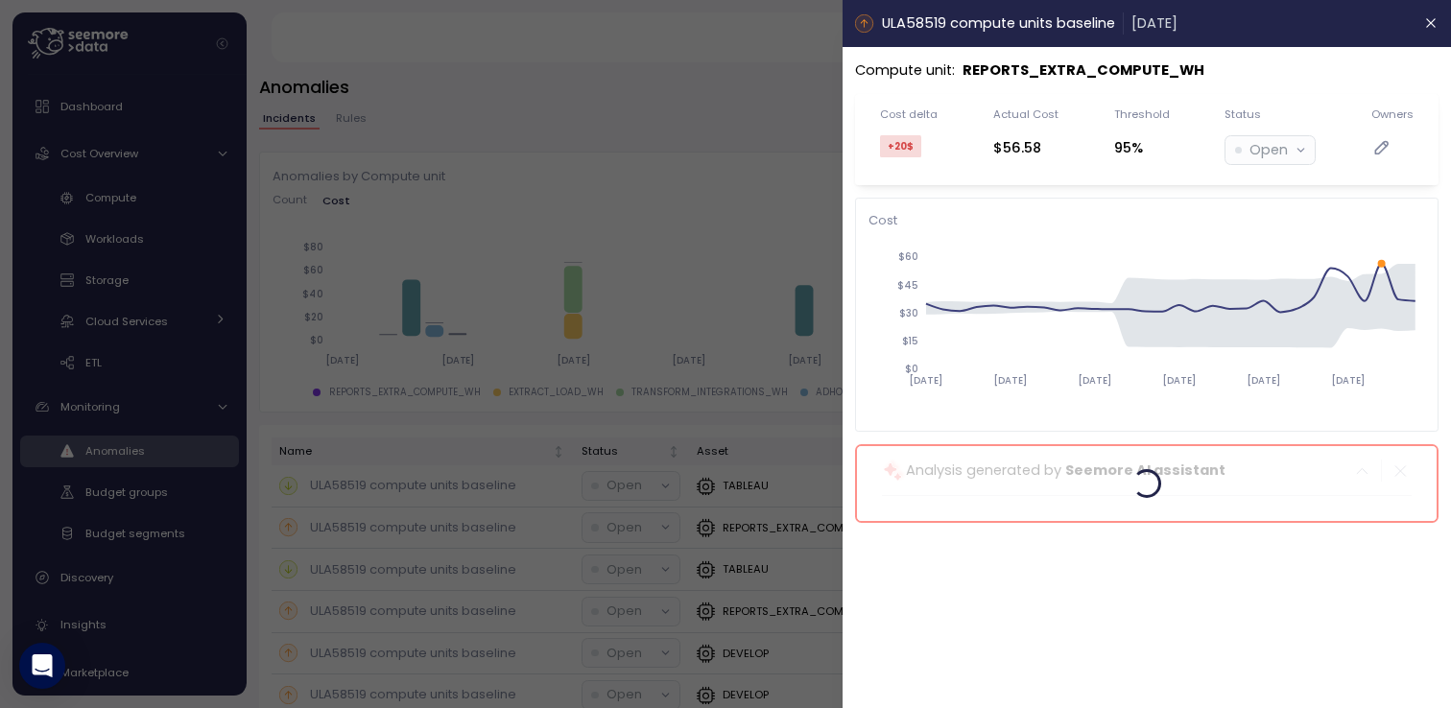
click at [721, 225] on div at bounding box center [725, 354] width 1451 height 708
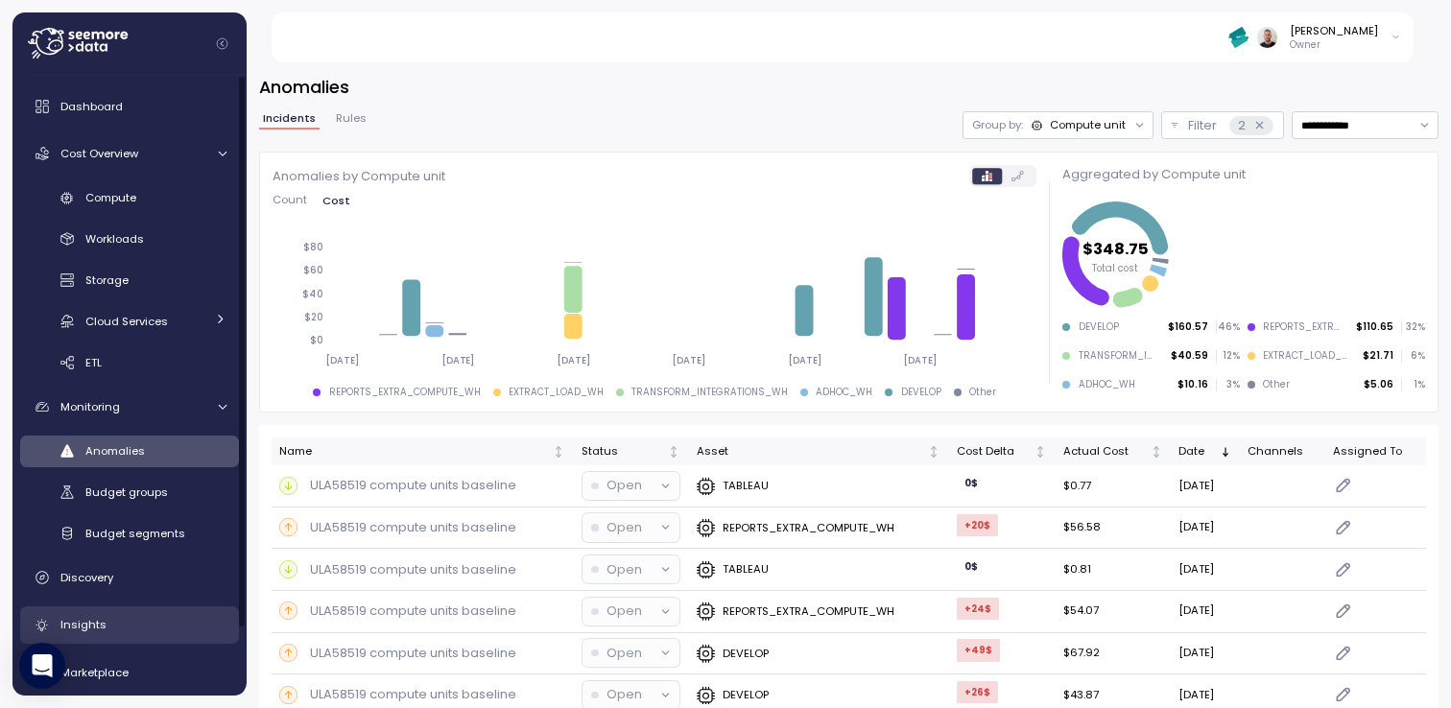
click at [125, 619] on div "Insights" at bounding box center [143, 624] width 166 height 19
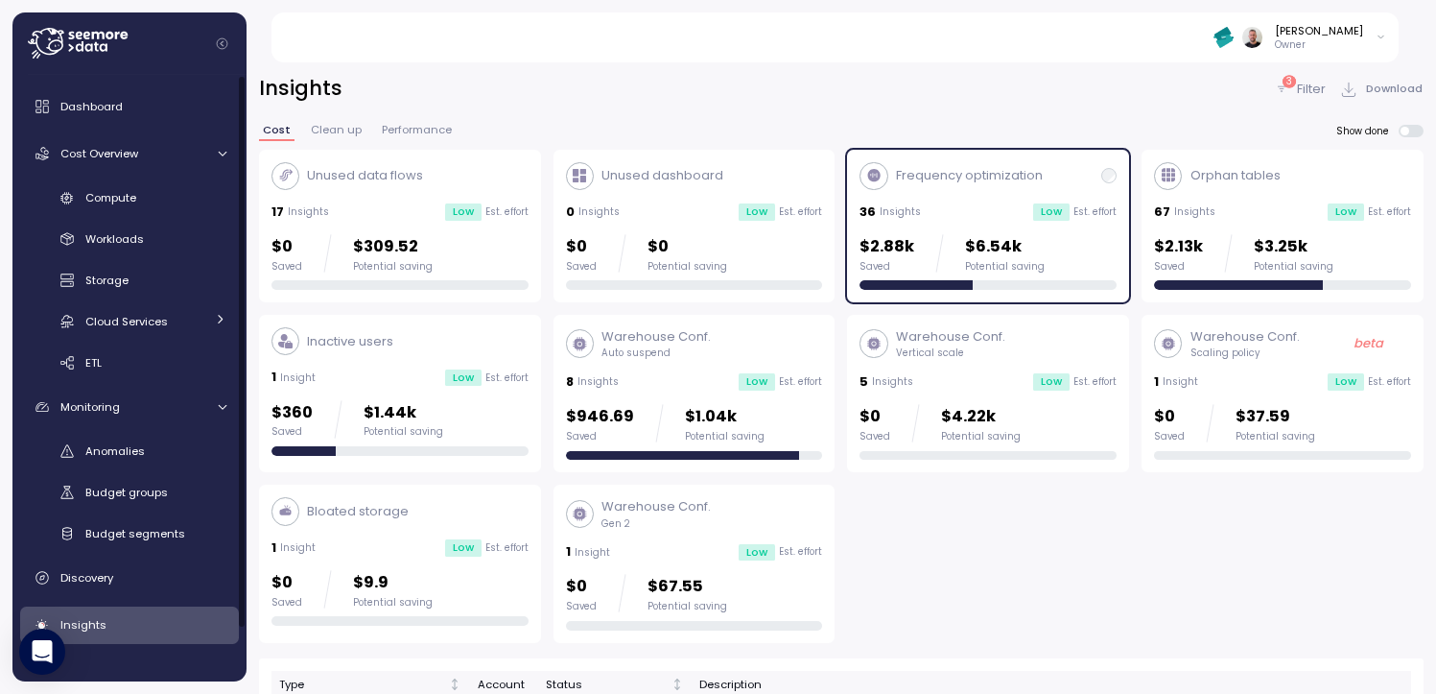
scroll to position [115, 0]
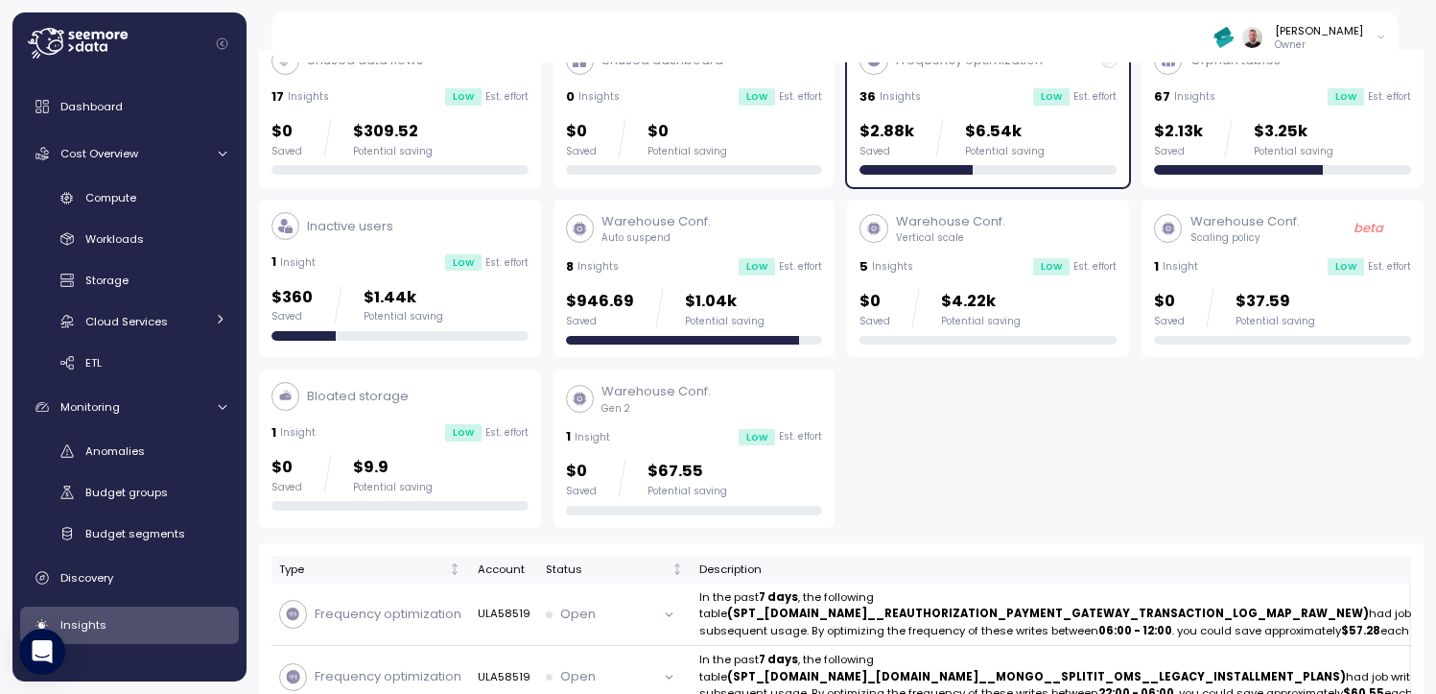
drag, startPoint x: 969, startPoint y: 148, endPoint x: 976, endPoint y: 240, distance: 92.4
click at [968, 148] on div "Potential saving" at bounding box center [1005, 151] width 80 height 13
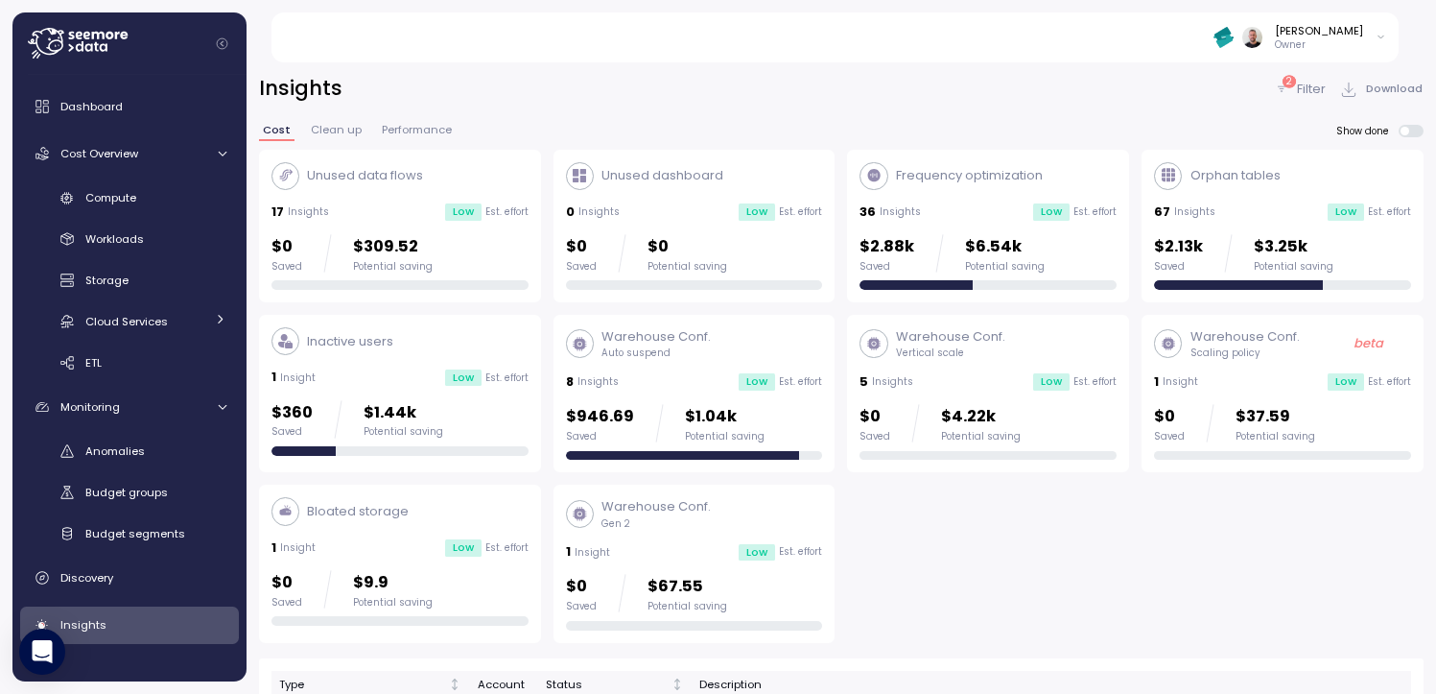
click at [936, 202] on div "36 Insights Low Est. effort" at bounding box center [988, 211] width 257 height 19
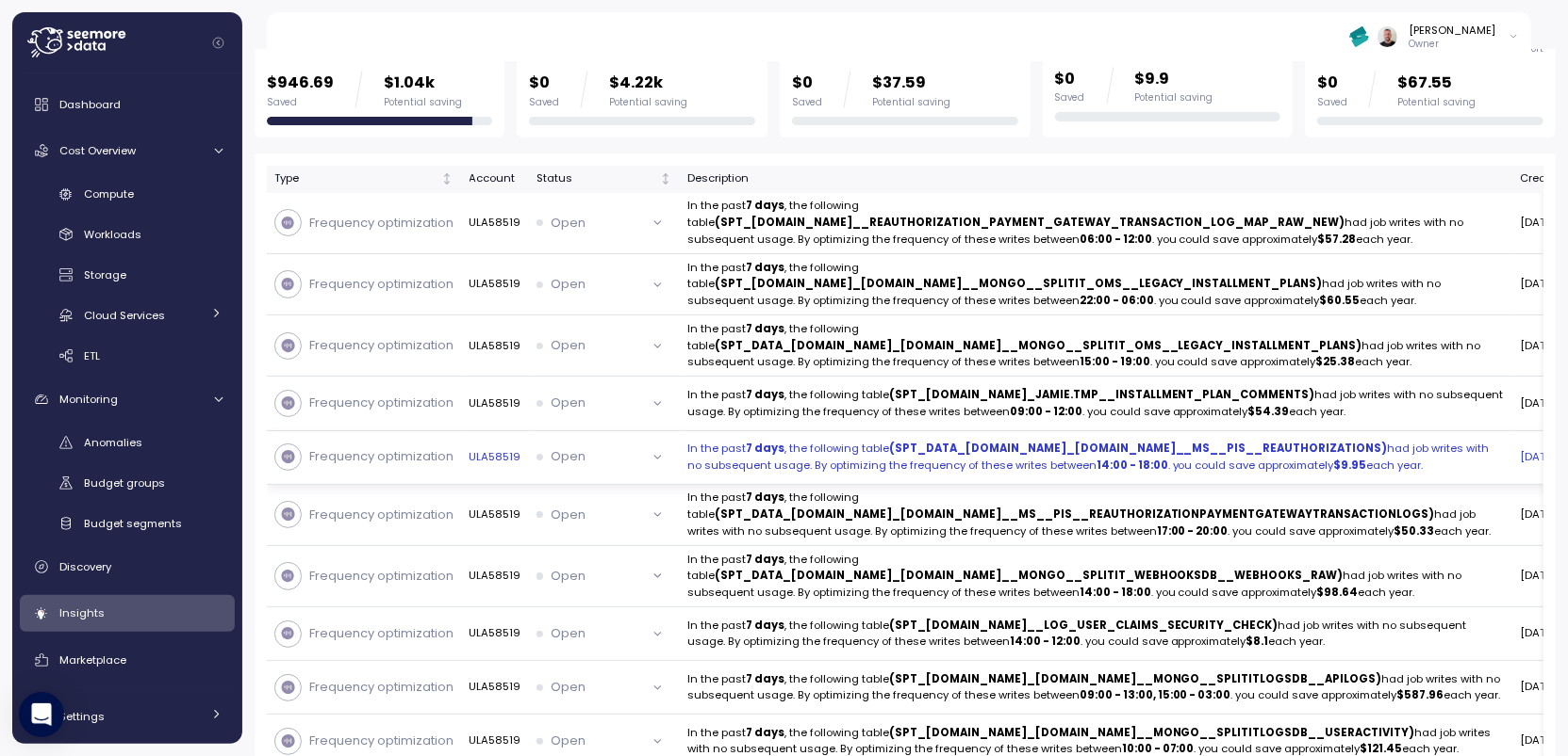
scroll to position [200, 0]
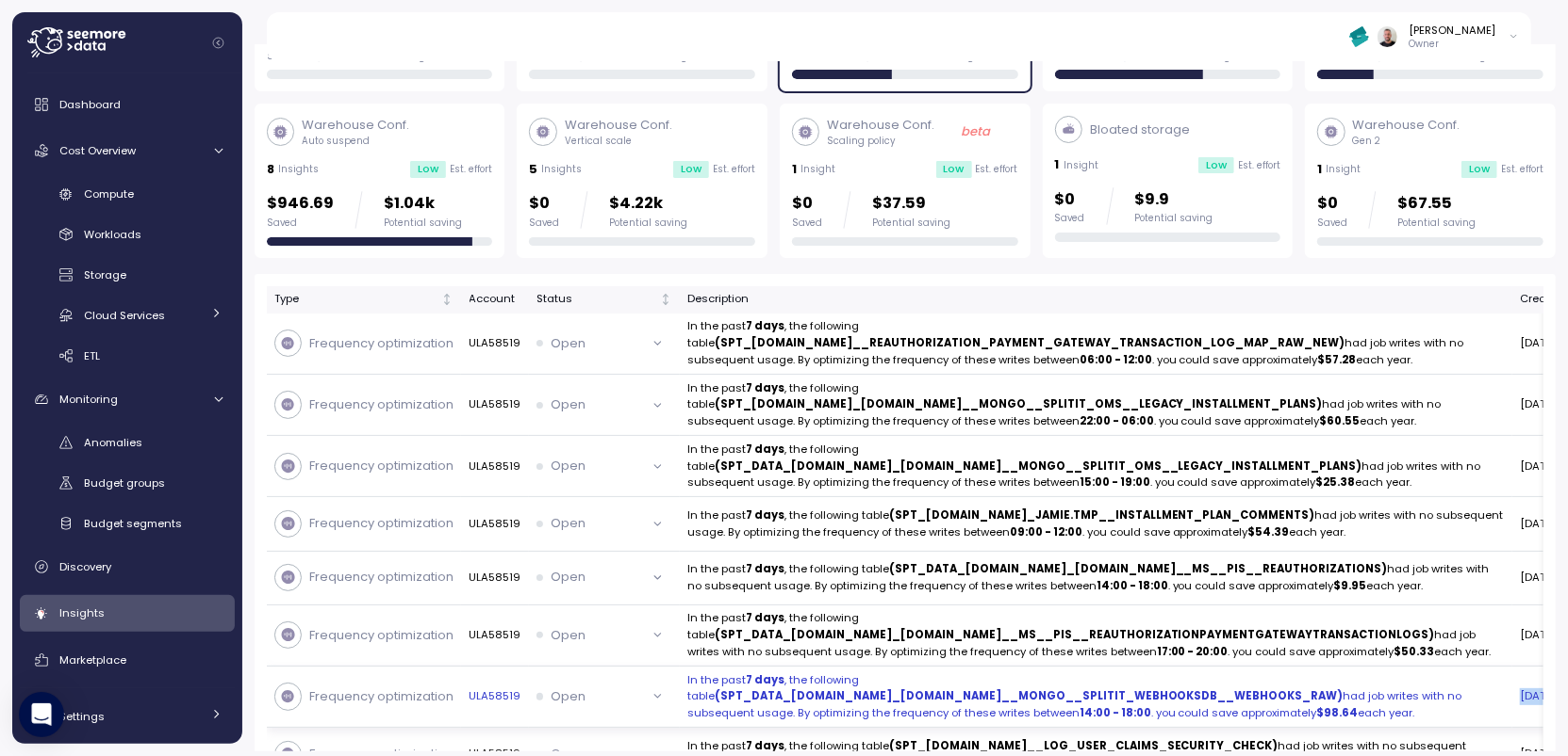
drag, startPoint x: 1414, startPoint y: 752, endPoint x: 1469, endPoint y: 752, distance: 55.0
click at [1425, 694] on tr "Frequency optimization ULA58519 Open In the past 7 days , the following table (…" at bounding box center [1192, 697] width 1849 height 61
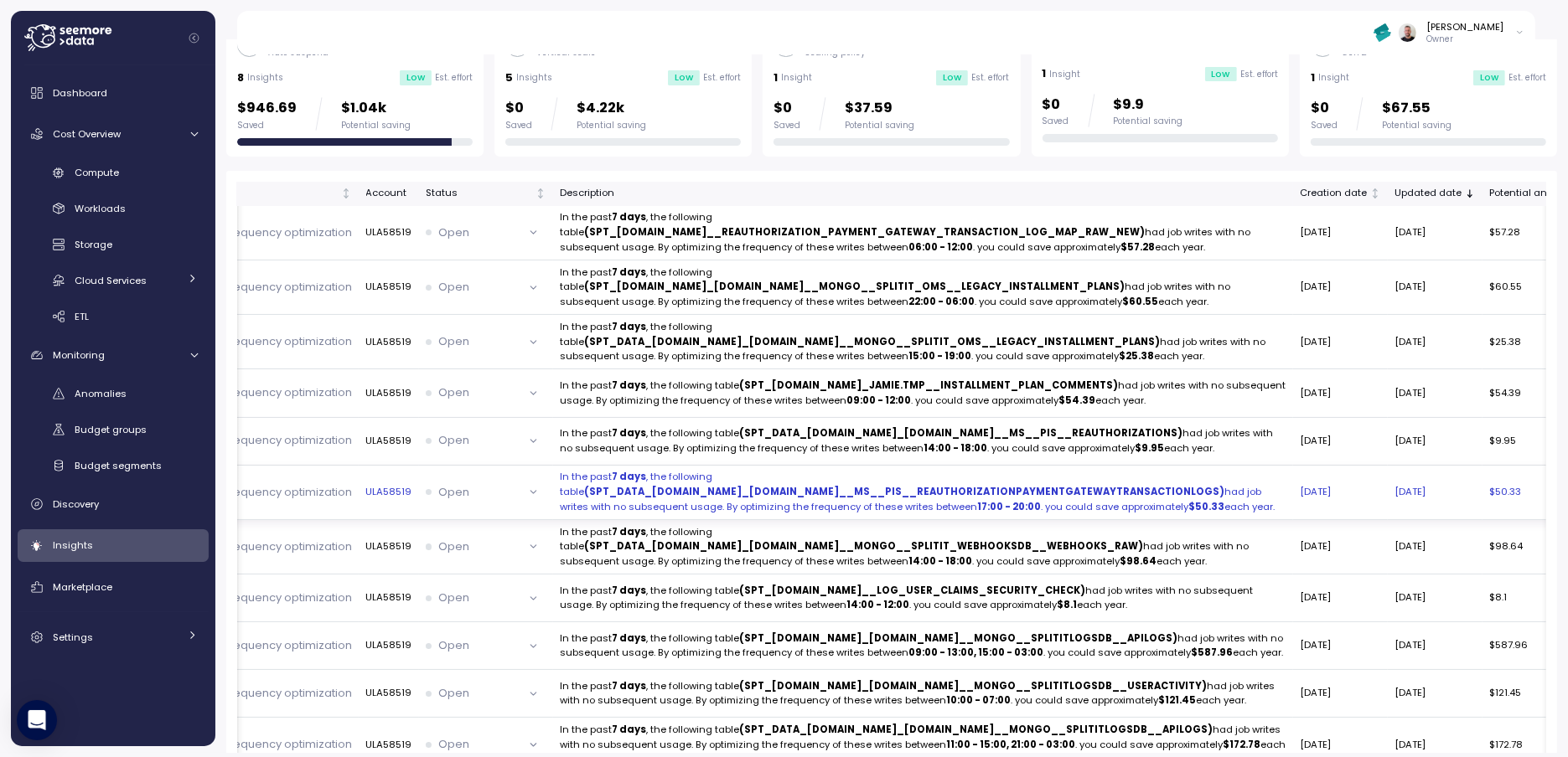
scroll to position [0, 52]
drag, startPoint x: 1184, startPoint y: 537, endPoint x: 1376, endPoint y: 533, distance: 192.0
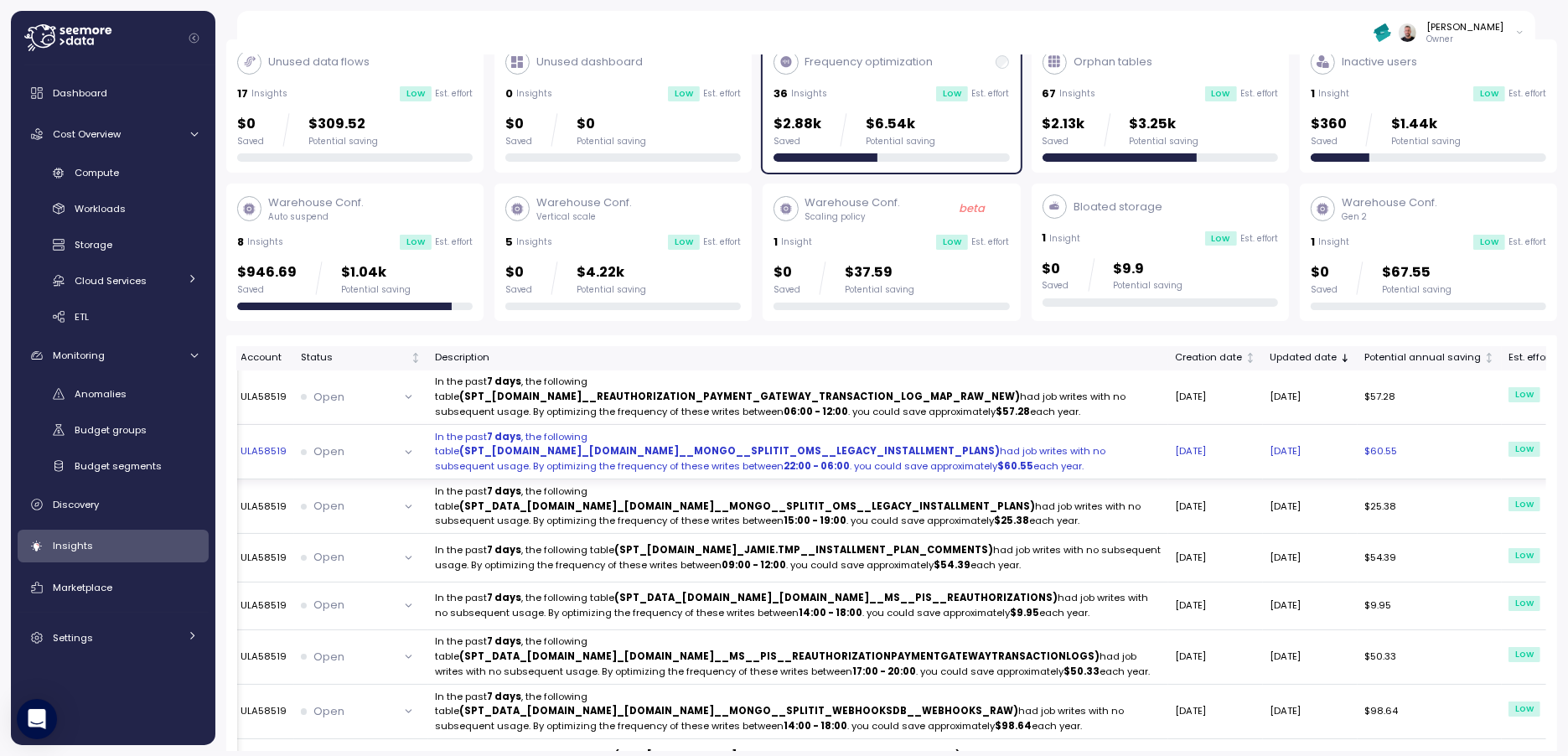
scroll to position [252, 0]
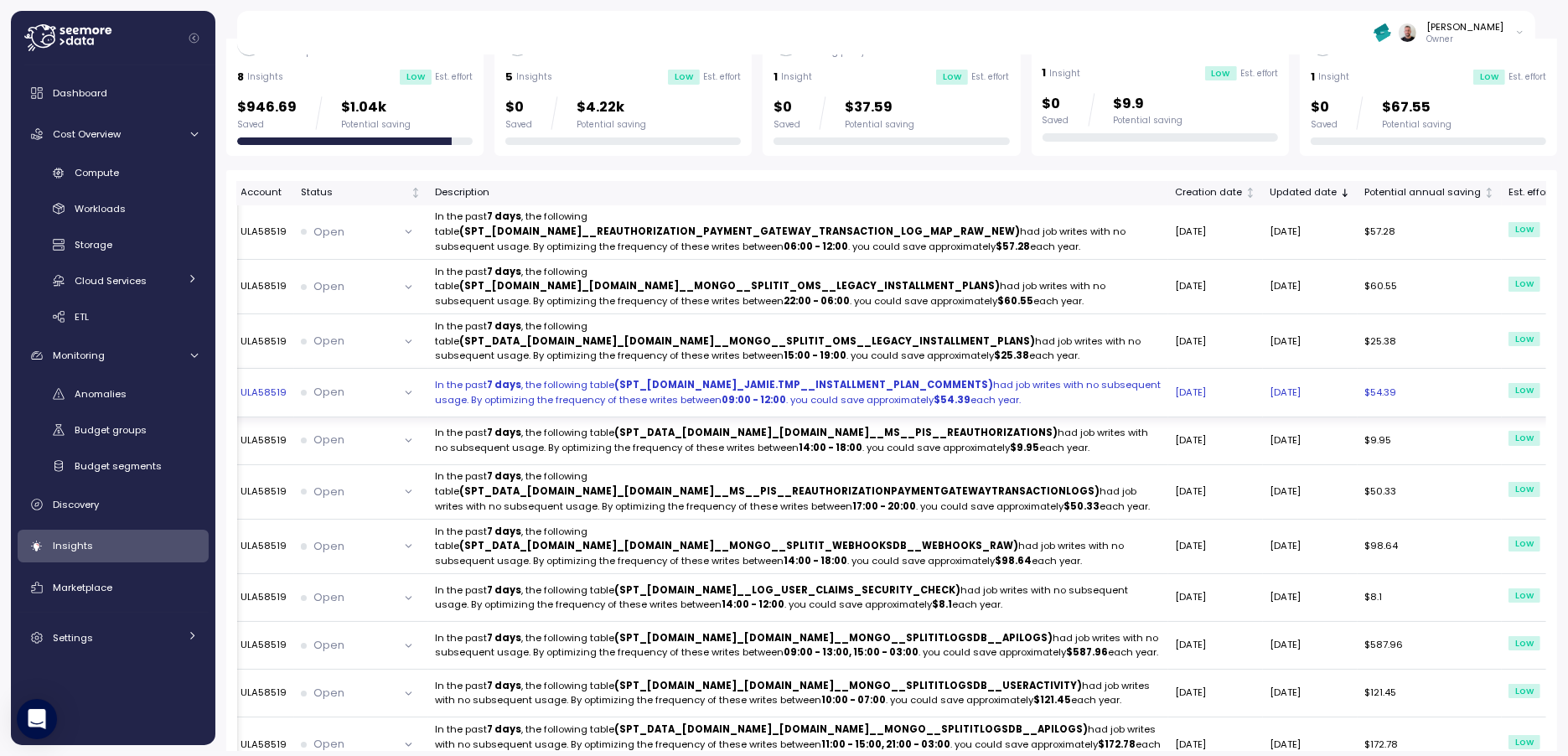
drag, startPoint x: 1036, startPoint y: 457, endPoint x: 1111, endPoint y: 454, distance: 75.1
drag, startPoint x: 1109, startPoint y: 455, endPoint x: 881, endPoint y: 451, distance: 228.0
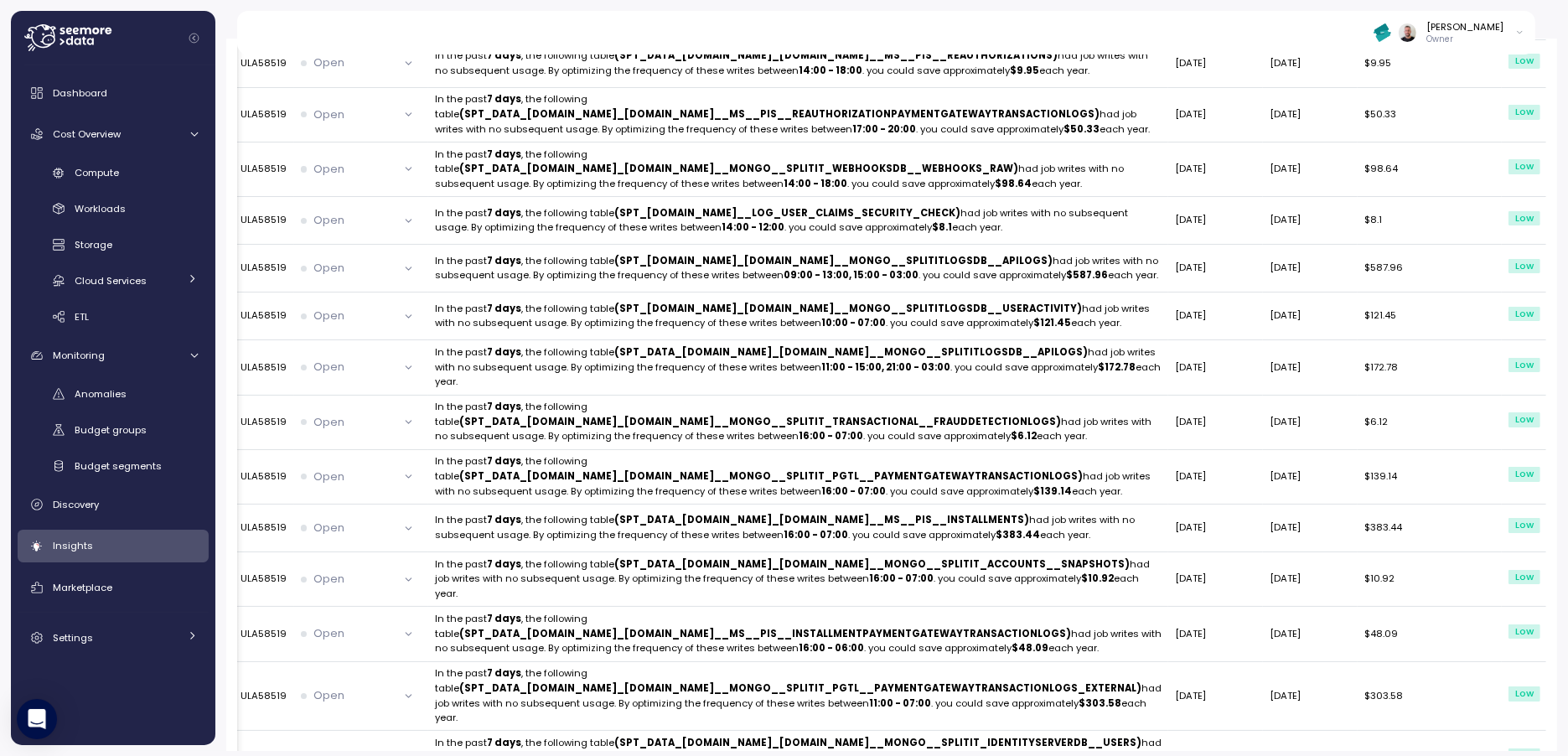
scroll to position [5, 0]
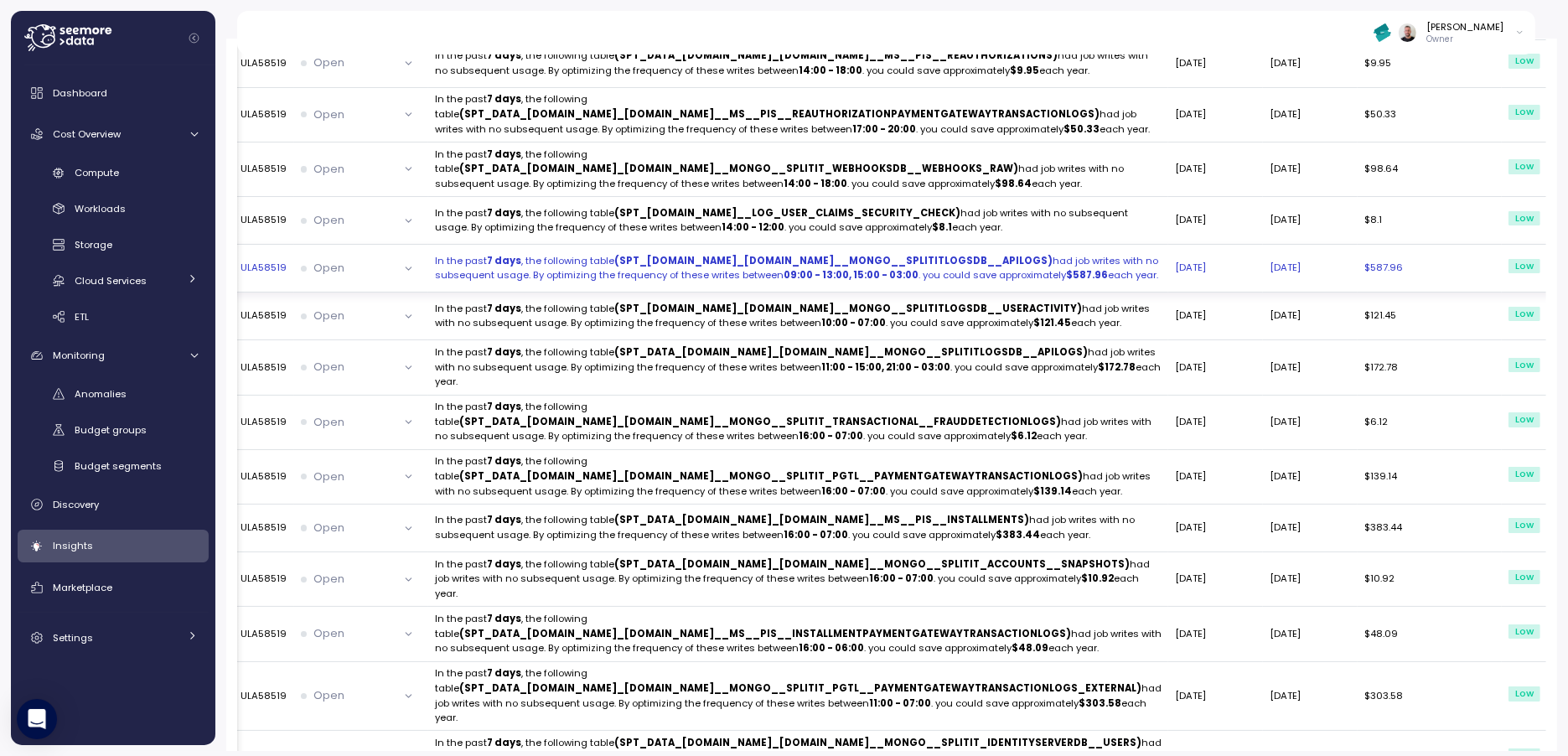
drag, startPoint x: 390, startPoint y: 349, endPoint x: 584, endPoint y: 366, distance: 194.7
drag, startPoint x: 692, startPoint y: 370, endPoint x: 821, endPoint y: 376, distance: 129.1
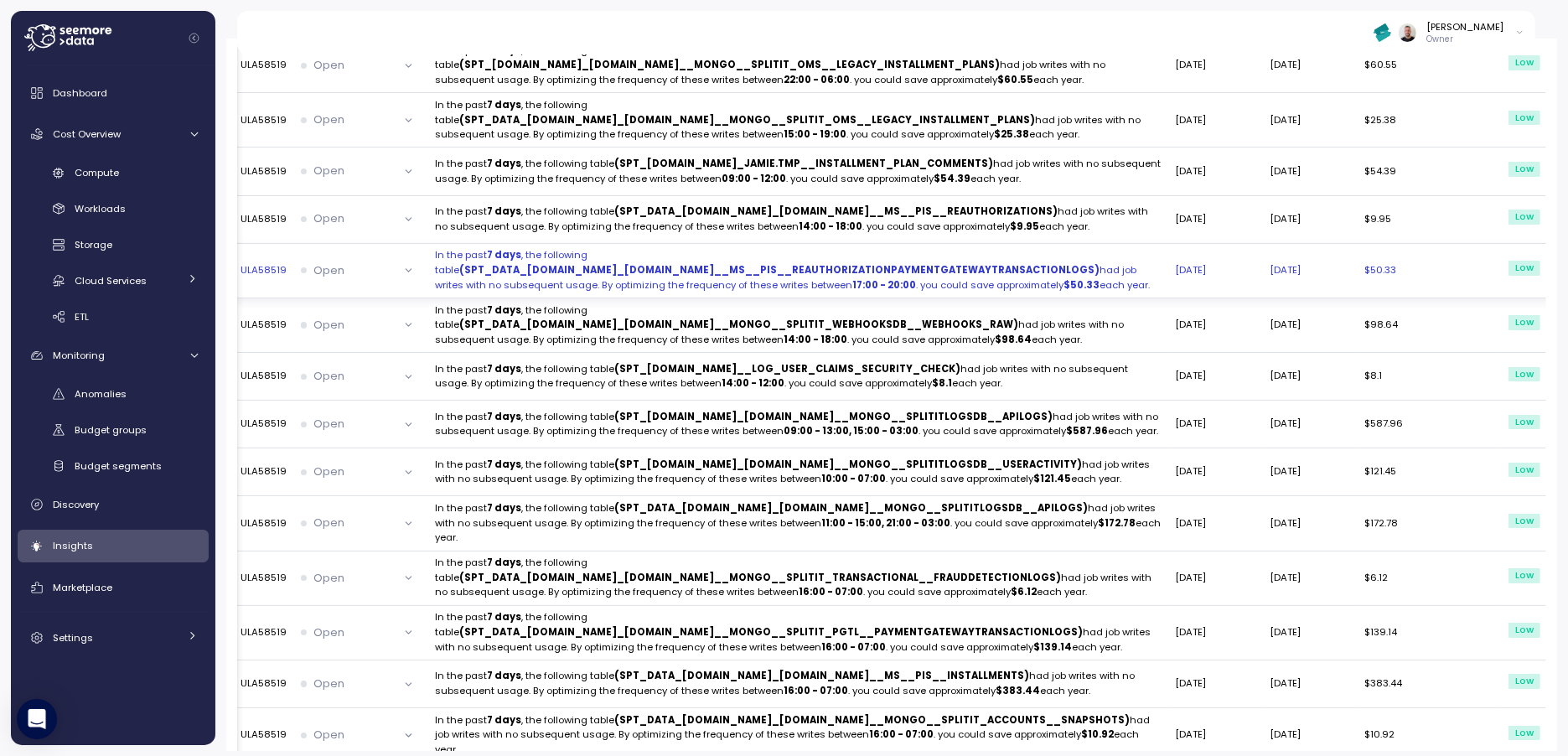
scroll to position [252, 0]
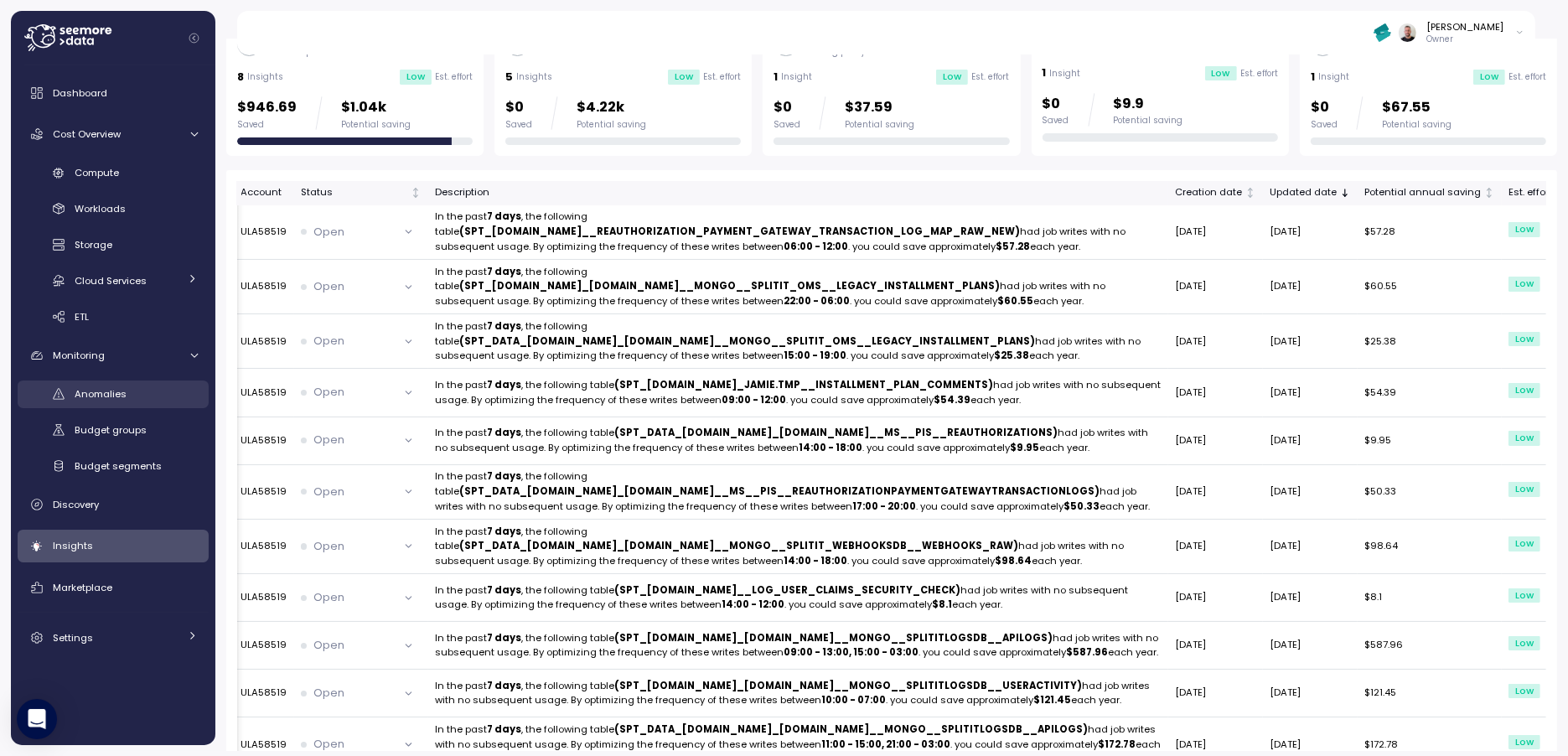
click at [96, 399] on span "Anomalies" at bounding box center [100, 393] width 52 height 13
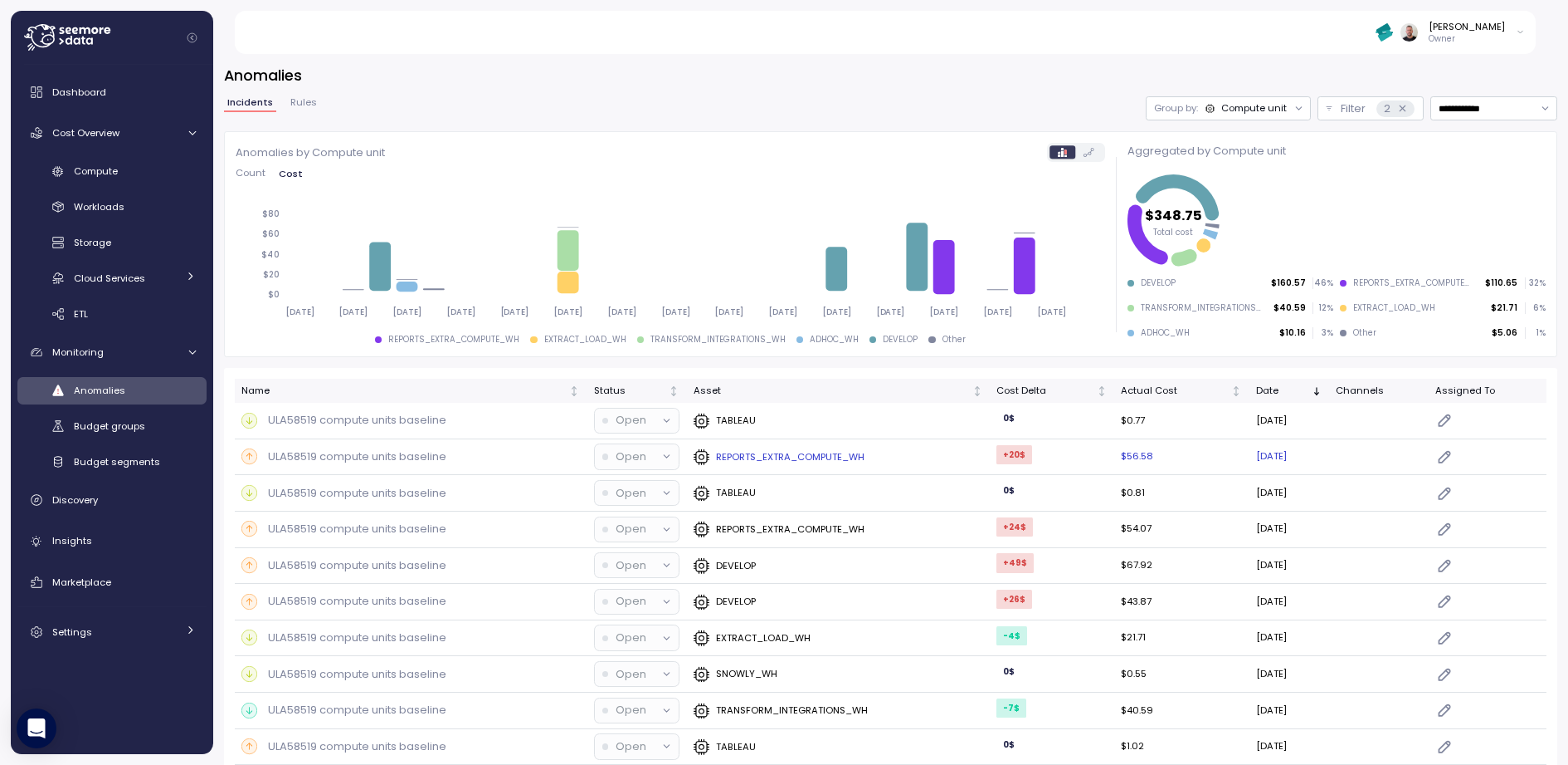
click at [656, 461] on div at bounding box center [667, 456] width 23 height 23
click at [645, 456] on div "Open" at bounding box center [629, 456] width 53 height 16
click at [106, 395] on span "Anomalies" at bounding box center [99, 389] width 51 height 13
click at [1227, 111] on div "Compute unit" at bounding box center [1254, 107] width 66 height 13
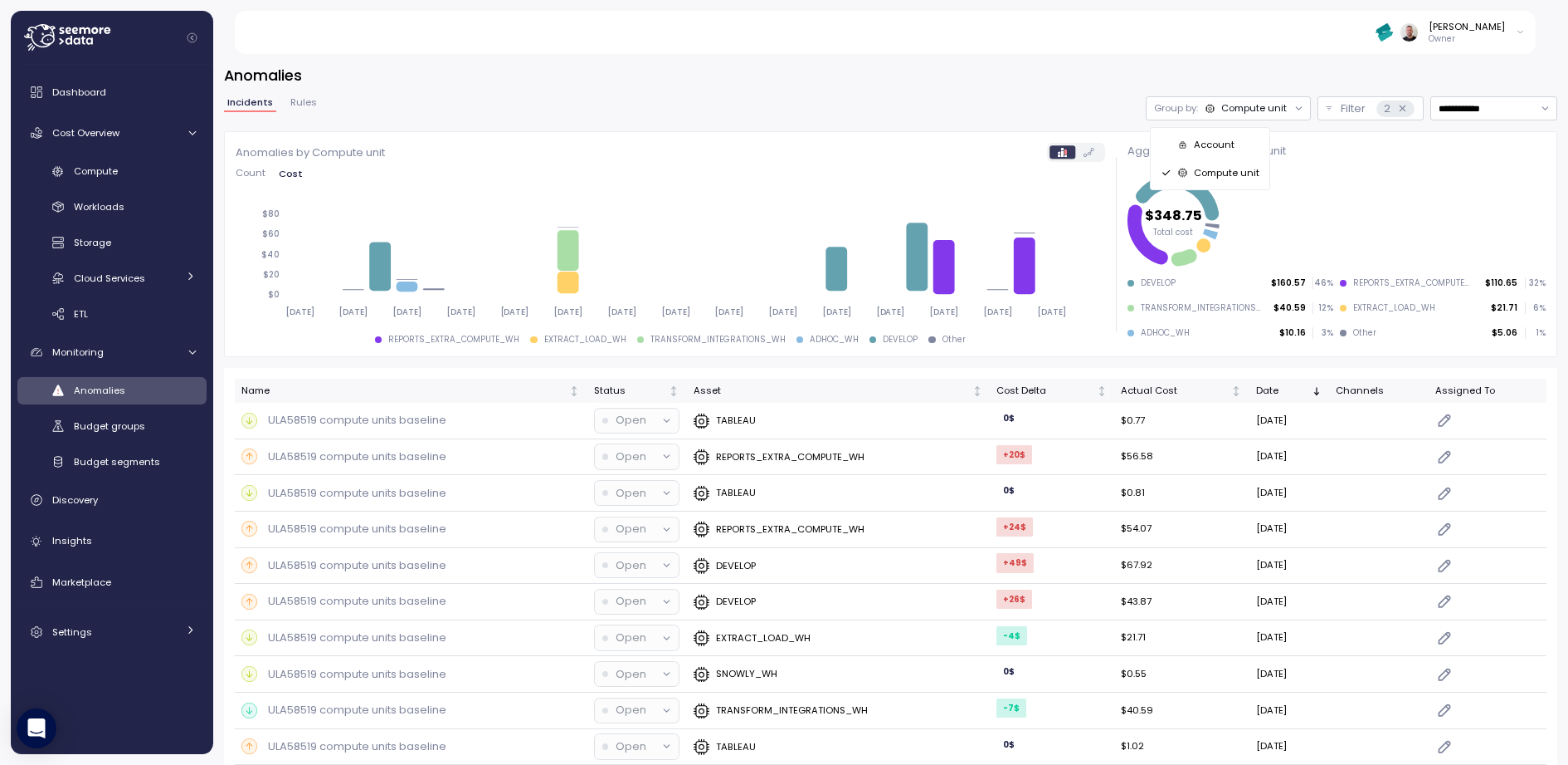
click at [926, 82] on h3 "Anomalies" at bounding box center [891, 75] width 1334 height 21
click at [1254, 112] on p "2" at bounding box center [1387, 108] width 7 height 16
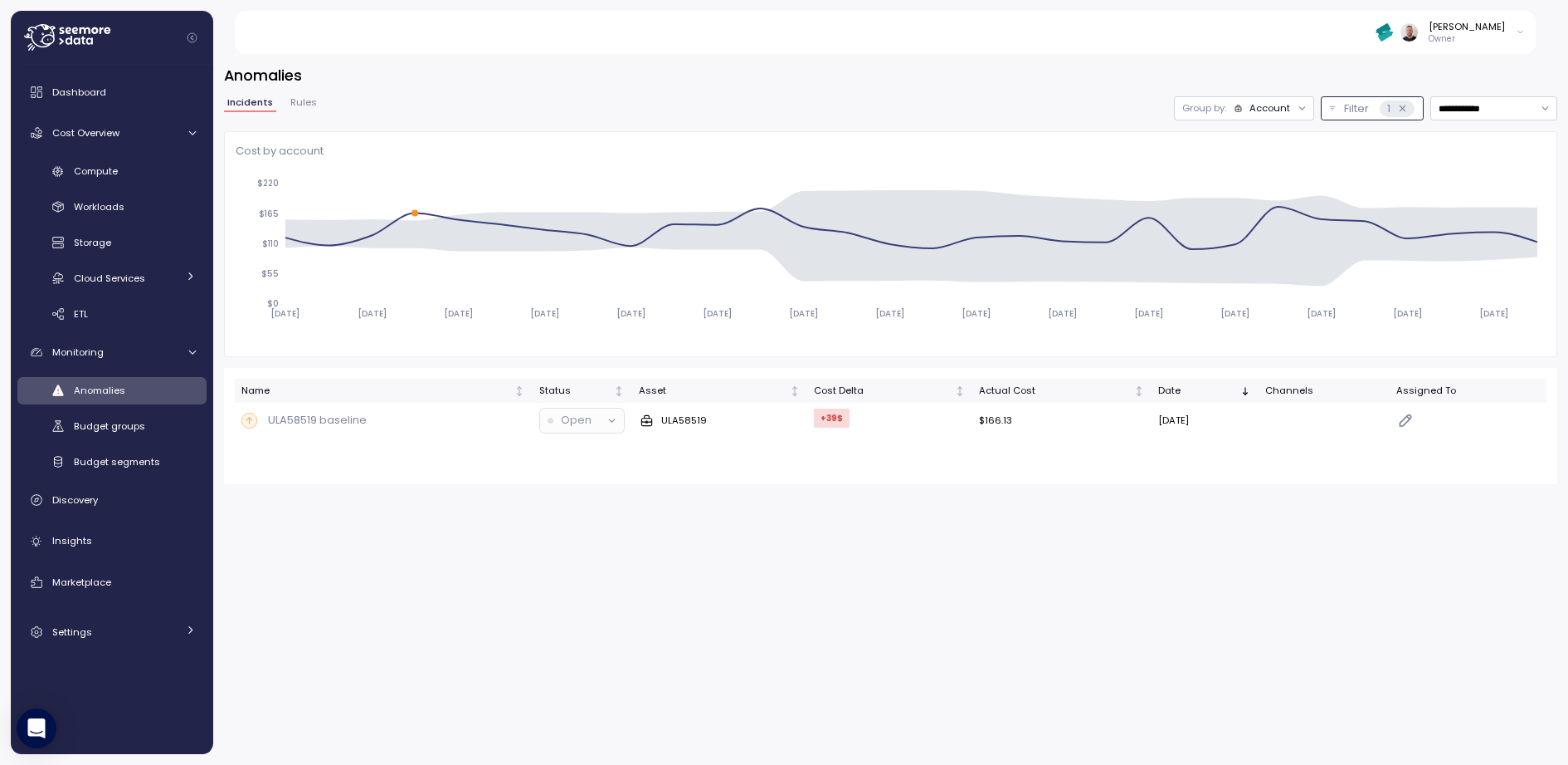
click at [1254, 111] on p "Filter" at bounding box center [1356, 108] width 25 height 16
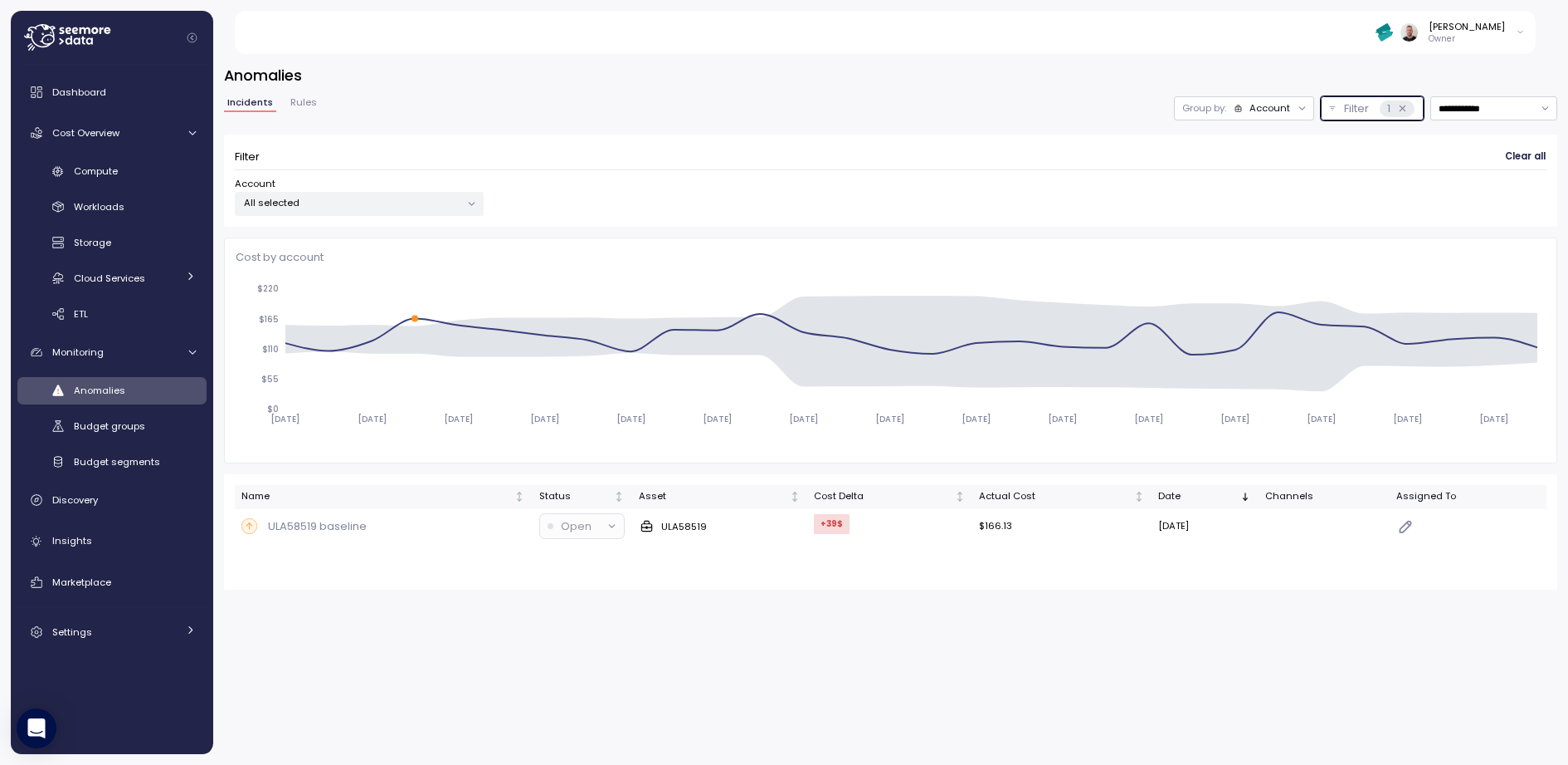
click at [1254, 111] on icon at bounding box center [1403, 108] width 6 height 6
click at [931, 96] on div "**********" at bounding box center [891, 108] width 1334 height 24
drag, startPoint x: 496, startPoint y: 127, endPoint x: 515, endPoint y: 114, distance: 23.0
drag, startPoint x: 511, startPoint y: 114, endPoint x: 502, endPoint y: 112, distance: 9.2
click at [511, 114] on div "**********" at bounding box center [891, 108] width 1334 height 24
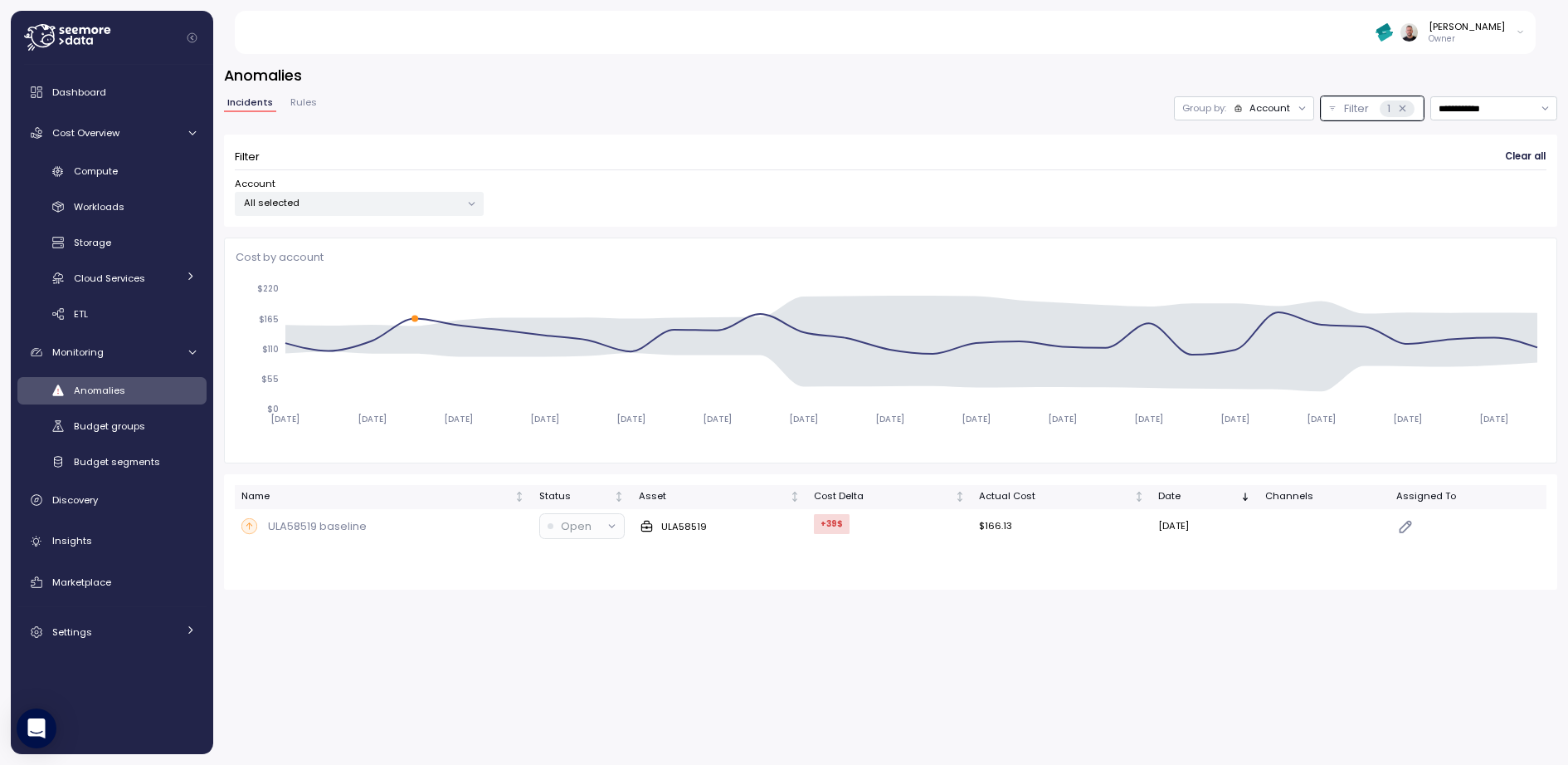
click at [252, 101] on span "Incidents" at bounding box center [250, 102] width 46 height 10
drag, startPoint x: 1256, startPoint y: 121, endPoint x: 1256, endPoint y: 112, distance: 9.0
click at [1254, 120] on div "**********" at bounding box center [891, 161] width 1334 height 131
click at [1254, 109] on div "Account" at bounding box center [1270, 107] width 41 height 13
click at [1253, 166] on p "Compute unit" at bounding box center [1258, 172] width 66 height 13
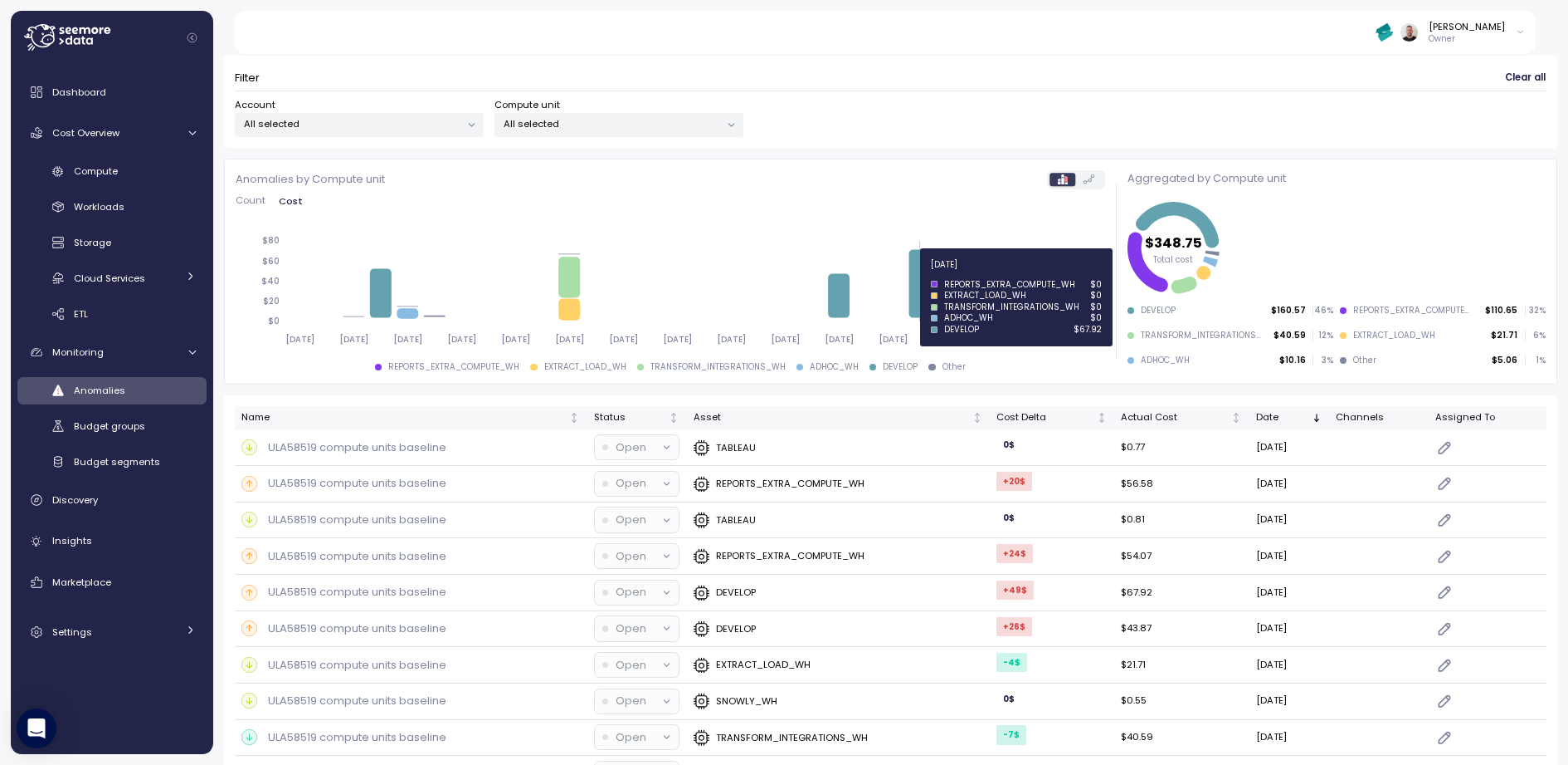
scroll to position [125, 0]
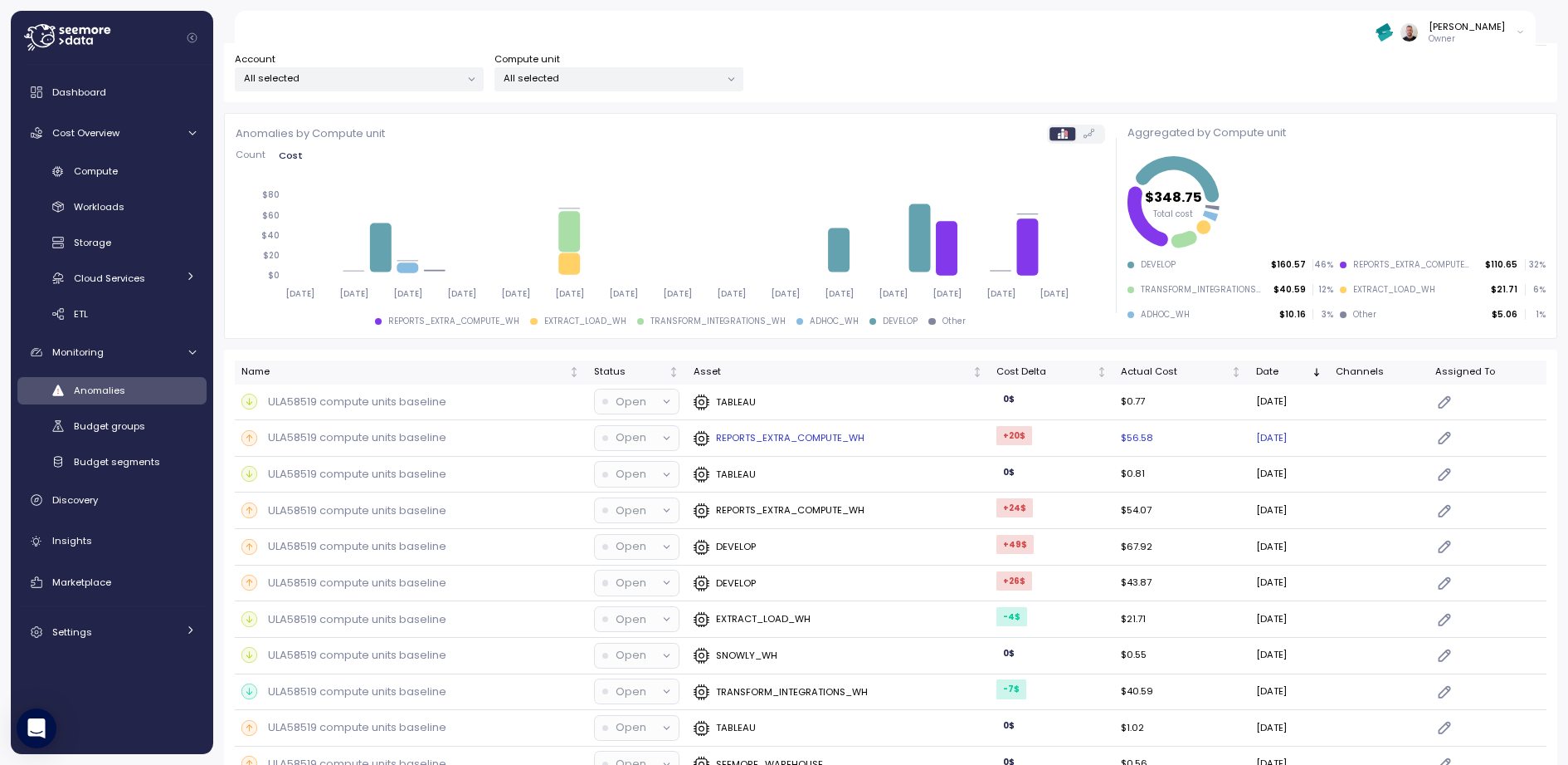
click at [420, 442] on p "ULA58519 compute units baseline" at bounding box center [357, 437] width 178 height 16
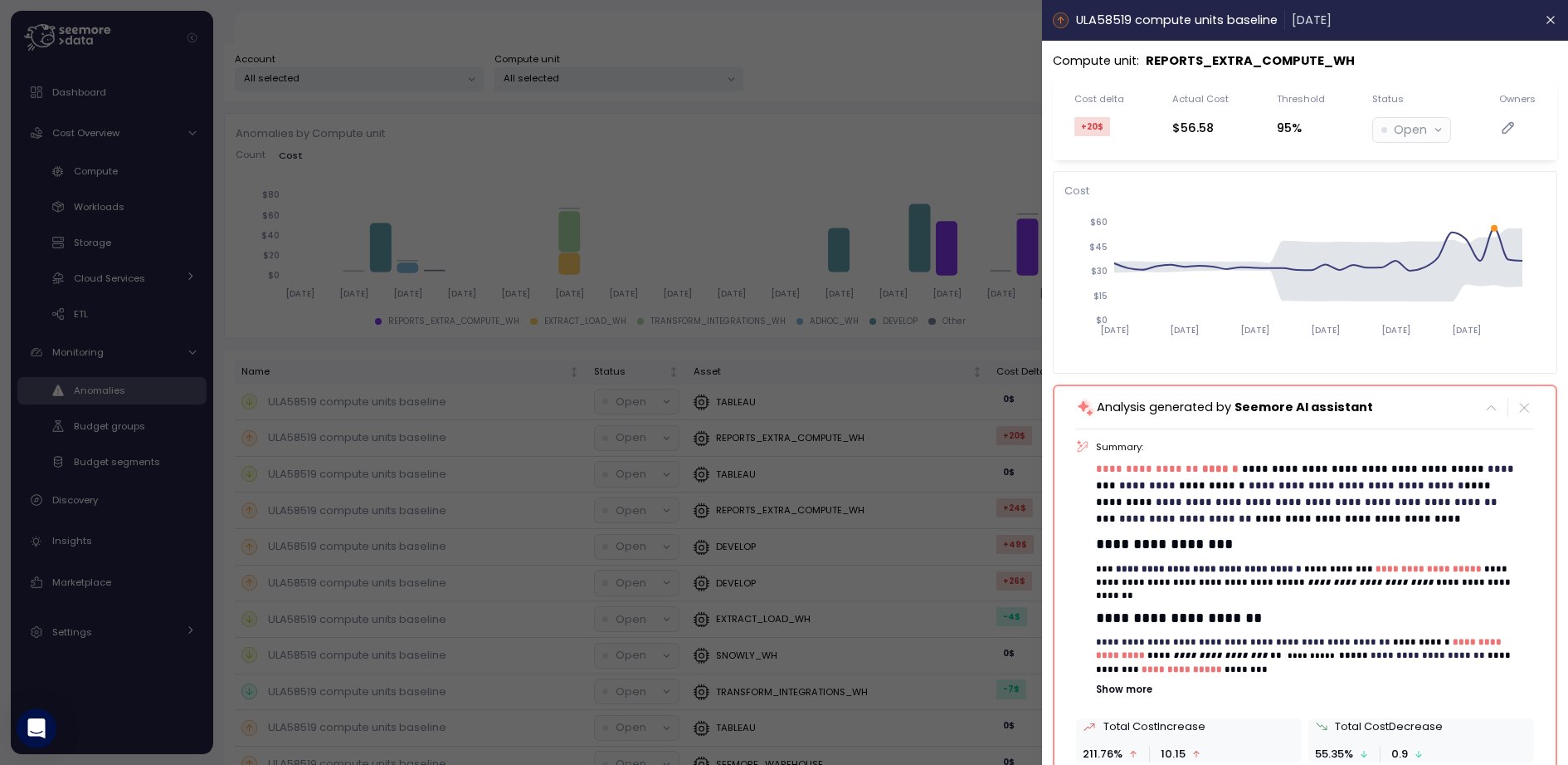
click at [934, 112] on div at bounding box center [784, 382] width 1568 height 765
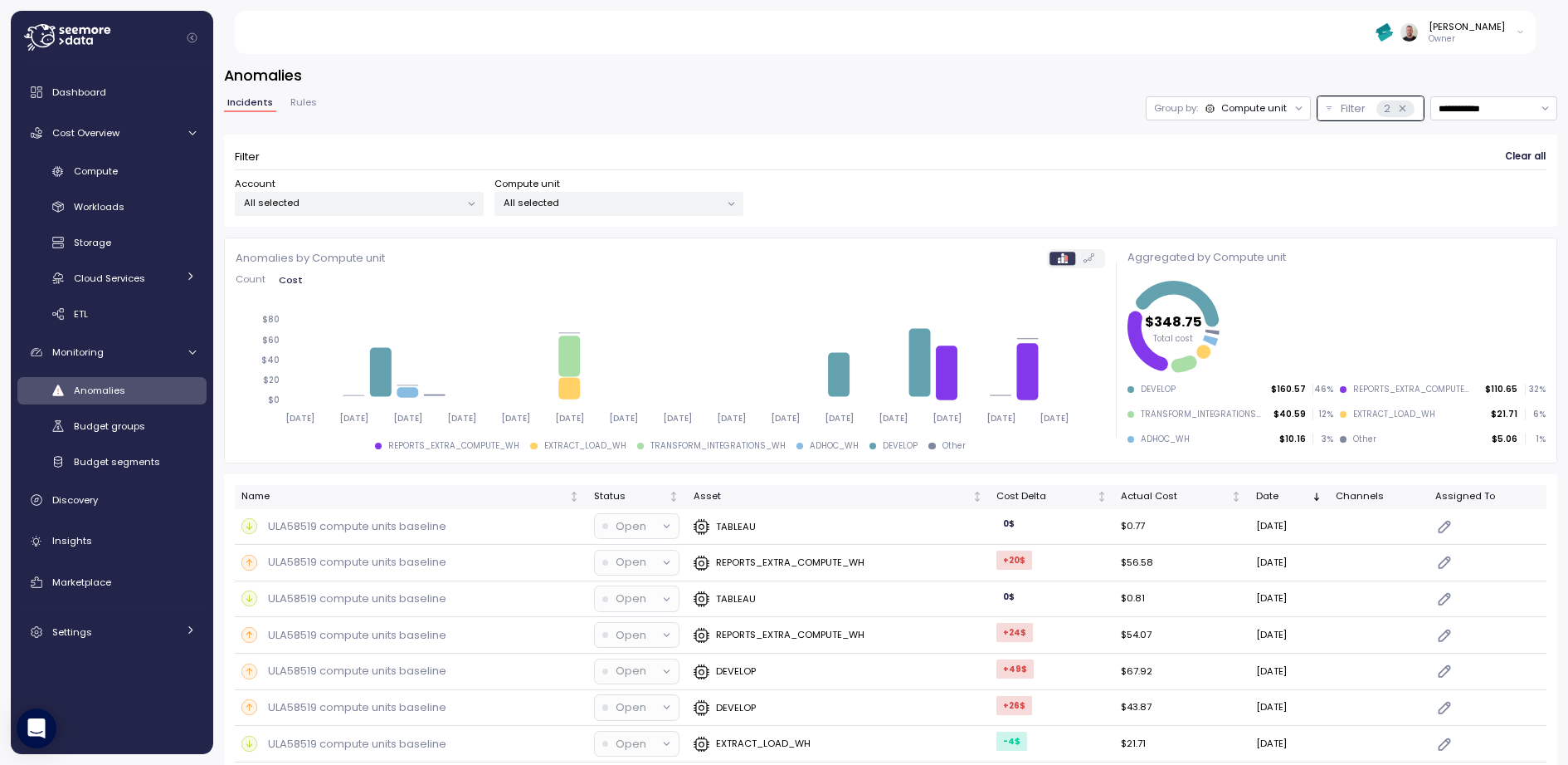
click at [300, 101] on span "Rules" at bounding box center [304, 102] width 27 height 10
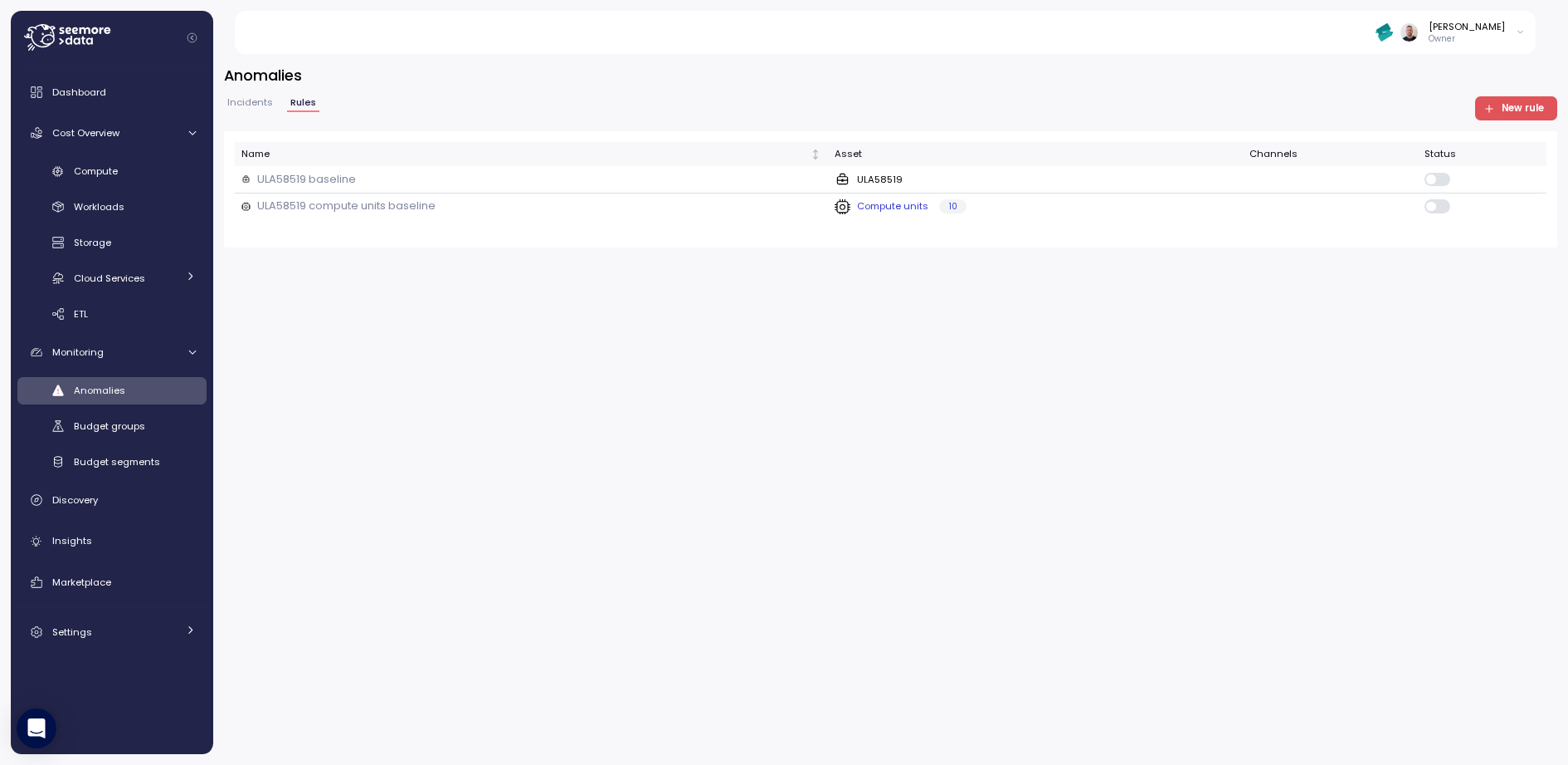
click at [1216, 203] on div "Compute units 10" at bounding box center [1035, 206] width 401 height 16
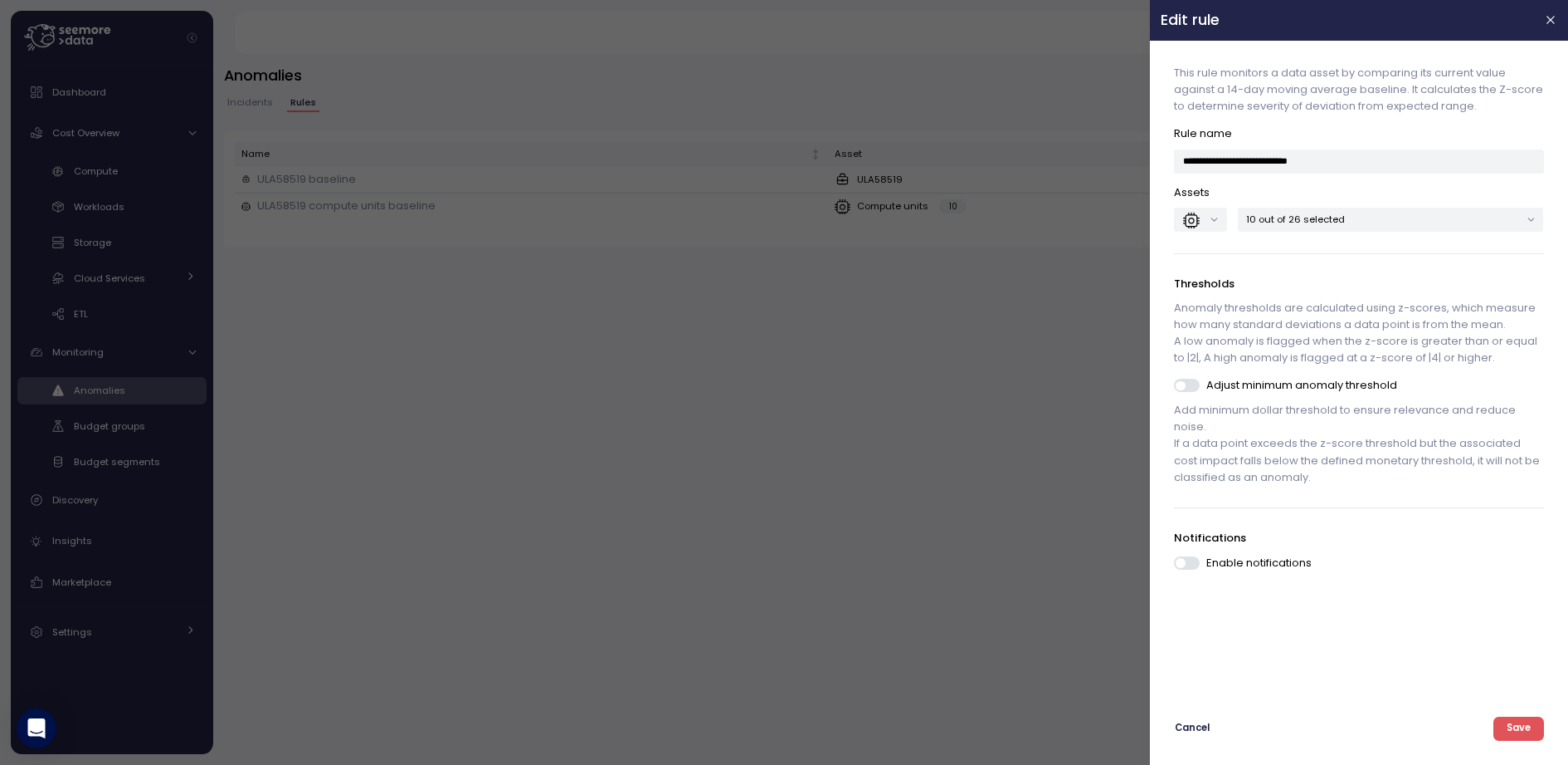
click at [1078, 299] on div at bounding box center [784, 382] width 1568 height 765
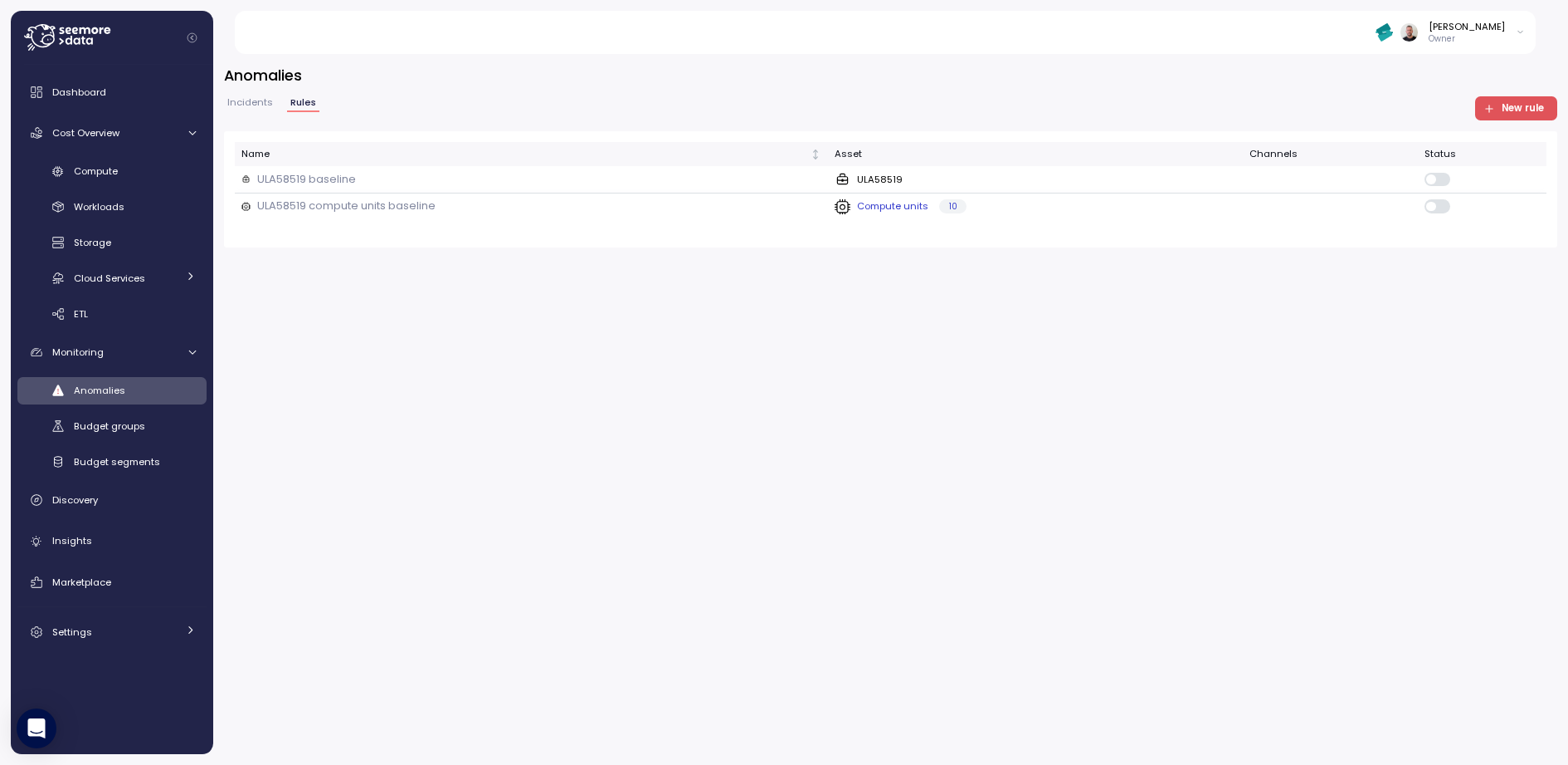
click at [1072, 206] on div "Compute units 10" at bounding box center [1035, 206] width 401 height 16
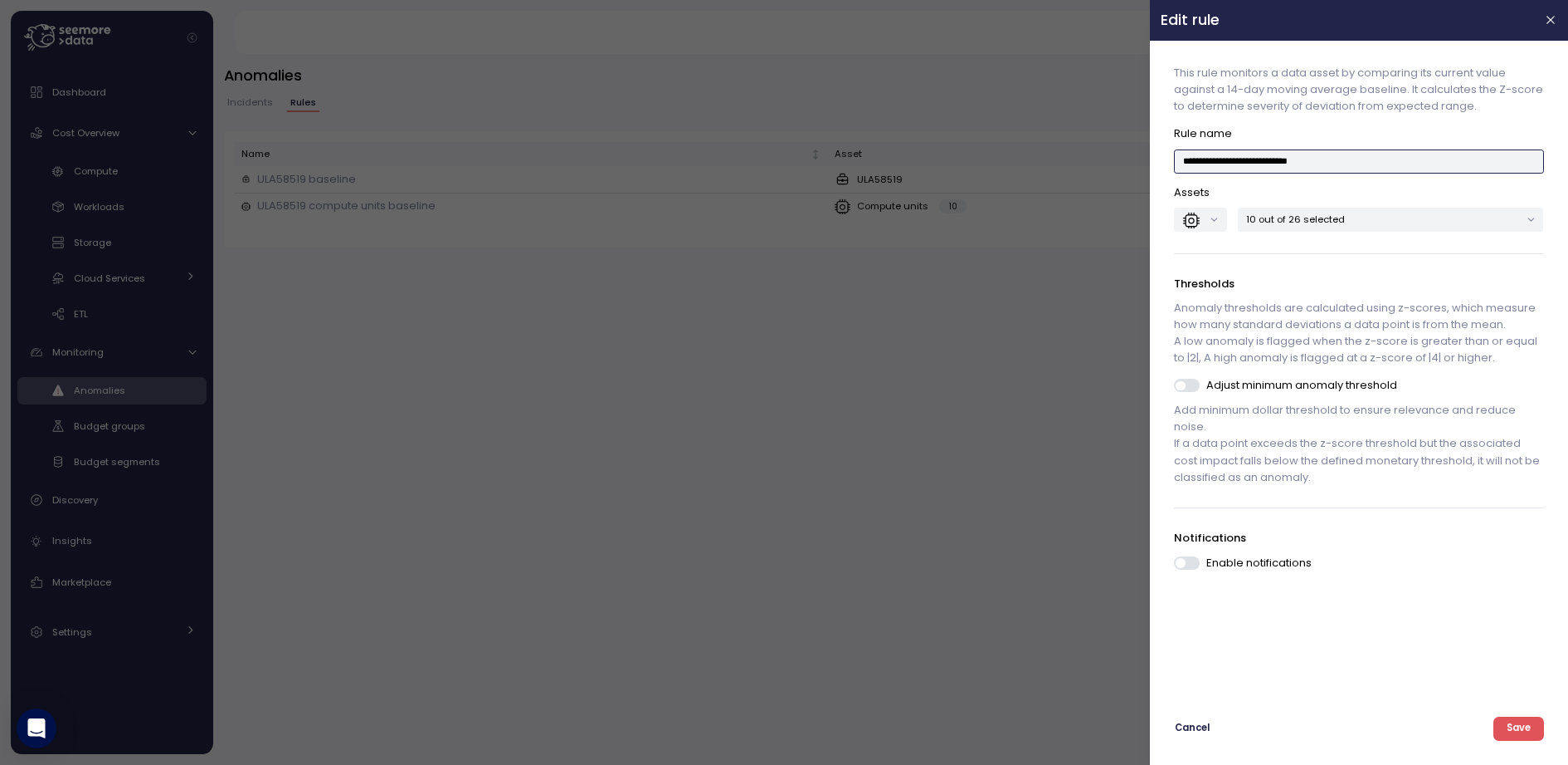
click at [1254, 160] on input "**********" at bounding box center [1360, 162] width 369 height 24
click at [1254, 221] on p "10 out of 26 selected" at bounding box center [1384, 219] width 274 height 13
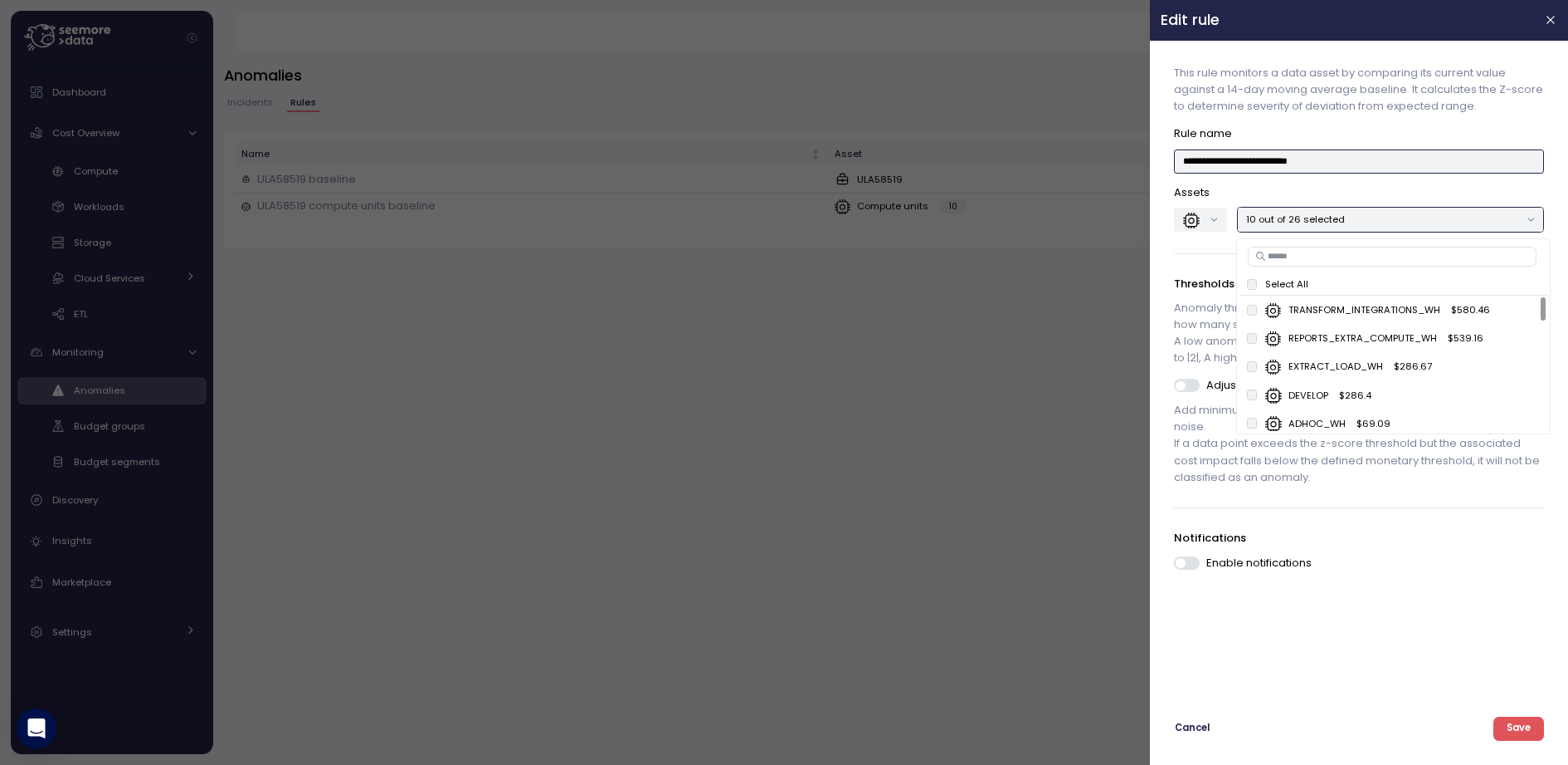
click at [1254, 220] on p "10 out of 26 selected" at bounding box center [1384, 219] width 274 height 13
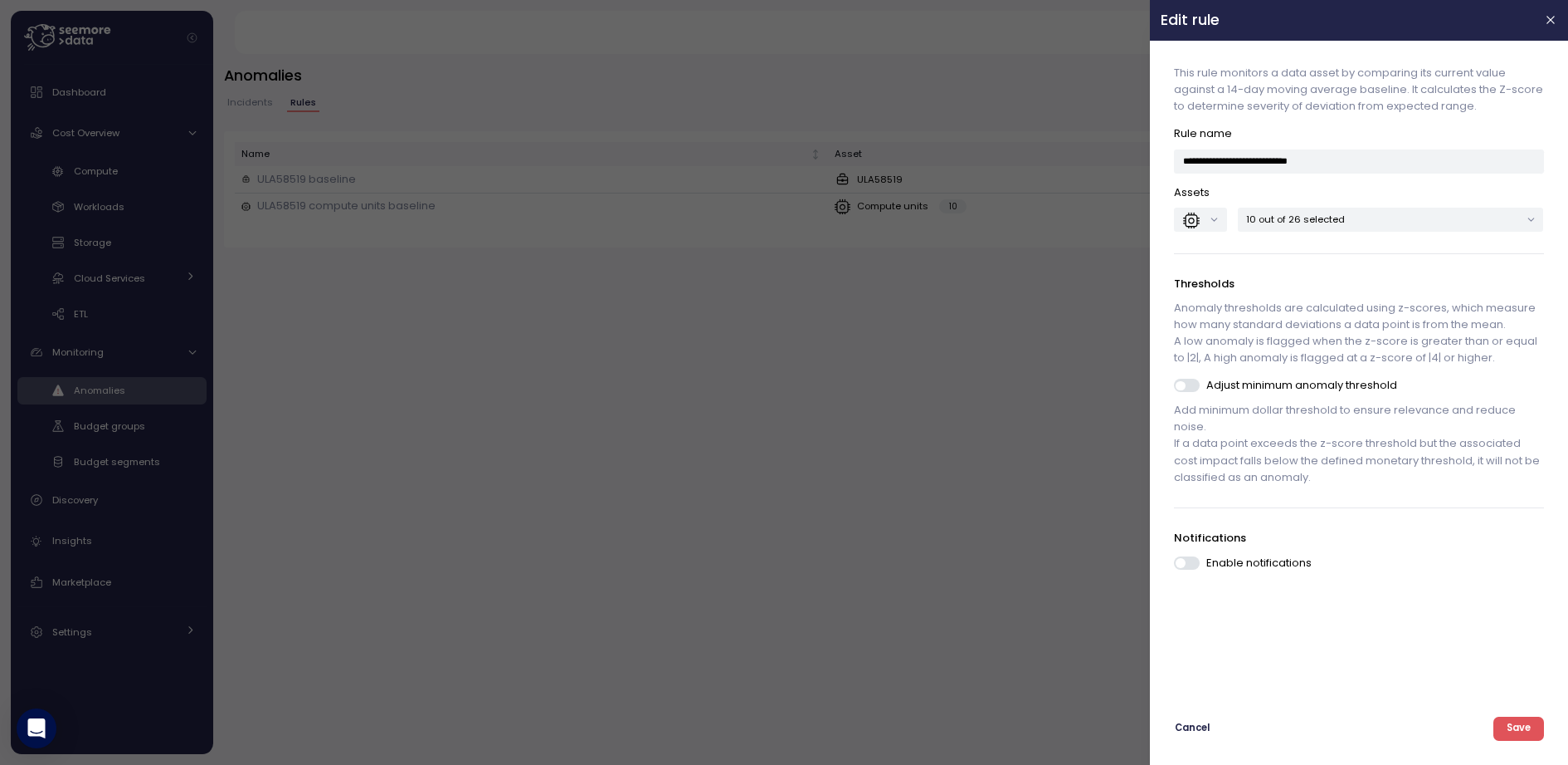
click at [1254, 570] on div "**********" at bounding box center [1359, 370] width 397 height 638
click at [1182, 564] on span at bounding box center [1181, 562] width 10 height 10
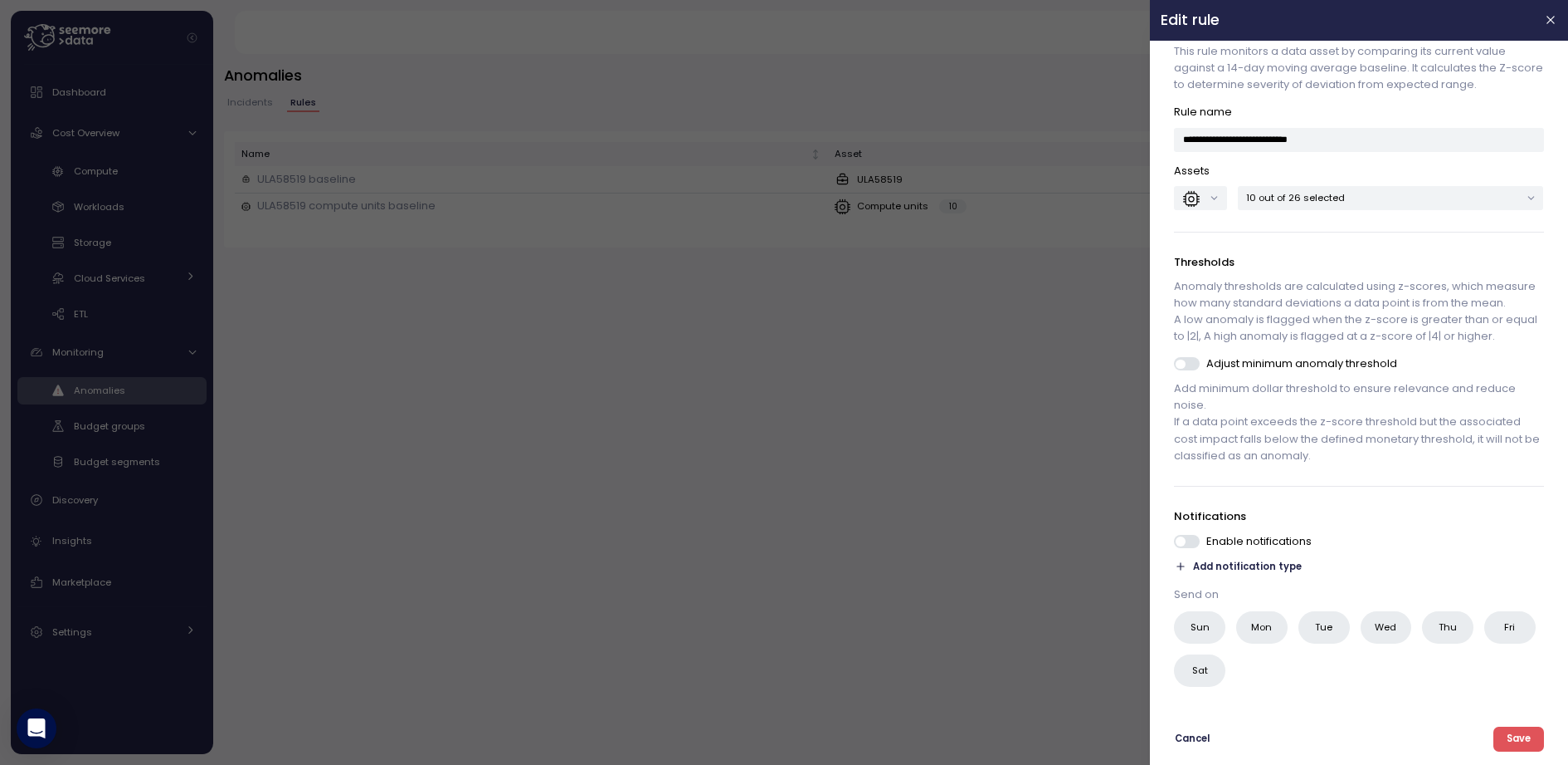
scroll to position [54, 0]
click at [1188, 543] on span at bounding box center [1194, 541] width 16 height 13
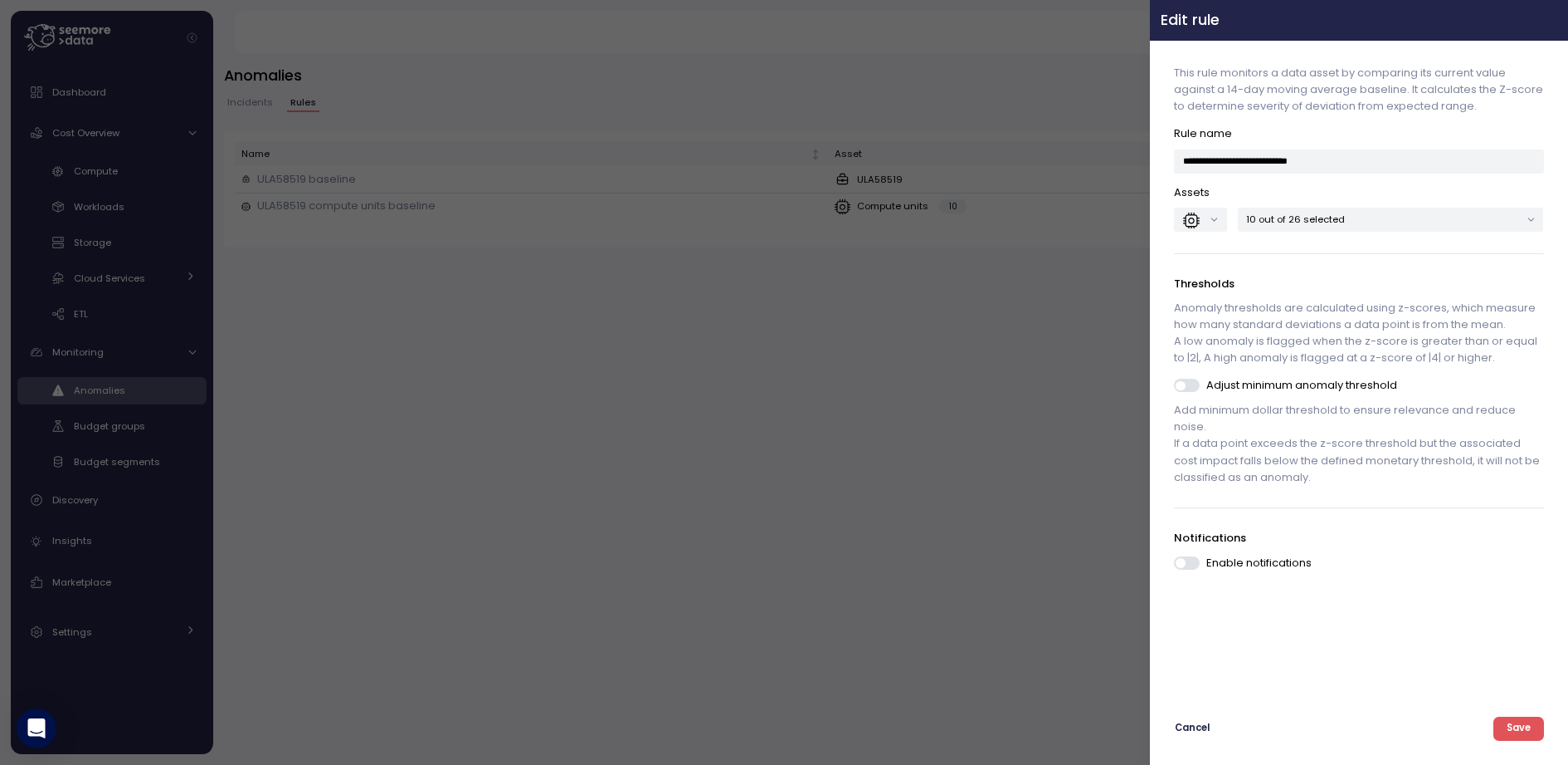
click at [1254, 22] on icon "button" at bounding box center [1552, 19] width 13 height 13
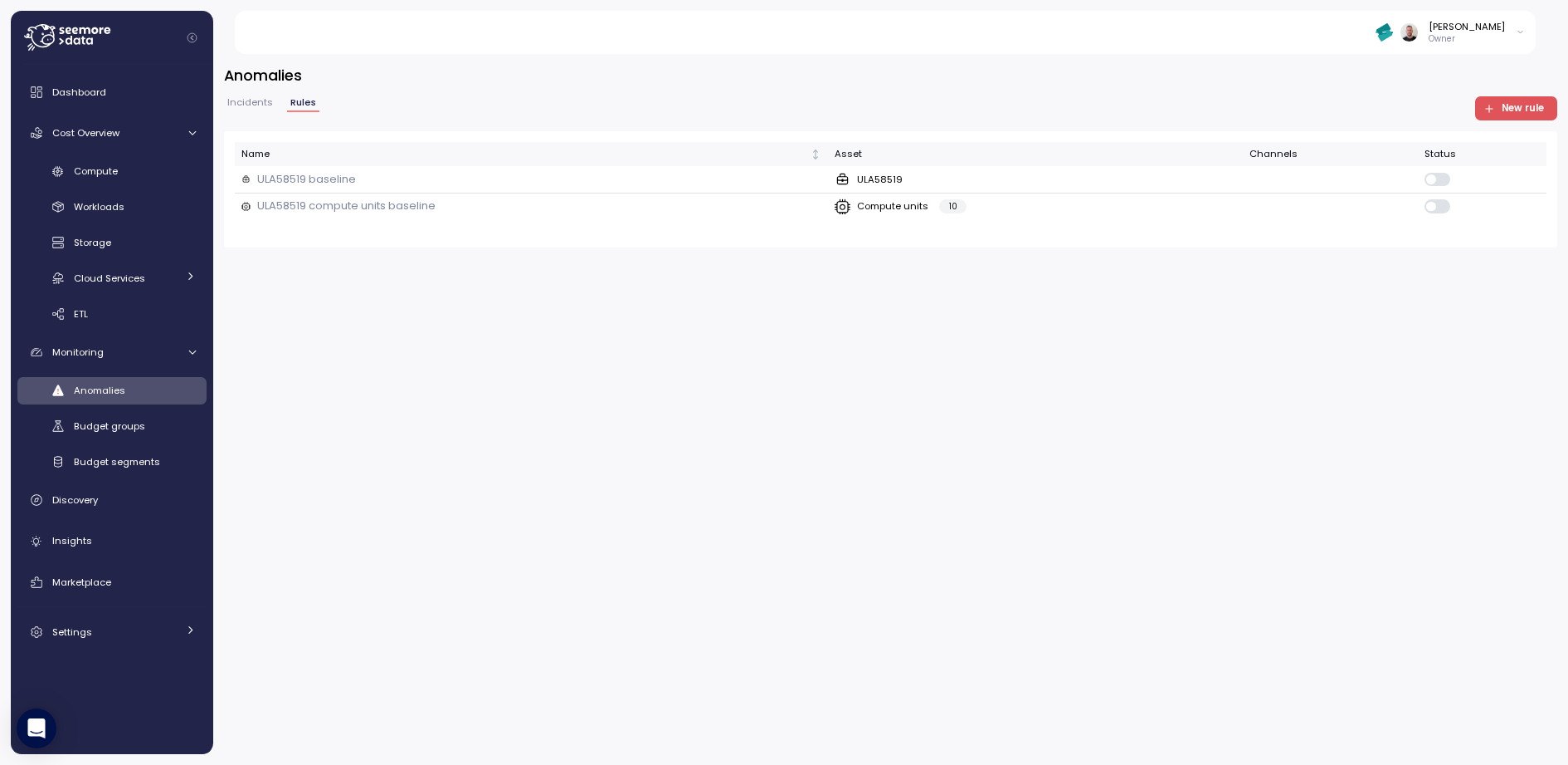
click at [233, 109] on button "Incidents" at bounding box center [250, 105] width 52 height 14
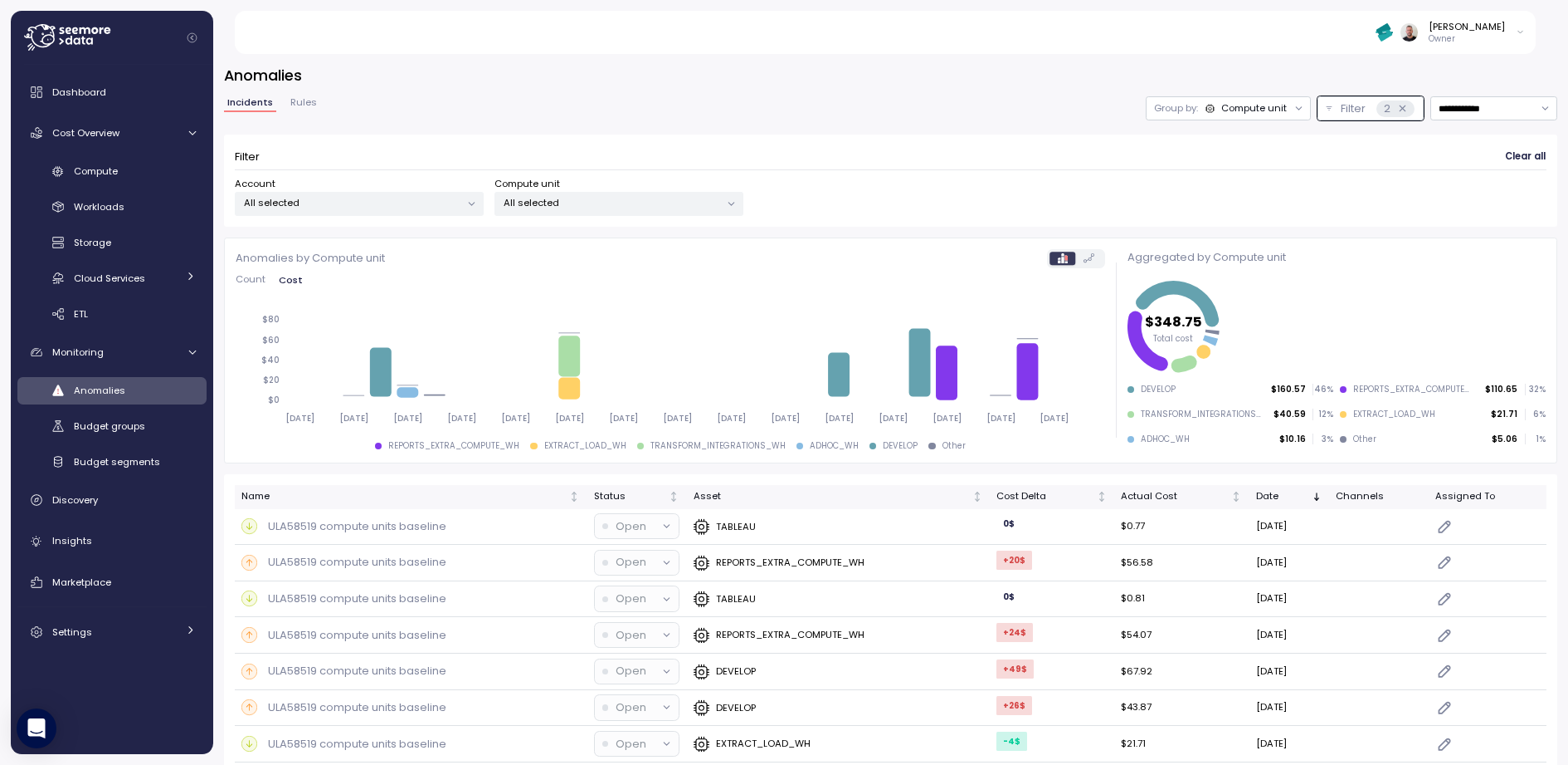
click at [317, 104] on div "**********" at bounding box center [891, 108] width 1334 height 24
click at [304, 106] on span "Rules" at bounding box center [304, 102] width 27 height 10
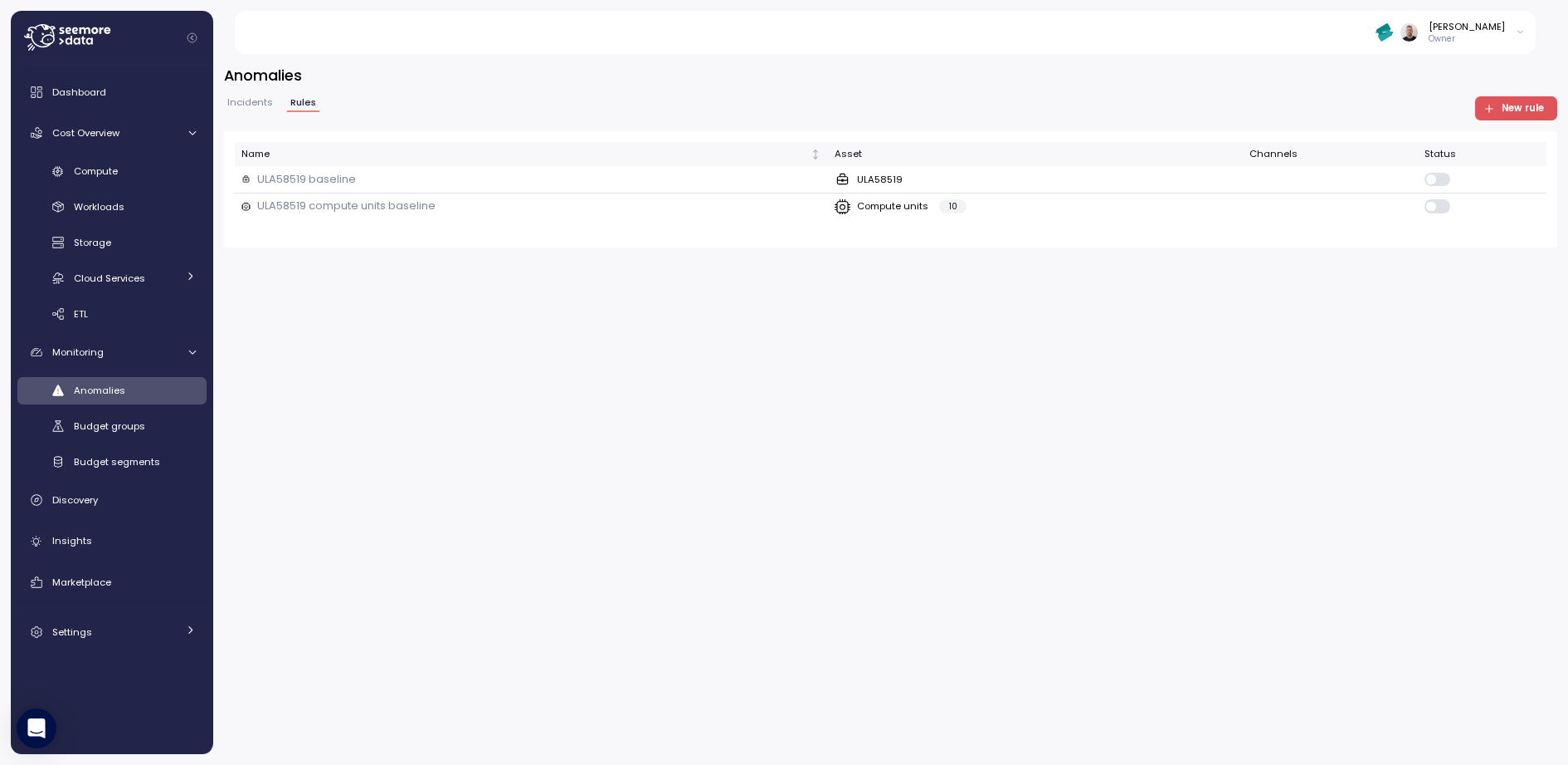
click at [1254, 110] on span "New rule" at bounding box center [1523, 108] width 42 height 22
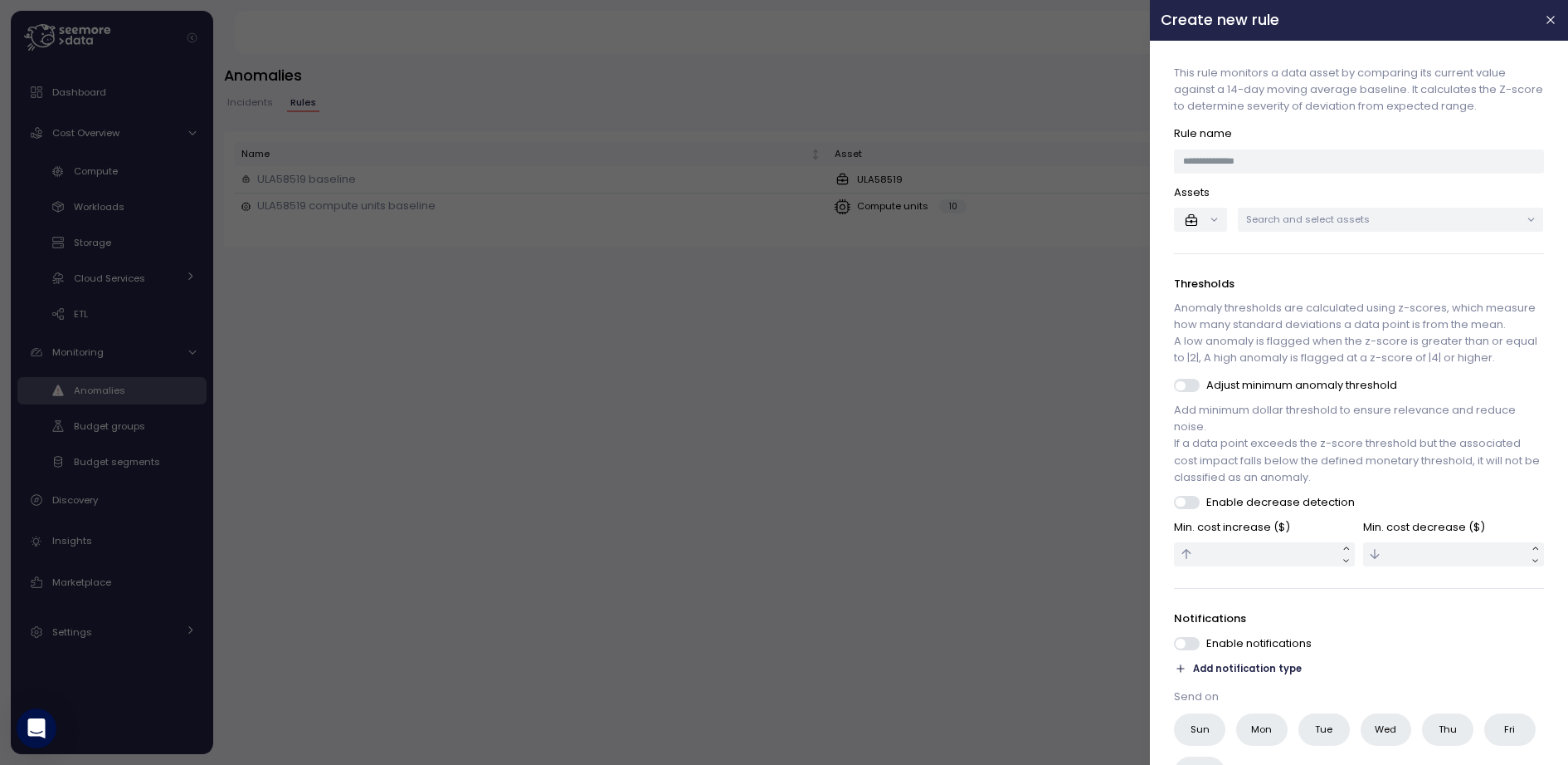
click at [1254, 217] on p "Search and select assets" at bounding box center [1384, 219] width 274 height 13
click at [1254, 219] on p "Search and select assets" at bounding box center [1384, 219] width 274 height 13
click at [1254, 164] on input at bounding box center [1360, 162] width 369 height 24
click at [813, 433] on div at bounding box center [784, 382] width 1568 height 765
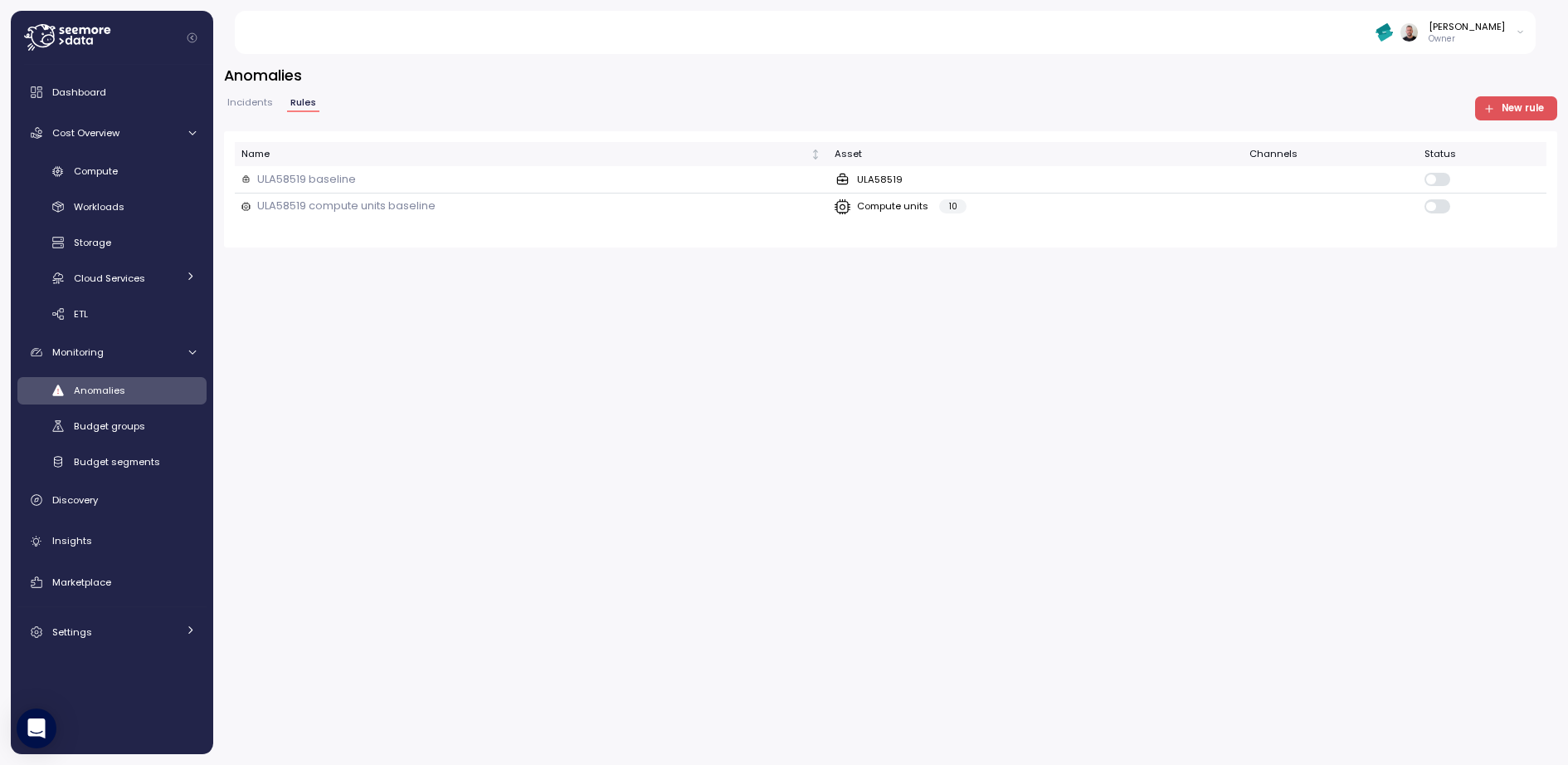
click at [105, 383] on span "Anomalies" at bounding box center [99, 389] width 51 height 13
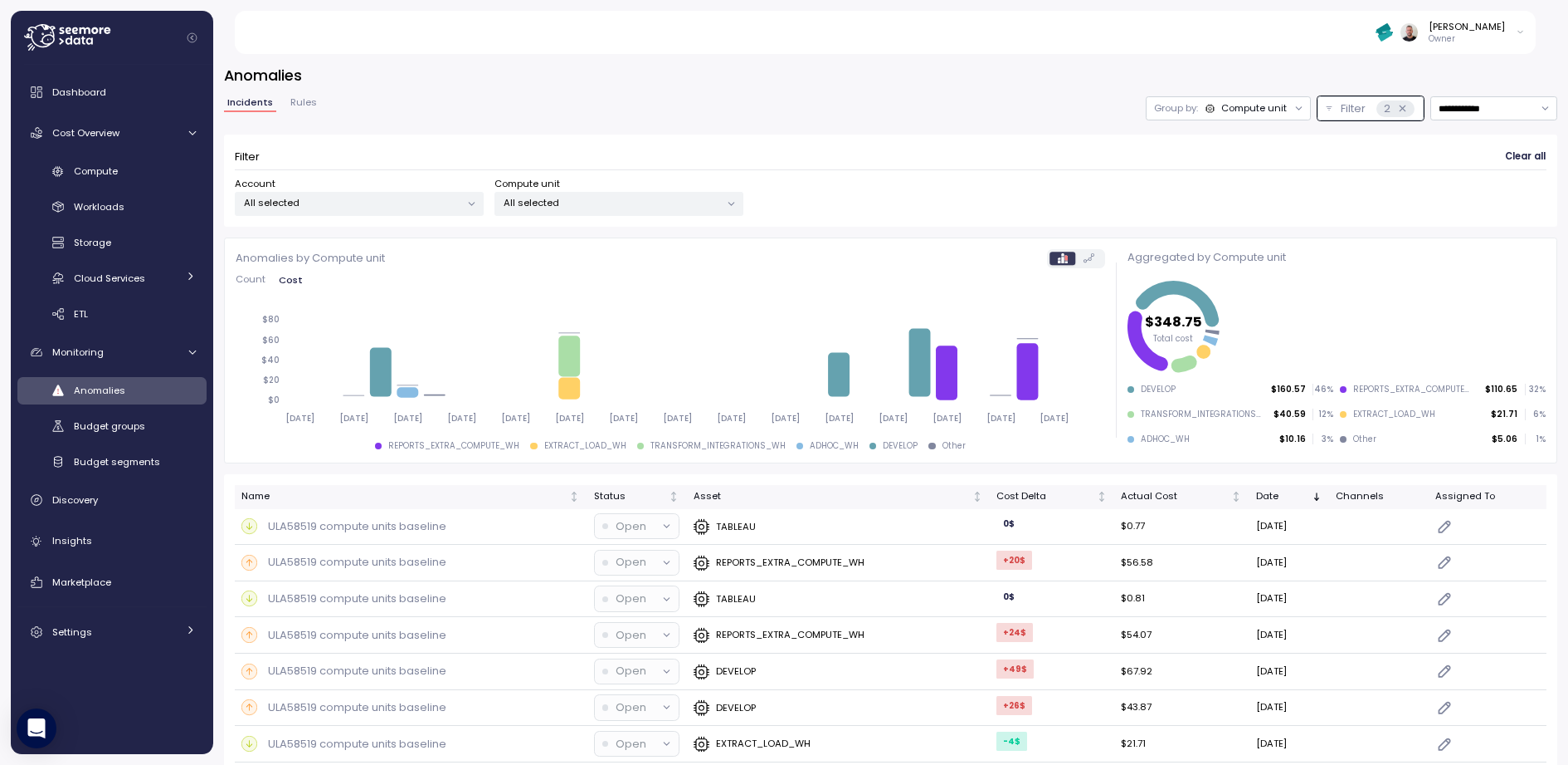
click at [1240, 112] on div "Compute unit" at bounding box center [1254, 107] width 66 height 13
click at [291, 105] on span "Rules" at bounding box center [304, 102] width 27 height 10
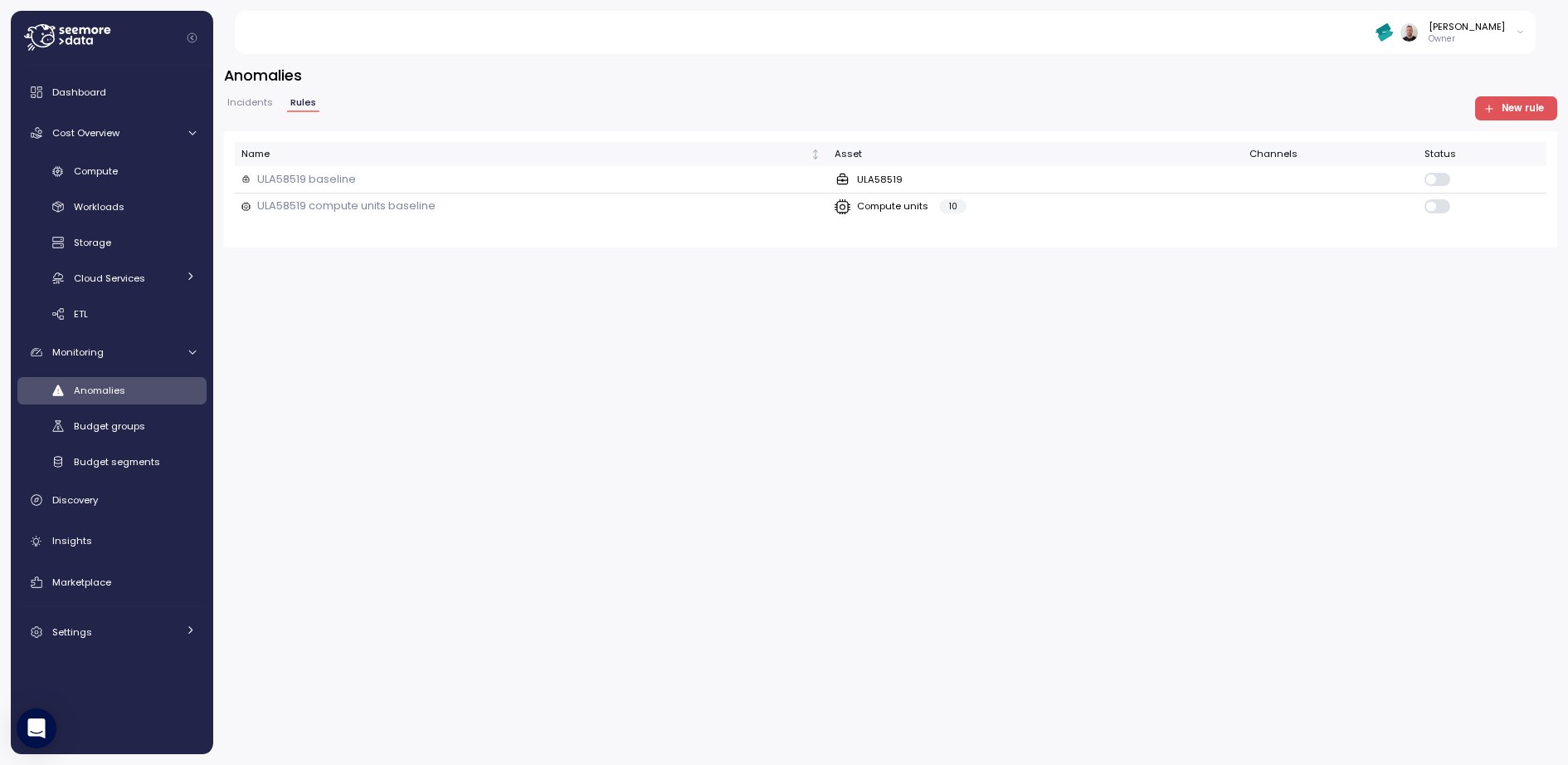
click at [1254, 111] on span "New rule" at bounding box center [1523, 108] width 42 height 22
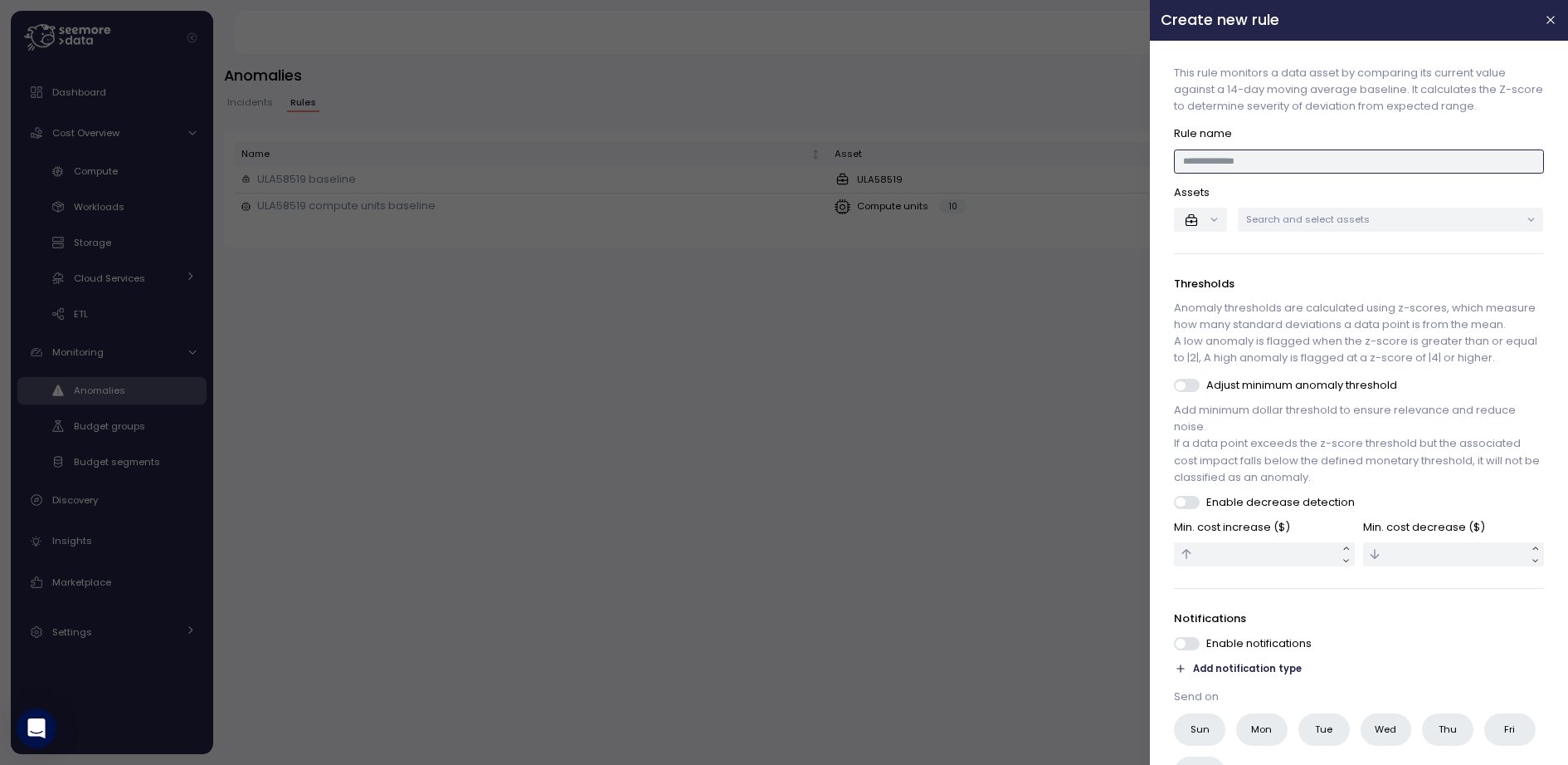
click at [1254, 170] on input at bounding box center [1360, 162] width 369 height 24
click at [1254, 221] on p "Search and select assets" at bounding box center [1384, 219] width 274 height 13
click at [1254, 220] on p "Search and select assets" at bounding box center [1384, 219] width 274 height 13
click at [747, 410] on div at bounding box center [784, 382] width 1568 height 765
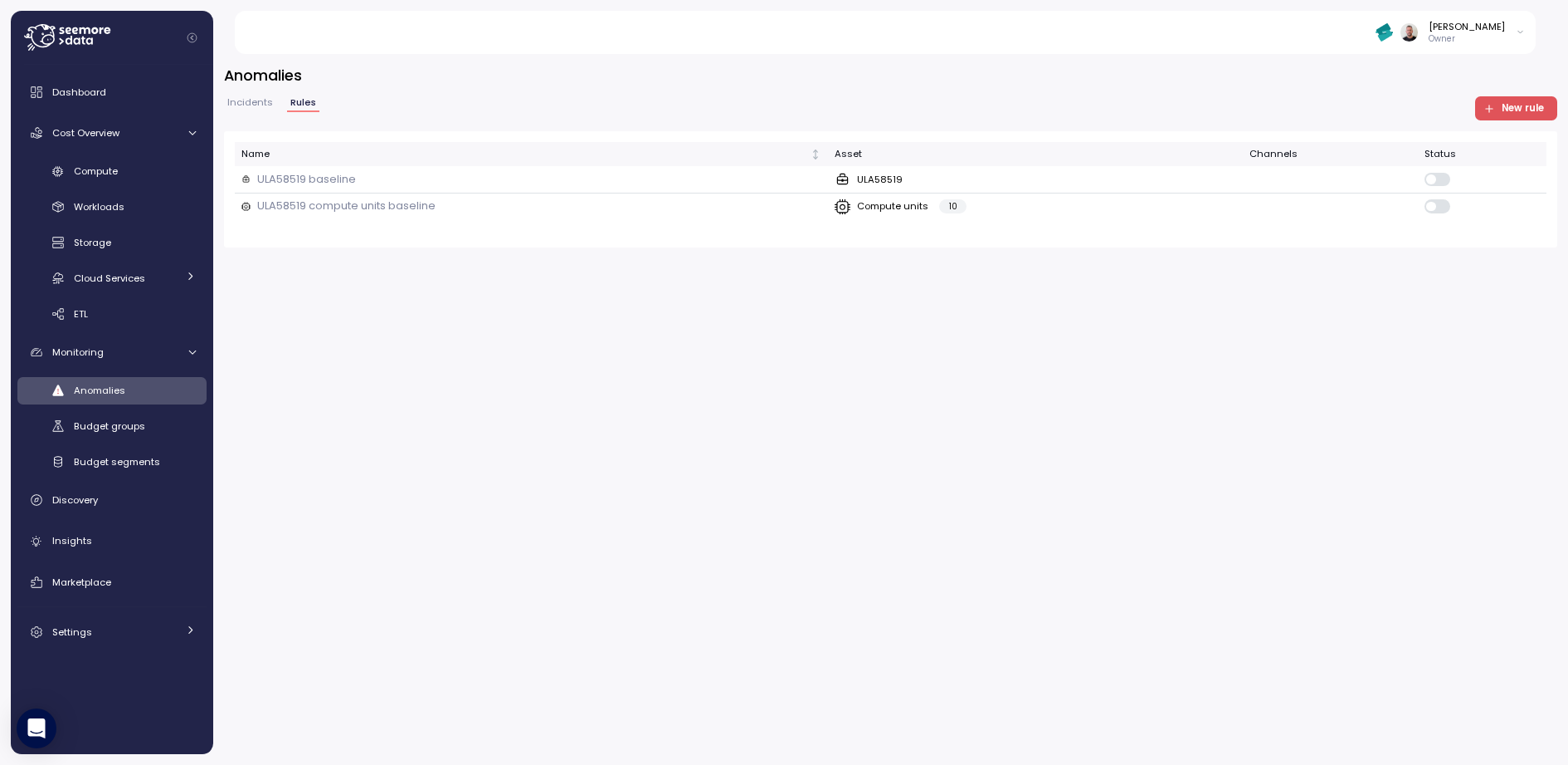
click at [1254, 119] on button "New rule" at bounding box center [1517, 108] width 83 height 24
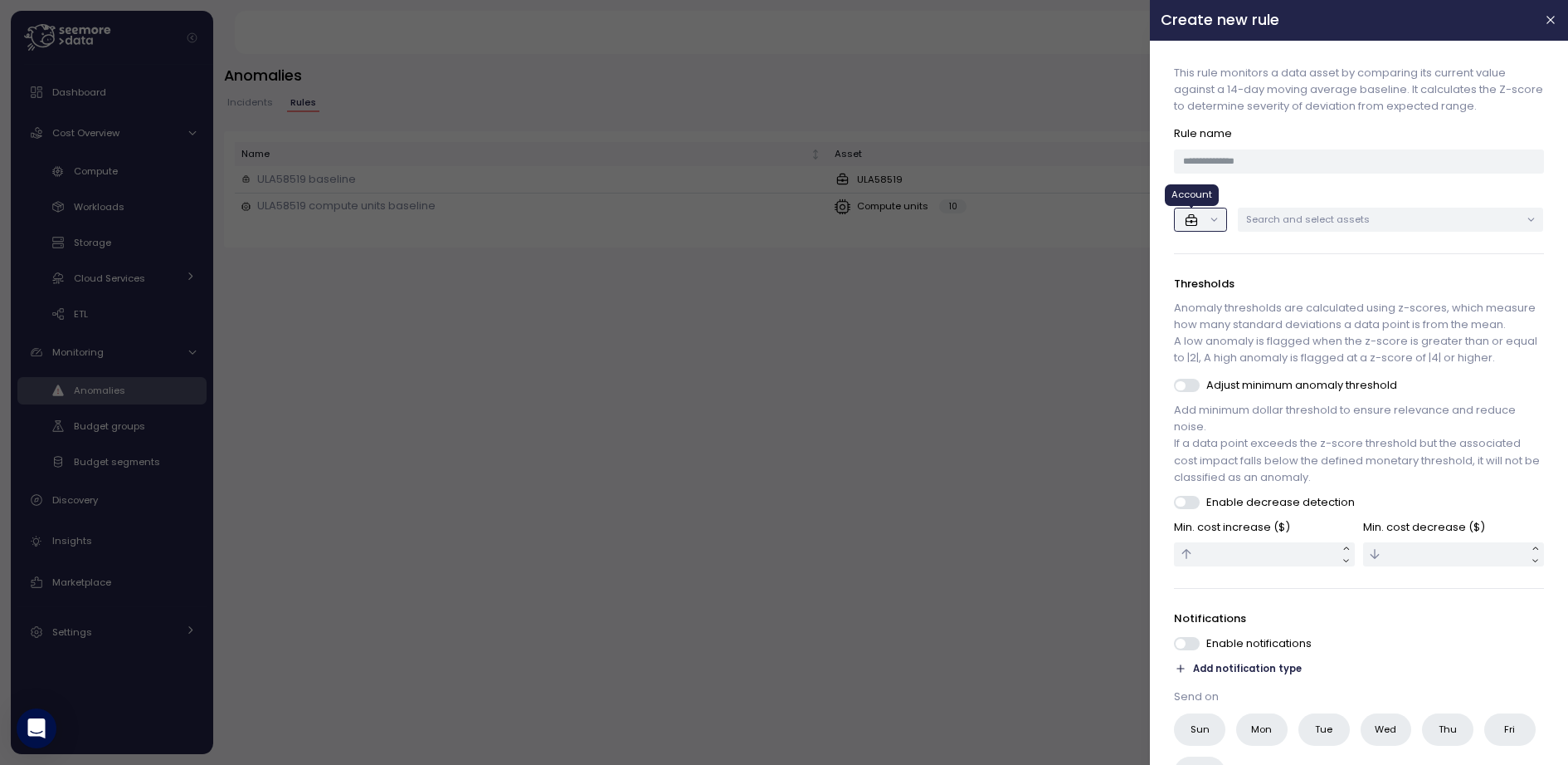
click at [1193, 219] on icon "button" at bounding box center [1191, 220] width 16 height 16
click at [1209, 286] on div at bounding box center [1200, 279] width 49 height 24
click at [1254, 226] on div "Search and select assets" at bounding box center [1392, 220] width 306 height 24
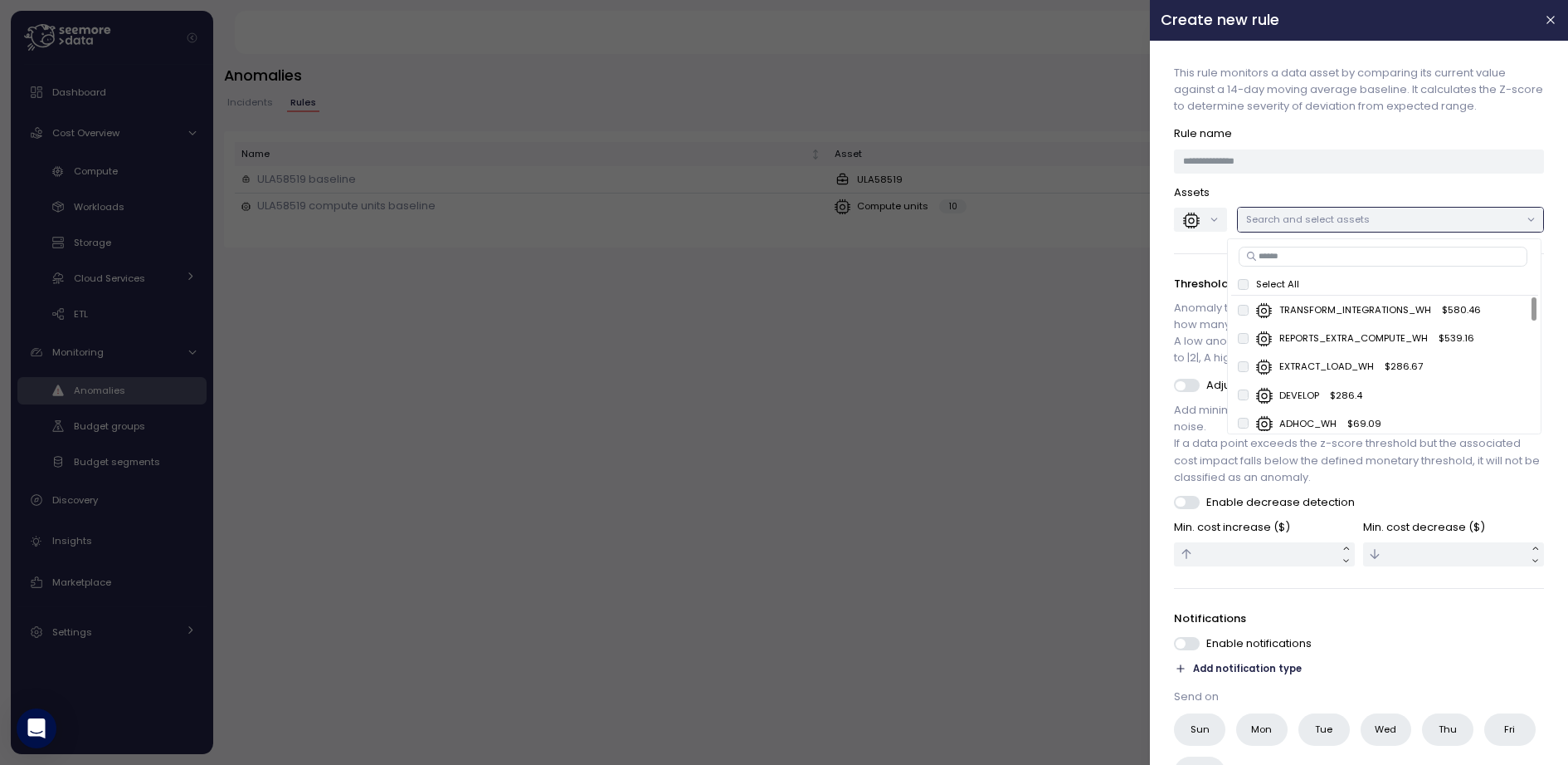
click at [1254, 260] on input at bounding box center [1384, 256] width 289 height 20
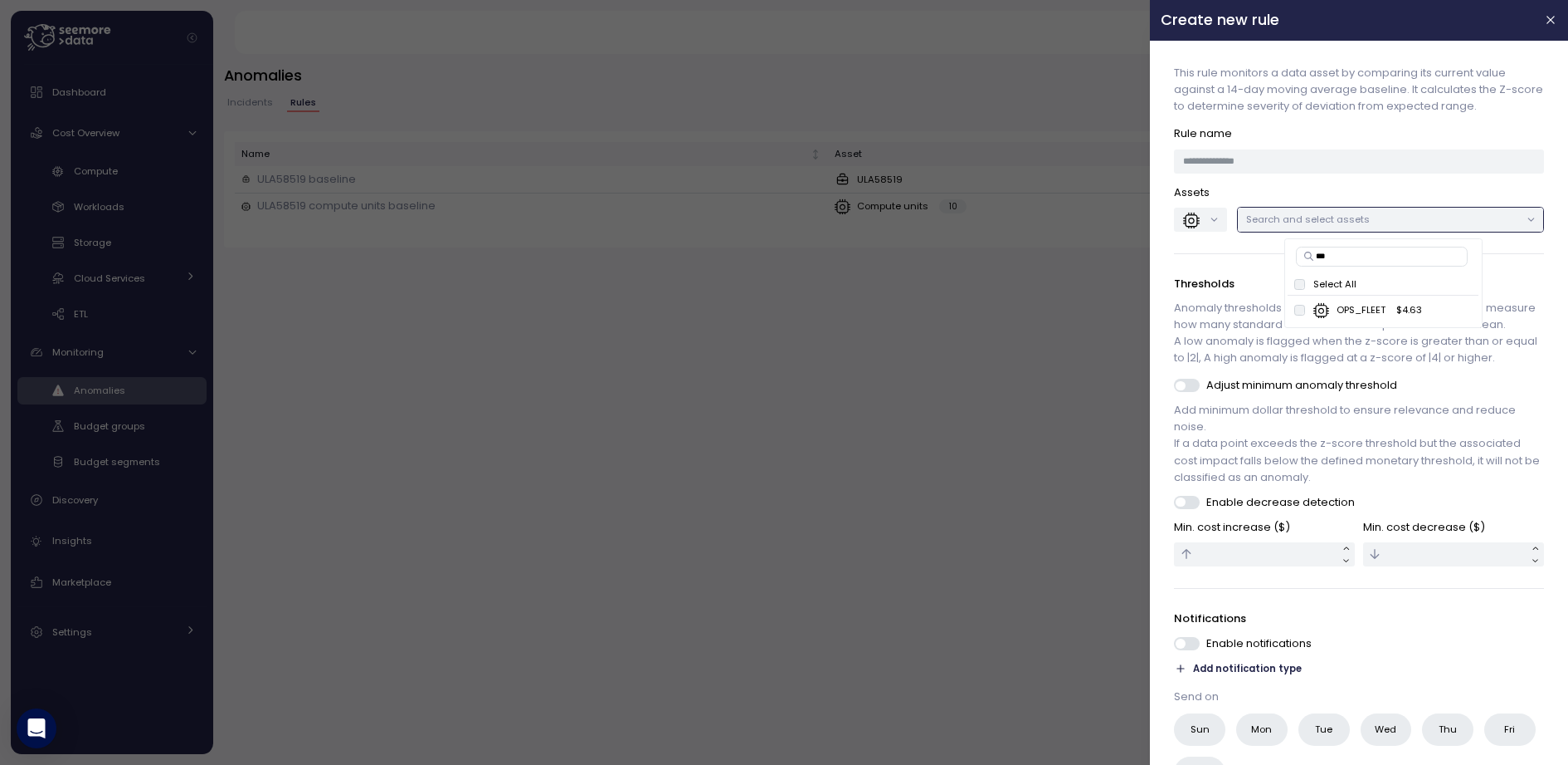
type input "***"
click at [772, 476] on div at bounding box center [784, 382] width 1568 height 765
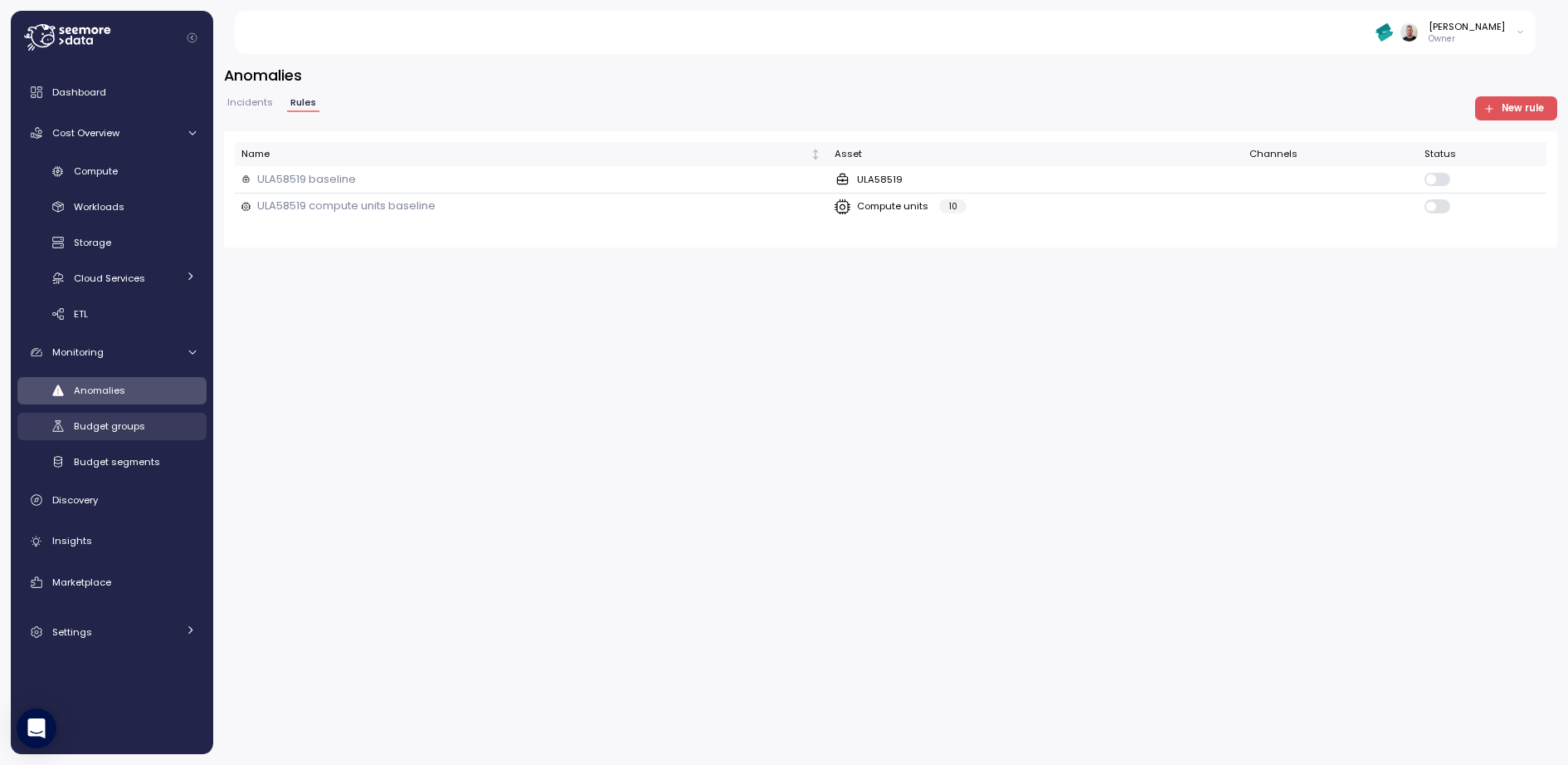
click at [146, 423] on div "Budget groups" at bounding box center [134, 426] width 122 height 16
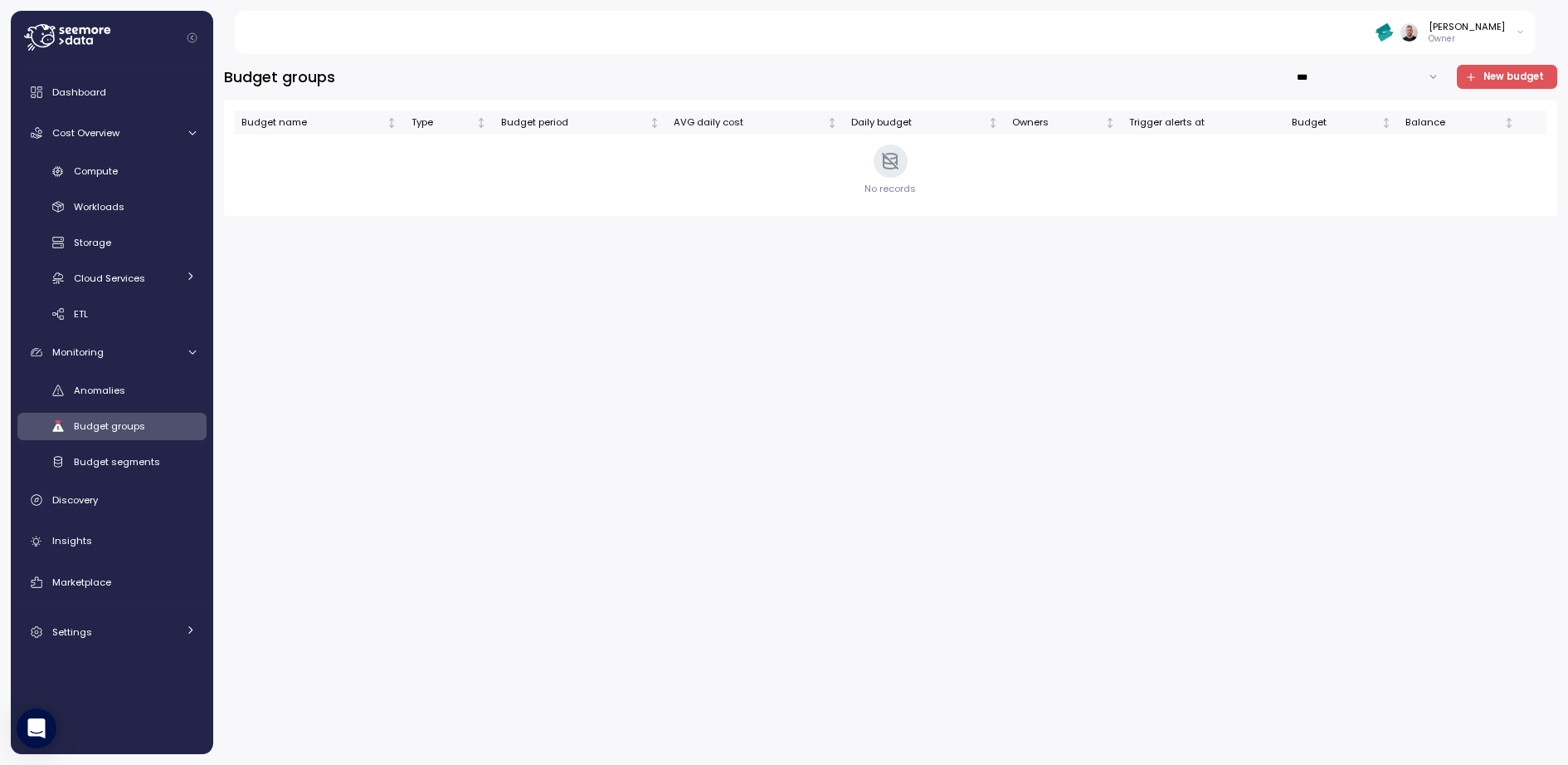
click at [1254, 73] on button "New budget" at bounding box center [1507, 77] width 101 height 24
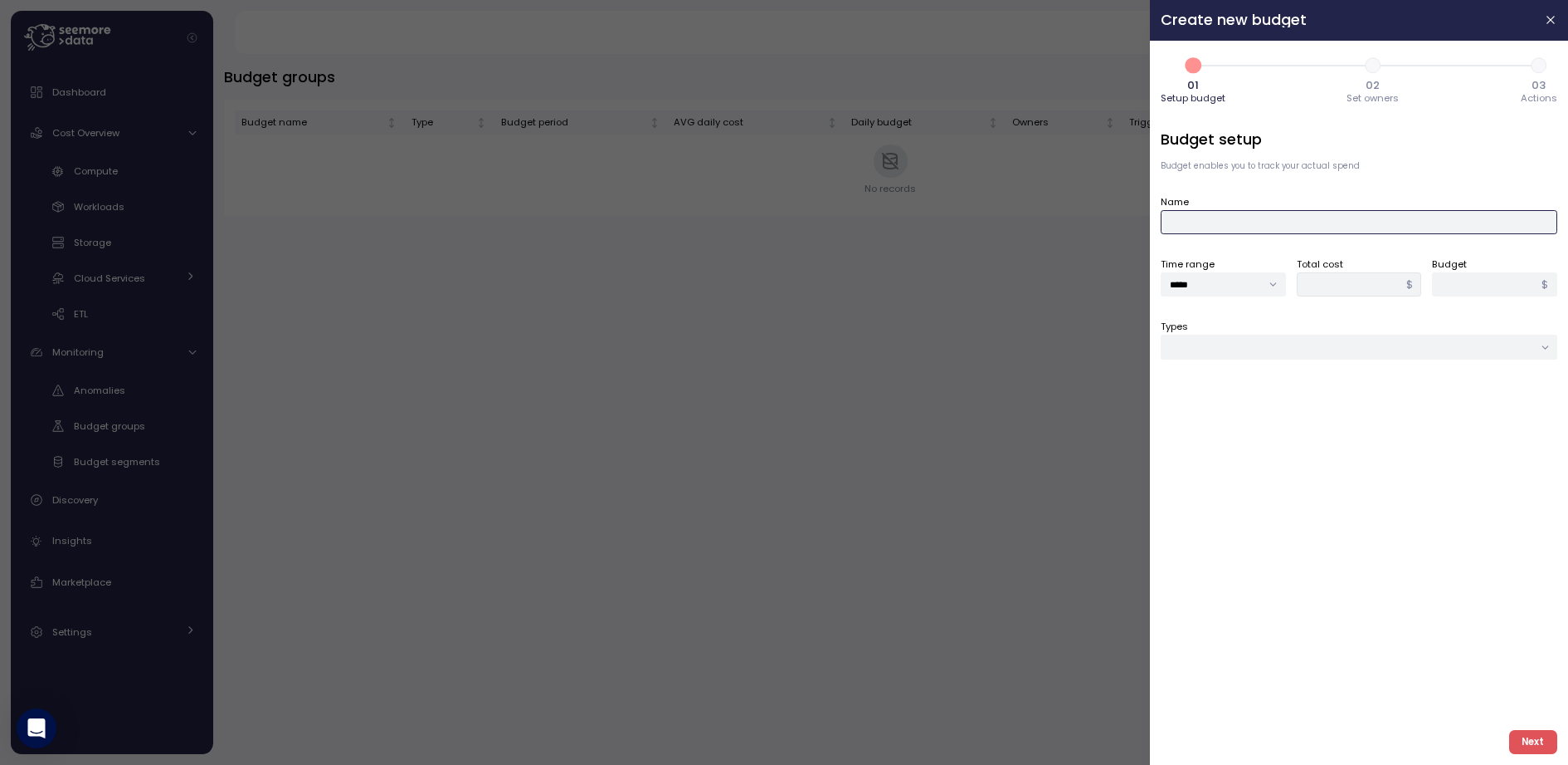
click at [1219, 222] on input "Name" at bounding box center [1359, 222] width 397 height 24
click at [1224, 363] on div "Budget setup Budget enables you to track your actual spend Name Time range ****…" at bounding box center [1359, 422] width 397 height 588
click at [1219, 341] on input "Types" at bounding box center [1359, 347] width 397 height 24
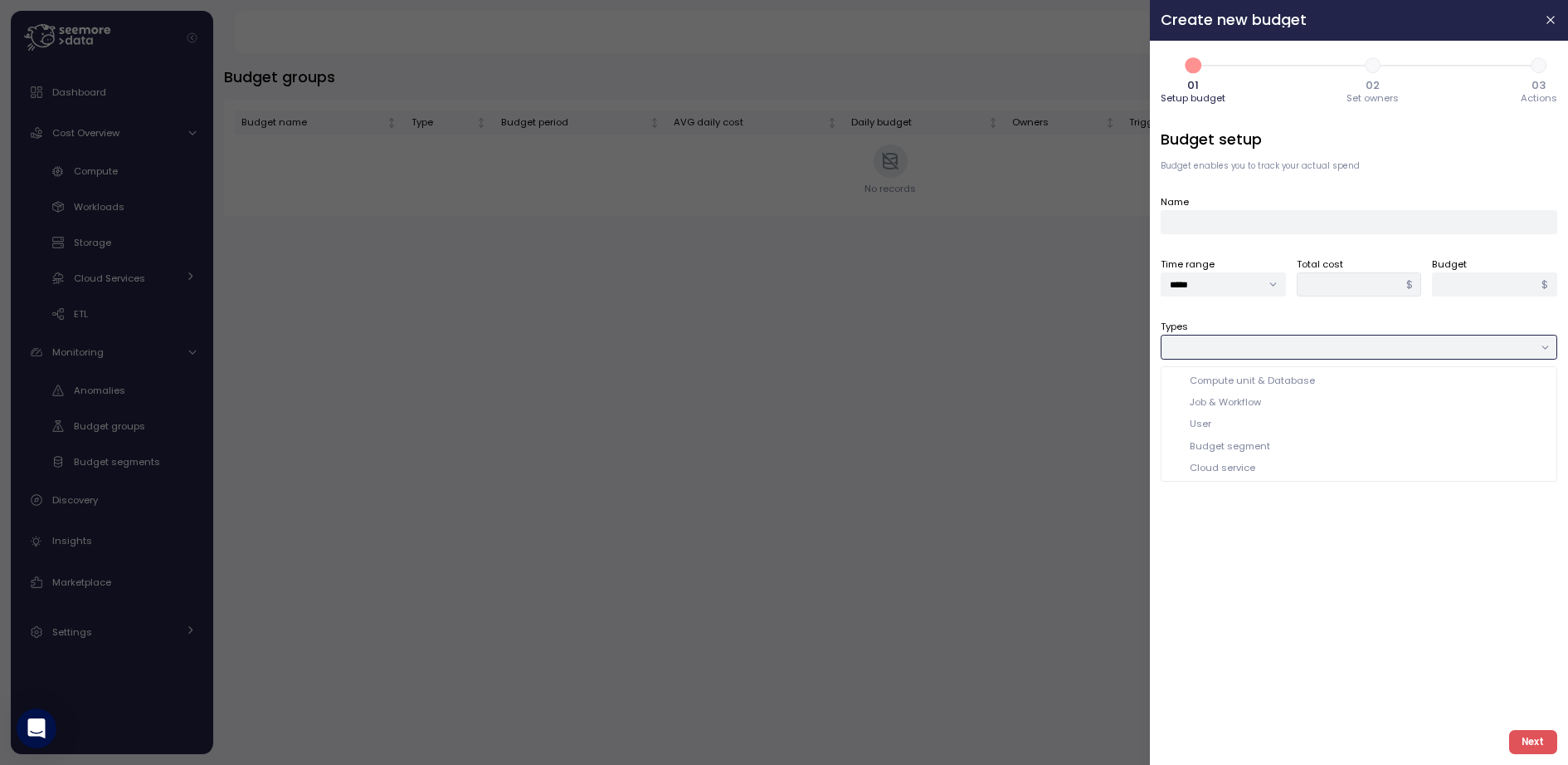
click at [1254, 445] on div "Budget segment" at bounding box center [1360, 446] width 389 height 22
type input "**********"
click at [1252, 409] on div at bounding box center [1359, 410] width 397 height 24
click at [1219, 353] on input "**********" at bounding box center [1359, 347] width 397 height 24
click at [1226, 569] on div "**********" at bounding box center [1359, 422] width 397 height 588
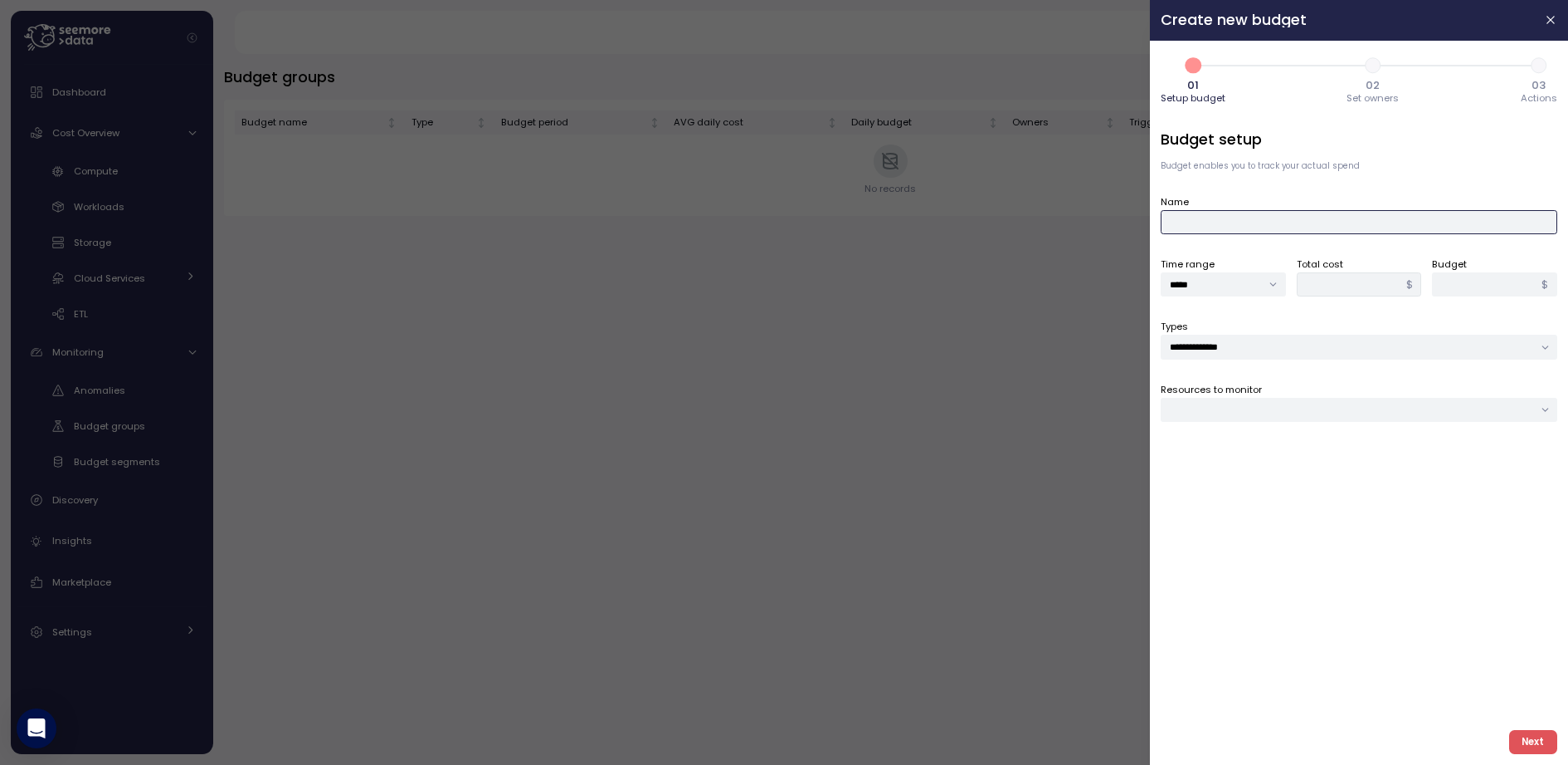
click at [1226, 222] on input "Name" at bounding box center [1359, 222] width 397 height 24
type input "*****"
click at [1206, 403] on div at bounding box center [1359, 410] width 397 height 24
type input "*****"
click at [1254, 434] on div "Production $10.81 Sandbox $1.01" at bounding box center [1359, 552] width 397 height 248
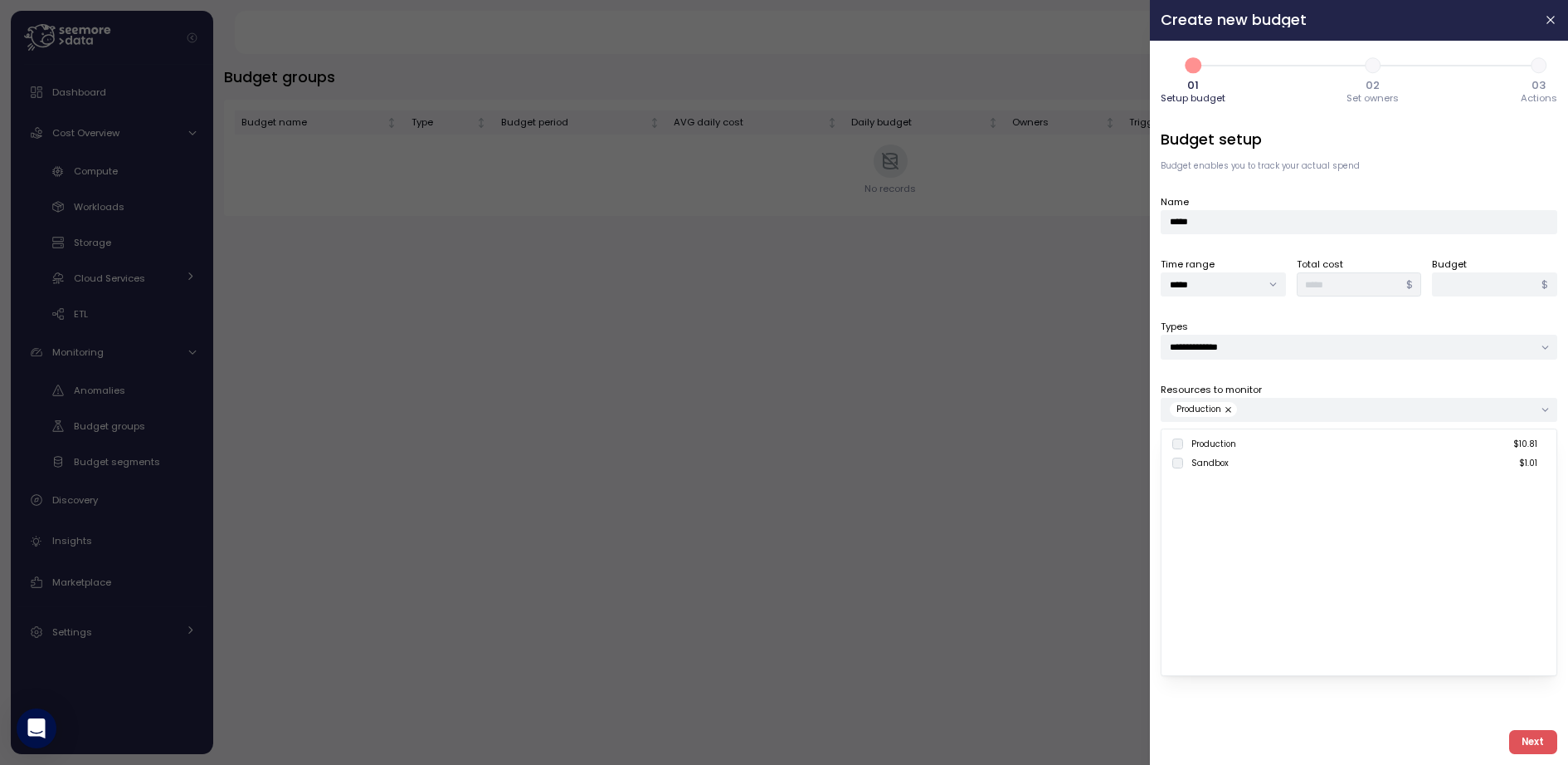
click at [1254, 595] on div "Production $10.81 Sandbox $1.01" at bounding box center [1360, 552] width 374 height 229
click at [1254, 374] on div "**********" at bounding box center [1359, 422] width 397 height 588
click at [1254, 83] on span "02" at bounding box center [1373, 85] width 14 height 10
click at [1254, 27] on header "Create new budget" at bounding box center [1360, 20] width 419 height 41
click at [1254, 20] on icon "button" at bounding box center [1551, 20] width 8 height 8
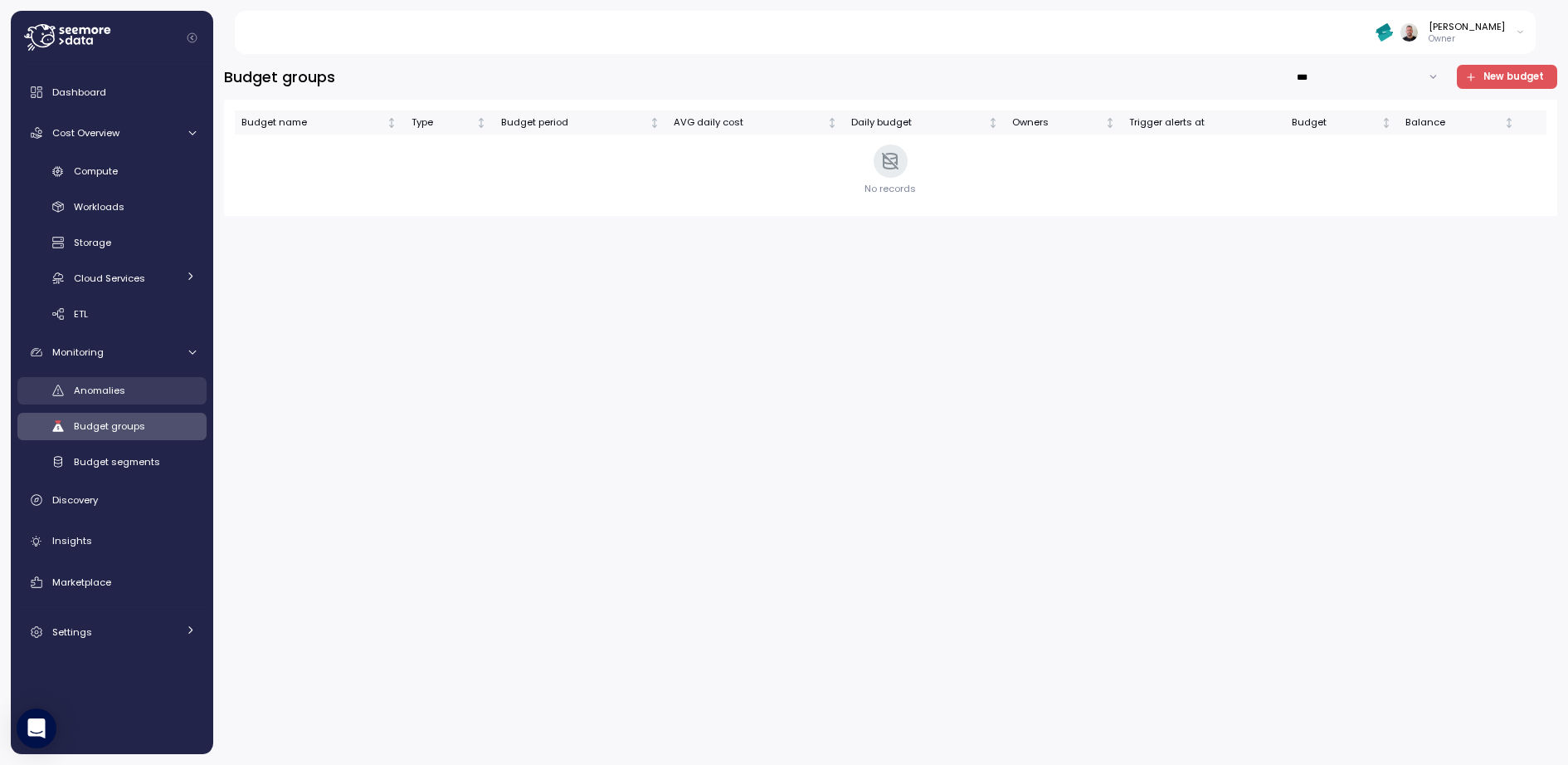
click at [106, 383] on span "Anomalies" at bounding box center [99, 389] width 51 height 13
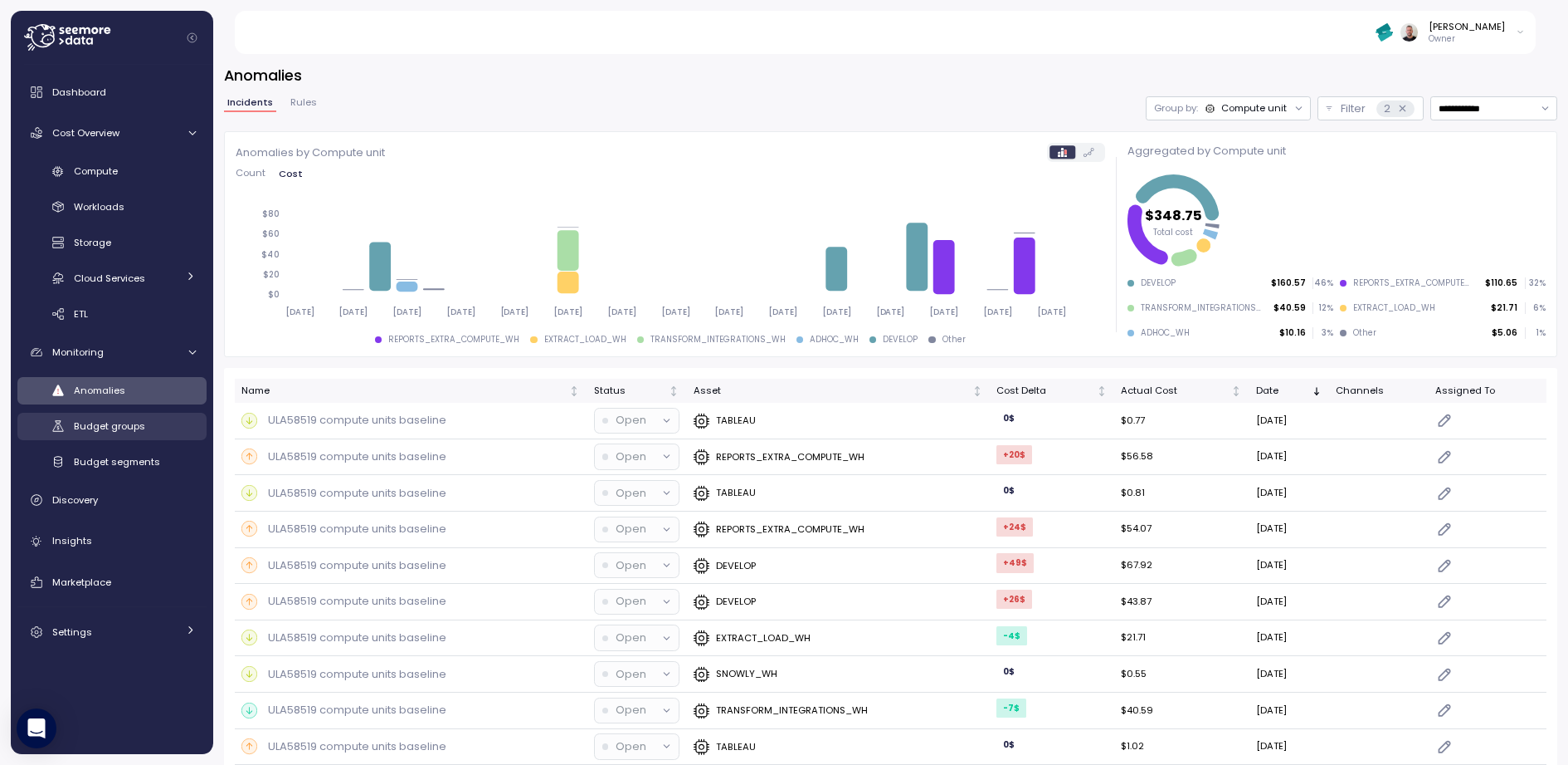
click at [118, 429] on span "Budget groups" at bounding box center [109, 426] width 72 height 13
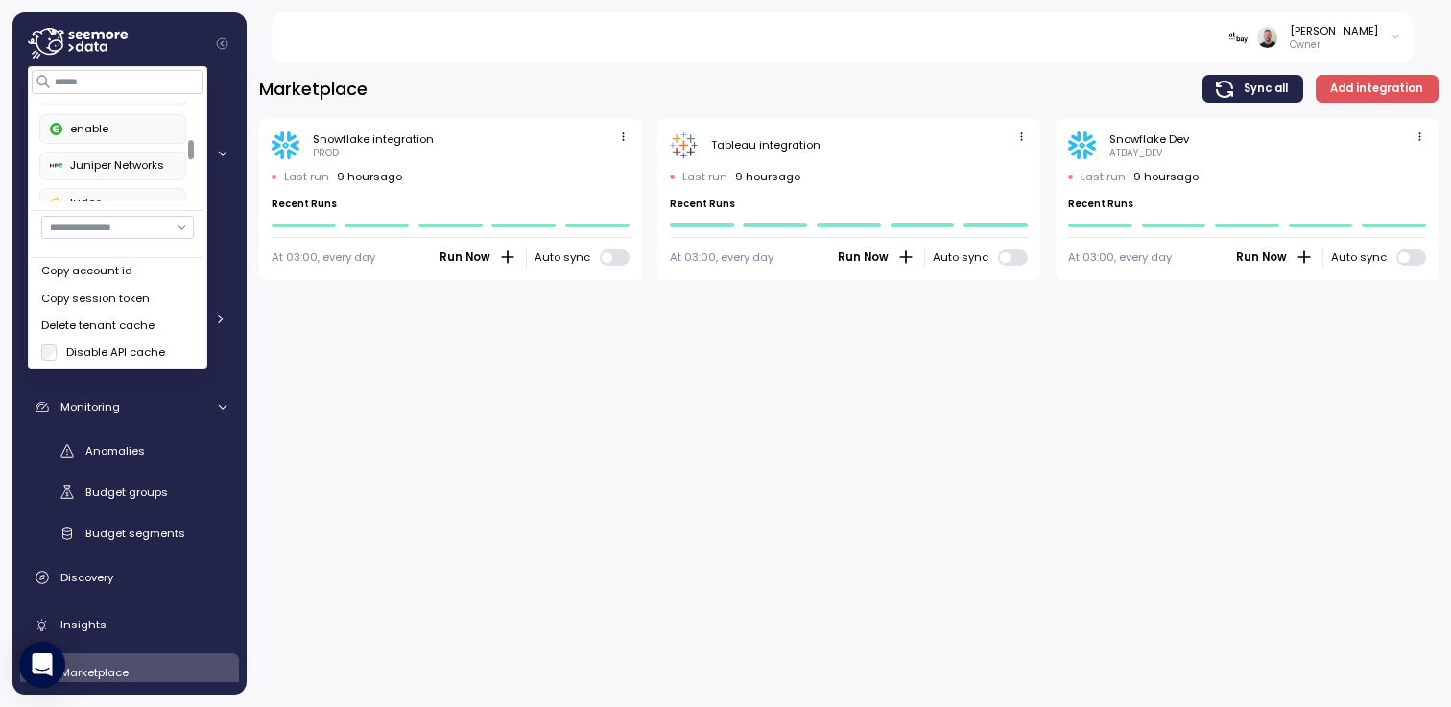
scroll to position [108, 0]
click at [111, 158] on div "Double Verify" at bounding box center [113, 155] width 126 height 17
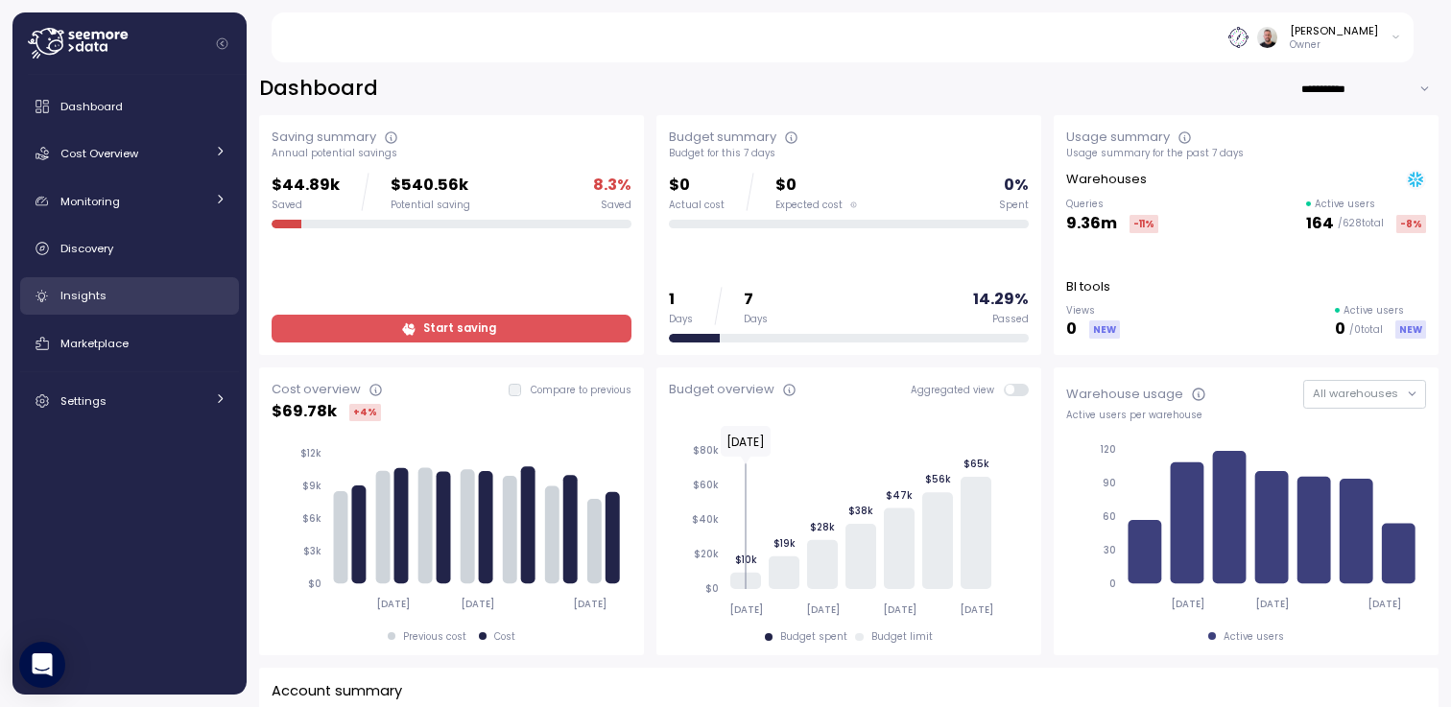
click at [120, 307] on link "Insights" at bounding box center [129, 296] width 219 height 38
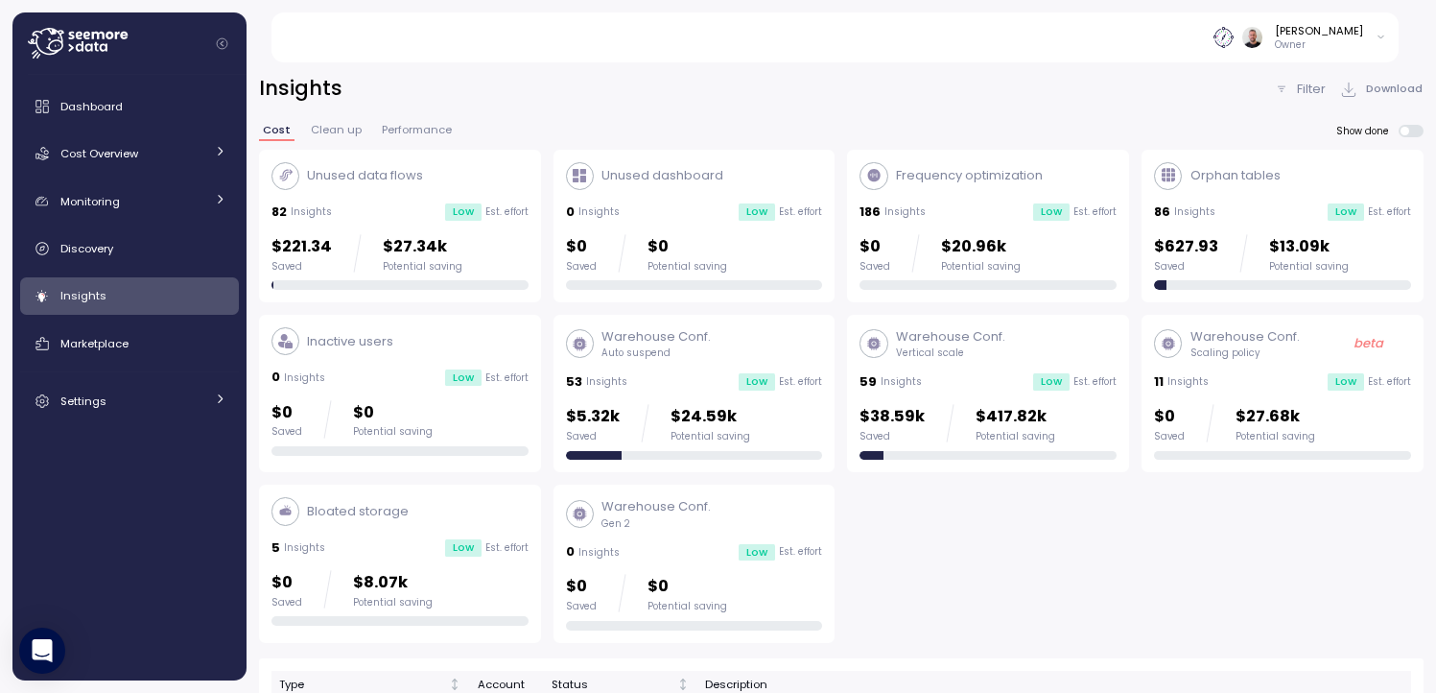
click at [999, 357] on p "Vertical scale" at bounding box center [950, 352] width 109 height 13
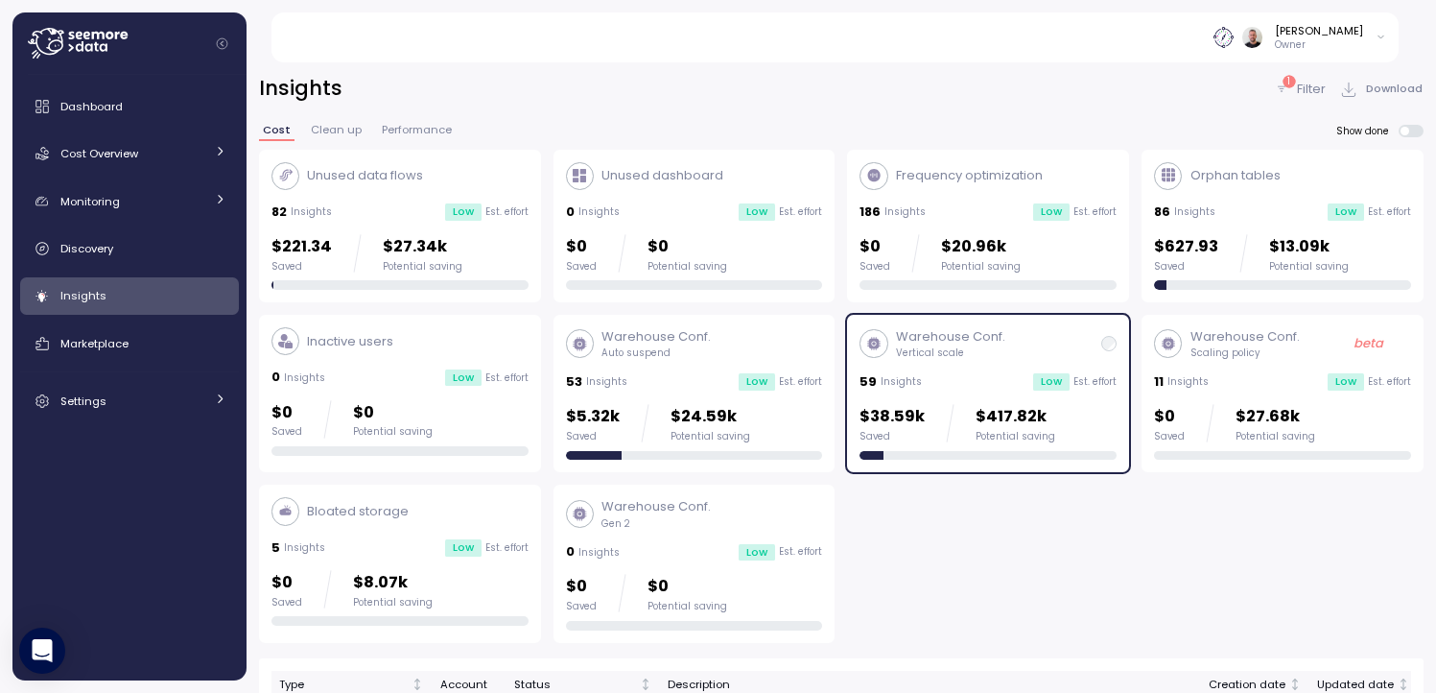
click at [1317, 90] on p "Filter" at bounding box center [1311, 89] width 29 height 19
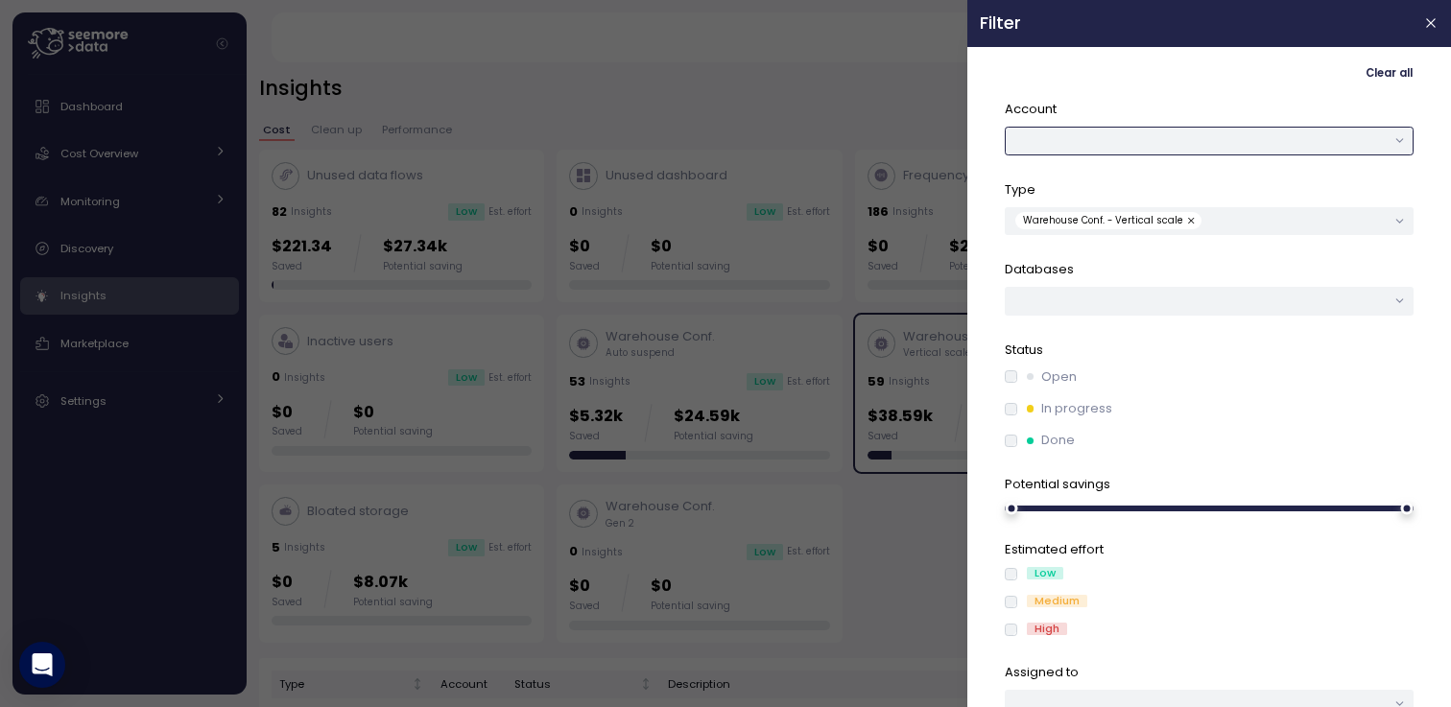
click at [1353, 145] on button "button" at bounding box center [1209, 141] width 409 height 28
click at [1328, 198] on p "Type" at bounding box center [1209, 189] width 409 height 19
click at [1183, 220] on button "button" at bounding box center [1192, 220] width 19 height 17
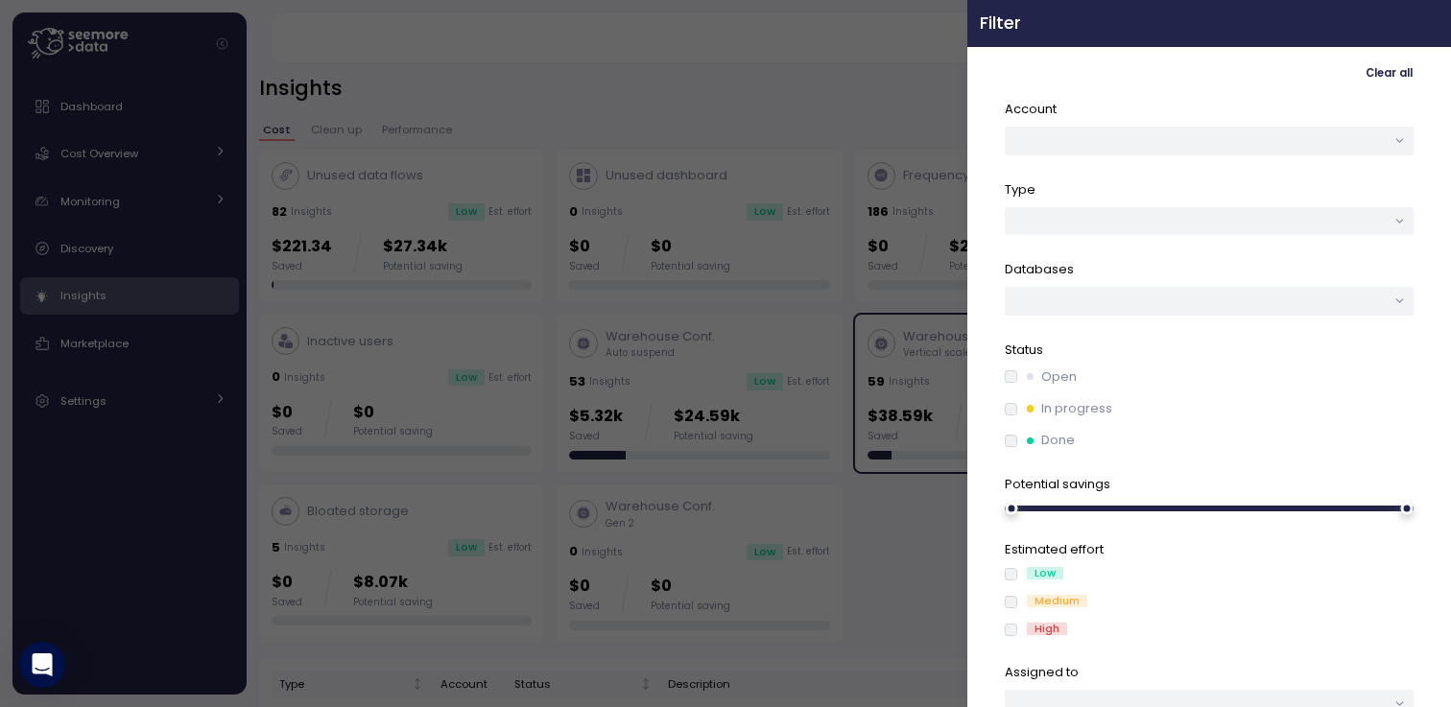
click at [1424, 27] on icon "button" at bounding box center [1431, 22] width 15 height 15
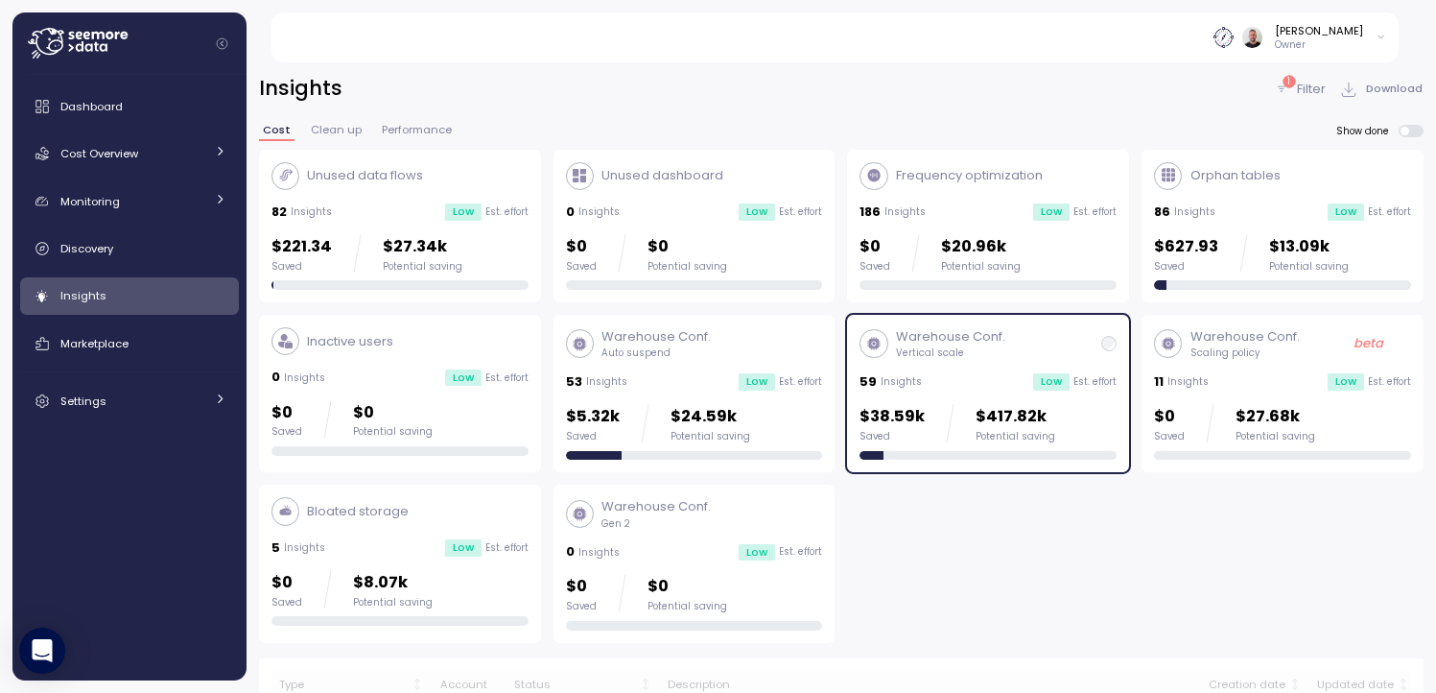
click at [130, 287] on div "Insights" at bounding box center [143, 295] width 166 height 19
click at [1023, 360] on div "Warehouse Conf. Vertical scale 59 Insights Low Est. effort $38.59k Saved $417.8…" at bounding box center [988, 393] width 257 height 132
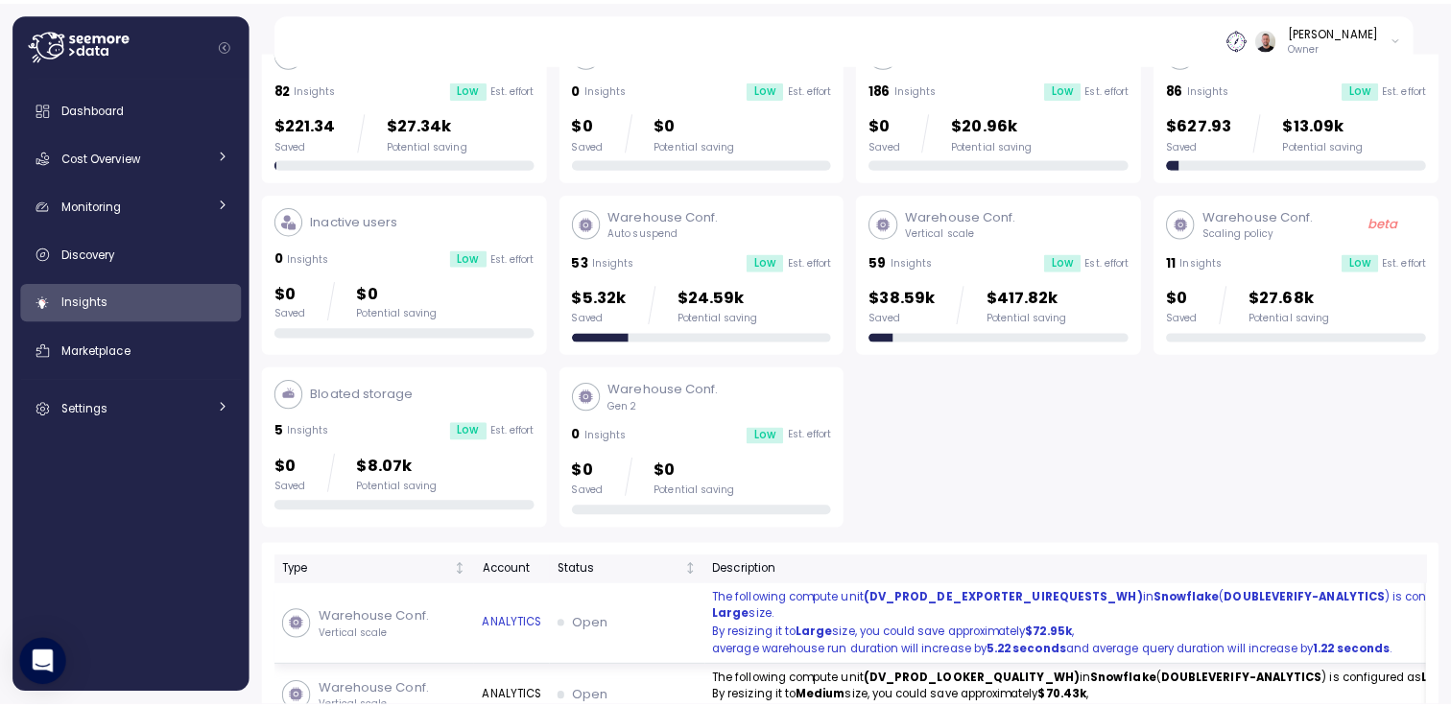
scroll to position [230, 0]
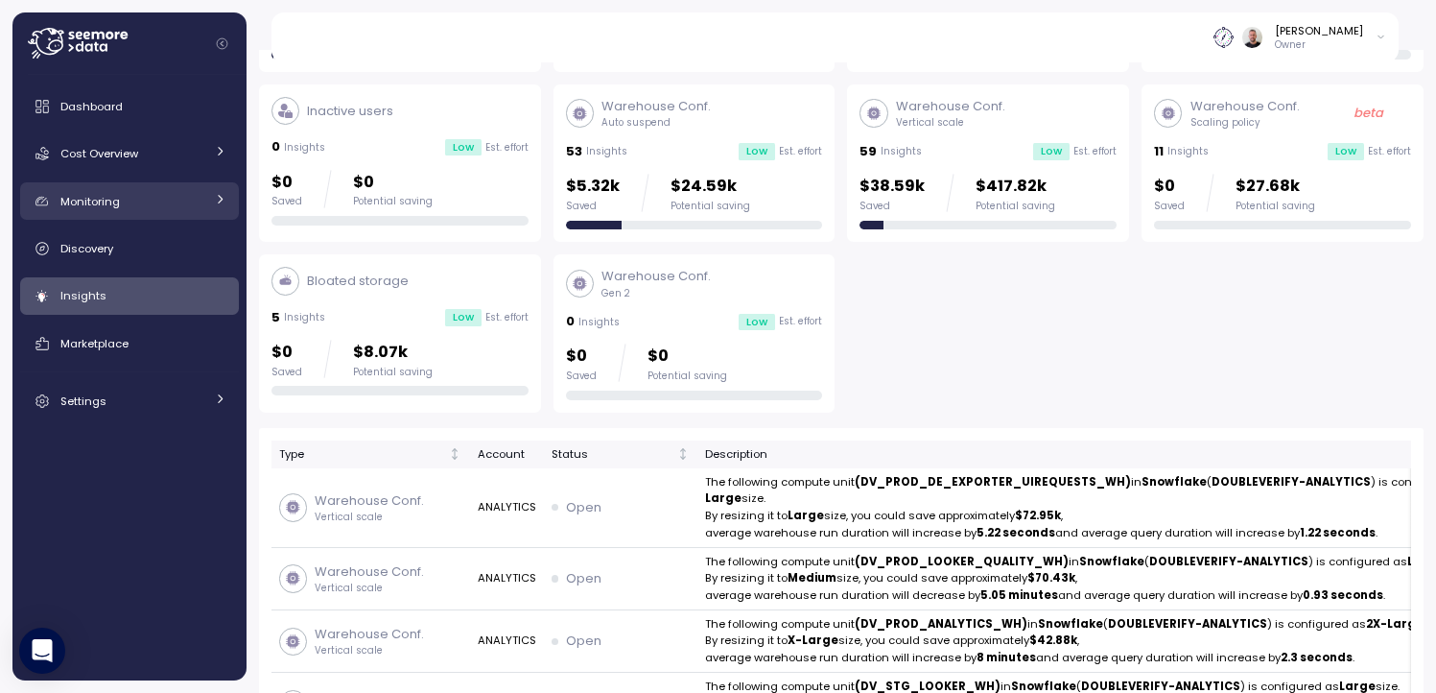
click at [147, 216] on link "Monitoring" at bounding box center [129, 201] width 219 height 38
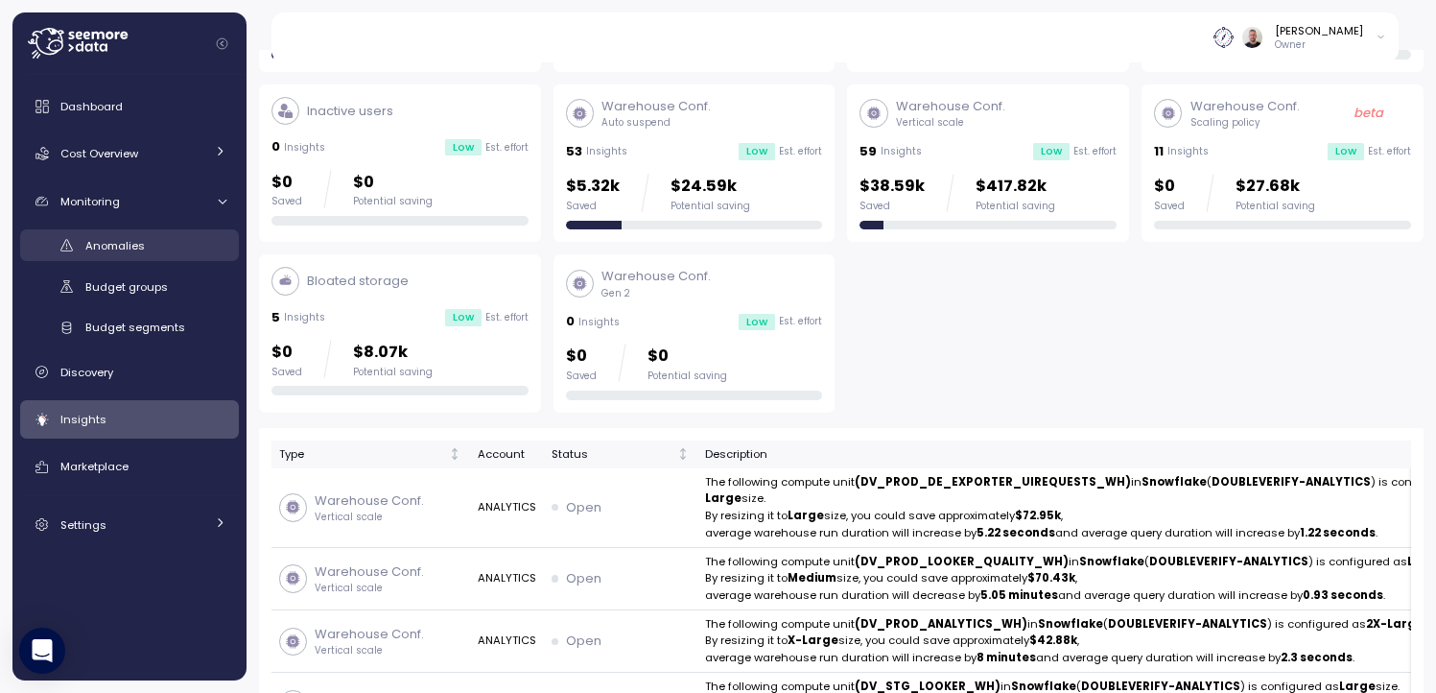
click at [145, 244] on div "Anomalies" at bounding box center [155, 245] width 141 height 19
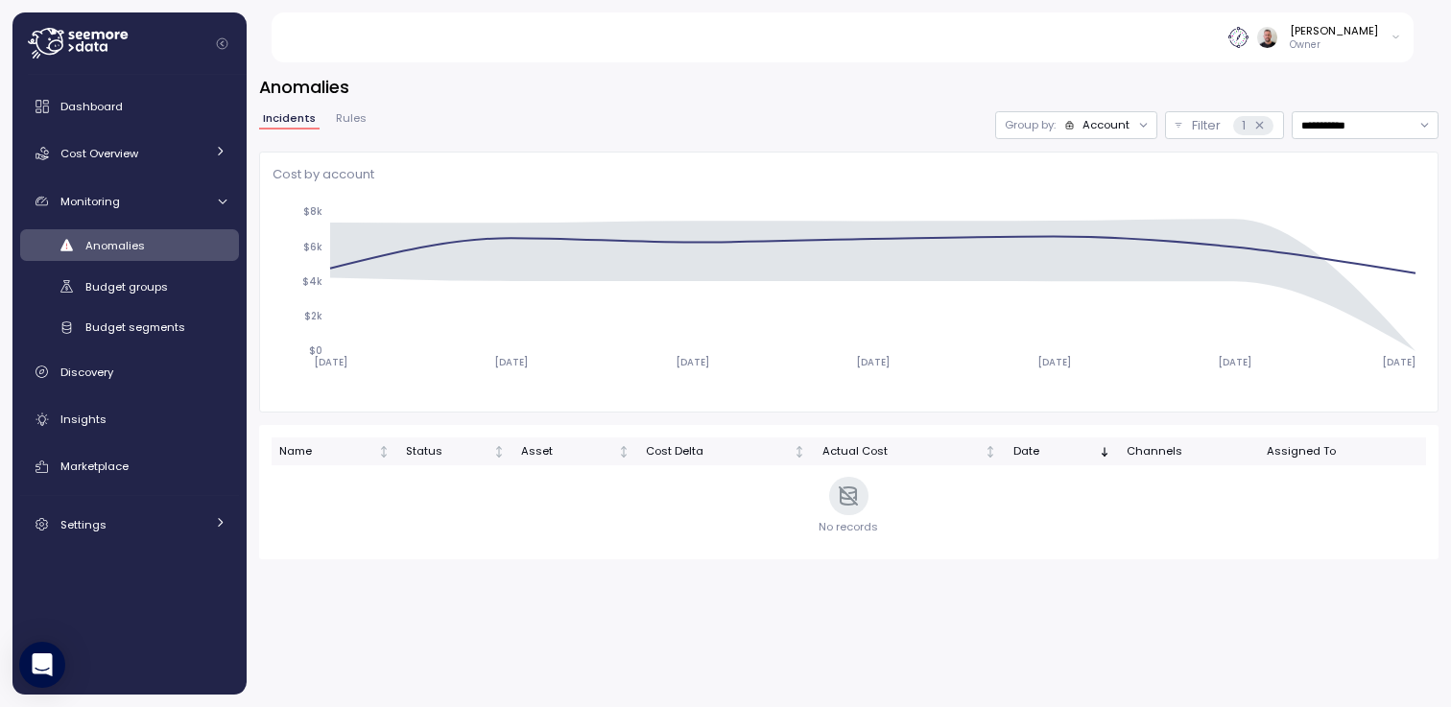
click at [105, 249] on span "Anomalies" at bounding box center [114, 245] width 59 height 15
click at [1248, 121] on div "1" at bounding box center [1252, 125] width 39 height 19
click at [1266, 129] on div "1" at bounding box center [1252, 125] width 39 height 19
click at [1264, 126] on icon at bounding box center [1259, 125] width 12 height 12
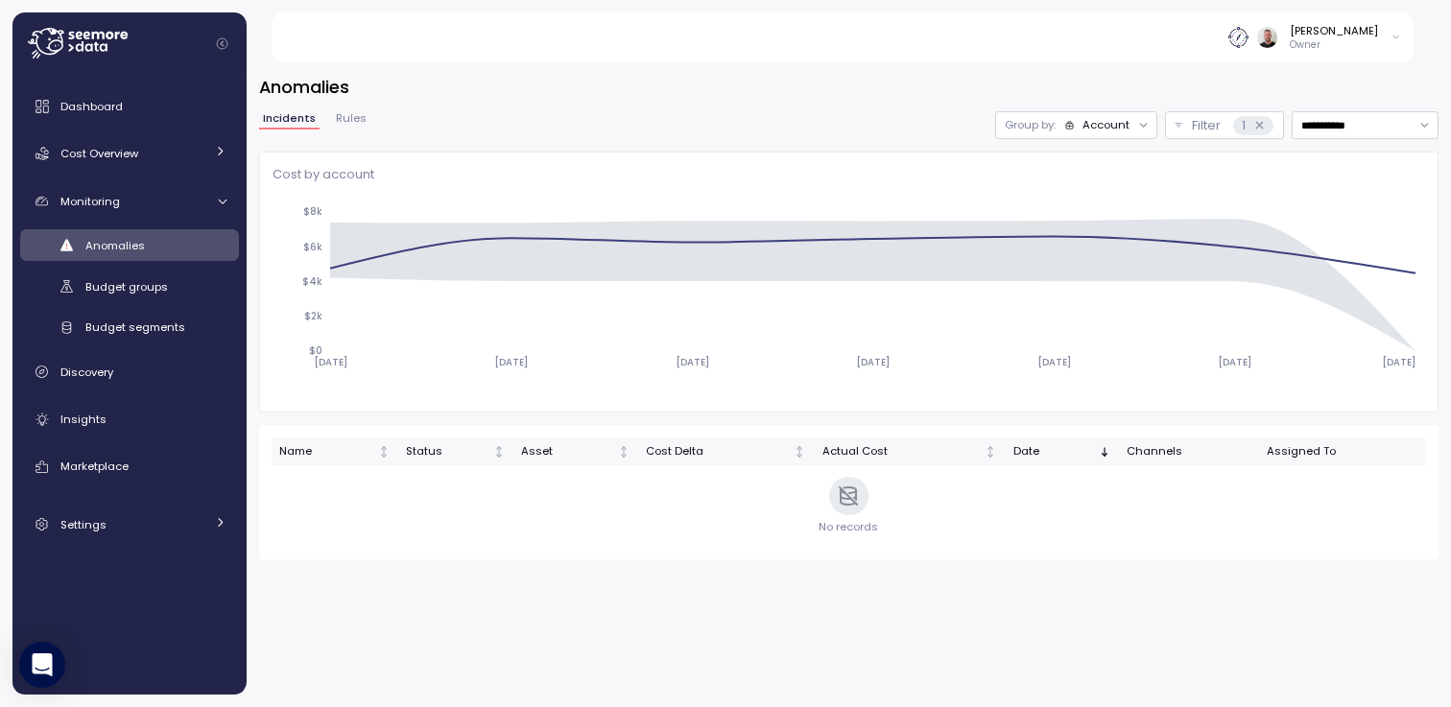
click at [121, 248] on span "Anomalies" at bounding box center [114, 245] width 59 height 15
click at [126, 294] on span "Budget groups" at bounding box center [126, 286] width 83 height 15
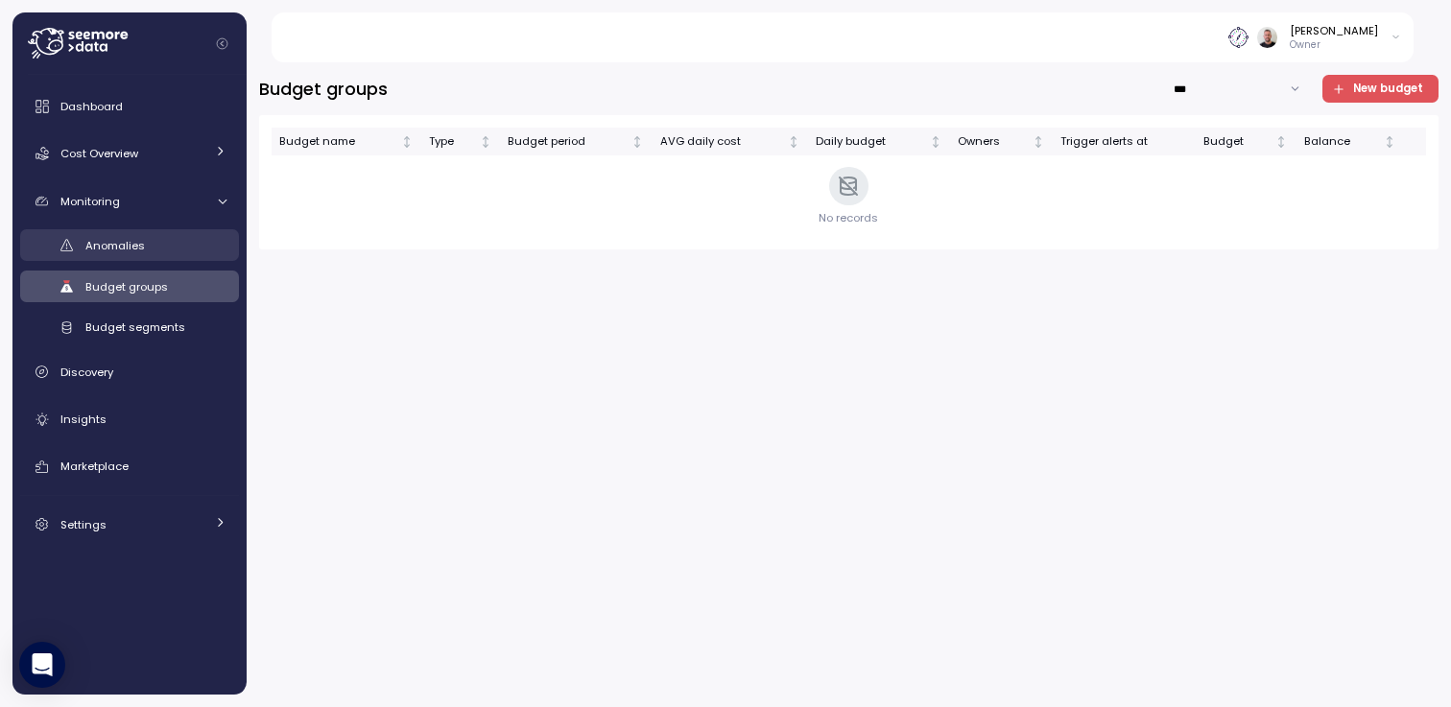
click at [125, 248] on span "Anomalies" at bounding box center [114, 245] width 59 height 15
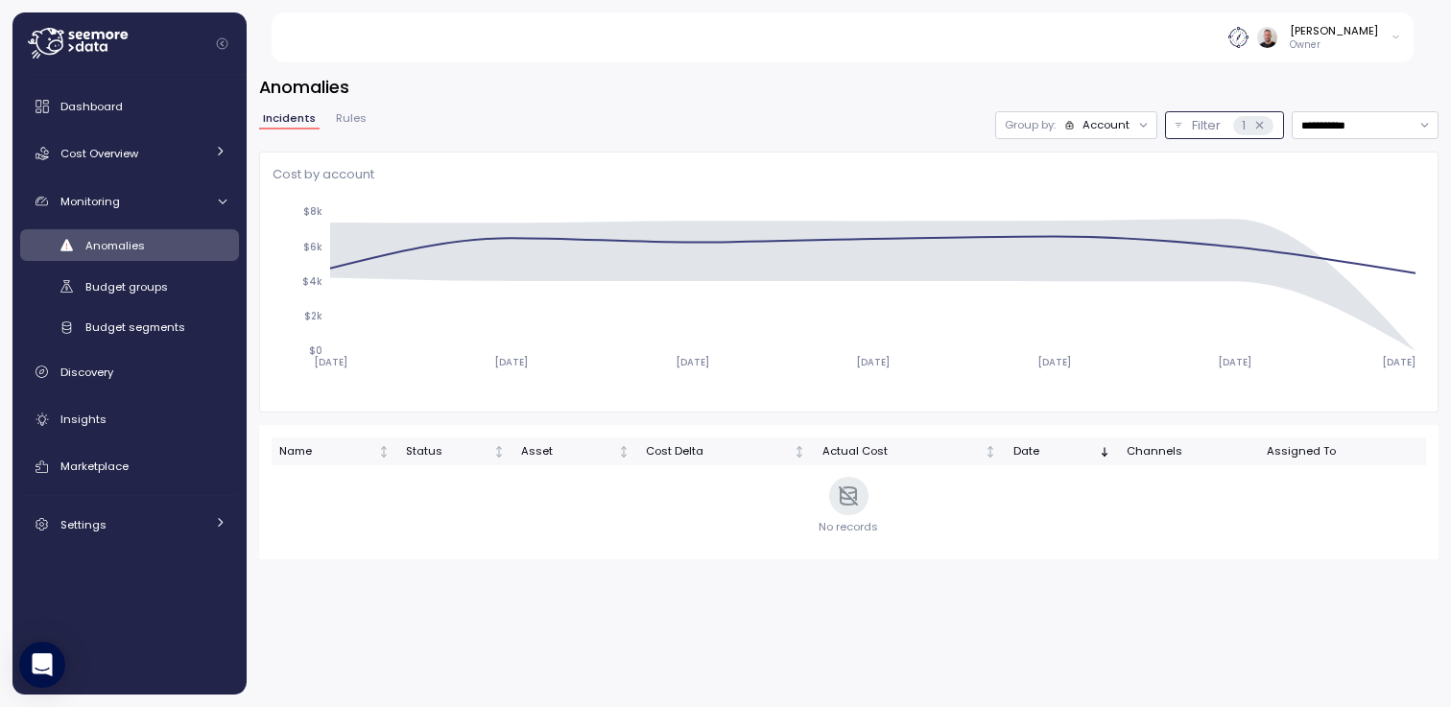
click at [1259, 128] on icon at bounding box center [1259, 125] width 12 height 12
click at [1379, 126] on input "**********" at bounding box center [1364, 125] width 147 height 28
click at [1381, 241] on div "Last 14 days" at bounding box center [1356, 238] width 67 height 15
type input "**********"
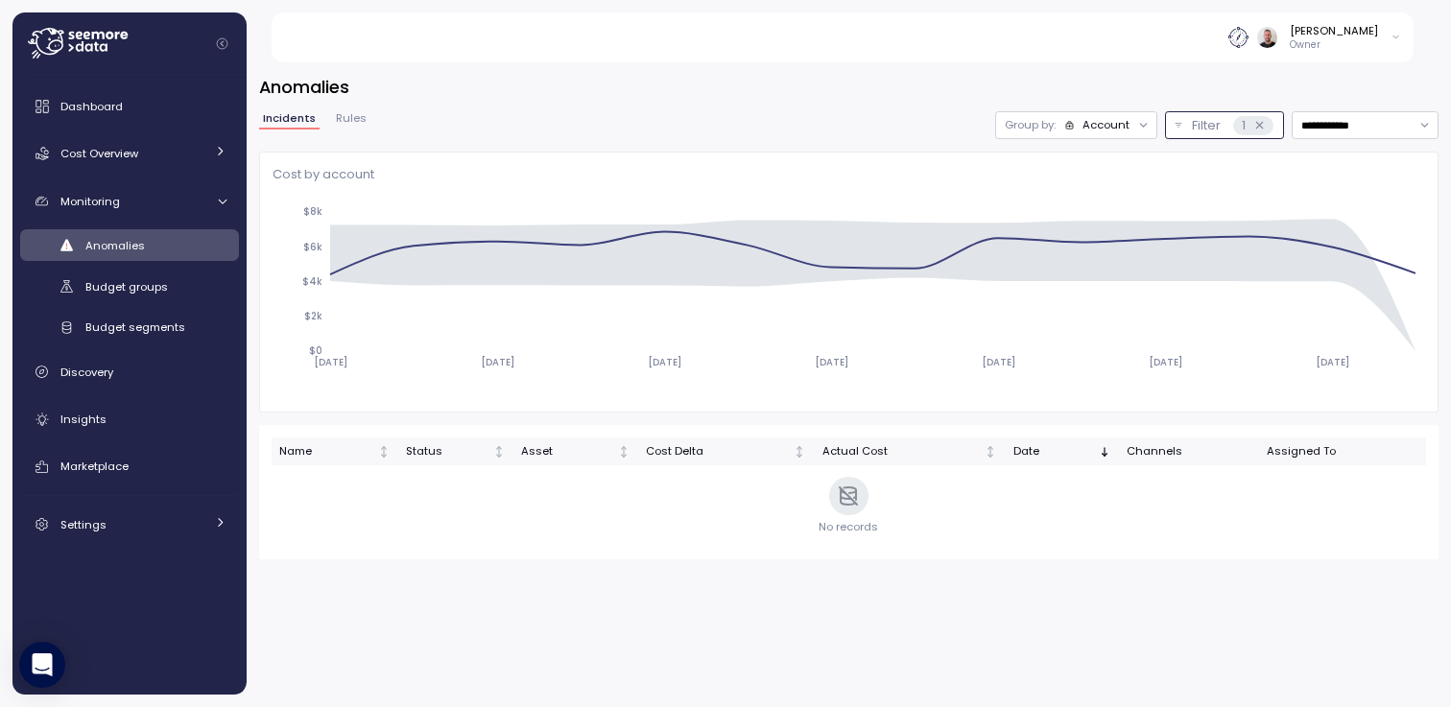
click at [1178, 124] on button "Filter 1" at bounding box center [1224, 125] width 119 height 28
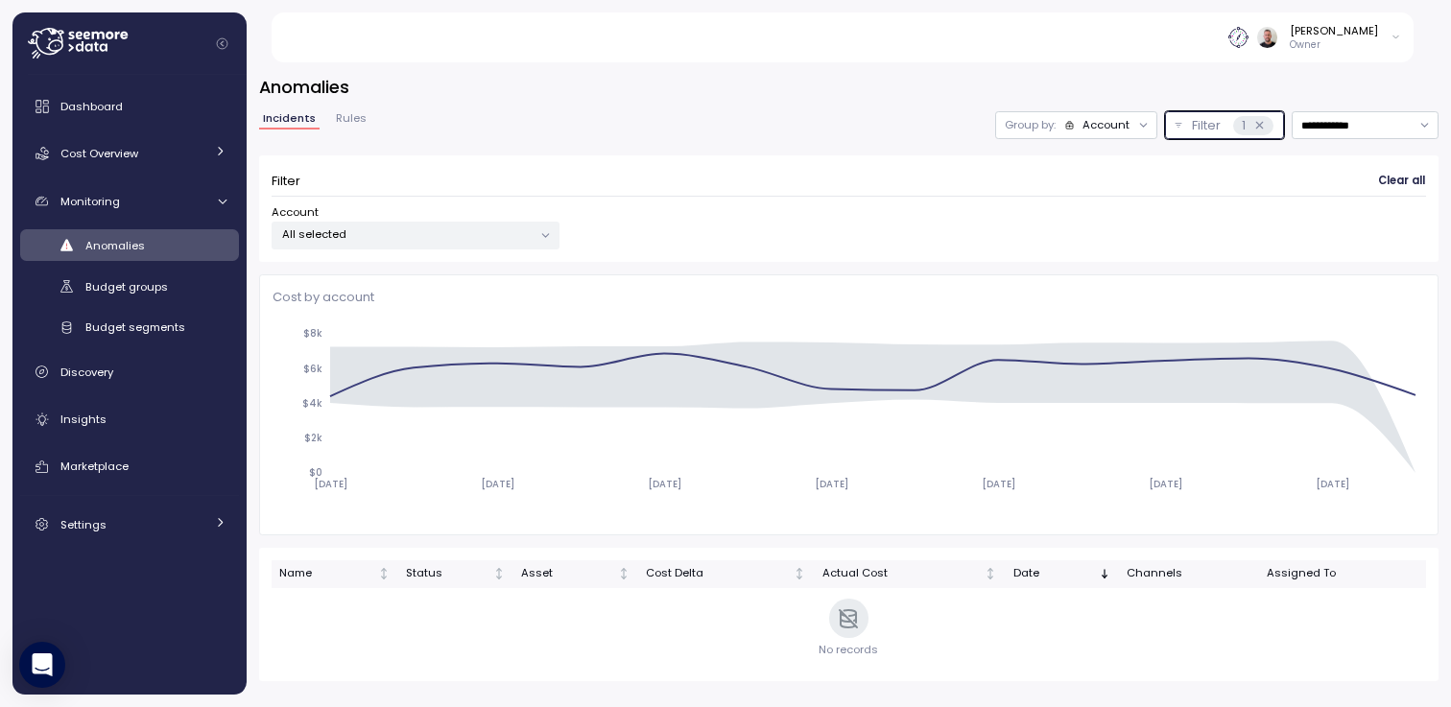
click at [1266, 130] on div "1" at bounding box center [1252, 125] width 39 height 19
click at [1403, 182] on span "Clear all" at bounding box center [1401, 182] width 47 height 26
click at [1076, 129] on div "Account" at bounding box center [1097, 124] width 66 height 15
click at [1087, 199] on p "Compute unit" at bounding box center [1094, 199] width 76 height 15
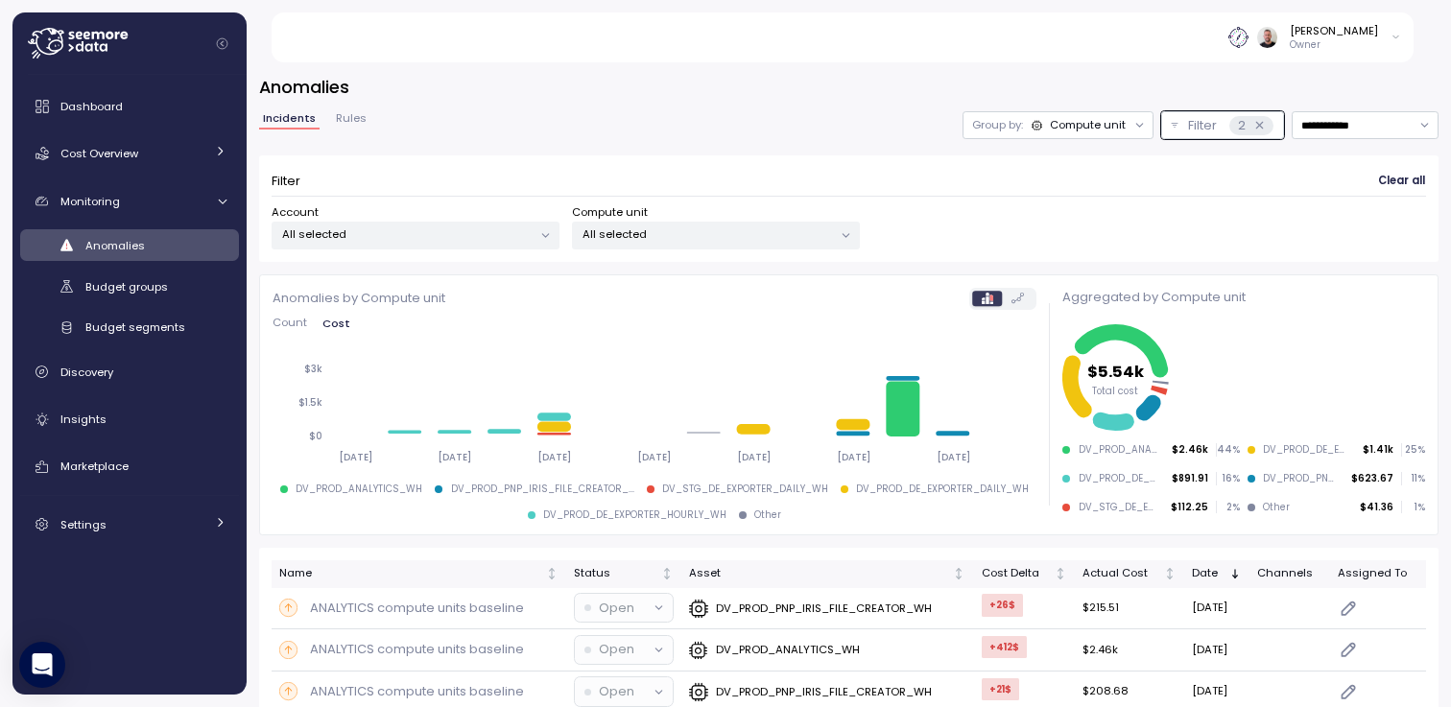
click at [1099, 121] on div "Compute unit" at bounding box center [1088, 124] width 76 height 15
click at [1085, 167] on div "Account" at bounding box center [1042, 166] width 115 height 23
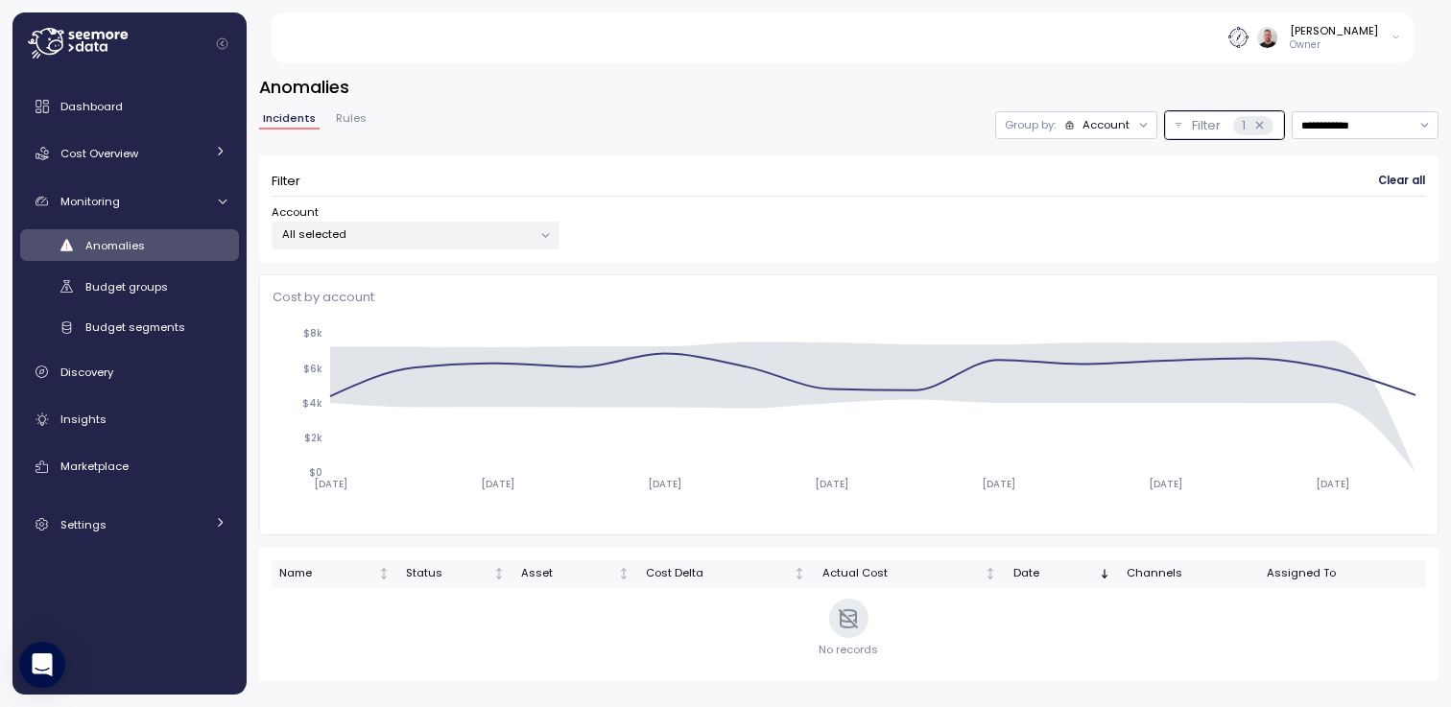
click at [1121, 128] on div "Account" at bounding box center [1105, 124] width 47 height 15
click at [1093, 188] on div "Compute unit" at bounding box center [1075, 199] width 115 height 23
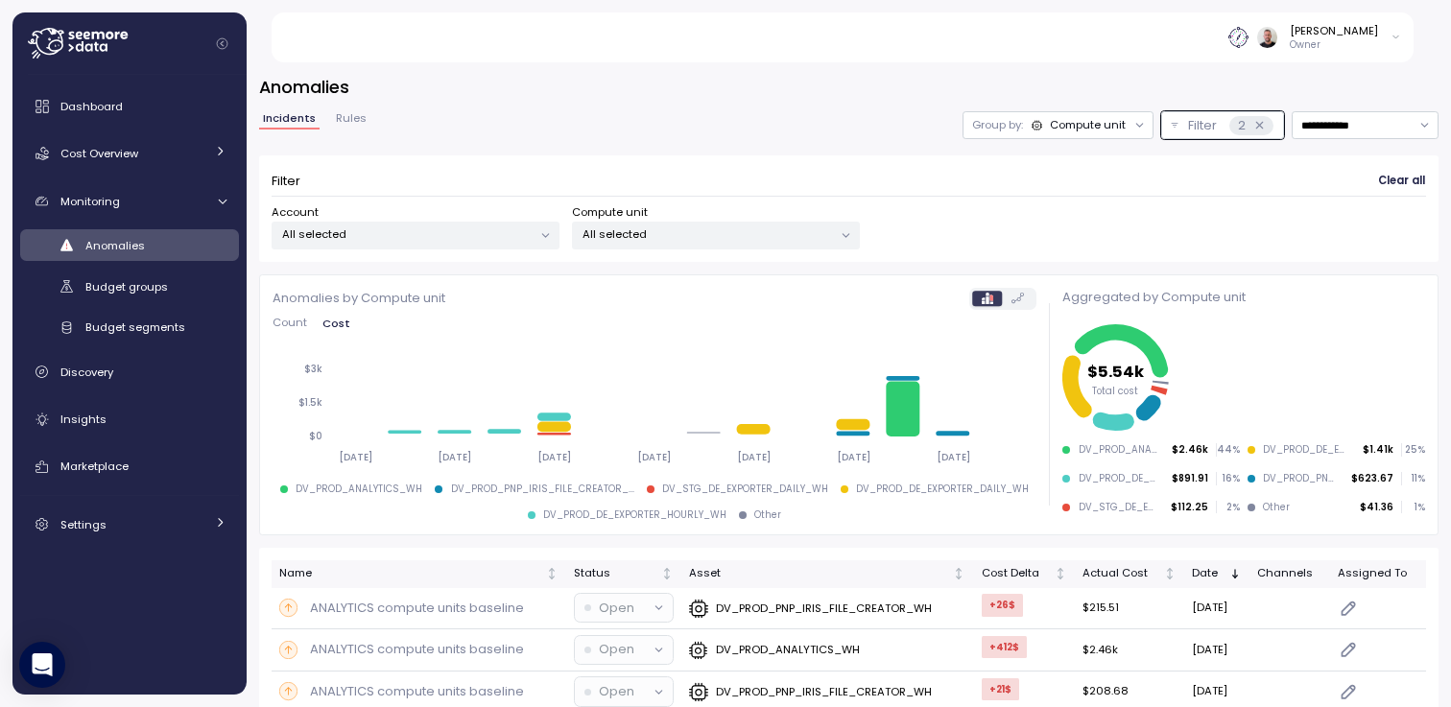
click at [1109, 123] on div "Compute unit" at bounding box center [1088, 124] width 76 height 15
click at [1054, 204] on p "Compute unit" at bounding box center [1062, 199] width 76 height 15
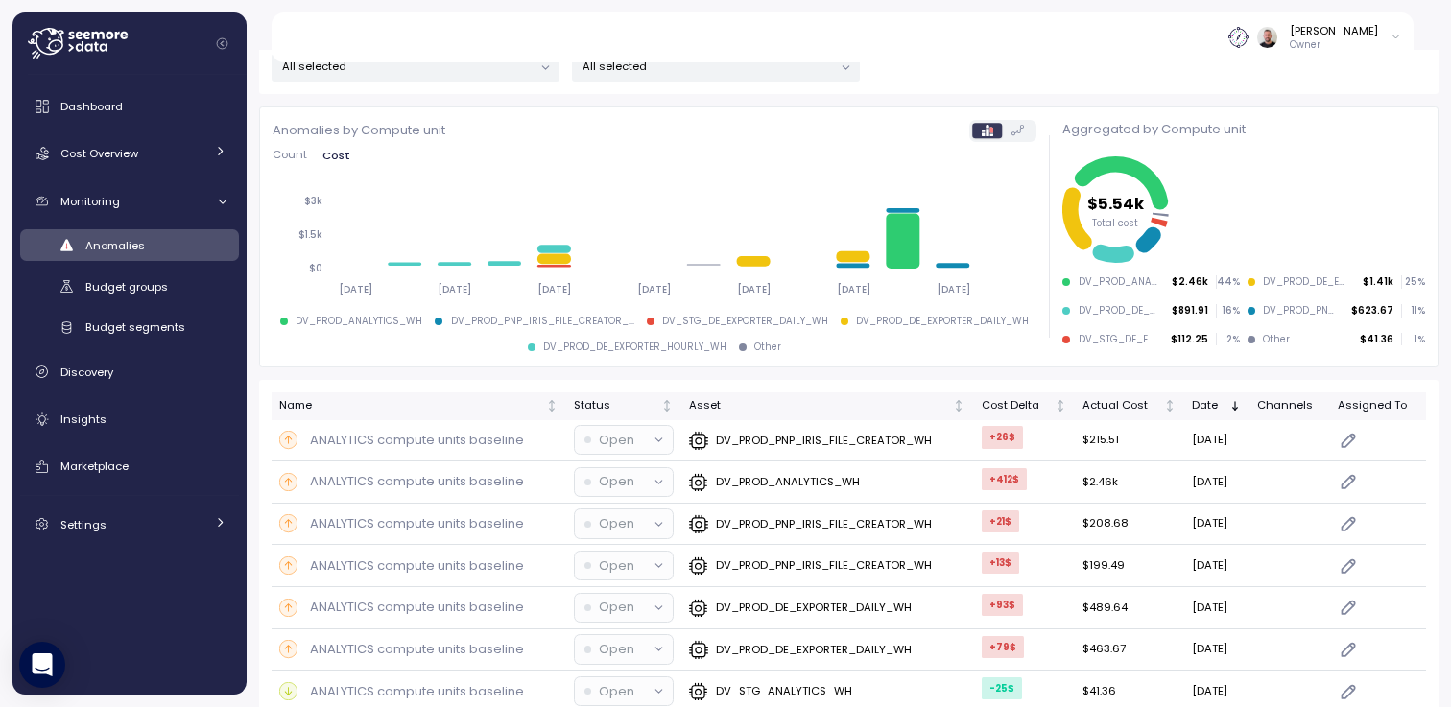
scroll to position [442, 0]
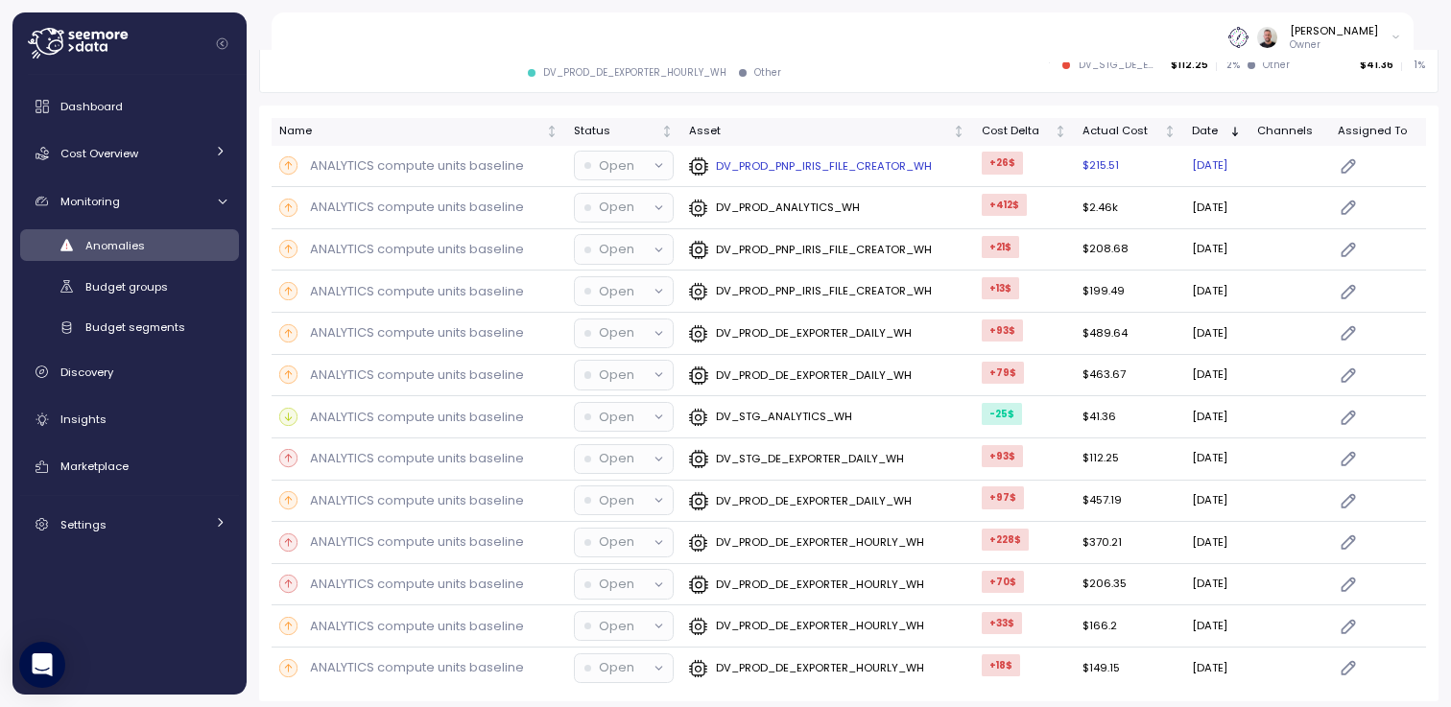
click at [493, 163] on p "ANALYTICS compute units baseline" at bounding box center [417, 165] width 214 height 19
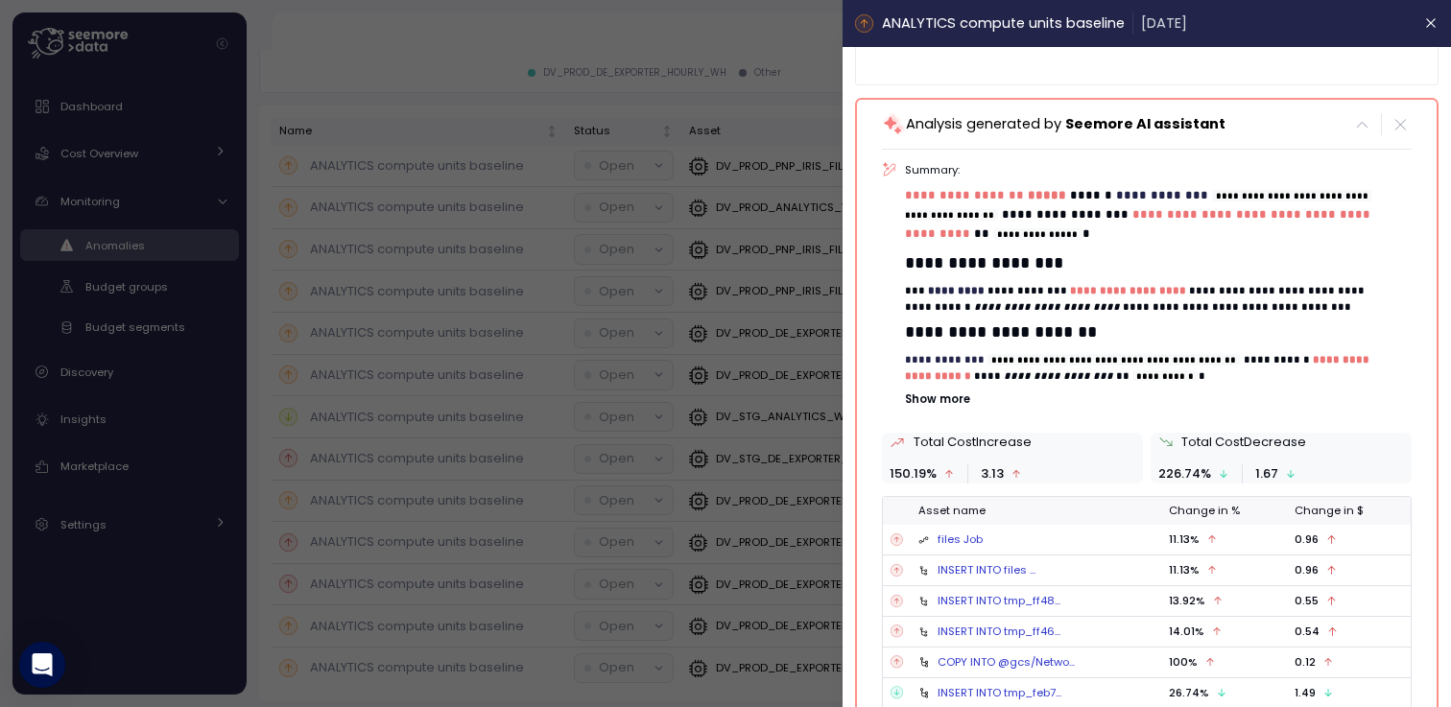
scroll to position [231, 0]
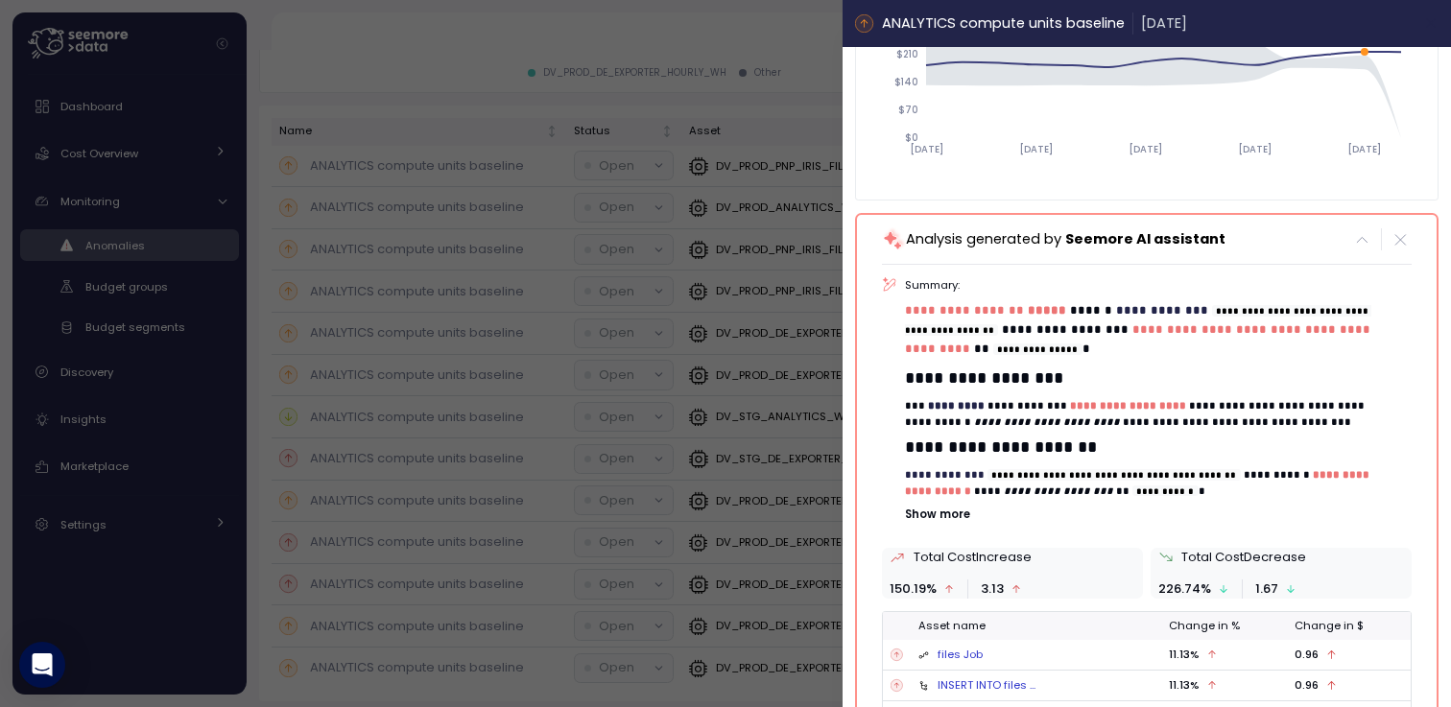
click at [1424, 26] on icon "button" at bounding box center [1431, 22] width 15 height 15
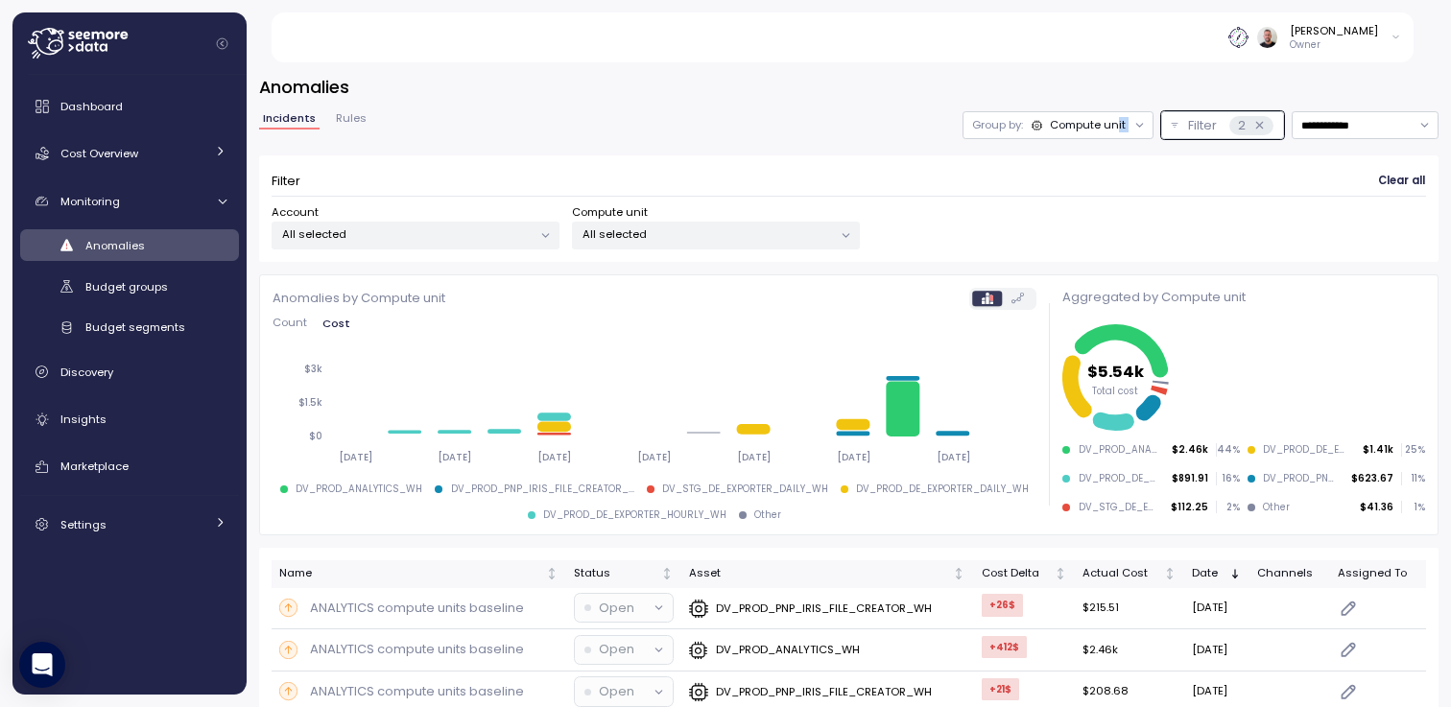
click at [1105, 128] on div "Group by: Compute unit" at bounding box center [1057, 125] width 191 height 28
click at [1086, 132] on div "Compute unit" at bounding box center [1088, 124] width 76 height 15
click at [1056, 174] on p "Account" at bounding box center [1047, 166] width 47 height 15
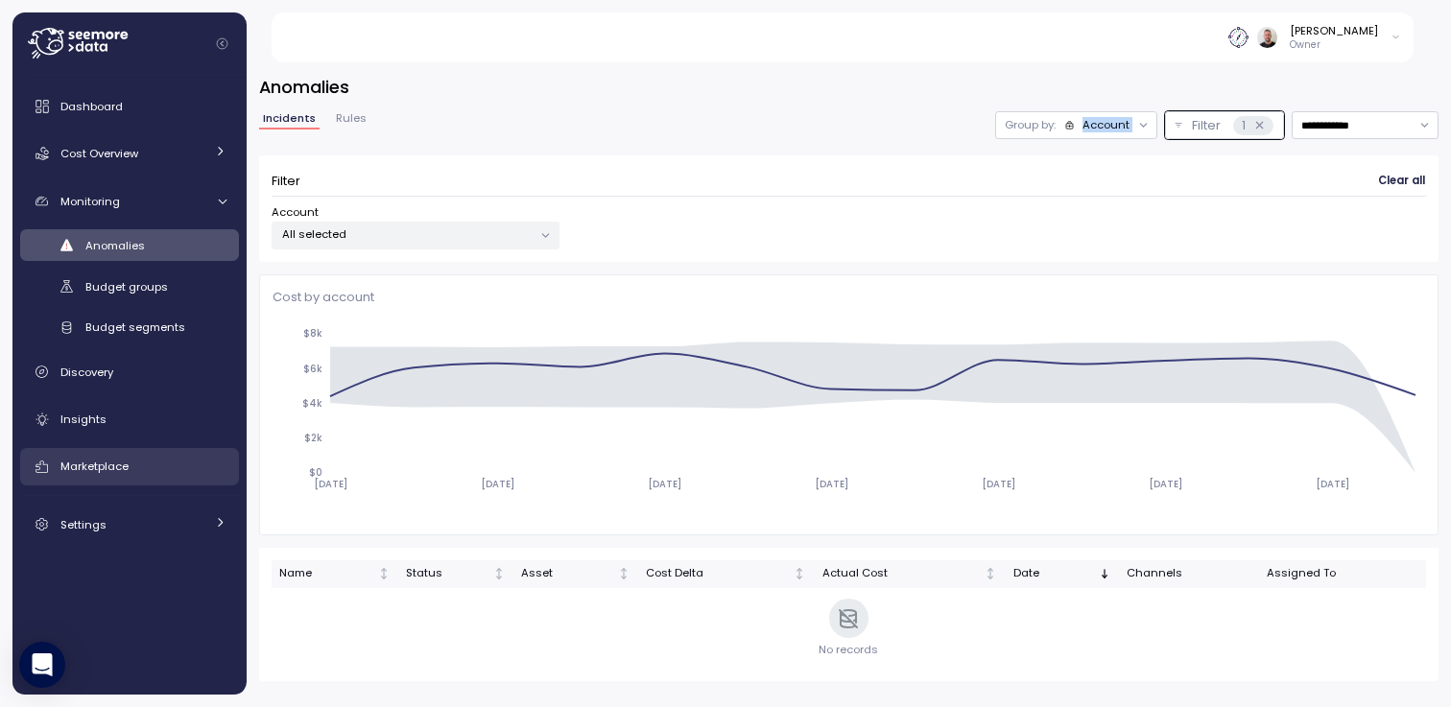
click at [118, 474] on span "Marketplace" at bounding box center [94, 466] width 68 height 15
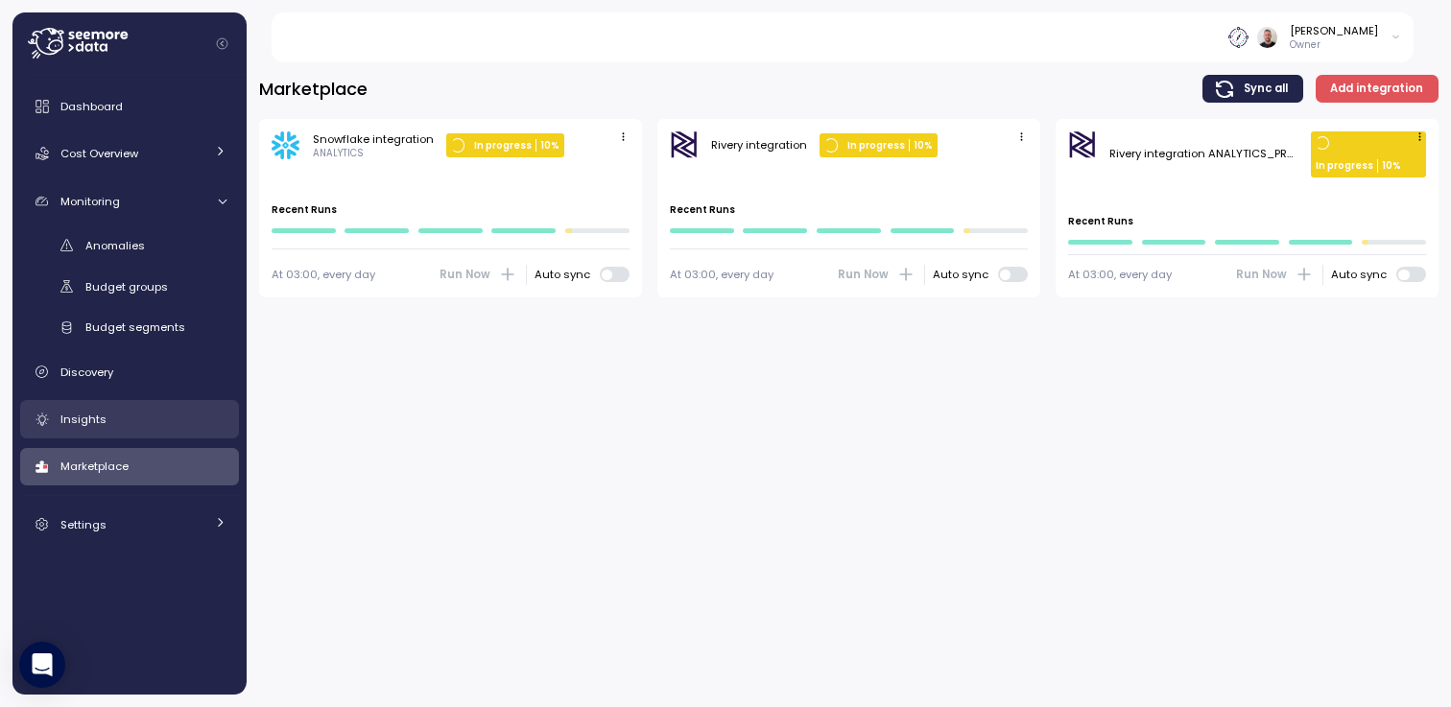
click at [122, 421] on div "Insights" at bounding box center [143, 419] width 166 height 19
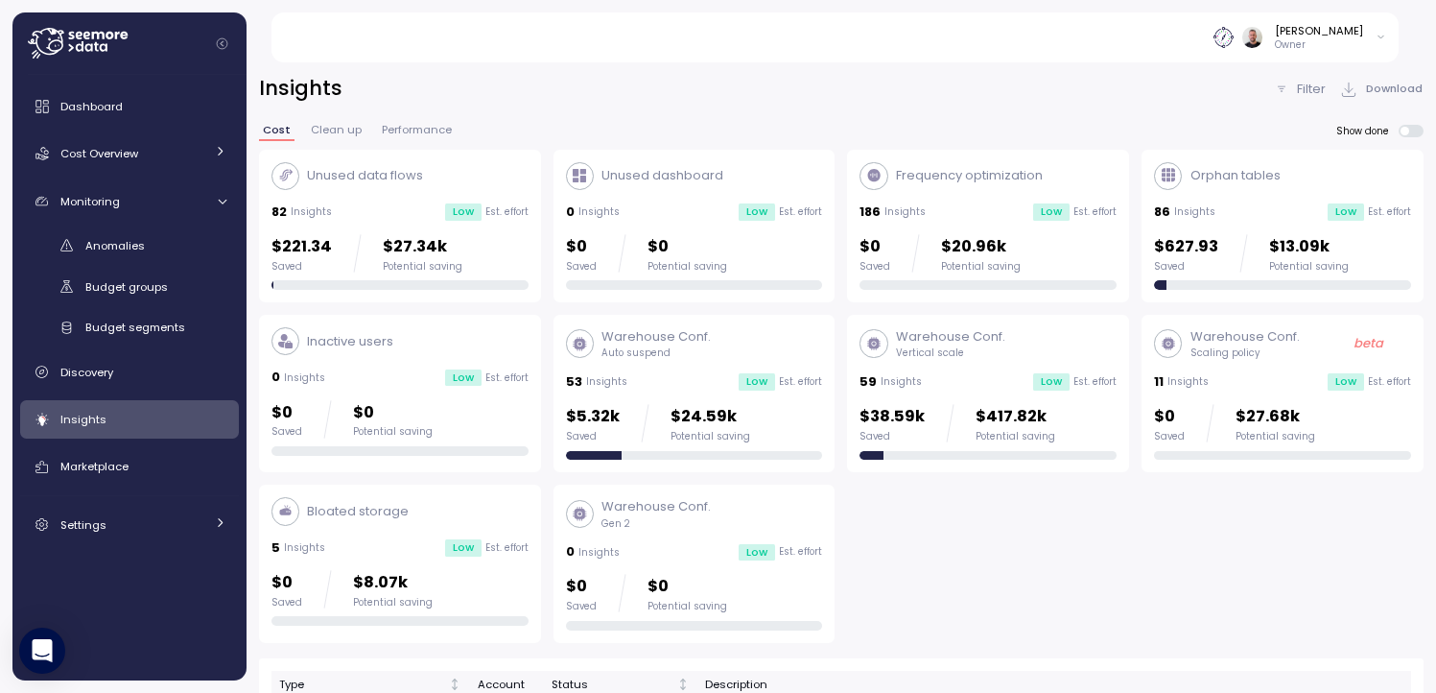
click at [450, 230] on div "Unused data flows 82 Insights Low Est. effort $221.34 Saved $27.34k Potential s…" at bounding box center [400, 226] width 257 height 129
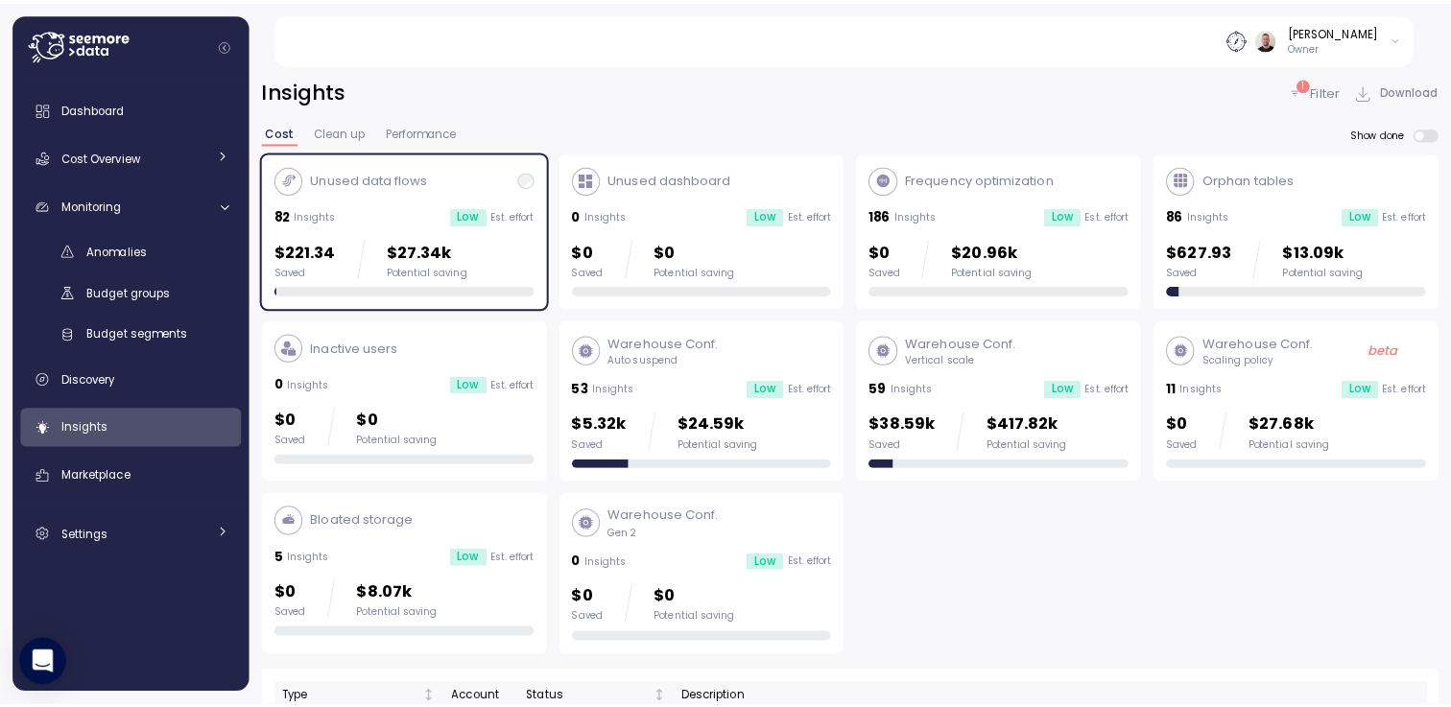
scroll to position [115, 0]
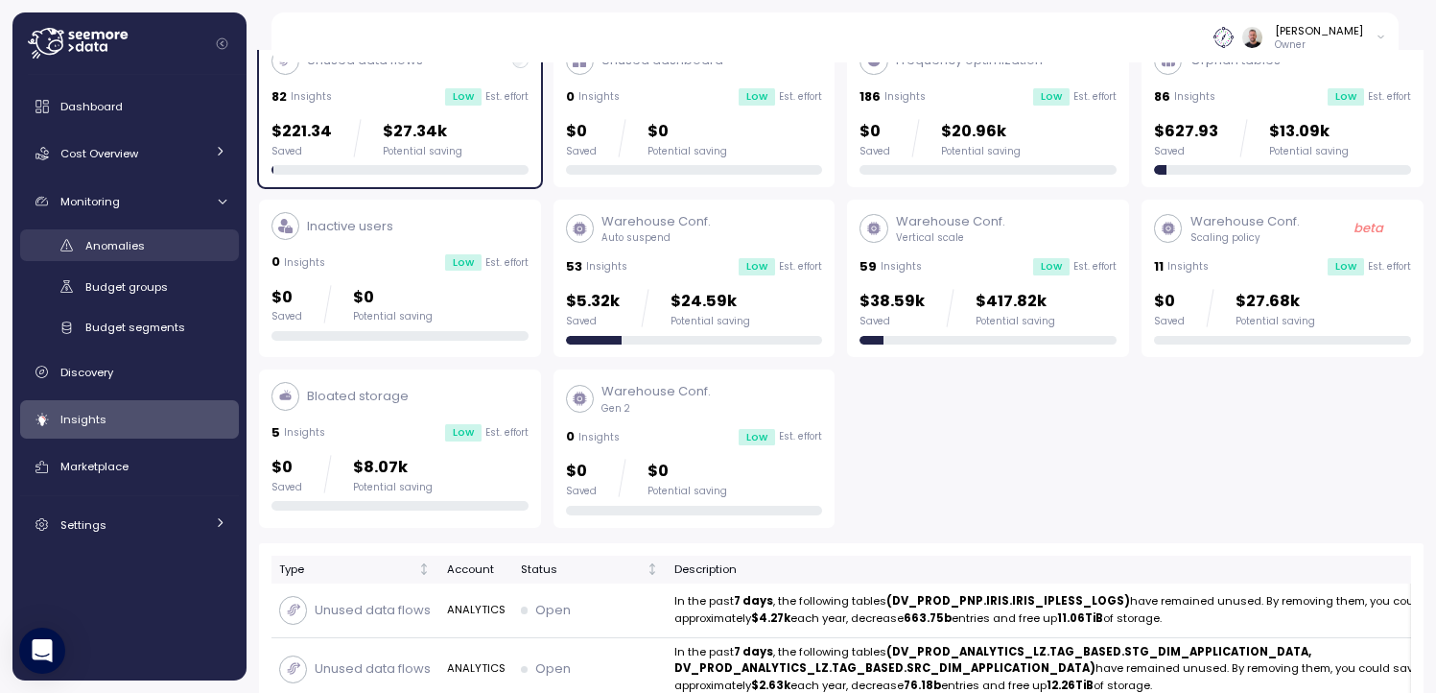
click at [127, 245] on span "Anomalies" at bounding box center [114, 245] width 59 height 15
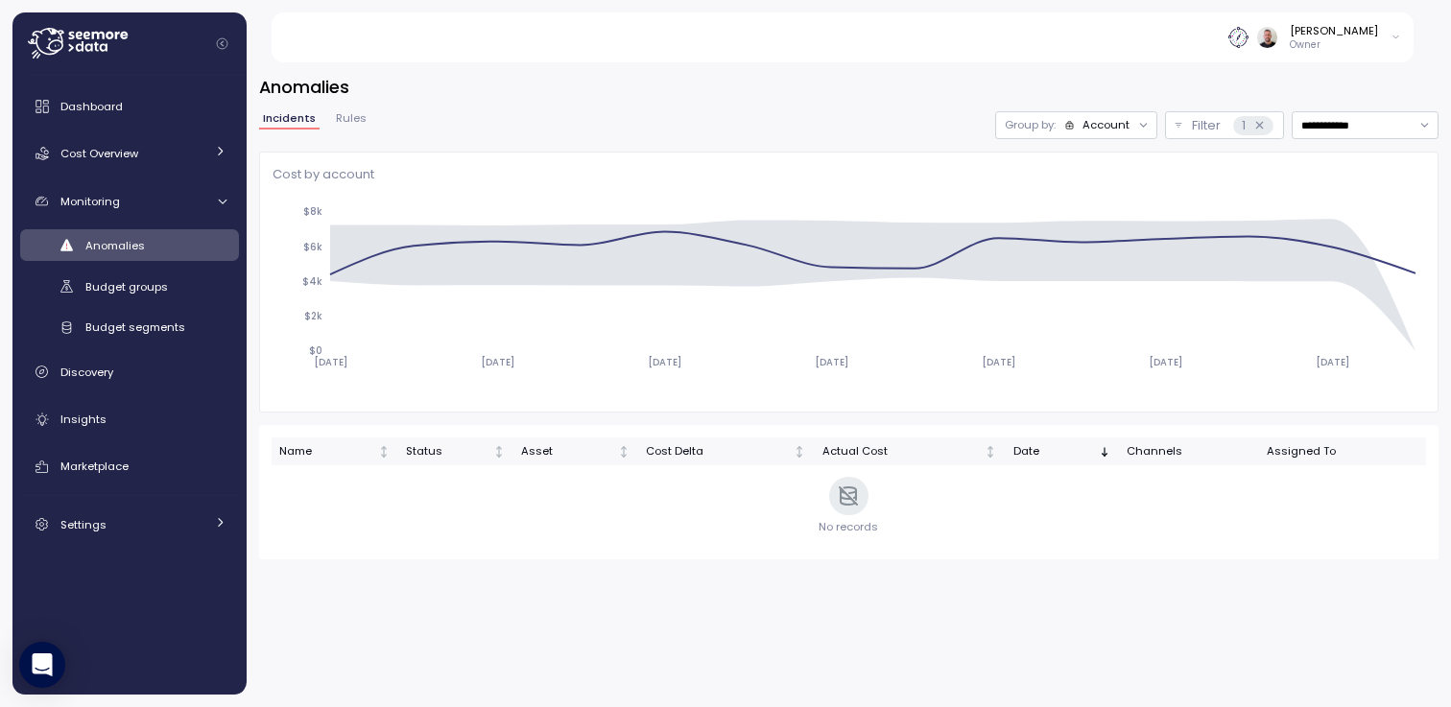
click at [1102, 138] on div "Group by: Account" at bounding box center [1076, 125] width 162 height 28
click at [1091, 200] on p "Compute unit" at bounding box center [1094, 199] width 76 height 15
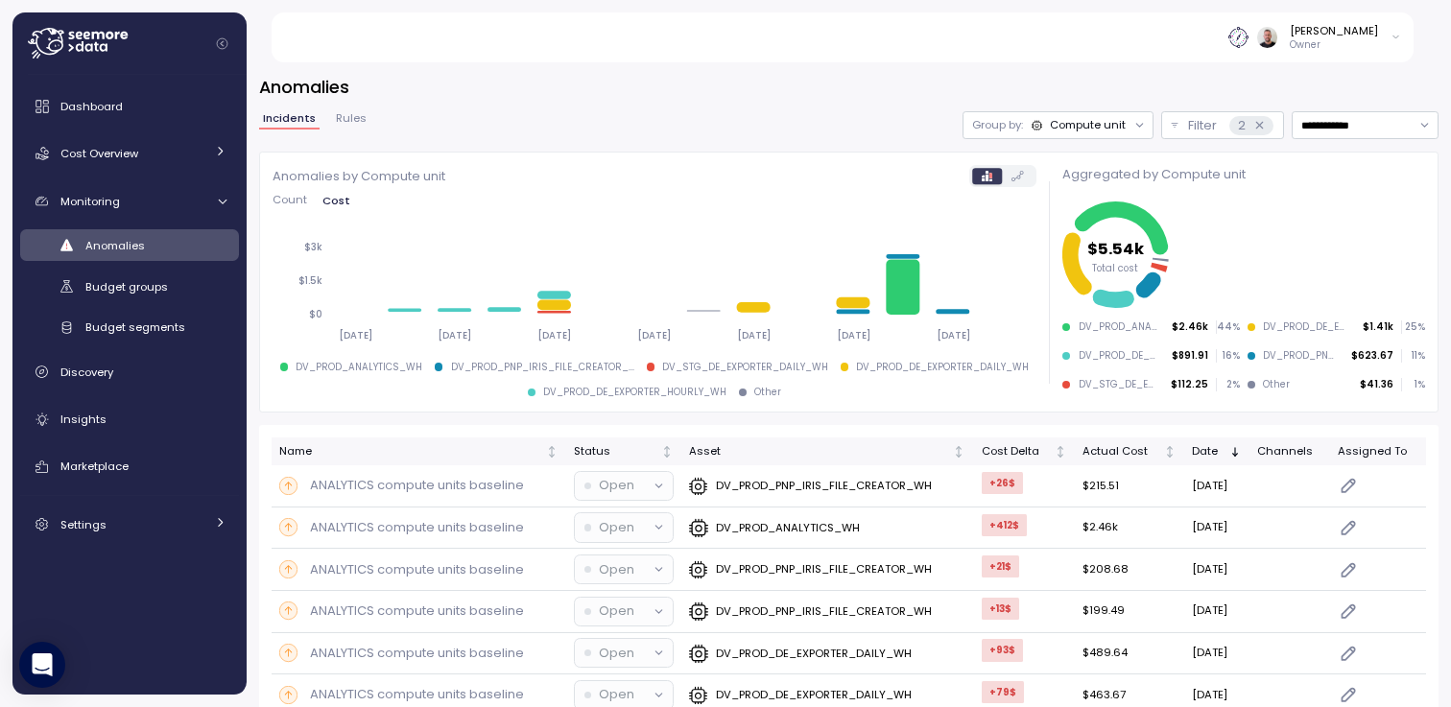
click at [276, 195] on span "Count" at bounding box center [289, 200] width 35 height 11
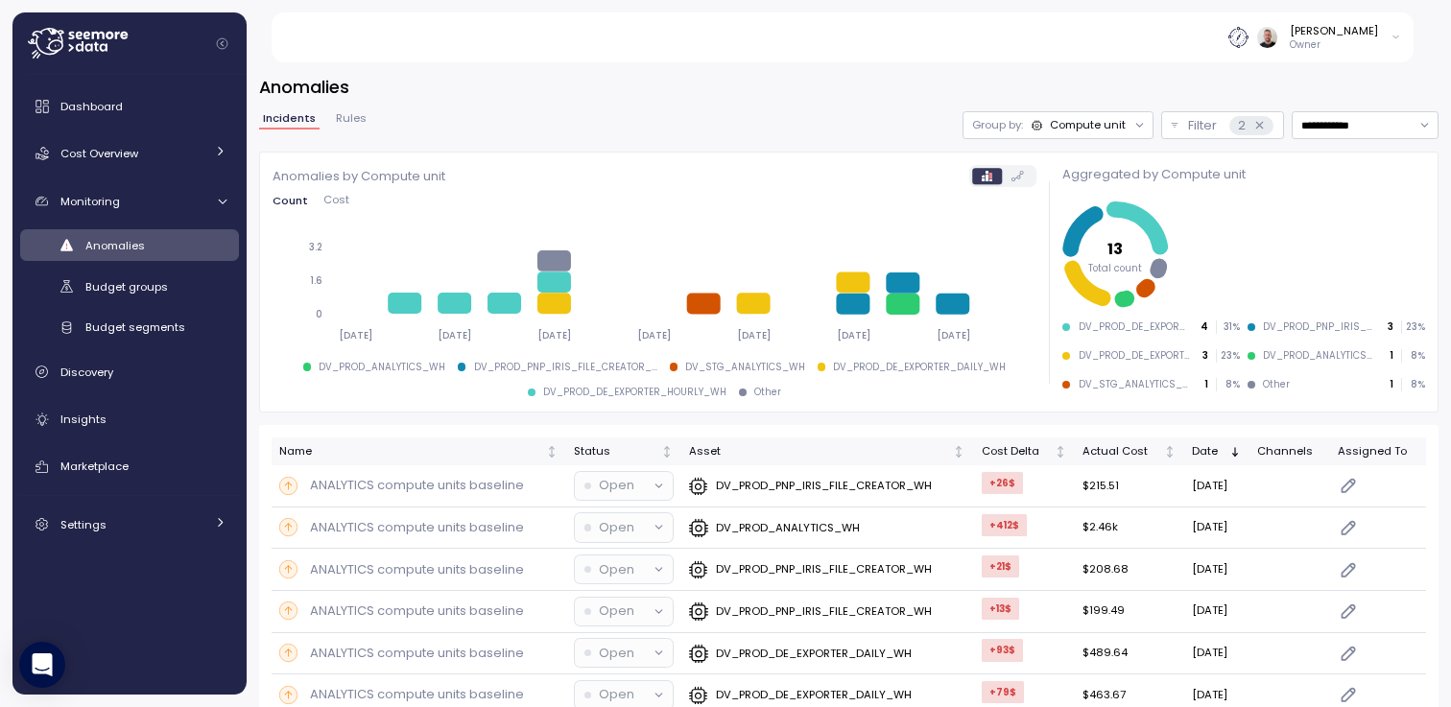
click at [354, 124] on span "Rules" at bounding box center [351, 118] width 31 height 11
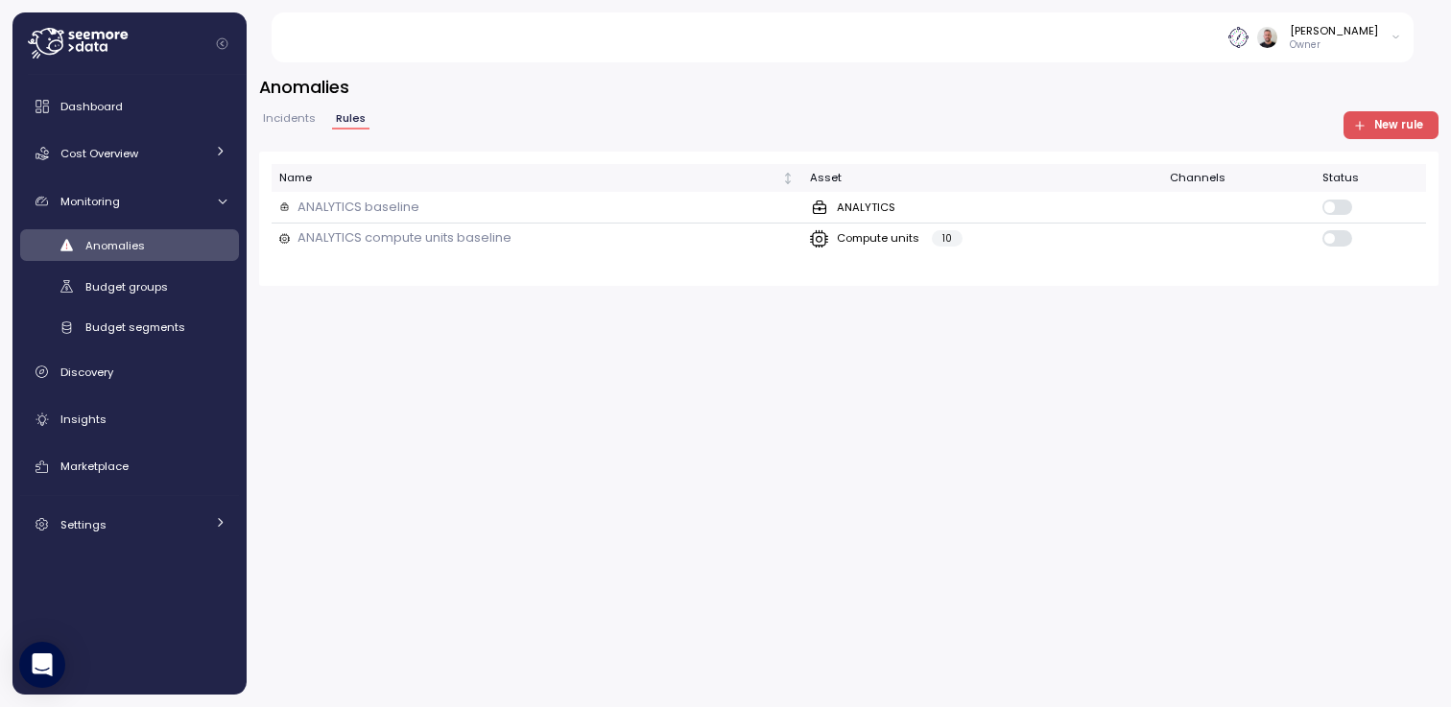
click at [266, 118] on span "Incidents" at bounding box center [289, 118] width 53 height 11
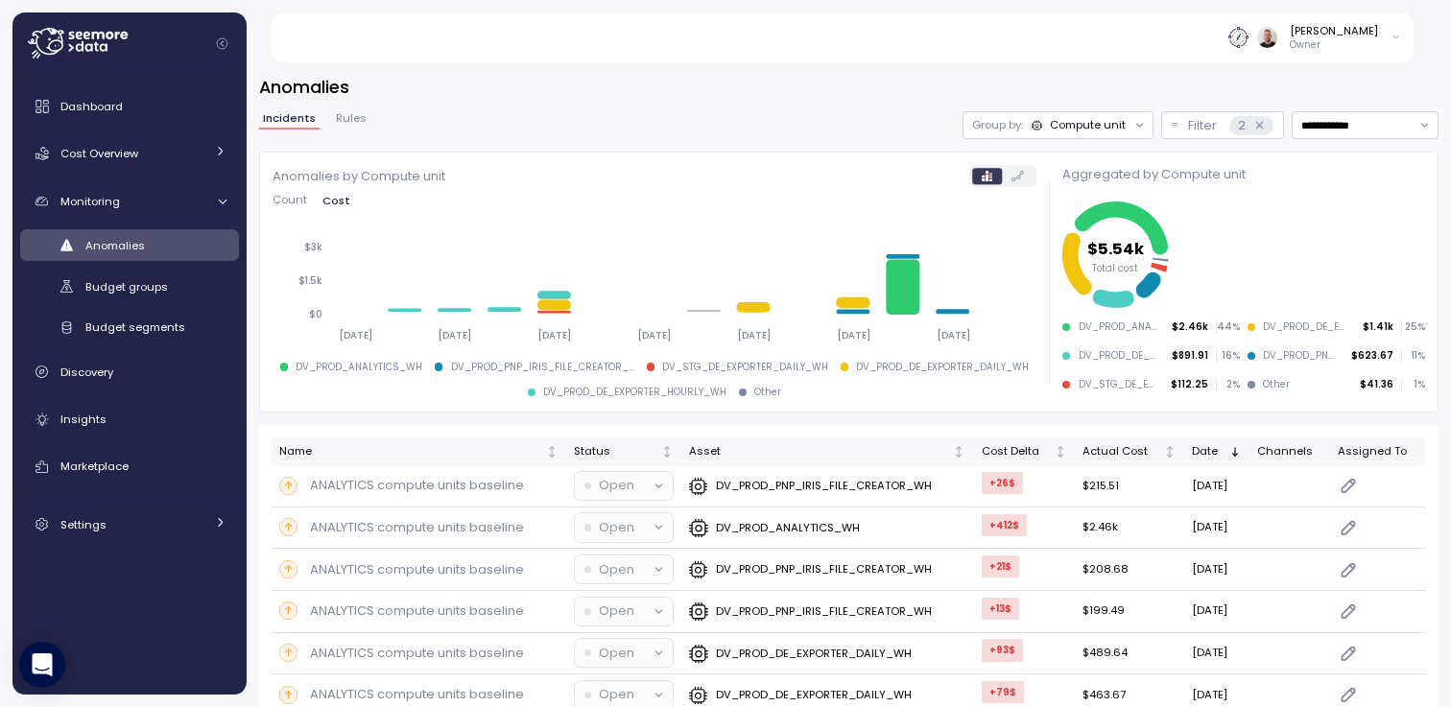
click at [80, 42] on icon at bounding box center [78, 43] width 100 height 31
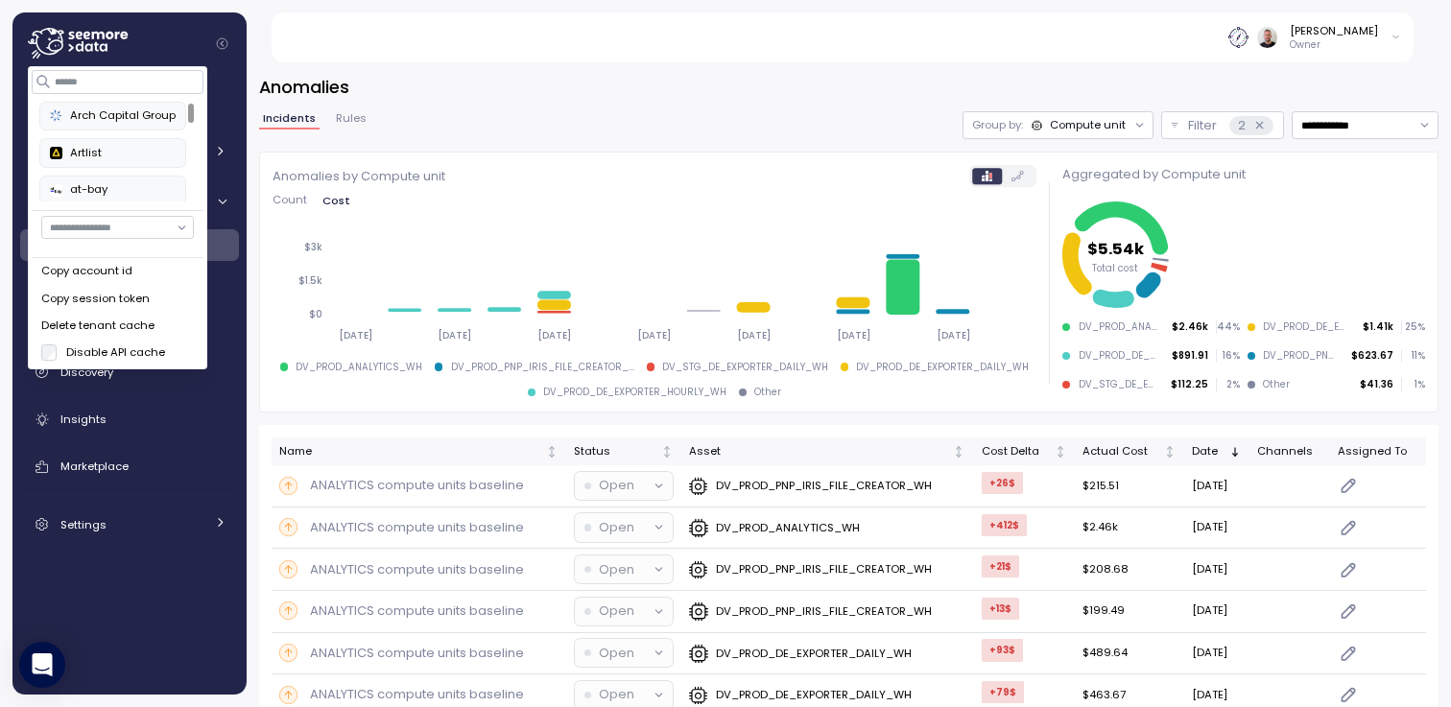
click at [628, 116] on div "**********" at bounding box center [848, 125] width 1179 height 28
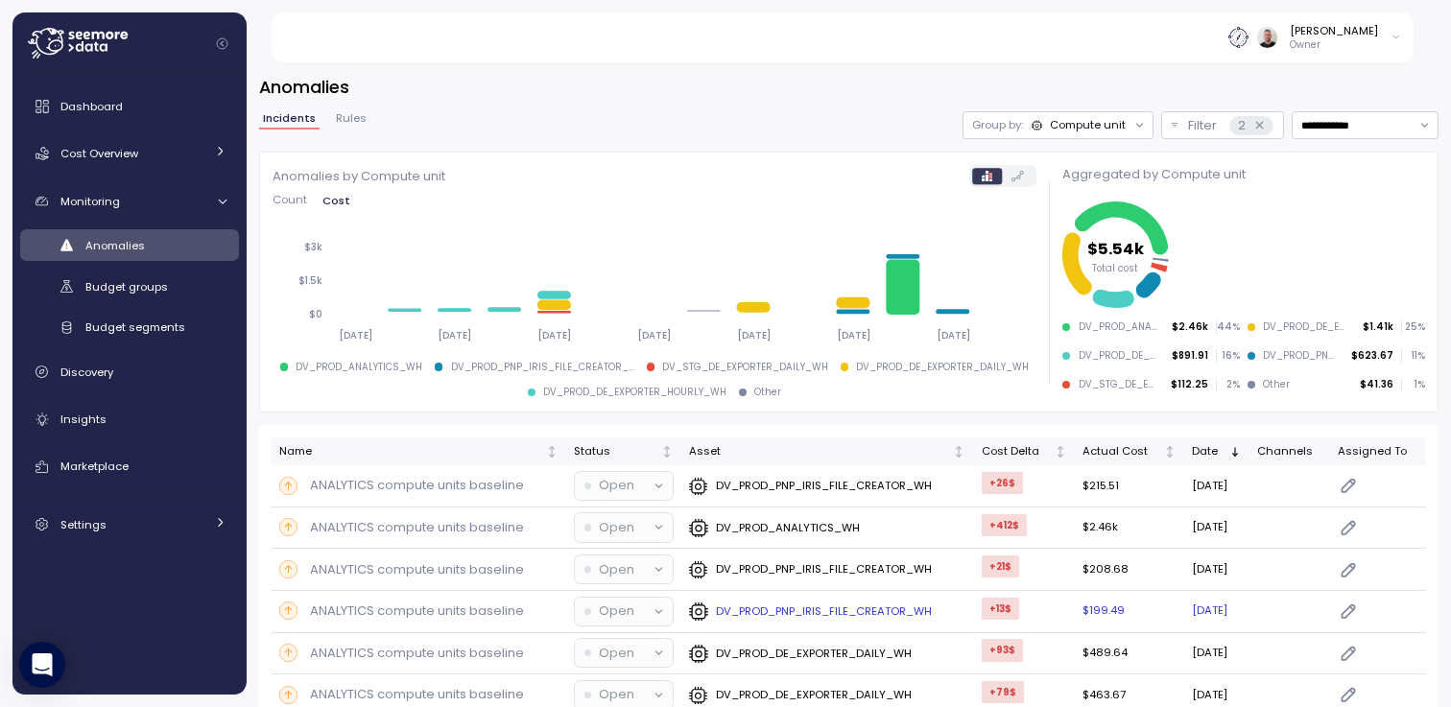
click at [876, 606] on p "DV_PROD_PNP_IRIS_FILE_CREATOR_WH" at bounding box center [824, 611] width 216 height 15
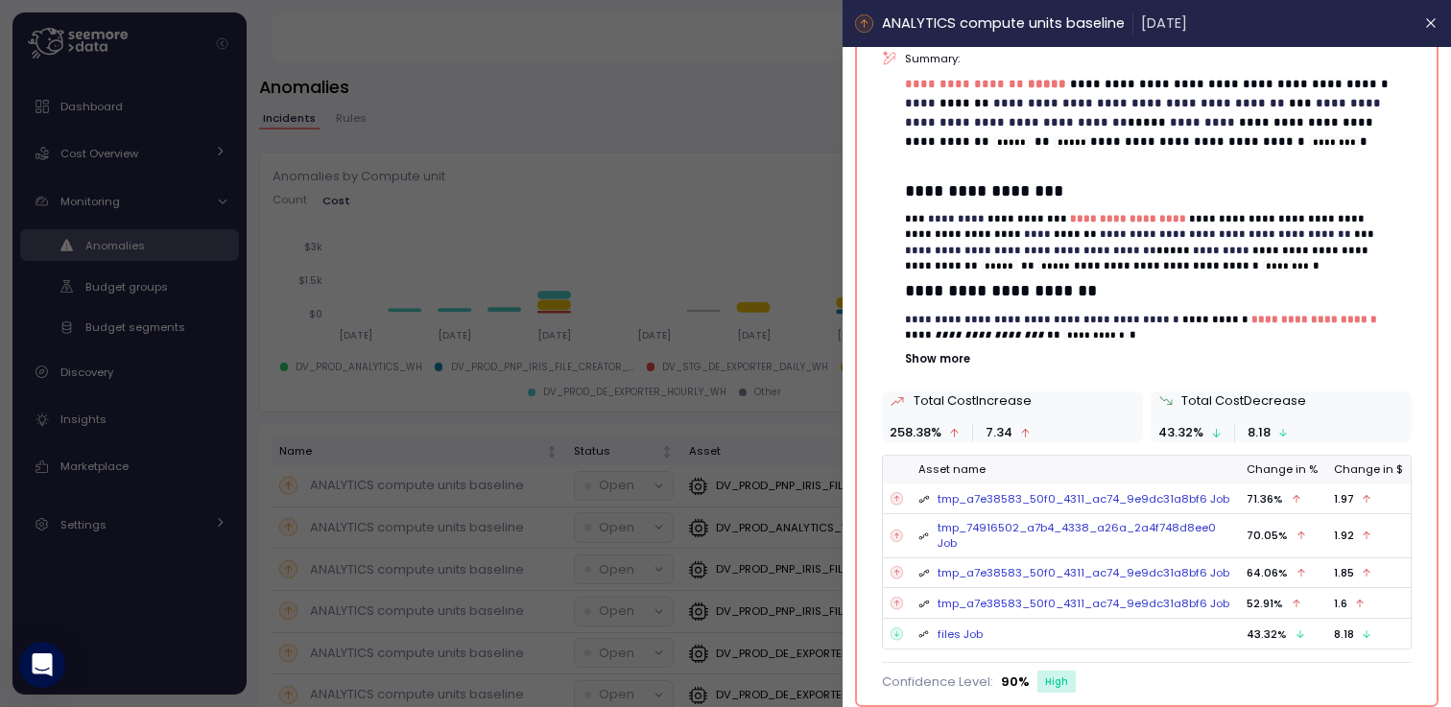
scroll to position [493, 0]
click at [737, 225] on div at bounding box center [725, 353] width 1451 height 707
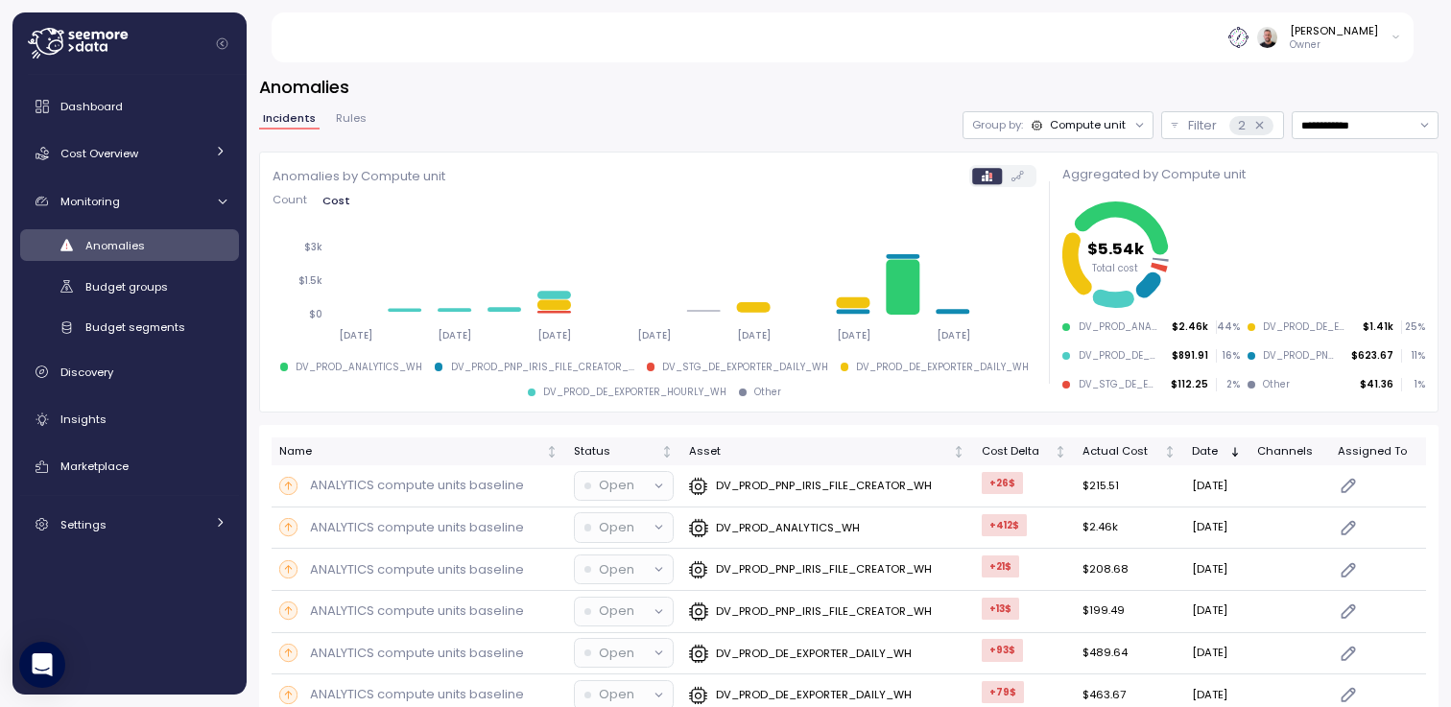
click at [370, 126] on div "**********" at bounding box center [848, 125] width 1179 height 28
click at [356, 120] on span "Rules" at bounding box center [351, 118] width 31 height 11
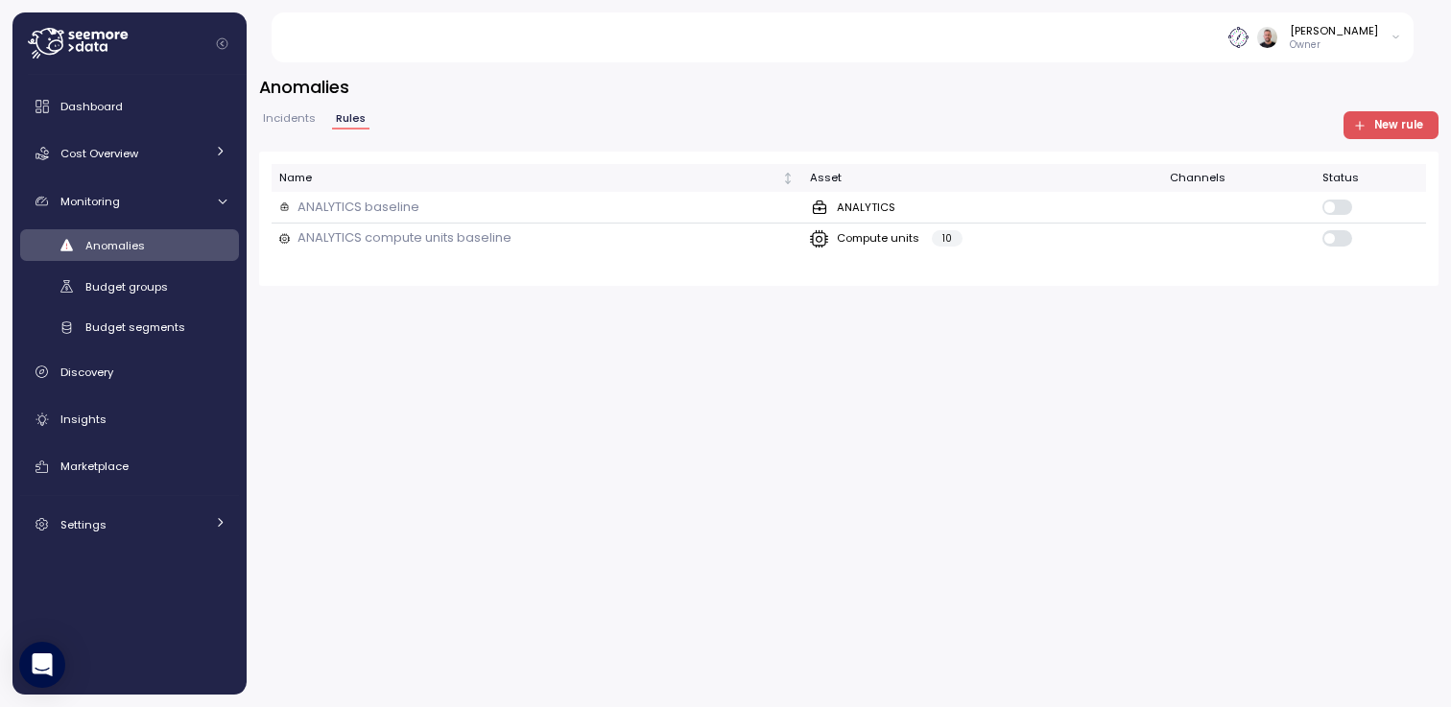
click at [1437, 132] on button "New rule" at bounding box center [1391, 125] width 96 height 28
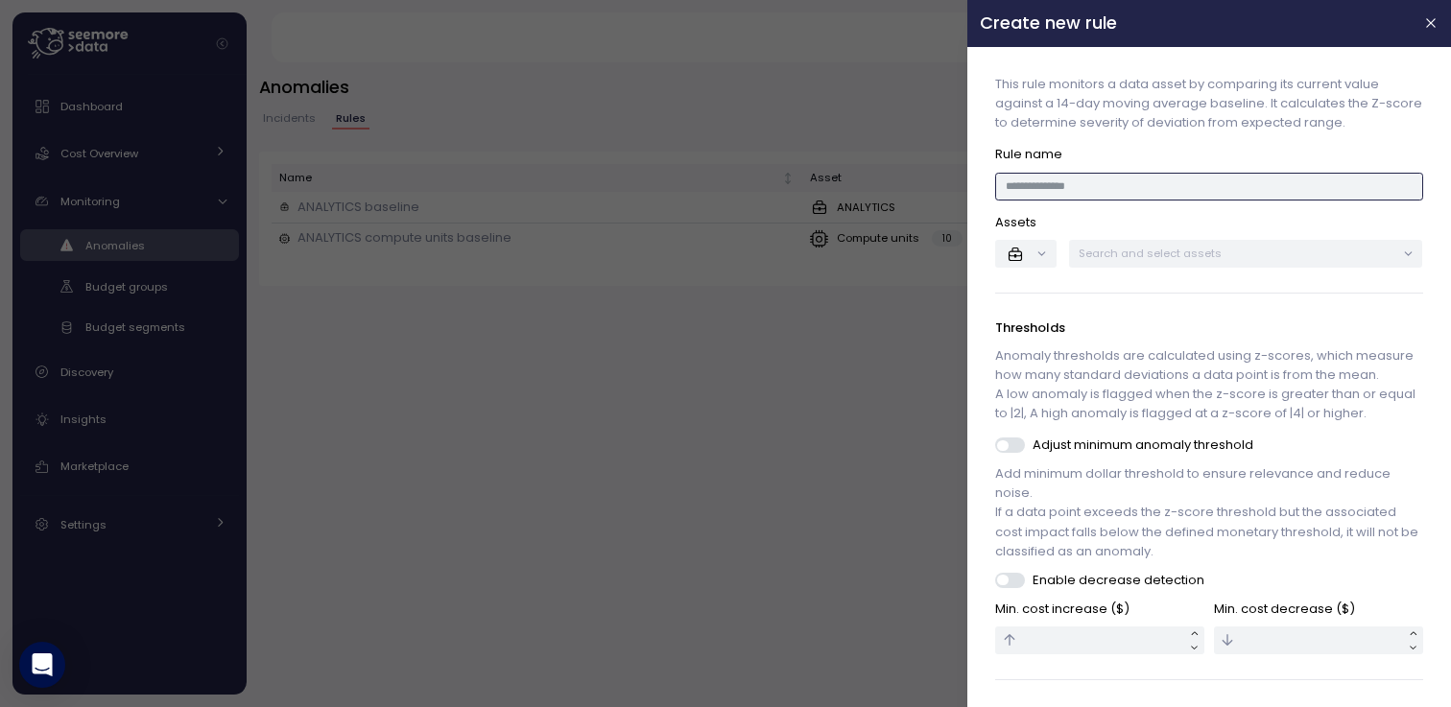
click at [1167, 198] on input at bounding box center [1209, 187] width 427 height 28
click at [1030, 254] on button "button" at bounding box center [1026, 254] width 60 height 28
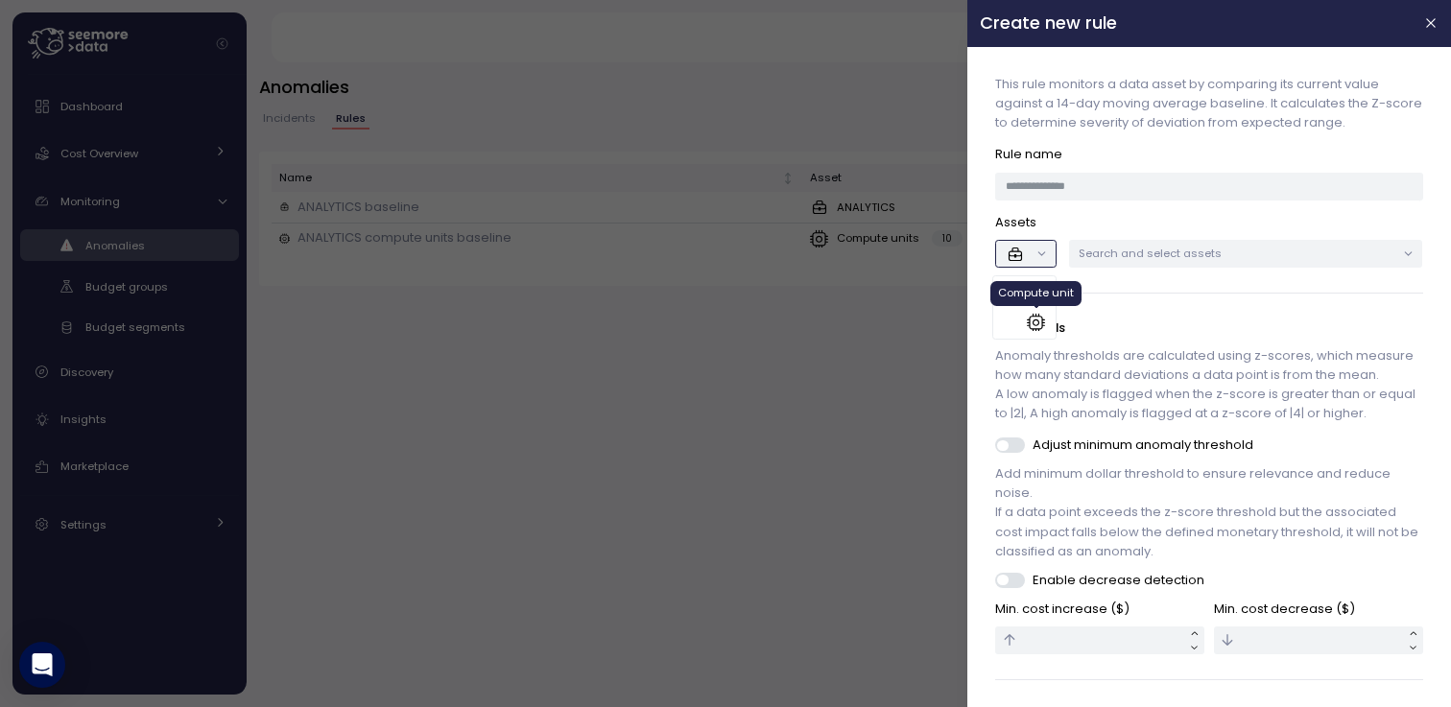
click at [1034, 322] on icon at bounding box center [1036, 322] width 19 height 19
click at [1203, 253] on p "Search and select assets" at bounding box center [1237, 253] width 317 height 15
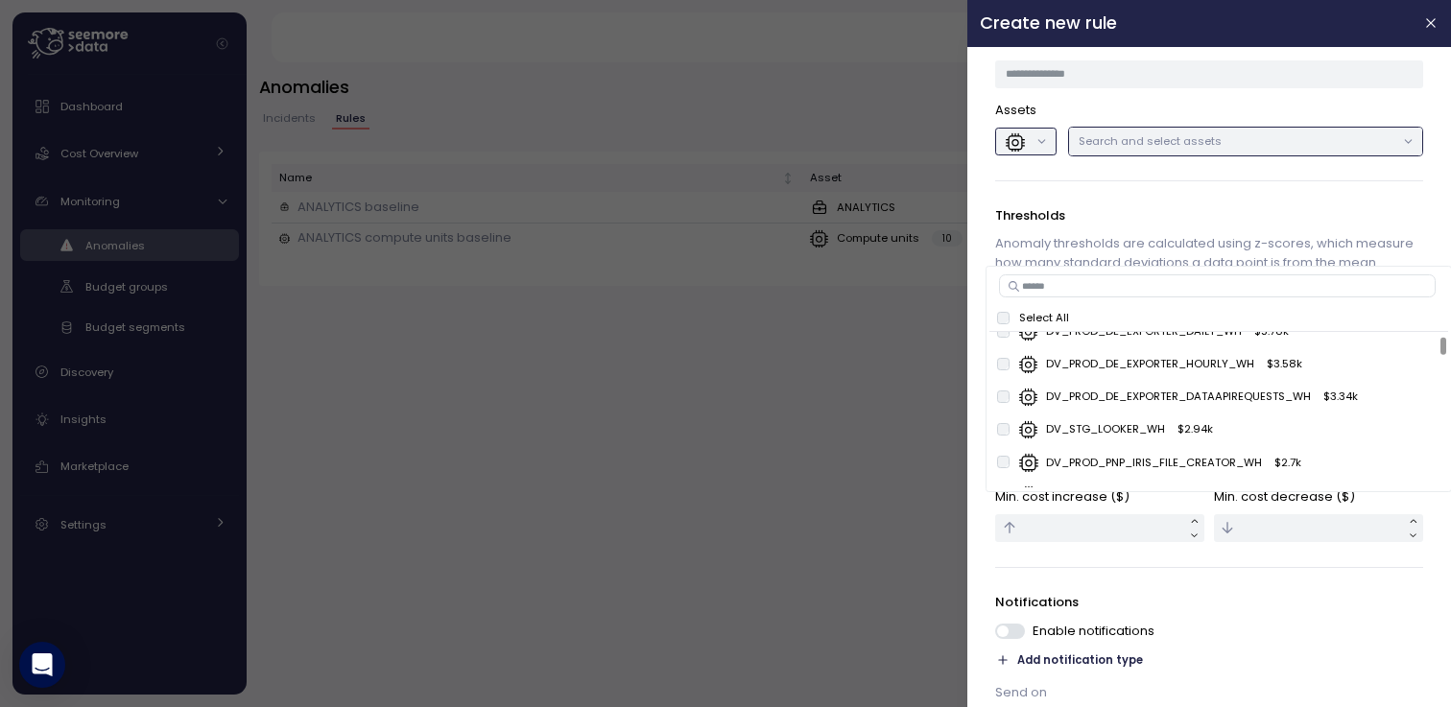
scroll to position [115, 0]
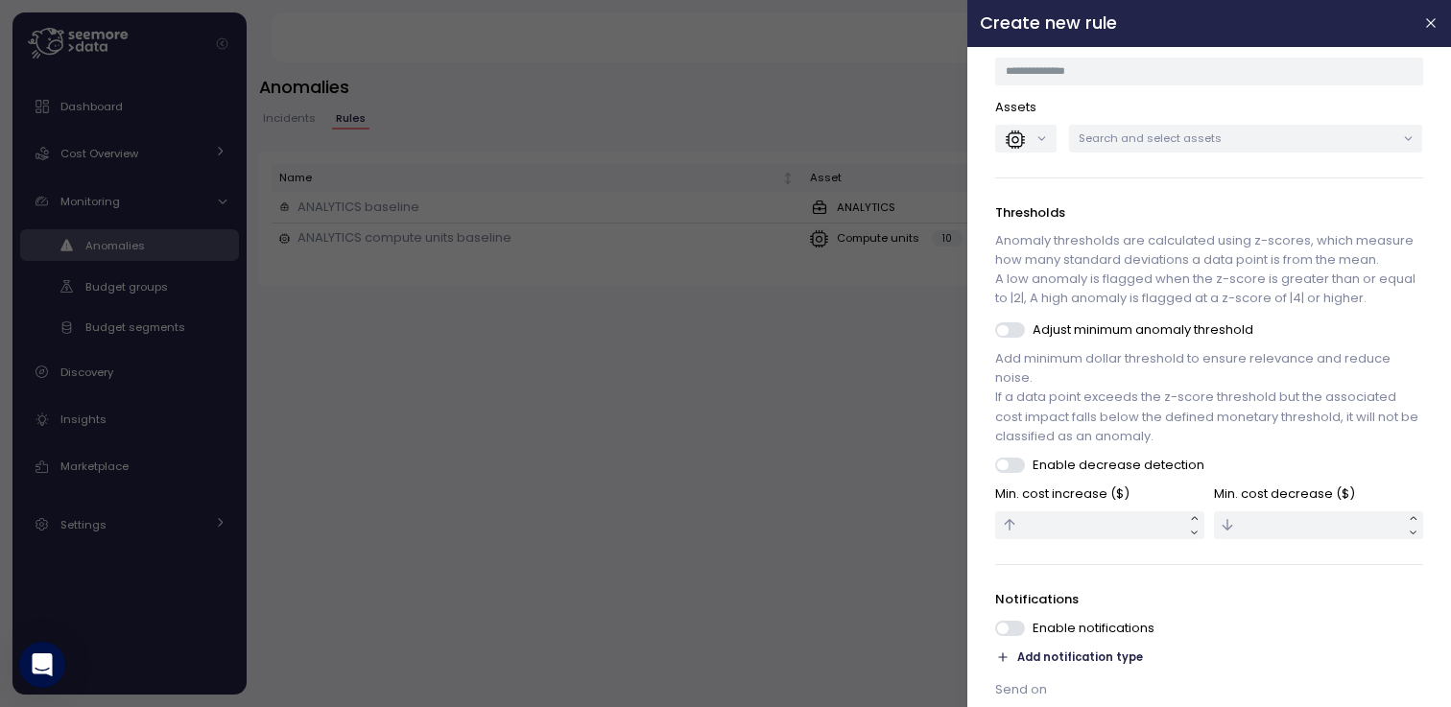
click at [1075, 438] on p "Add minimum dollar threshold to ensure relevance and reduce noise. If a data po…" at bounding box center [1209, 397] width 427 height 97
click at [1008, 336] on span at bounding box center [1003, 330] width 11 height 11
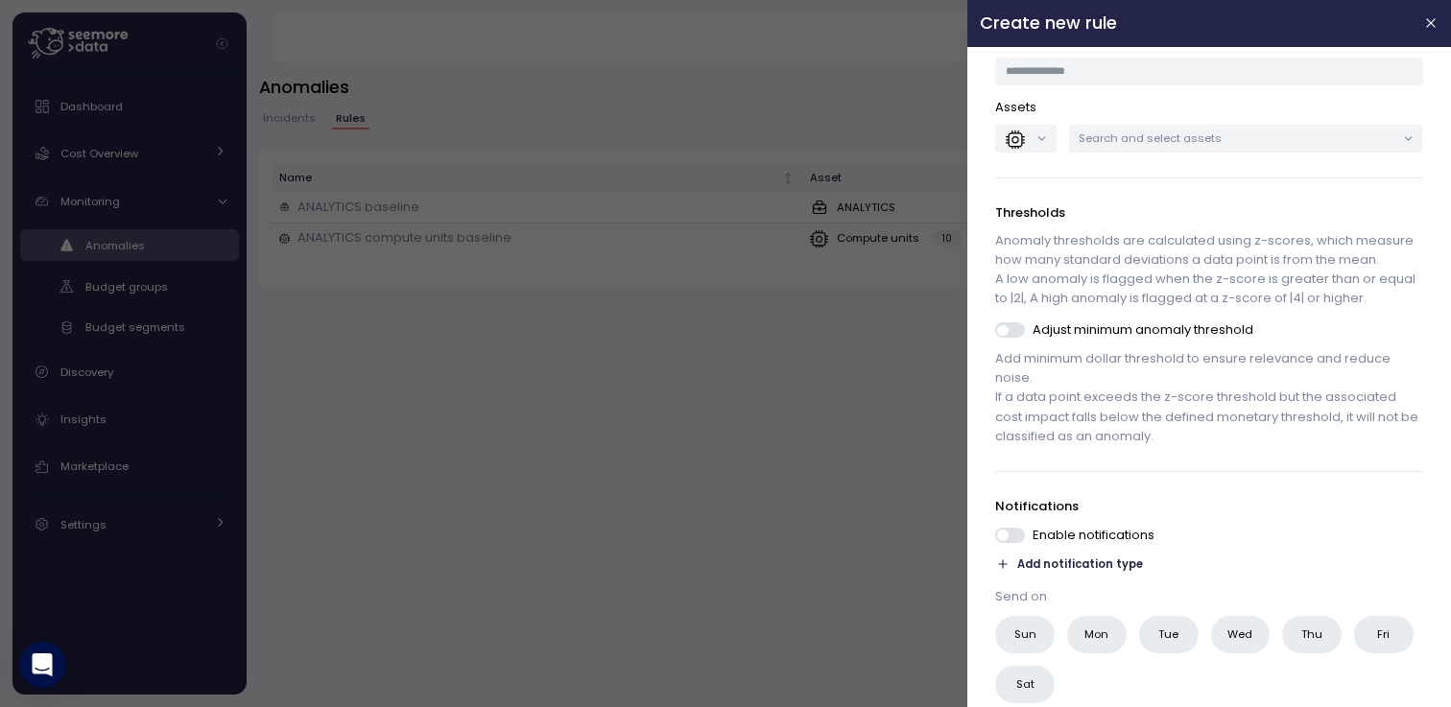
click at [1017, 338] on span at bounding box center [1017, 329] width 19 height 15
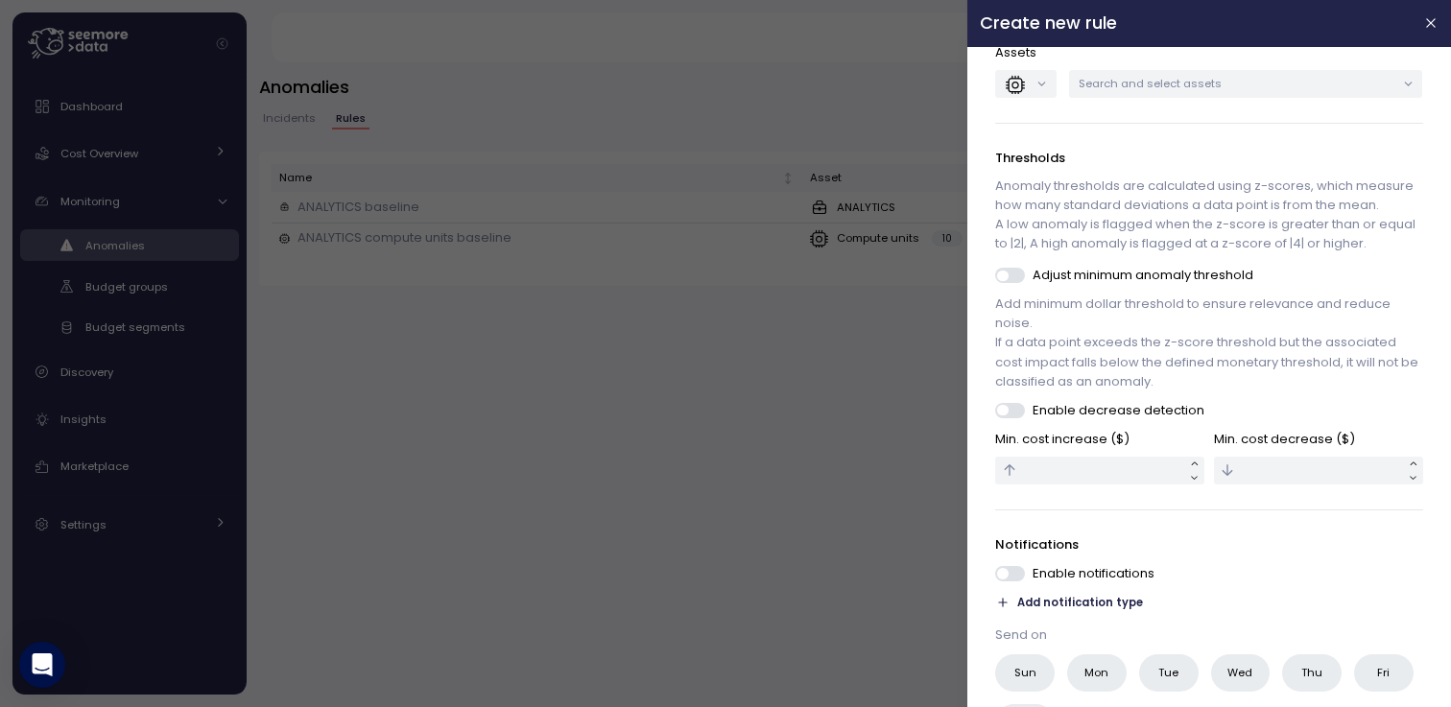
scroll to position [230, 0]
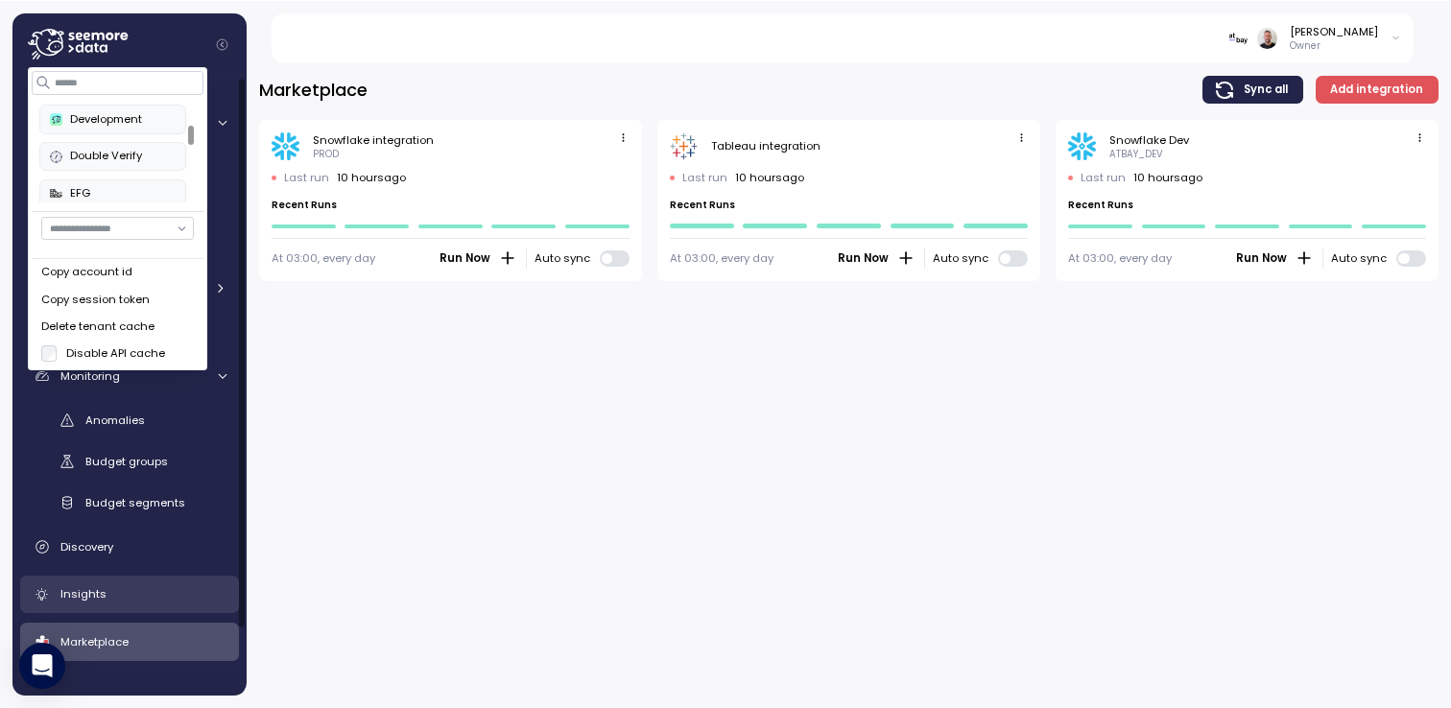
scroll to position [76, 0]
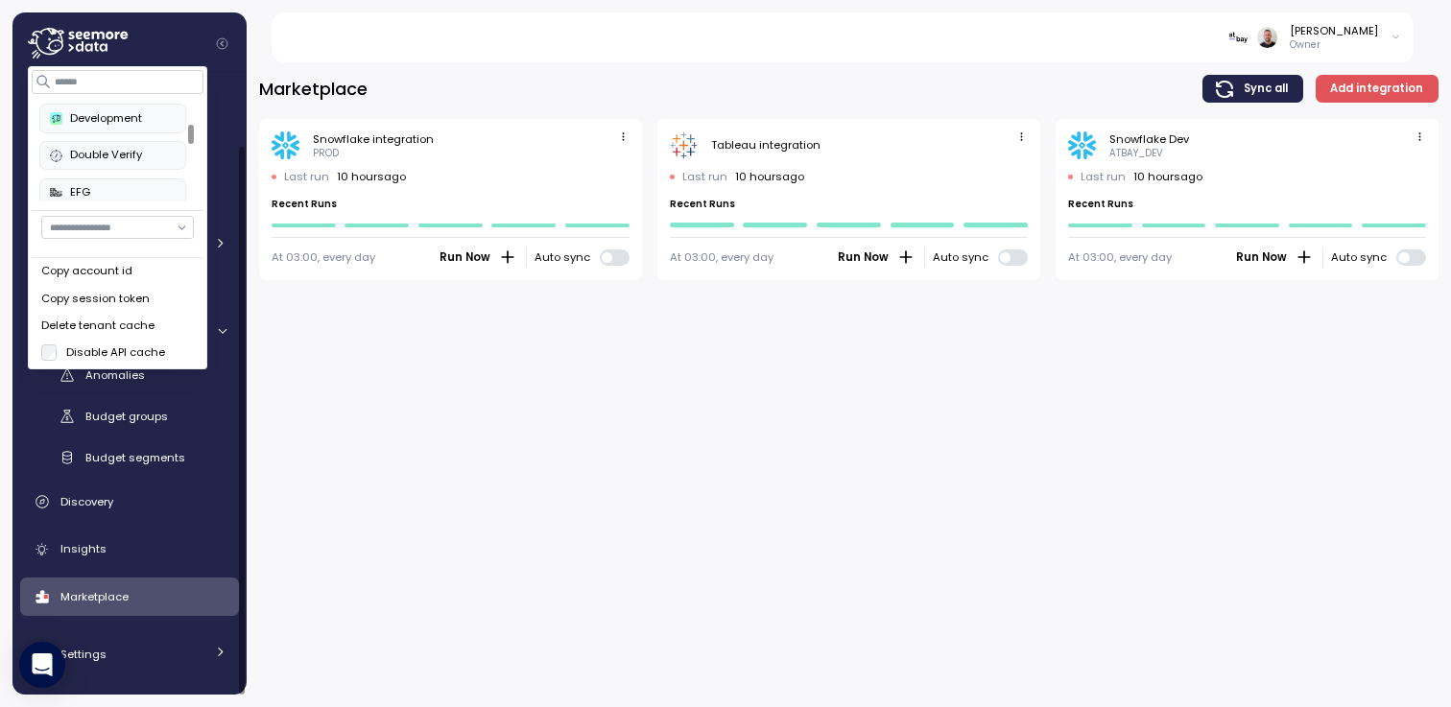
click at [491, 532] on div "Marketplace Sync all Add integration Snowflake integration PROD Last run 10 hou…" at bounding box center [849, 378] width 1204 height 657
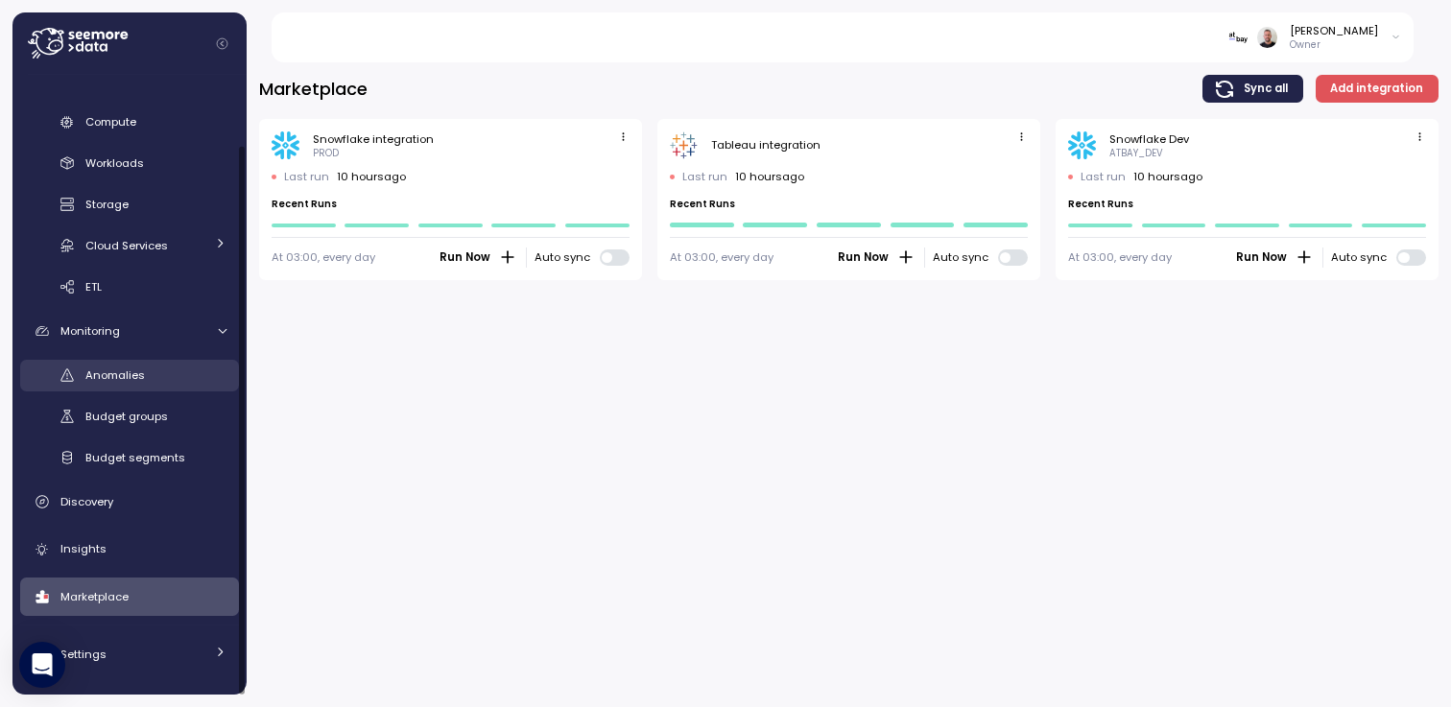
click at [131, 385] on link "Anomalies" at bounding box center [129, 376] width 219 height 32
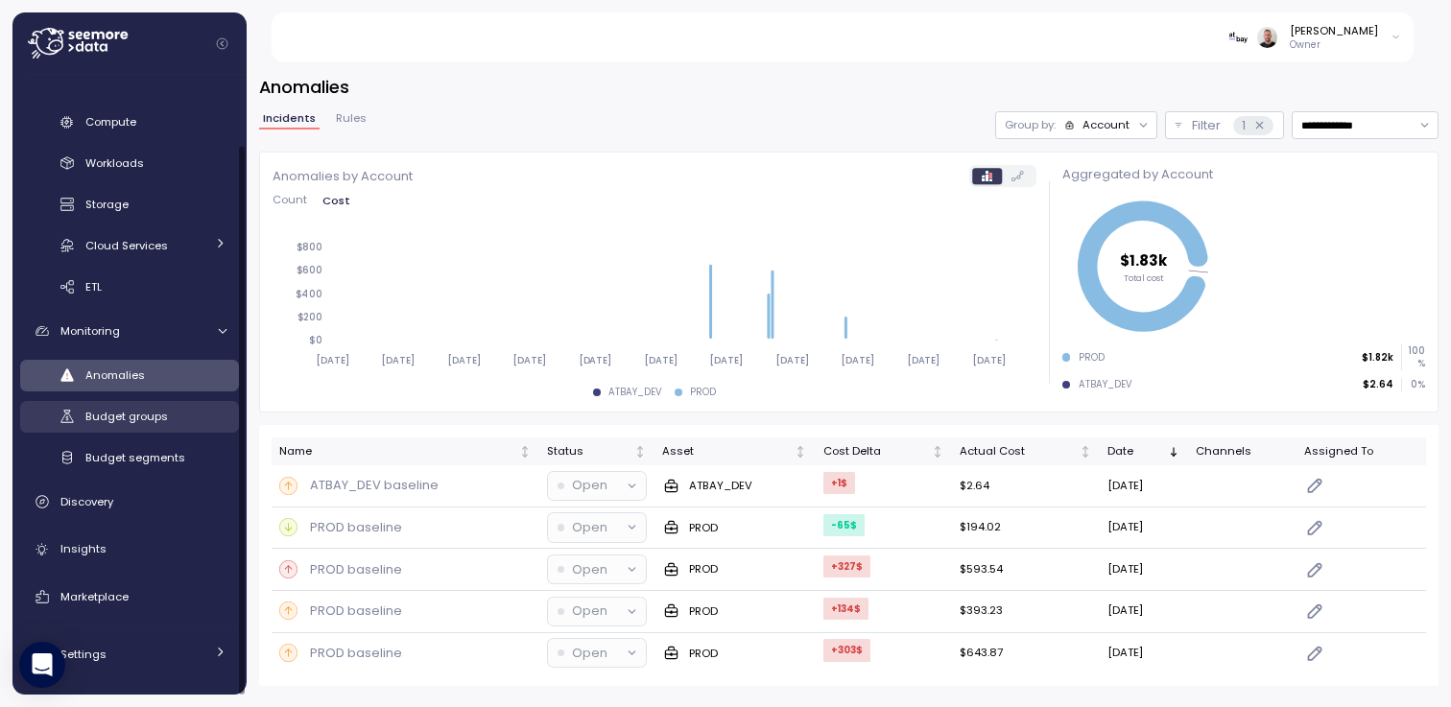
click at [134, 414] on span "Budget groups" at bounding box center [126, 416] width 83 height 15
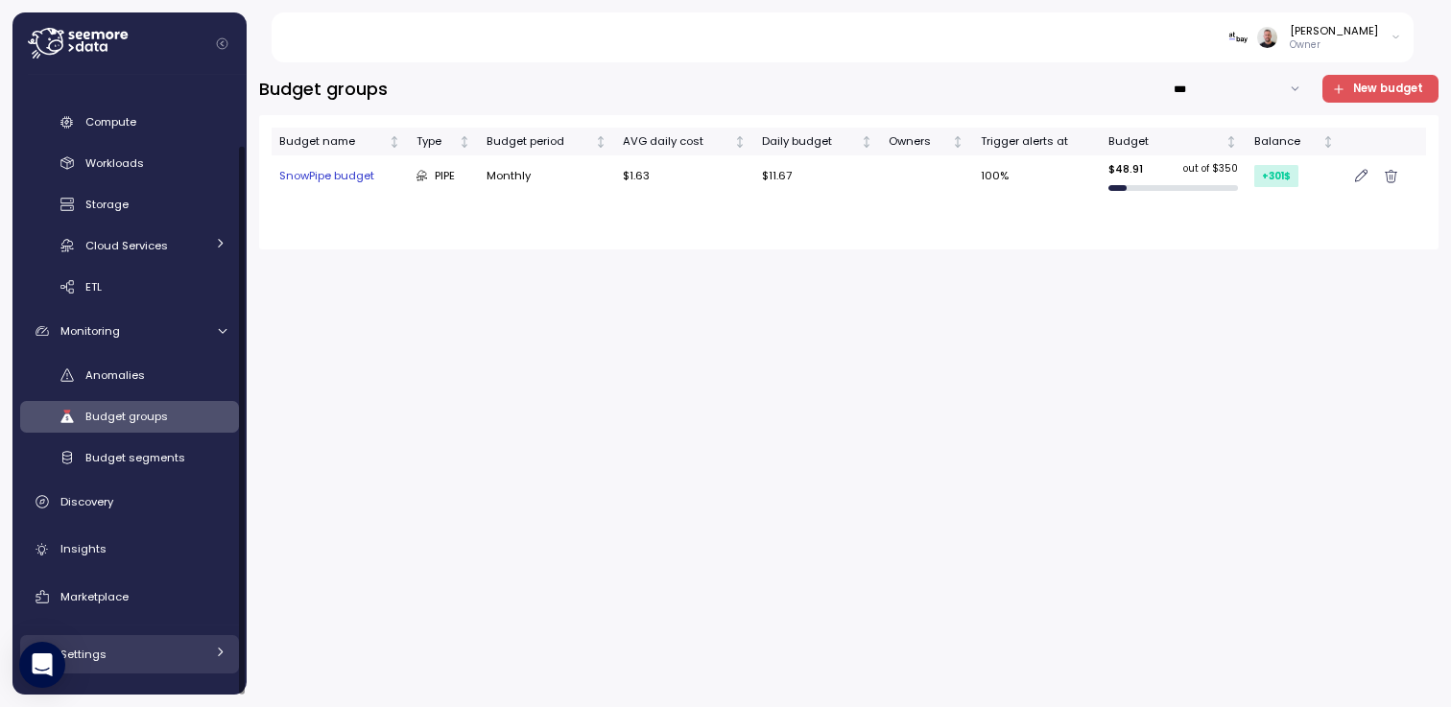
click at [104, 642] on link "Settings" at bounding box center [129, 654] width 219 height 38
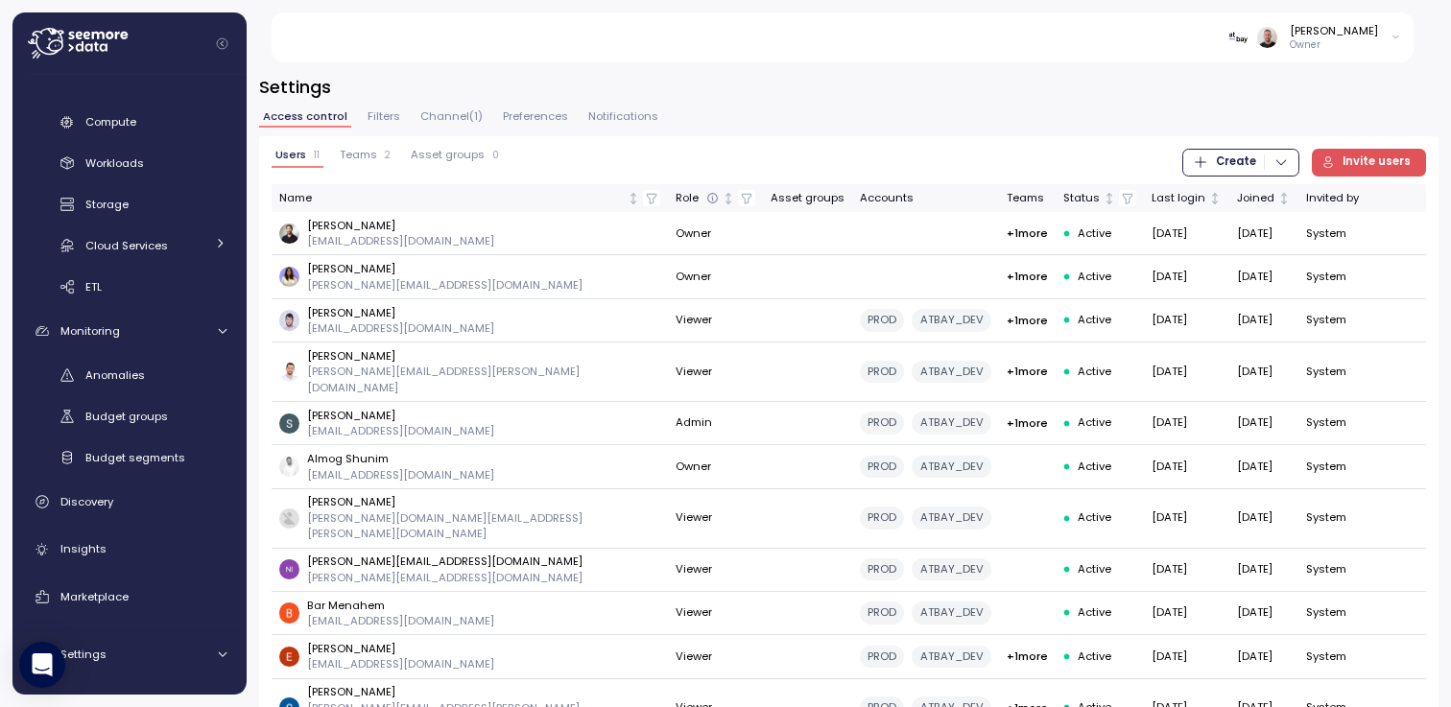
click at [611, 121] on span "Notifications" at bounding box center [623, 116] width 70 height 11
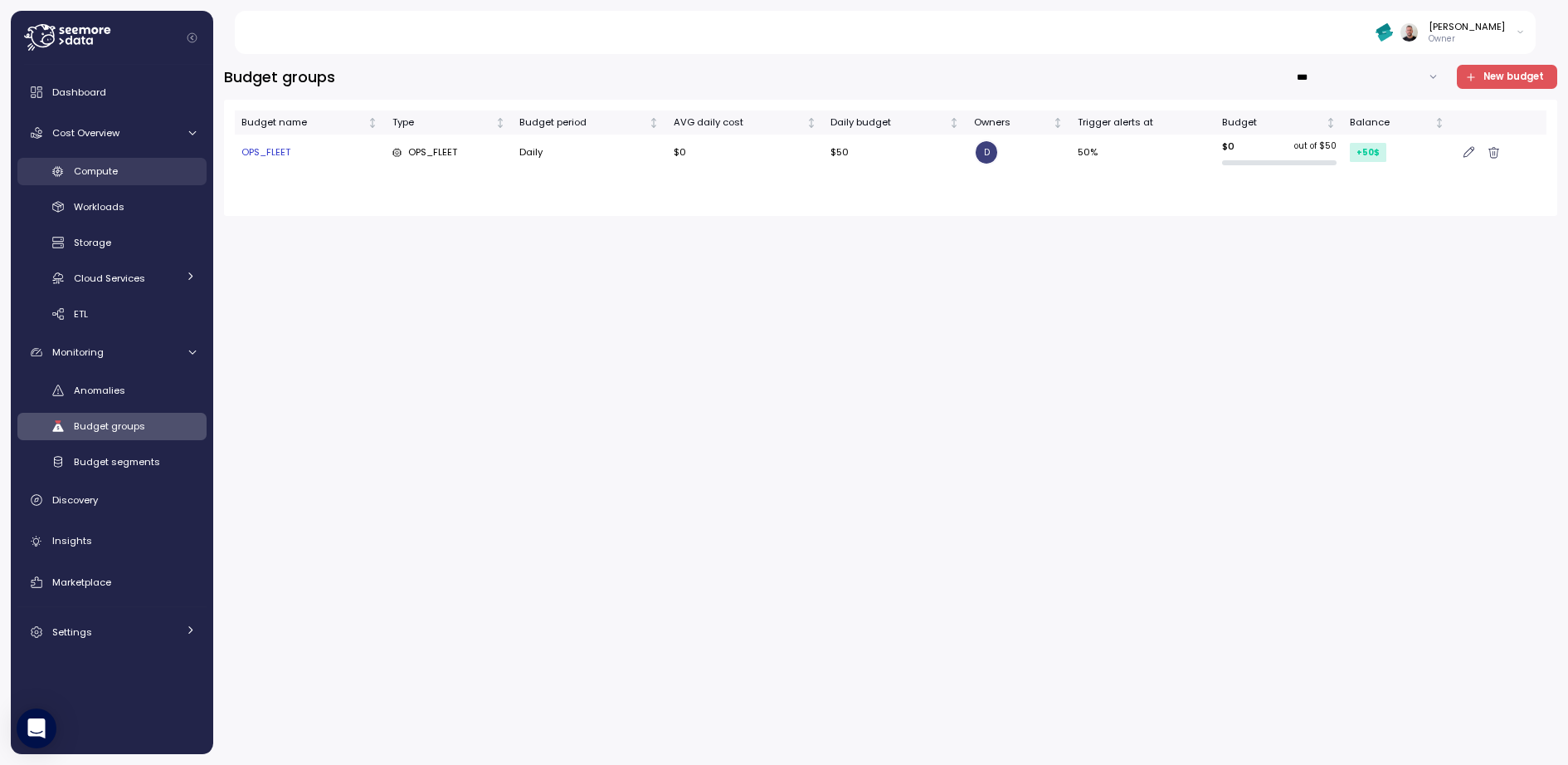
click at [118, 168] on span "Compute" at bounding box center [95, 170] width 44 height 13
